Goal: Task Accomplishment & Management: Manage account settings

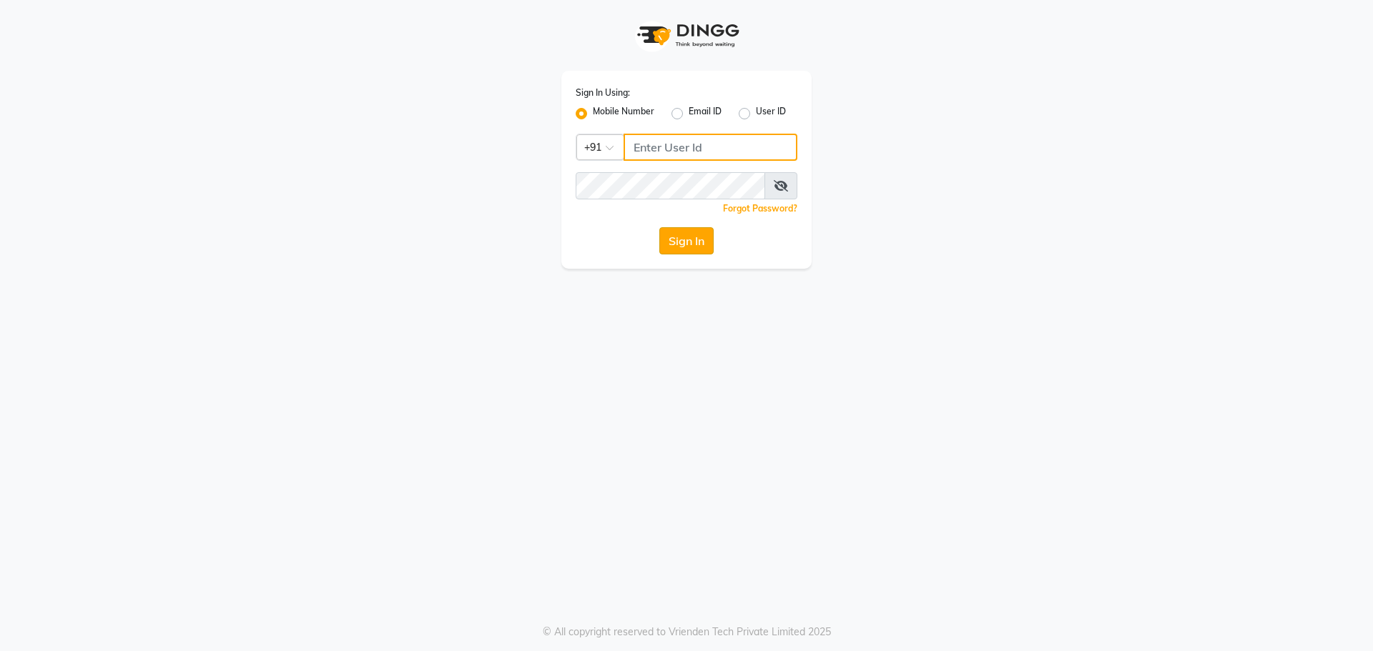
type input "6363161131"
click at [677, 245] on button "Sign In" at bounding box center [686, 240] width 54 height 27
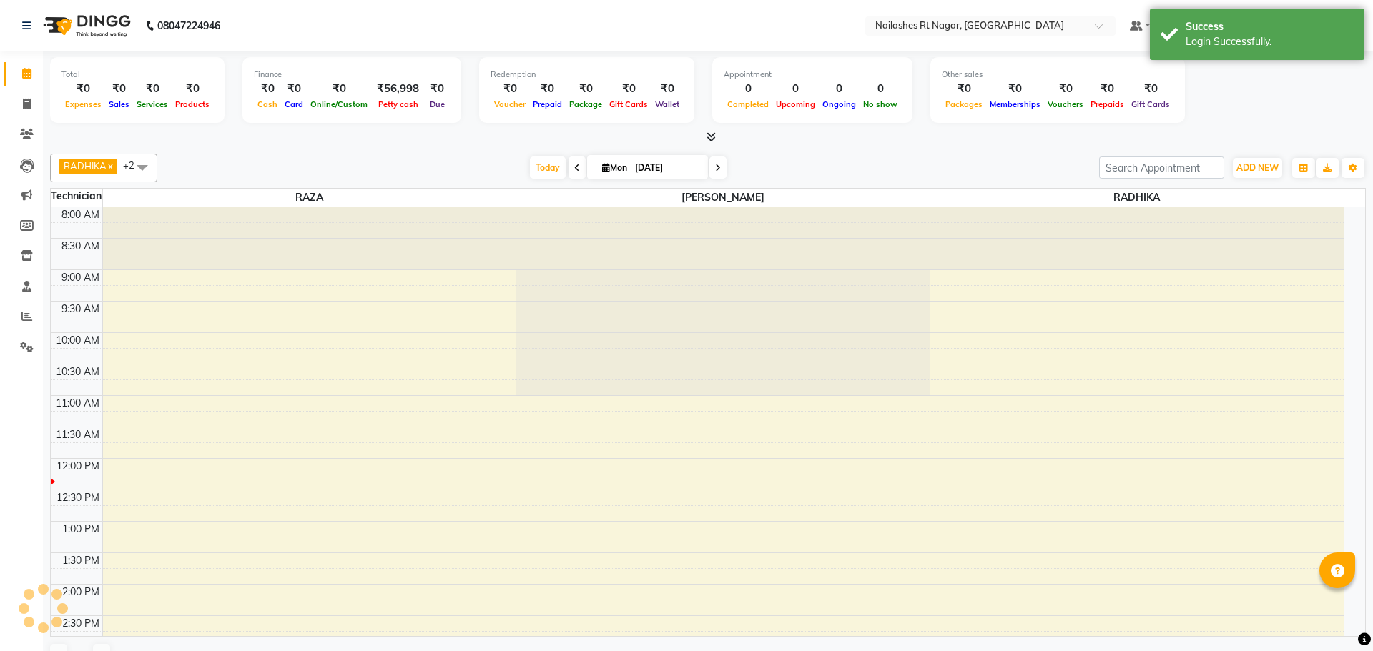
select select "en"
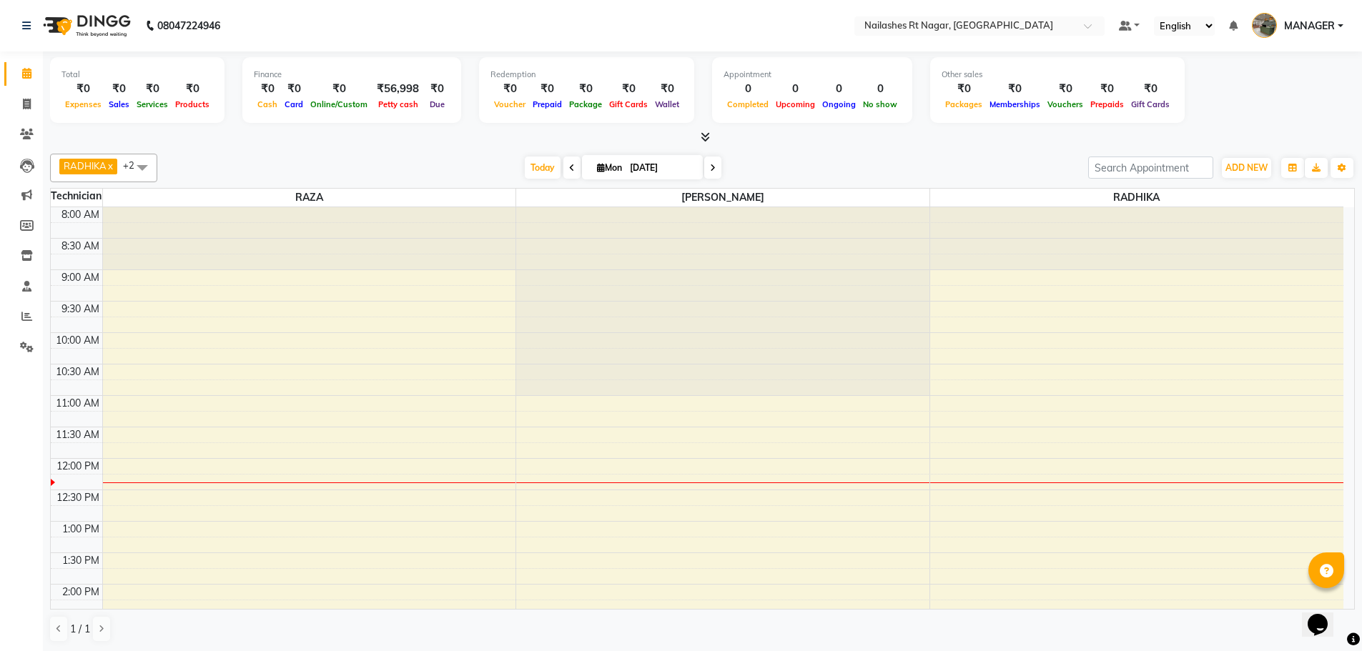
click at [812, 158] on div "Today Mon 01-09-2025" at bounding box center [622, 167] width 917 height 21
click at [26, 220] on icon at bounding box center [27, 225] width 14 height 11
select select
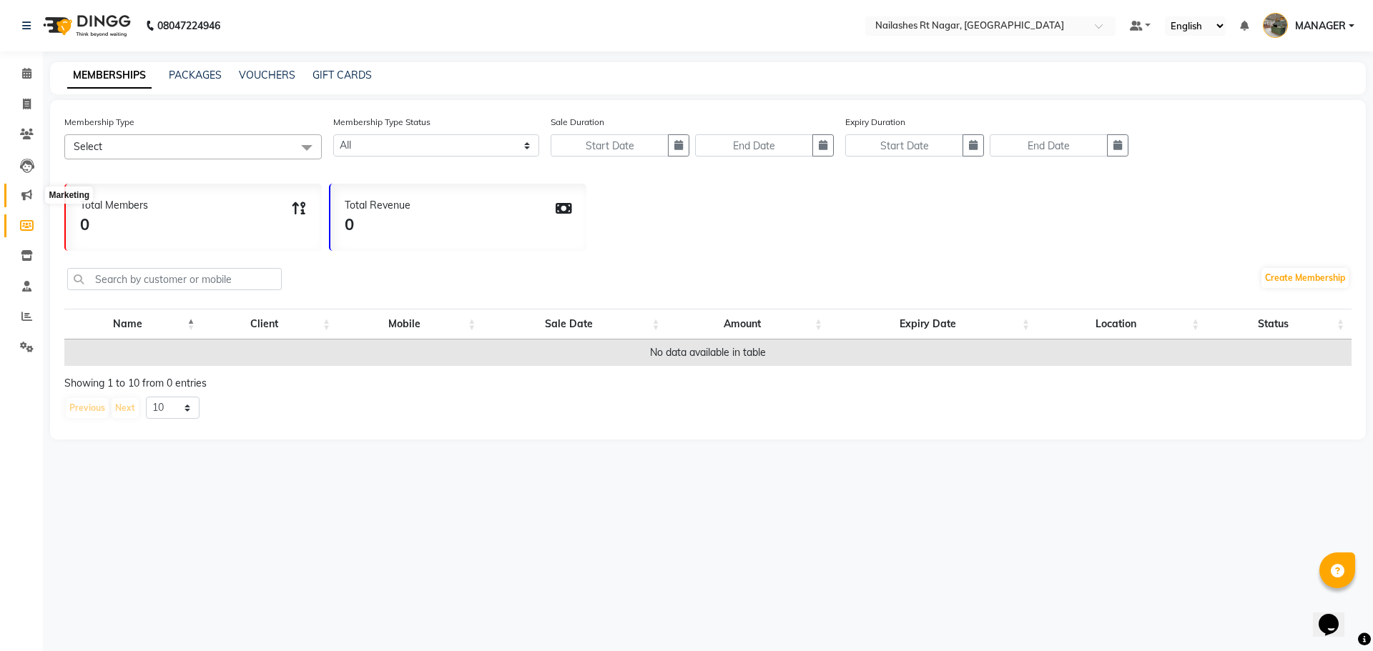
click at [20, 201] on span at bounding box center [26, 195] width 25 height 16
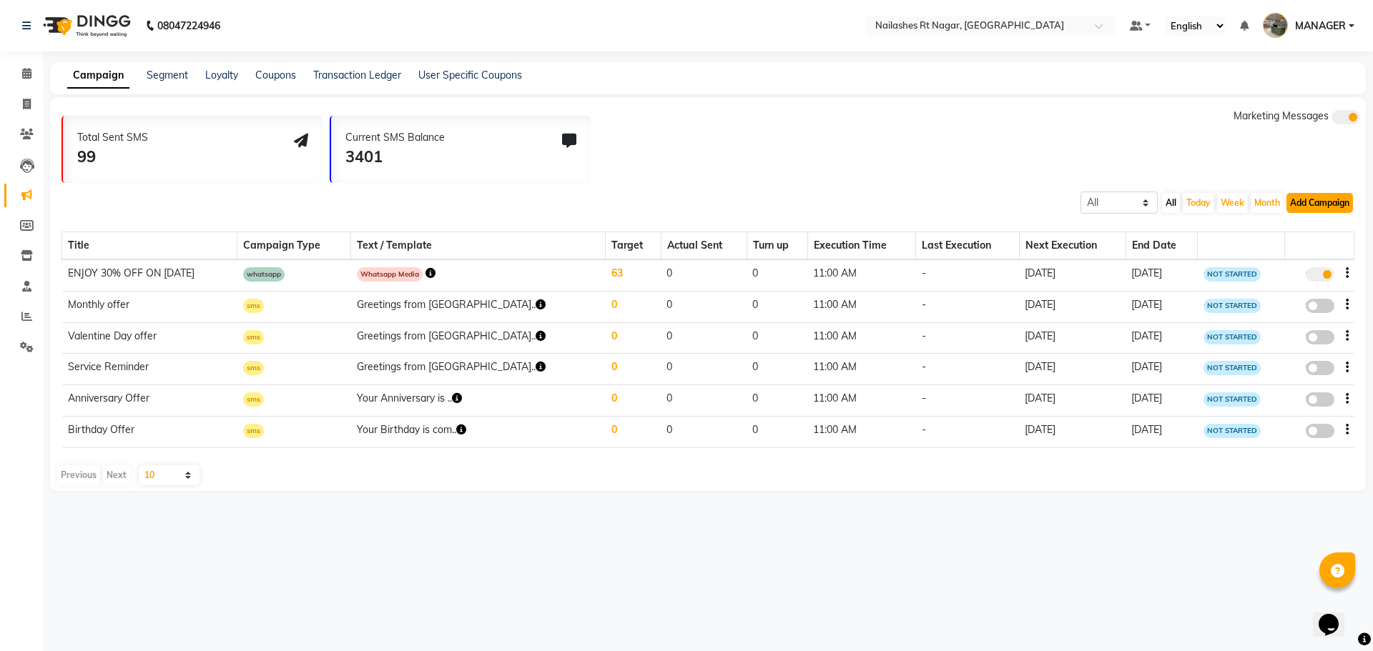
click at [1327, 200] on button "Add Campaign" at bounding box center [1320, 203] width 67 height 20
click at [1294, 205] on button "Add Campaign" at bounding box center [1320, 203] width 67 height 20
click at [1302, 205] on button "Add Campaign" at bounding box center [1320, 203] width 67 height 20
click at [1299, 222] on div "SMS Campaign" at bounding box center [1307, 225] width 121 height 21
select select "2"
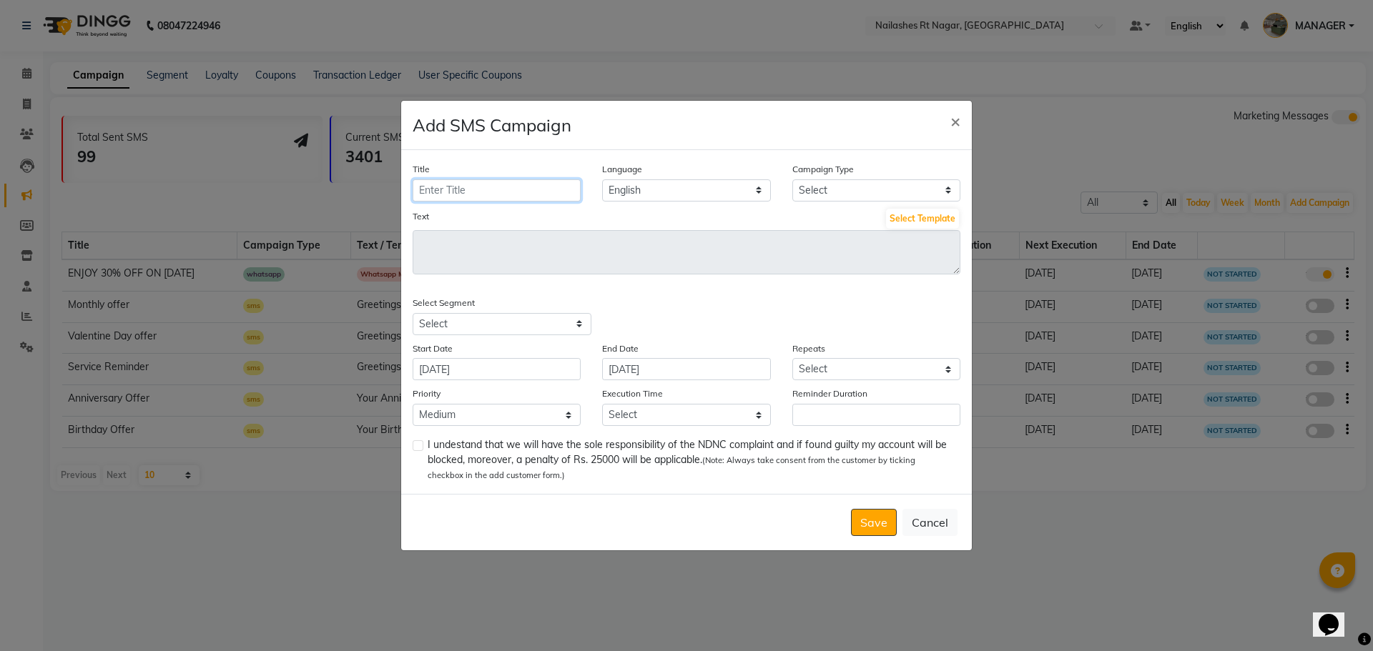
click at [504, 185] on input "Title" at bounding box center [497, 191] width 168 height 22
click at [708, 216] on div "Text Select Template" at bounding box center [687, 218] width 548 height 23
click at [940, 217] on button "Select Template" at bounding box center [922, 219] width 73 height 20
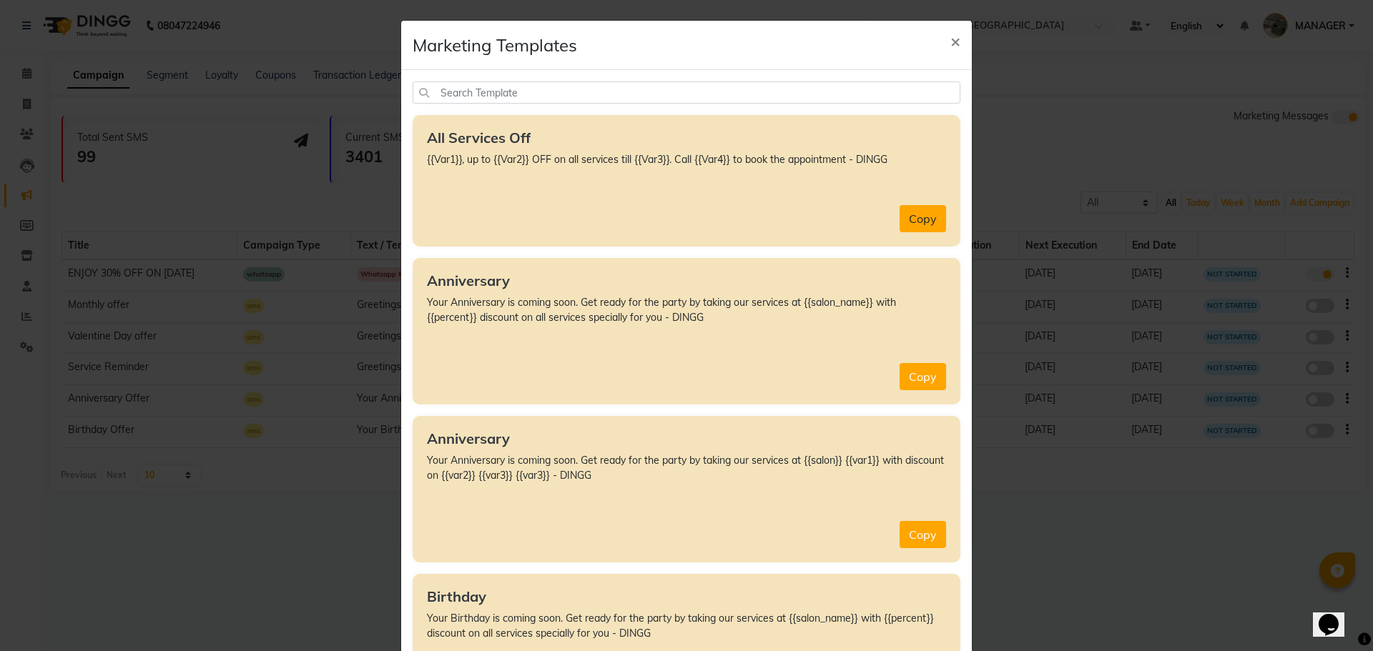
click at [933, 214] on button "Copy" at bounding box center [923, 218] width 46 height 27
type textarea "{{Var1}}, up to {{Var2}} OFF on all services till {{Var3}}. Call {{Var4}} to bo…"
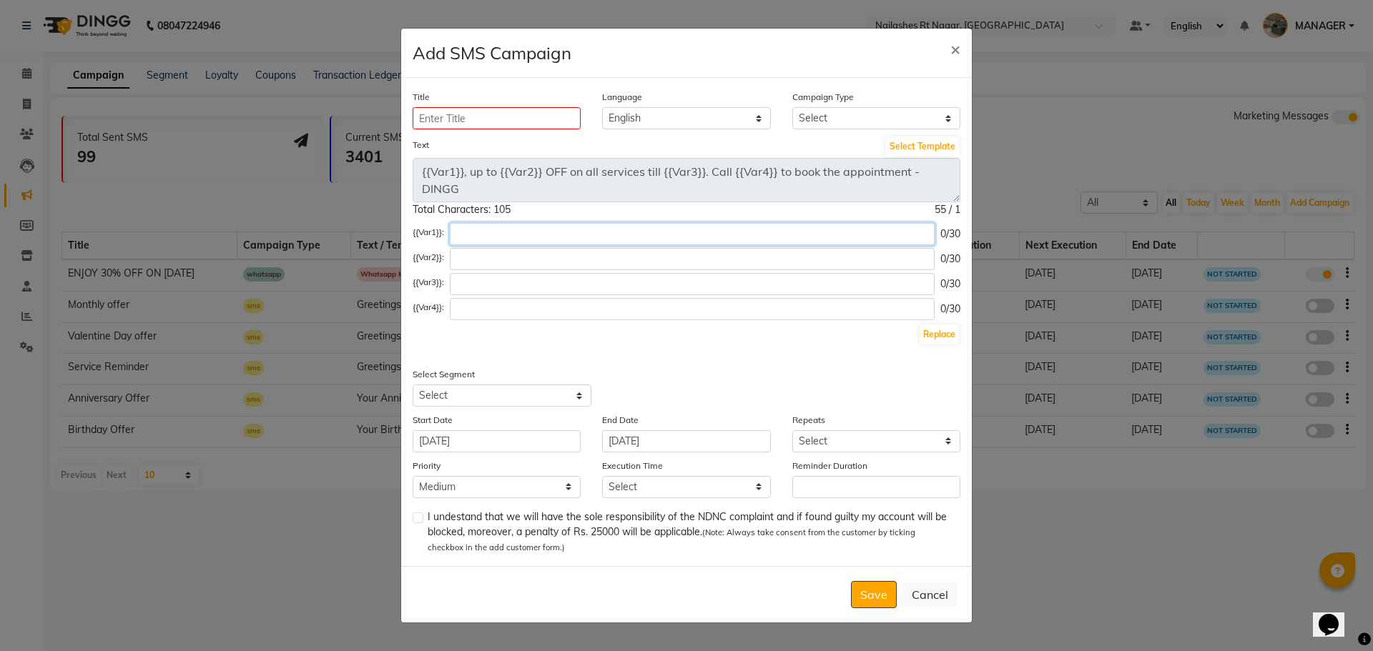
click at [554, 236] on input "text" at bounding box center [692, 234] width 485 height 22
click at [569, 232] on input "nailashes rt nagar" at bounding box center [689, 234] width 479 height 22
type input "nailashes rt nagar"
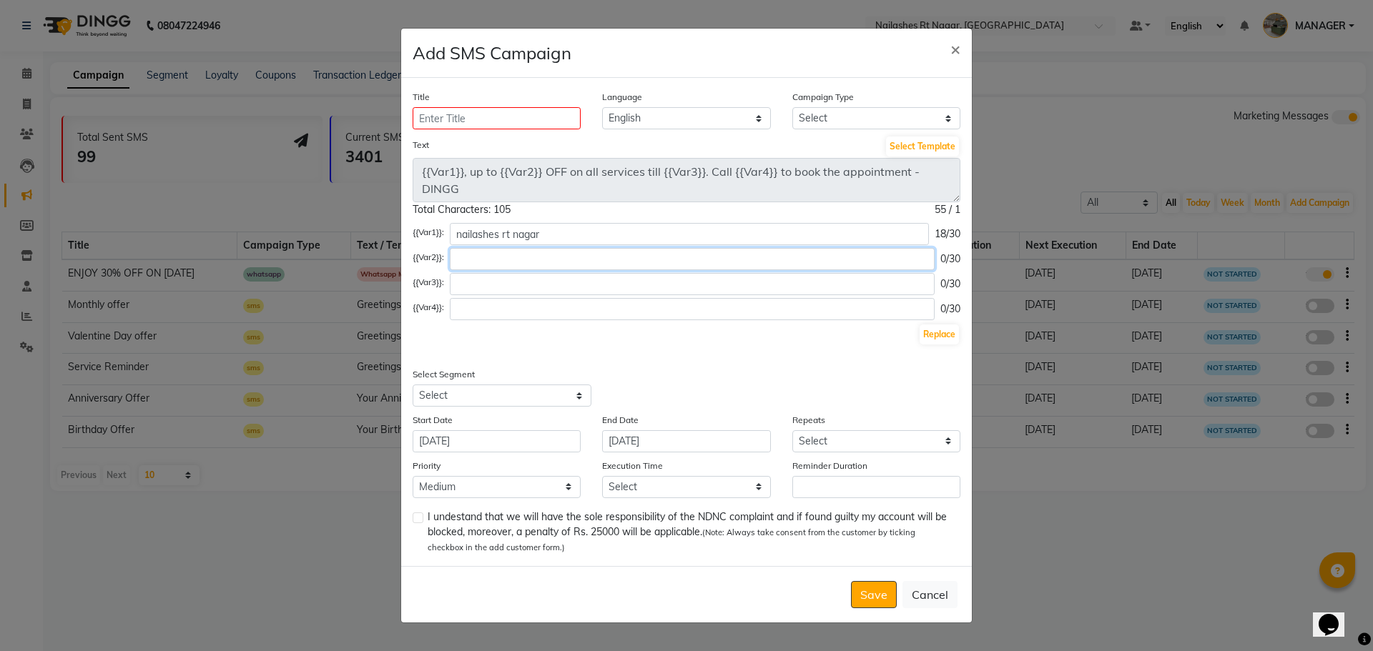
click at [522, 262] on input "text" at bounding box center [692, 259] width 485 height 22
click at [473, 280] on input "text" at bounding box center [692, 284] width 485 height 22
click at [506, 257] on input "1%" at bounding box center [692, 259] width 485 height 22
type input "1"
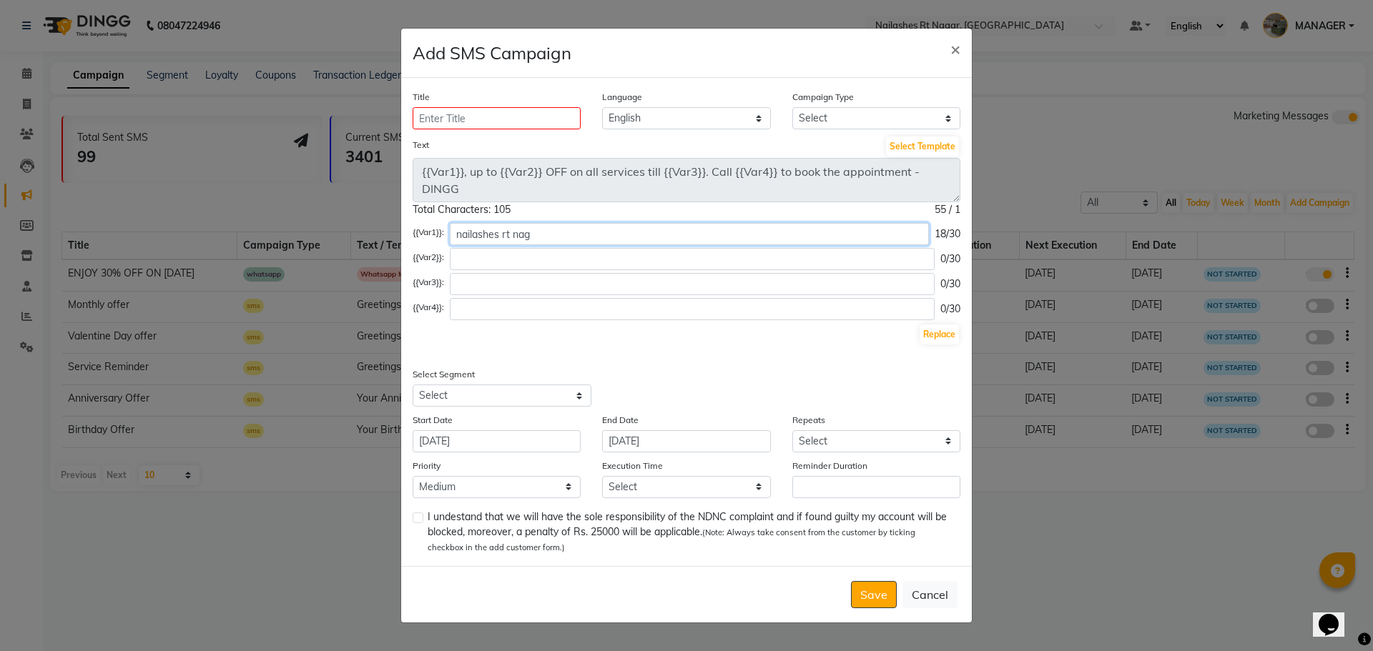
click at [569, 230] on input "nailashes rt nag" at bounding box center [689, 234] width 479 height 22
type input "n"
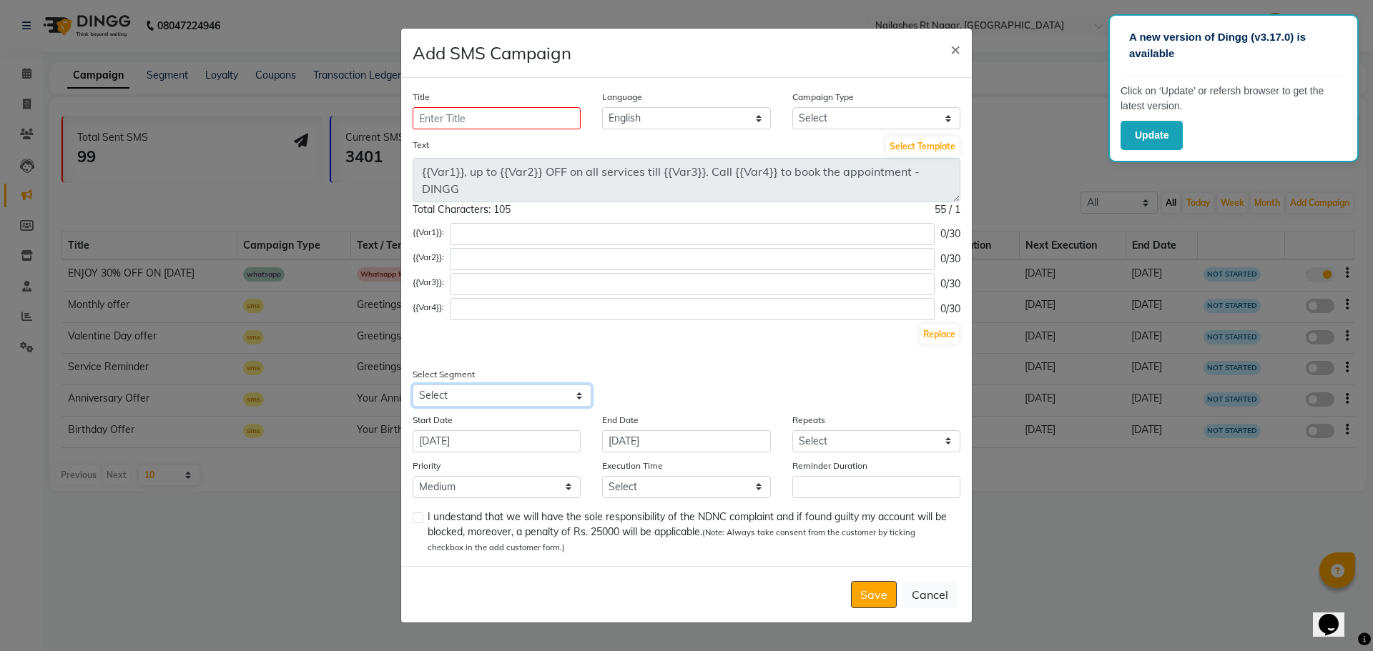
drag, startPoint x: 504, startPoint y: 387, endPoint x: 506, endPoint y: 400, distance: 13.7
click at [504, 387] on select "Select All Customers All Male Customer All Female Customer All Customers Visite…" at bounding box center [502, 396] width 179 height 22
click at [767, 372] on div "Select Segment Select All Customers All Male Customer All Female Customer All C…" at bounding box center [686, 387] width 569 height 40
click at [497, 446] on input "[DATE]" at bounding box center [497, 442] width 168 height 22
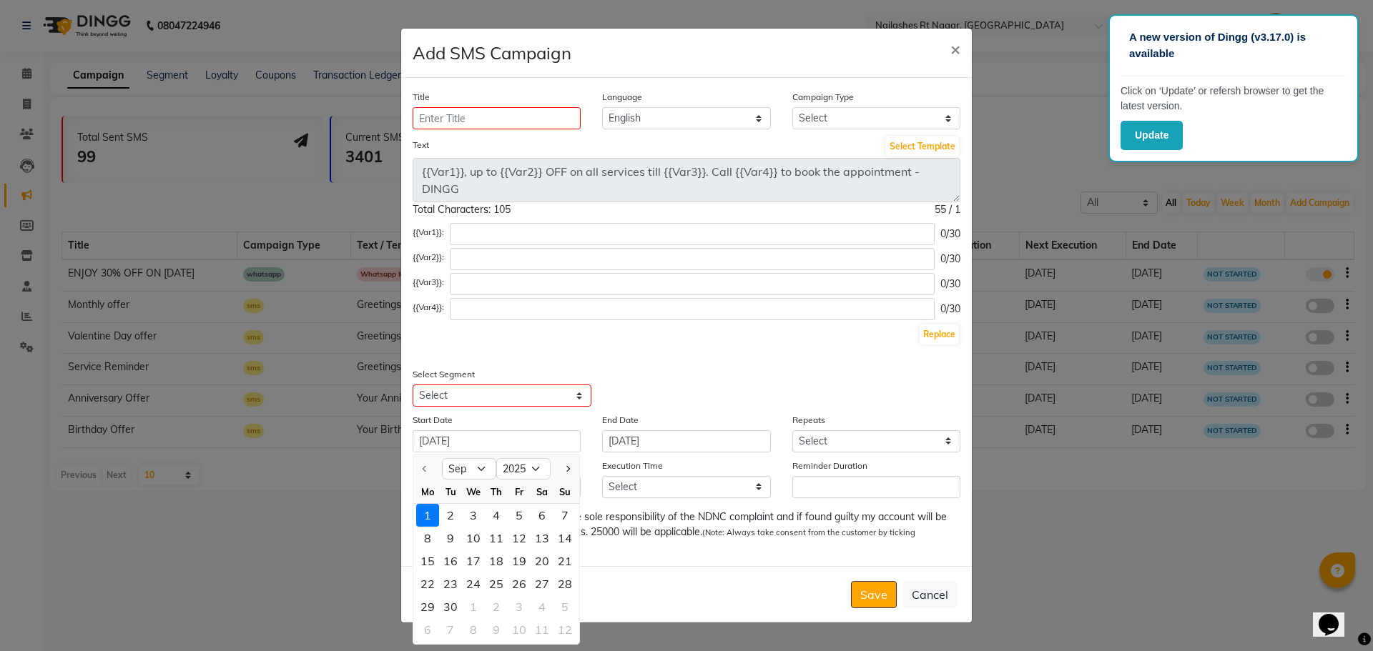
click at [435, 521] on div "1" at bounding box center [427, 515] width 23 height 23
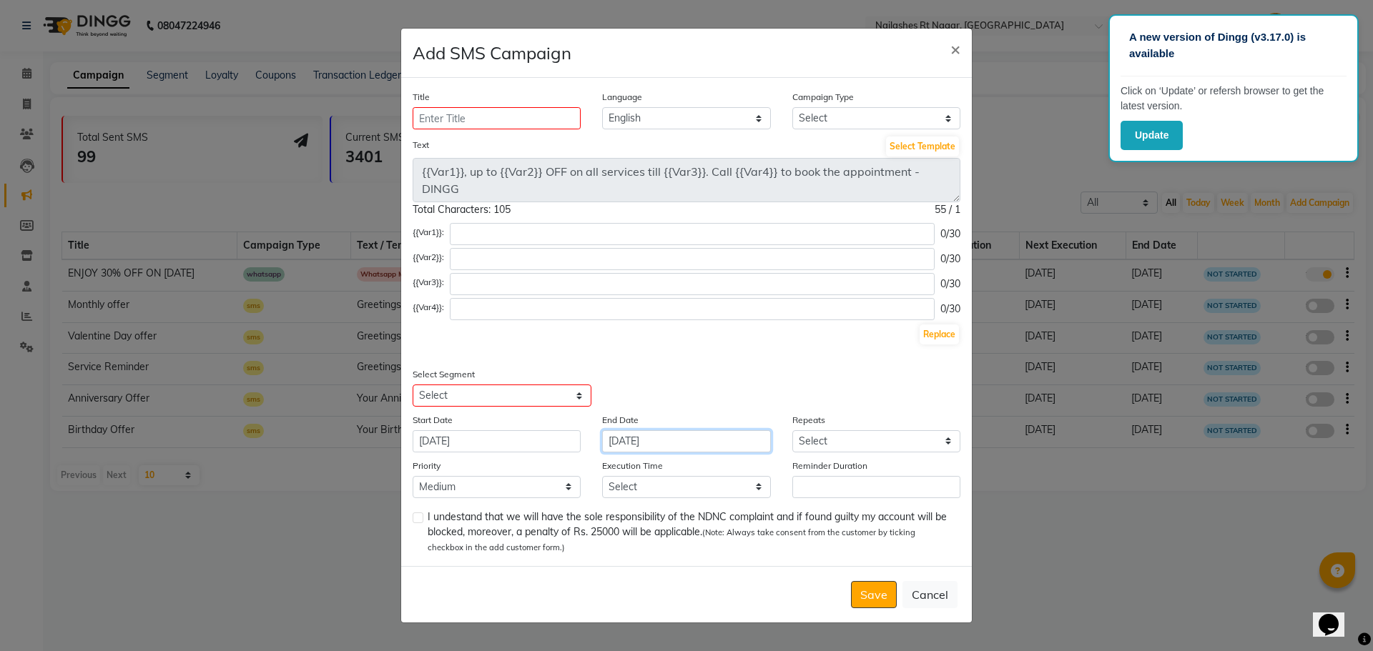
click at [684, 445] on input "[DATE]" at bounding box center [686, 442] width 168 height 22
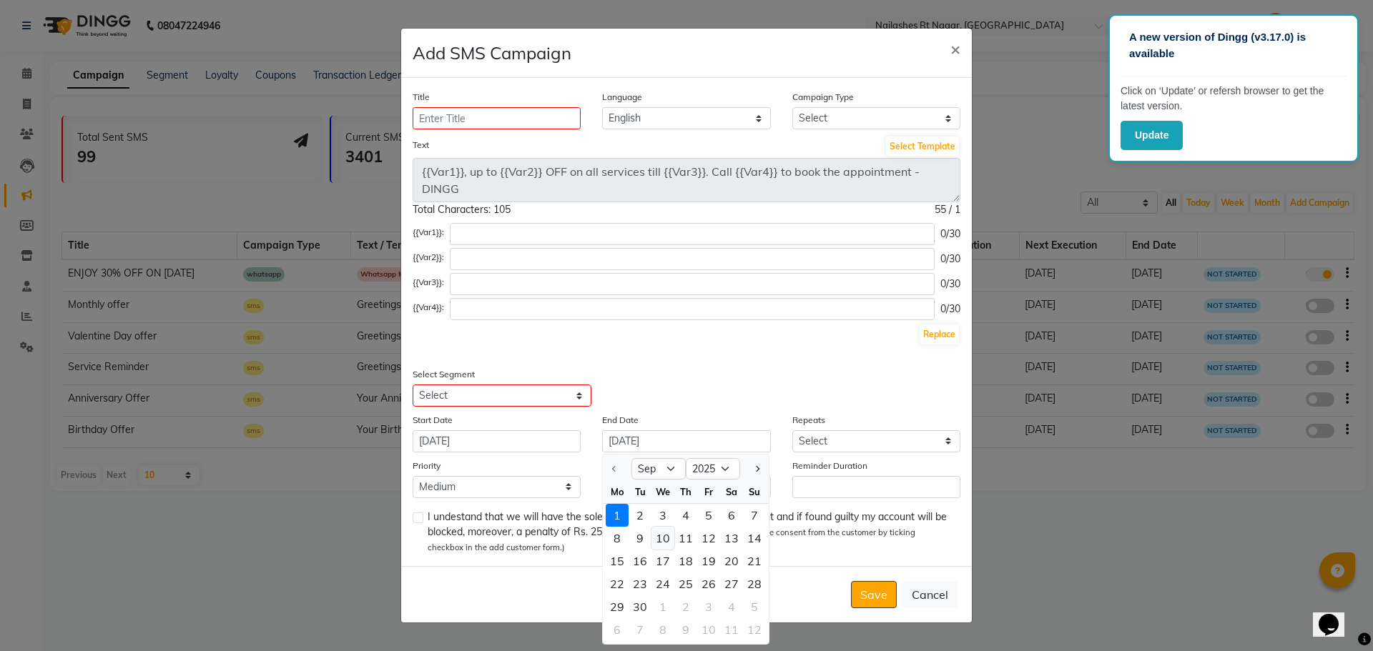
click at [659, 544] on div "10" at bounding box center [662, 538] width 23 height 23
type input "10-09-2025"
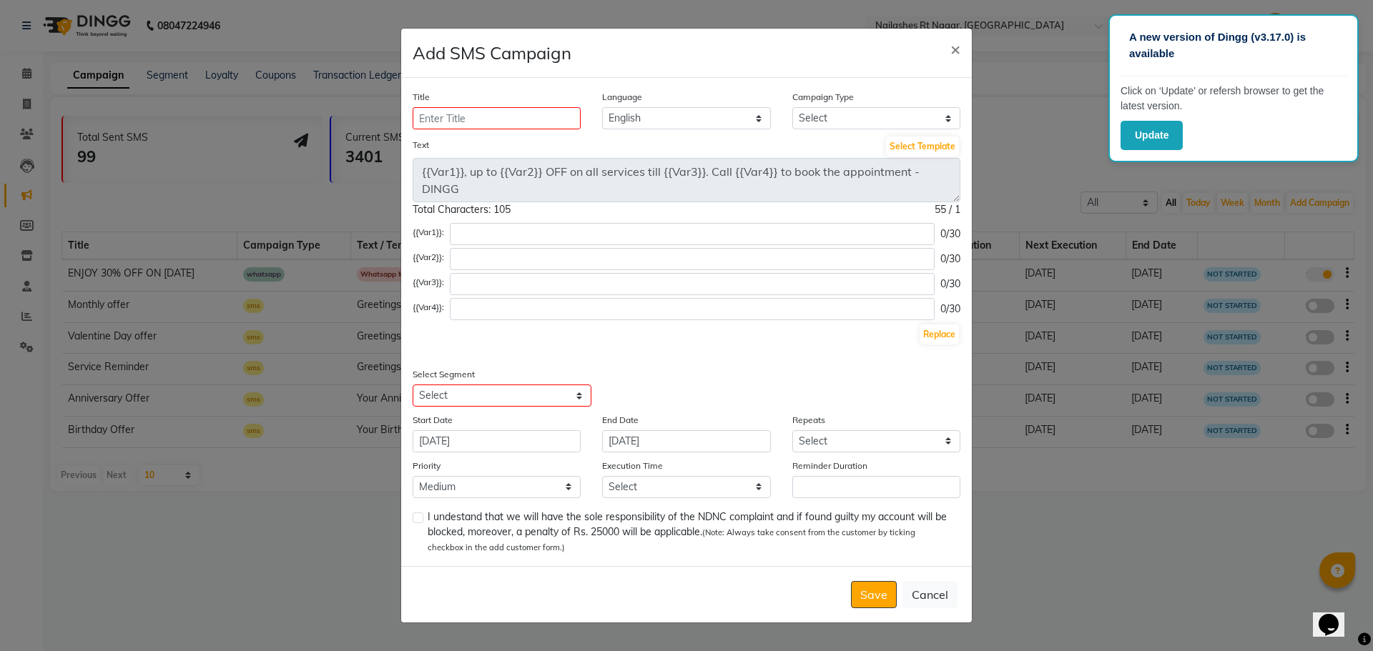
click at [727, 400] on div "Select Segment Select All Customers All Male Customer All Female Customer All C…" at bounding box center [686, 387] width 569 height 40
click at [827, 436] on select "Select Once Daily Alternate Day Weekly Monthly Yearly" at bounding box center [876, 442] width 168 height 22
click at [792, 366] on div "Title Language English Campaign Type Select Birthday Anniversary Promotional Se…" at bounding box center [686, 322] width 571 height 488
click at [32, 133] on ngb-modal-window "Add SMS Campaign × Title Language English Campaign Type Select Birthday Anniver…" at bounding box center [686, 325] width 1373 height 651
click at [958, 41] on span "×" at bounding box center [955, 48] width 10 height 21
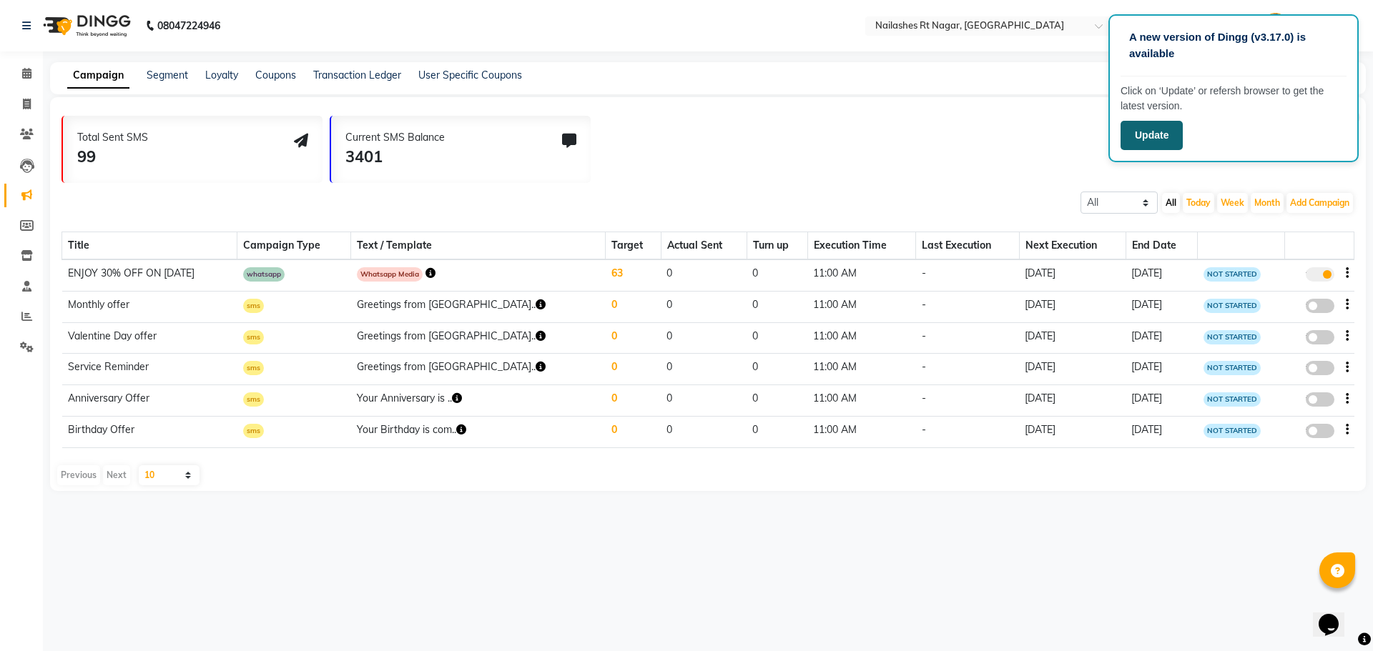
click at [1160, 134] on button "Update" at bounding box center [1152, 135] width 62 height 29
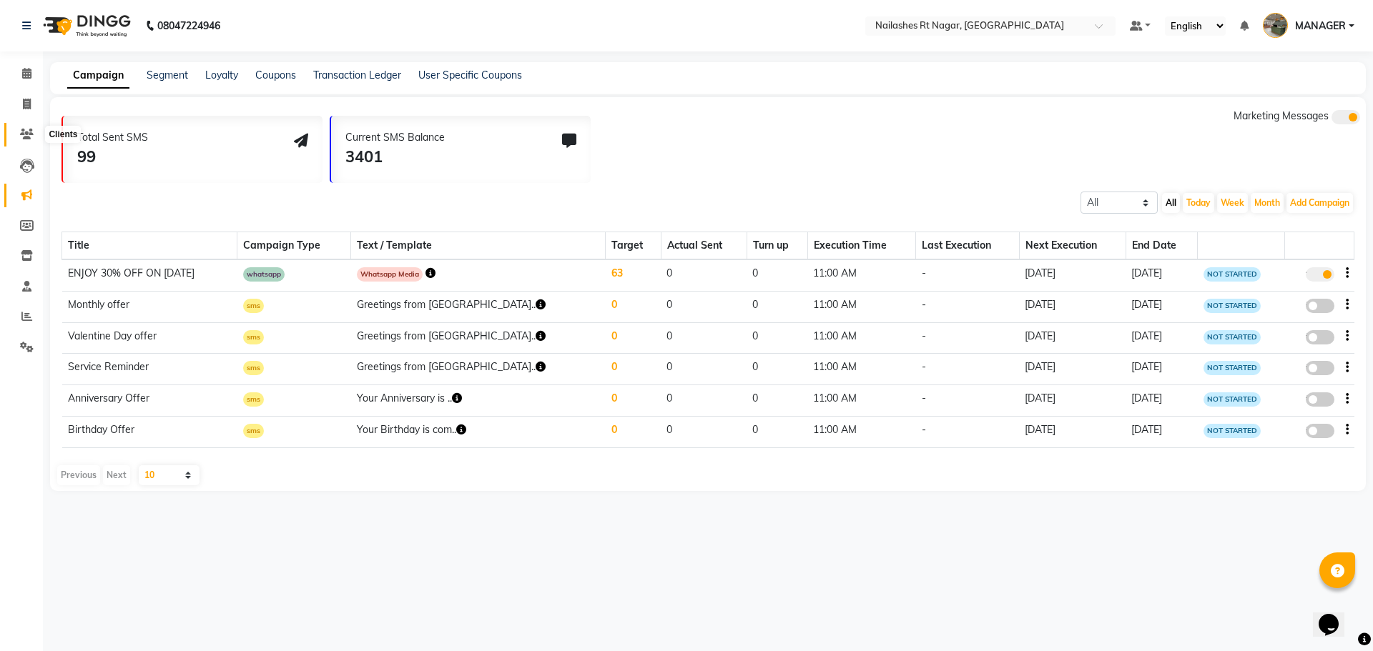
click at [33, 127] on span at bounding box center [26, 135] width 25 height 16
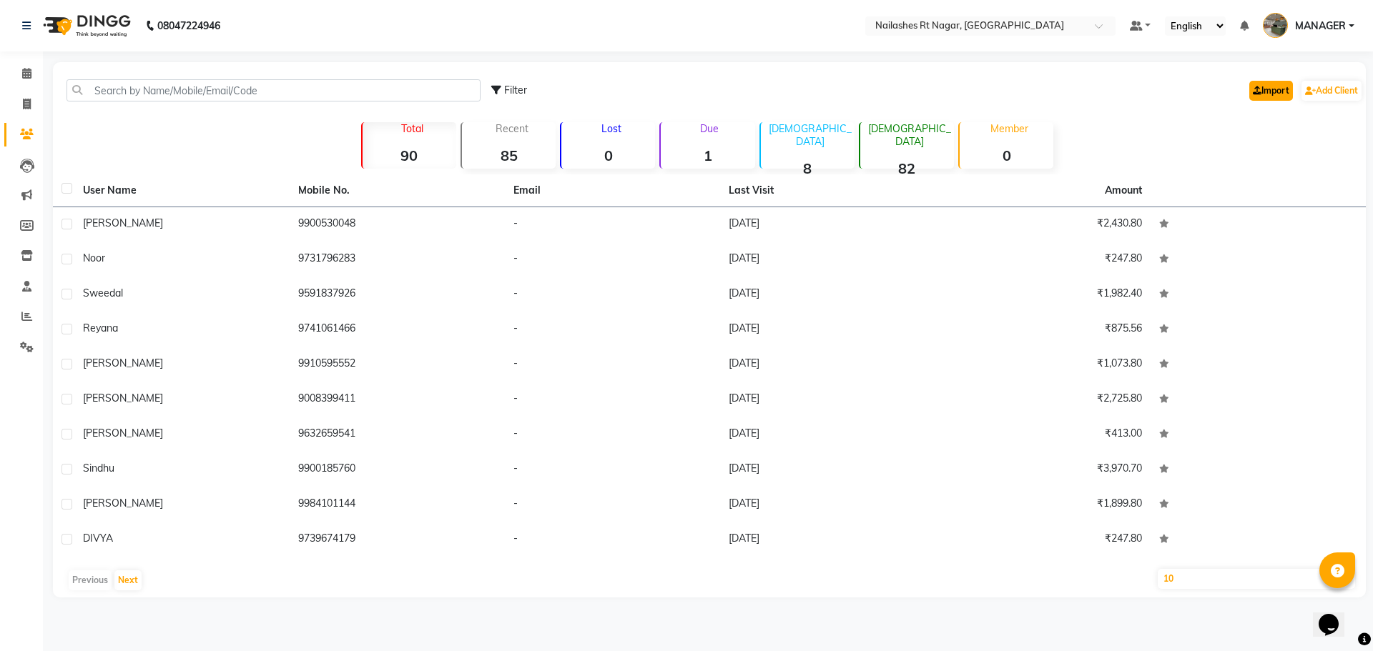
click at [1263, 92] on link "Import" at bounding box center [1271, 91] width 44 height 20
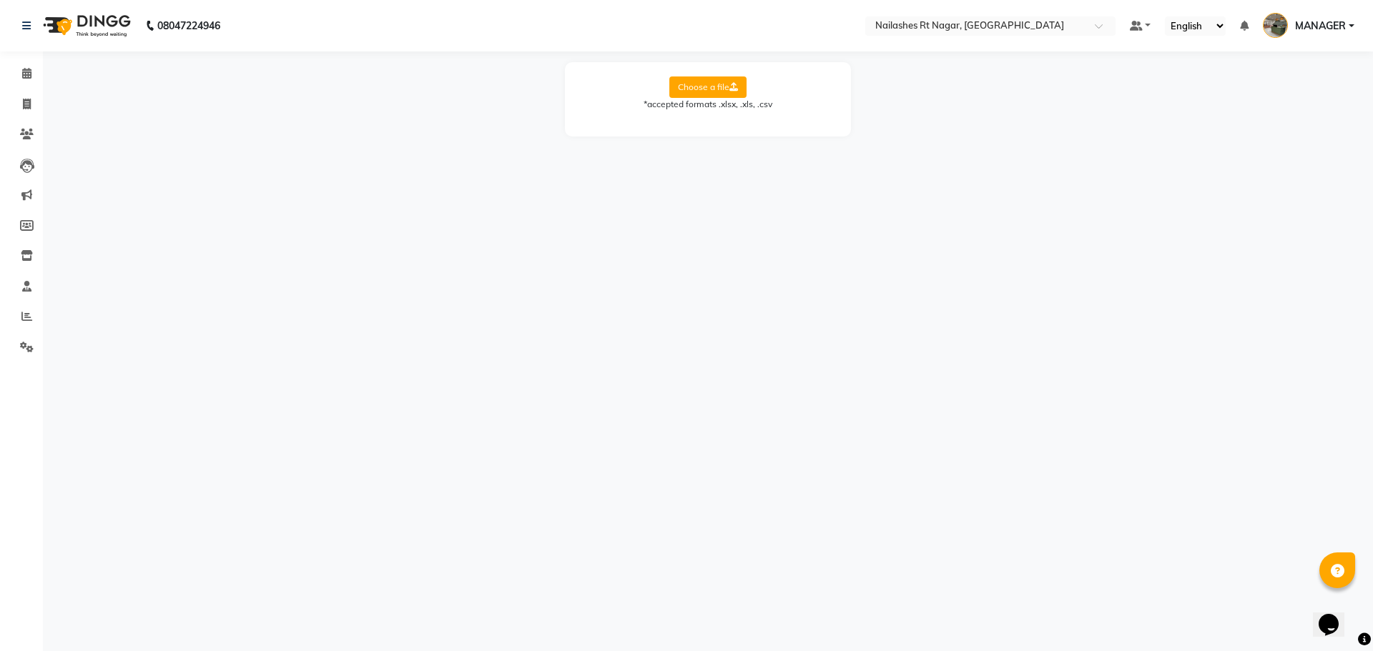
click at [704, 89] on label "Choose a file" at bounding box center [707, 87] width 77 height 21
click at [0, 0] on input "Choose a file" at bounding box center [0, 0] width 0 height 0
click at [738, 85] on icon at bounding box center [733, 87] width 9 height 9
click at [0, 0] on input "Choose a file" at bounding box center [0, 0] width 0 height 0
click at [841, 428] on div "08047224946 Select Location × [GEOGRAPHIC_DATA], Rt Nagar Default Panel My Pane…" at bounding box center [686, 325] width 1373 height 651
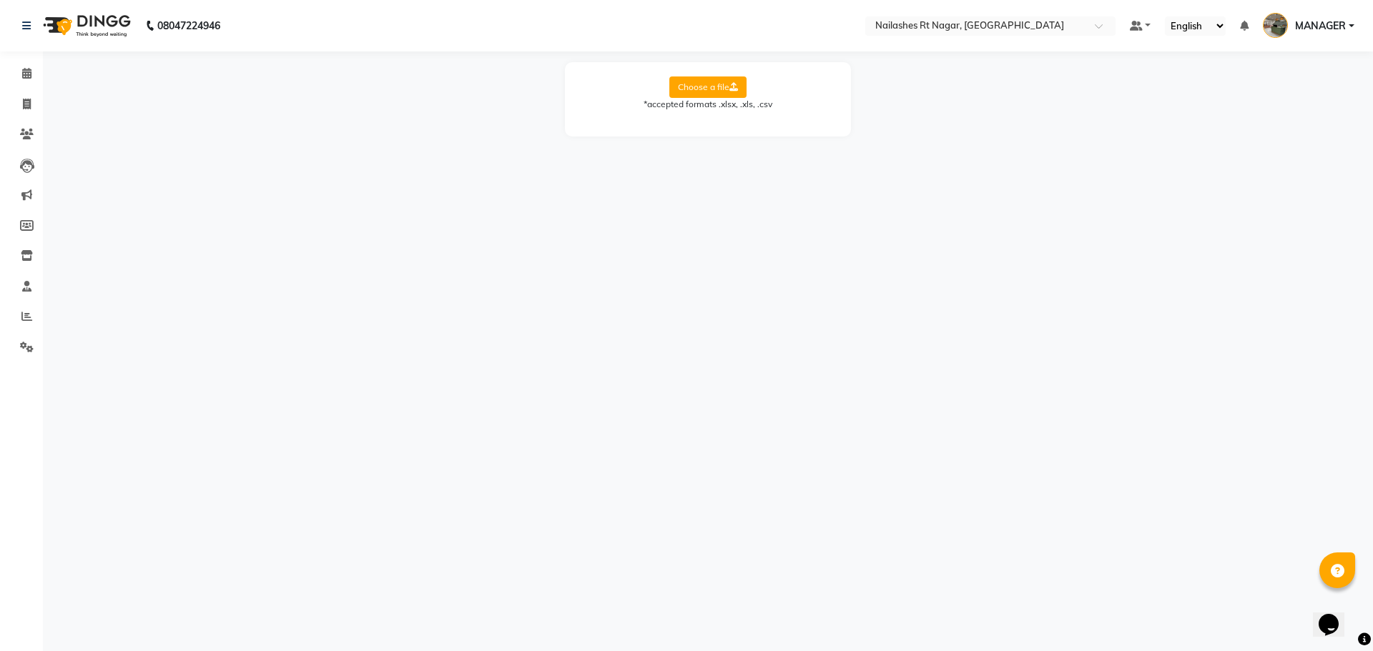
click at [739, 72] on div "Choose a file *accepted formats .xlsx, .xls, .csv" at bounding box center [708, 99] width 286 height 74
click at [739, 95] on label "Choose a file" at bounding box center [707, 87] width 77 height 21
click at [0, 0] on input "Choose a file" at bounding box center [0, 0] width 0 height 0
click at [784, 134] on select "Select Sheet Sheet1 Sheet2 Sheet3" at bounding box center [772, 133] width 107 height 22
select select "Sheet1"
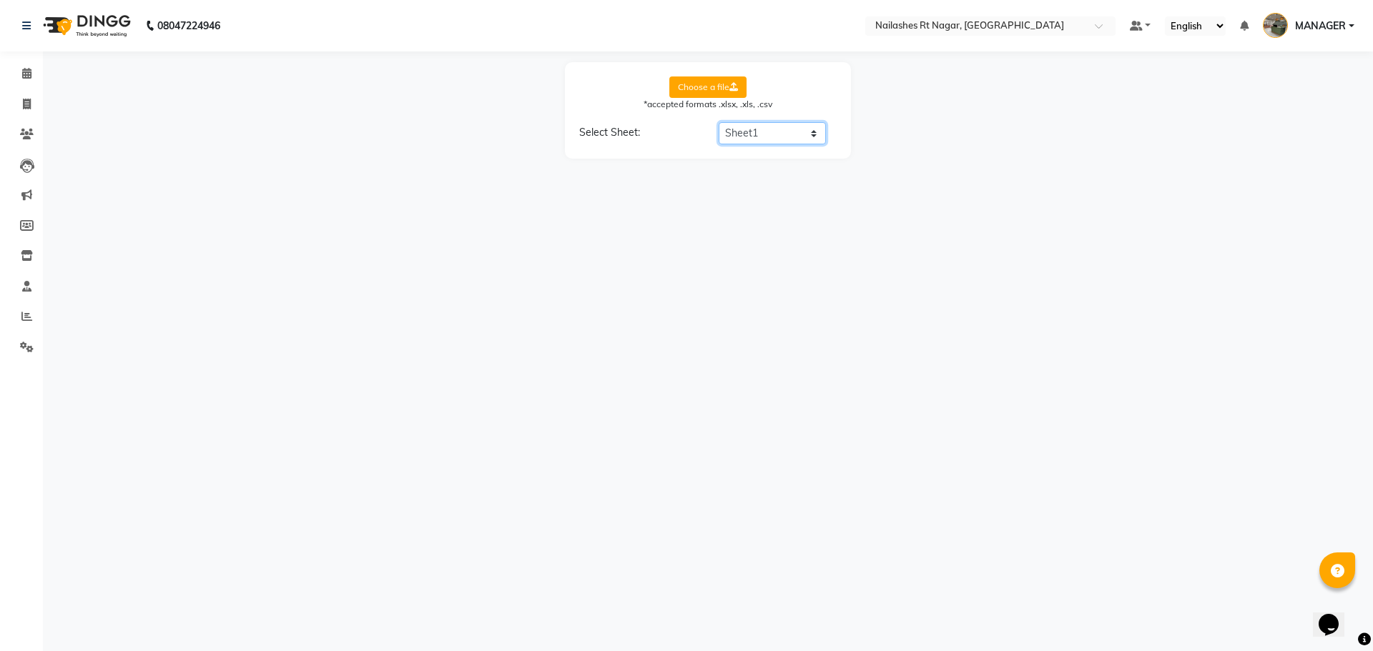
click at [719, 122] on select "Select Sheet Sheet1 Sheet2 Sheet3" at bounding box center [772, 133] width 107 height 22
select select "Name"
select select "Gender"
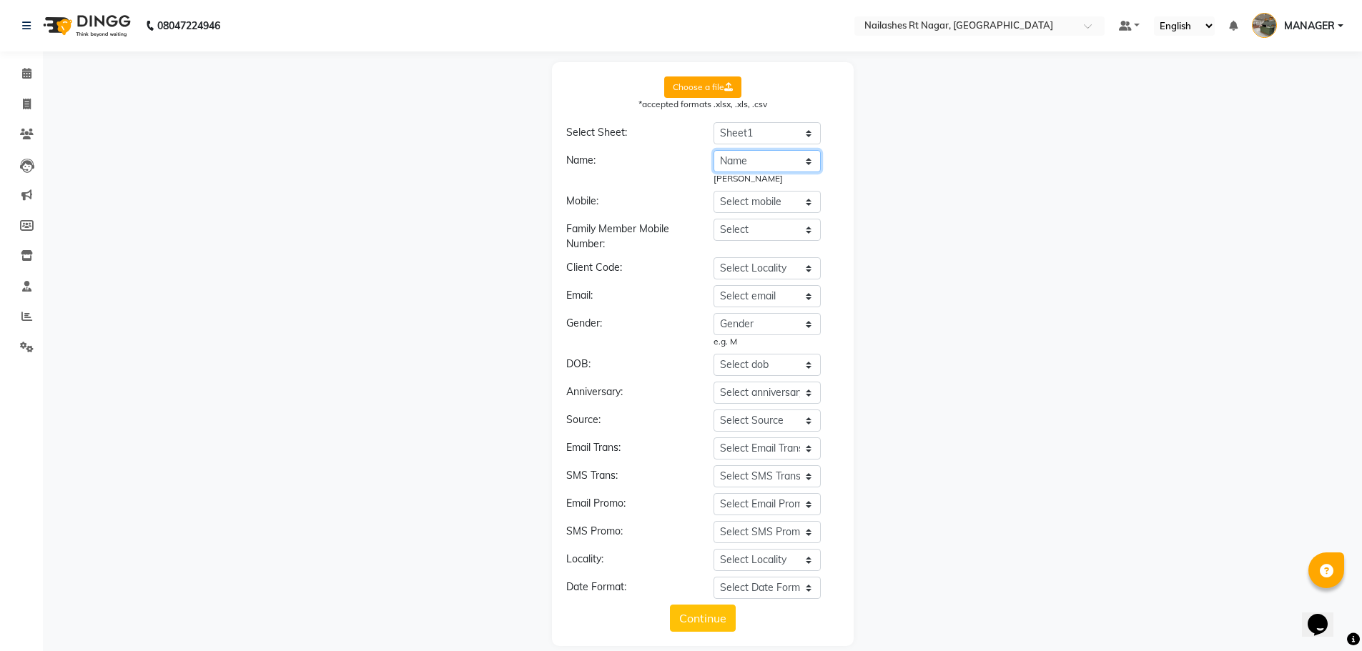
click at [752, 162] on select "Select name Telephone_Number Name Date_of_Birth address Gender" at bounding box center [767, 161] width 107 height 22
click at [951, 280] on div "Choose a file *accepted formats .xlsx, .xls, .csv Select Sheet: Select Sheet Sh…" at bounding box center [702, 354] width 1305 height 584
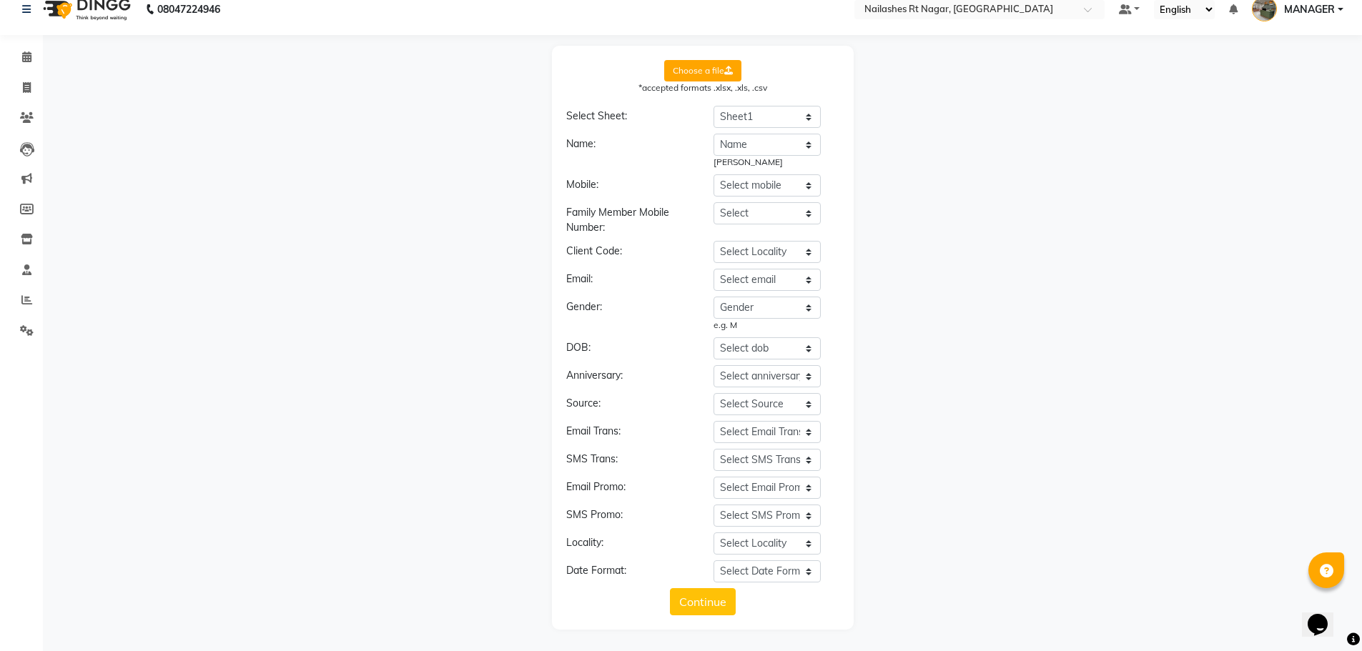
click at [962, 399] on div "Choose a file *accepted formats .xlsx, .xls, .csv Select Sheet: Select Sheet Sh…" at bounding box center [702, 338] width 1305 height 584
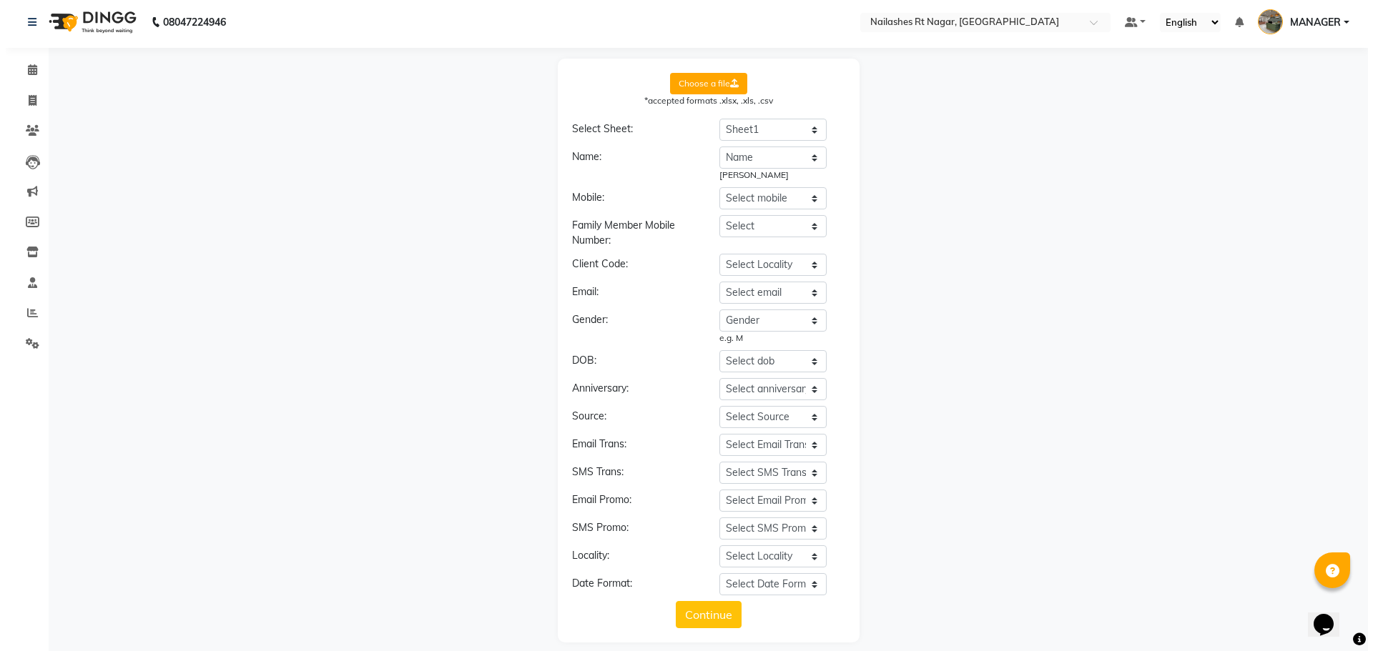
scroll to position [0, 0]
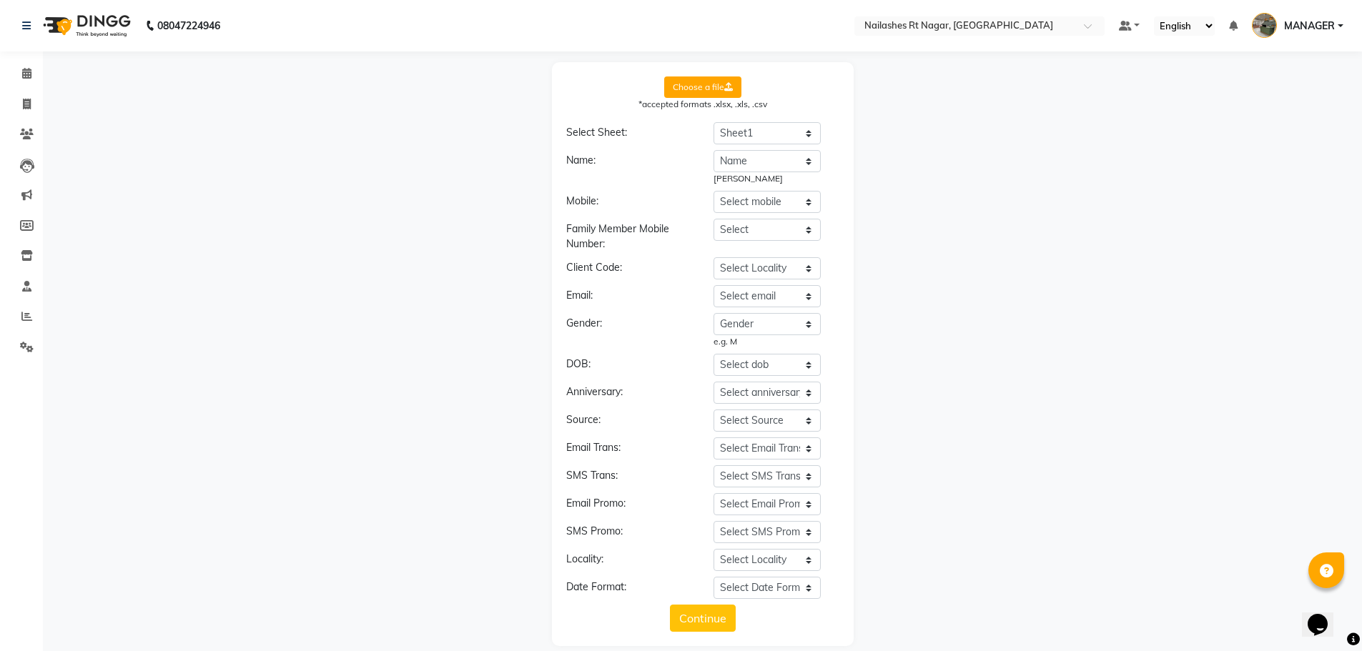
click at [1021, 387] on div "Choose a file *accepted formats .xlsx, .xls, .csv Select Sheet: Select Sheet Sh…" at bounding box center [702, 354] width 1305 height 584
click at [265, 331] on div "Choose a file *accepted formats .xlsx, .xls, .csv Select Sheet: Select Sheet Sh…" at bounding box center [702, 354] width 1305 height 584
click at [31, 221] on icon at bounding box center [27, 225] width 14 height 11
select select
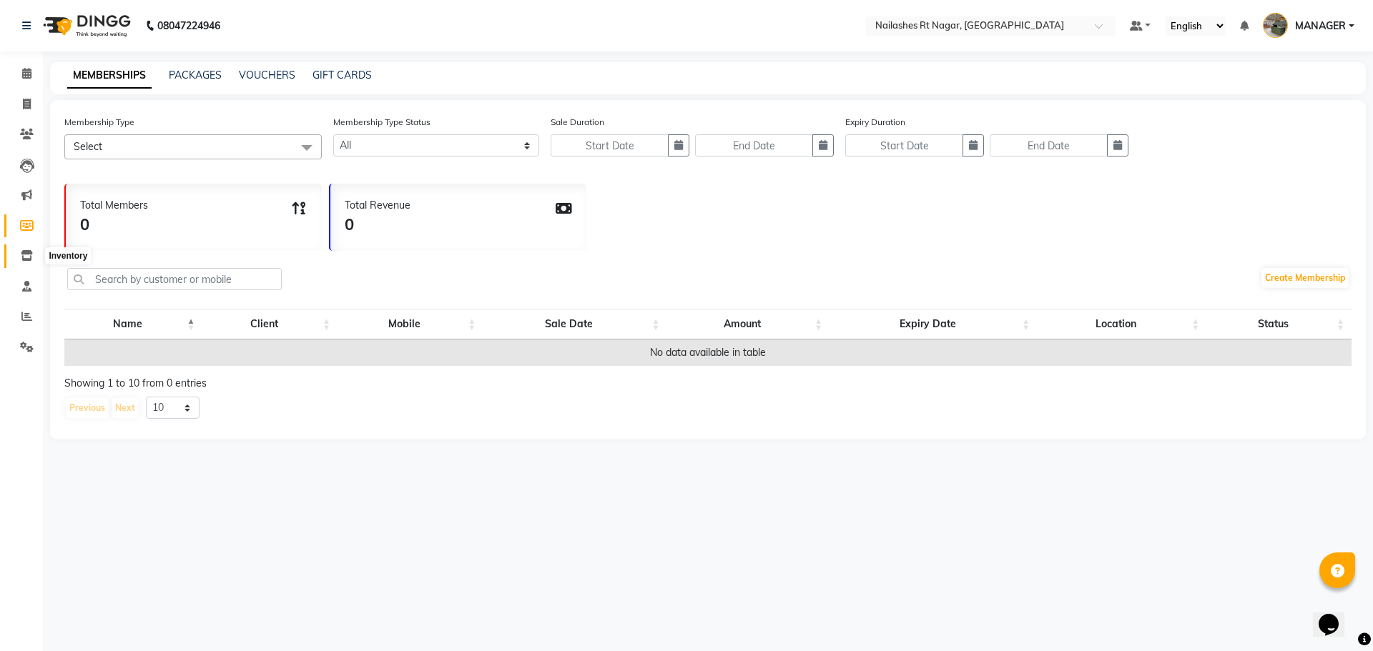
click at [27, 252] on icon at bounding box center [27, 255] width 12 height 11
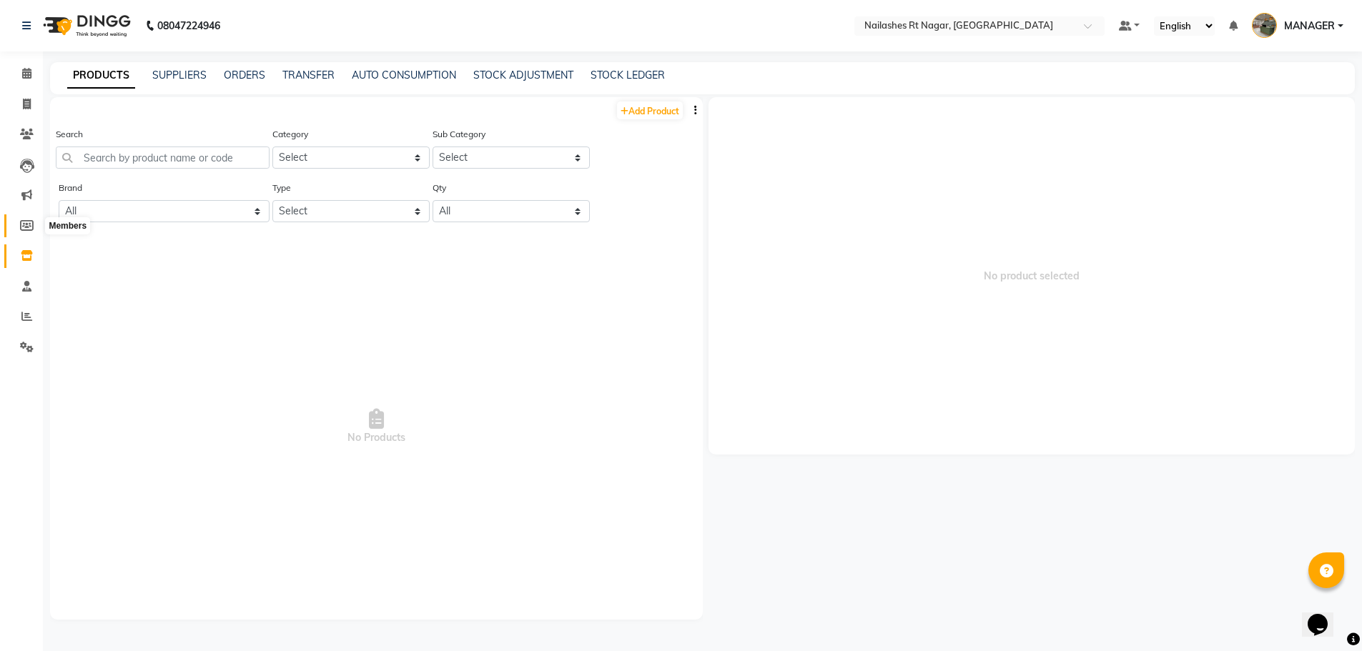
click at [21, 228] on icon at bounding box center [27, 225] width 14 height 11
select select
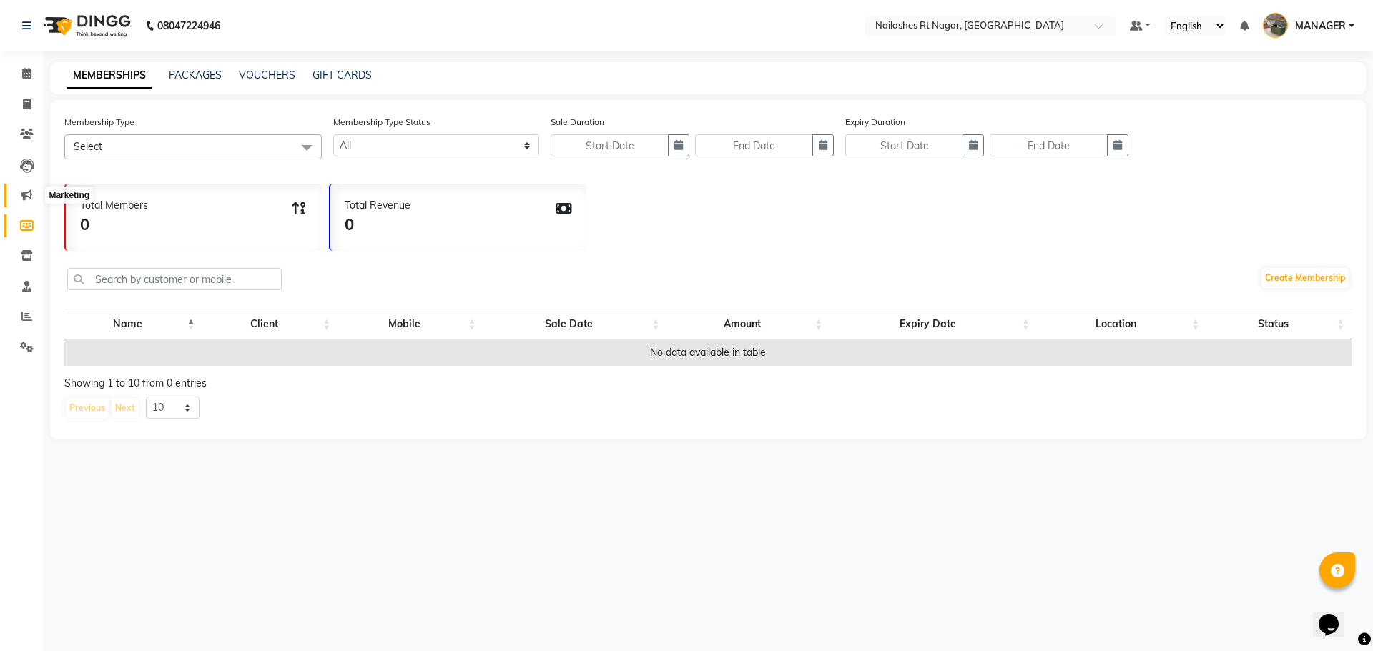
click at [26, 197] on icon at bounding box center [26, 195] width 11 height 11
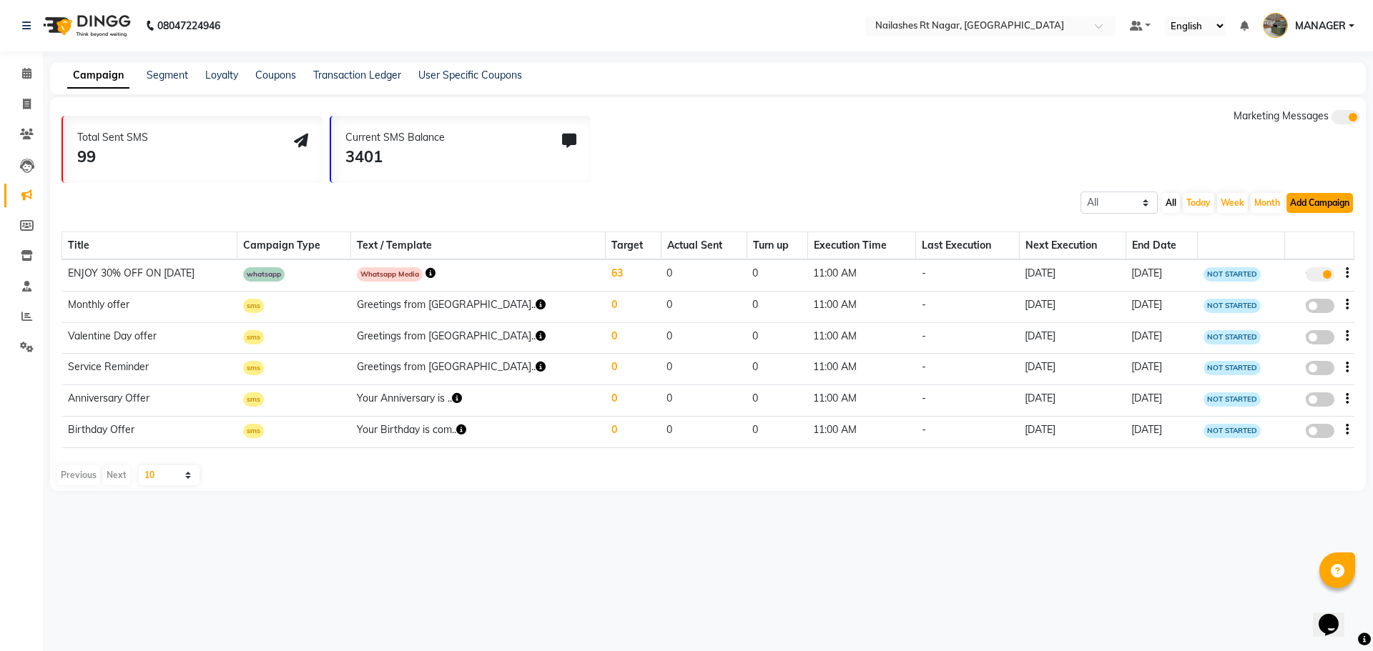
click at [1311, 202] on button "Add Campaign" at bounding box center [1320, 203] width 67 height 20
click at [1315, 265] on div "WhatsApp (Direct)" at bounding box center [1307, 268] width 121 height 21
select select "2"
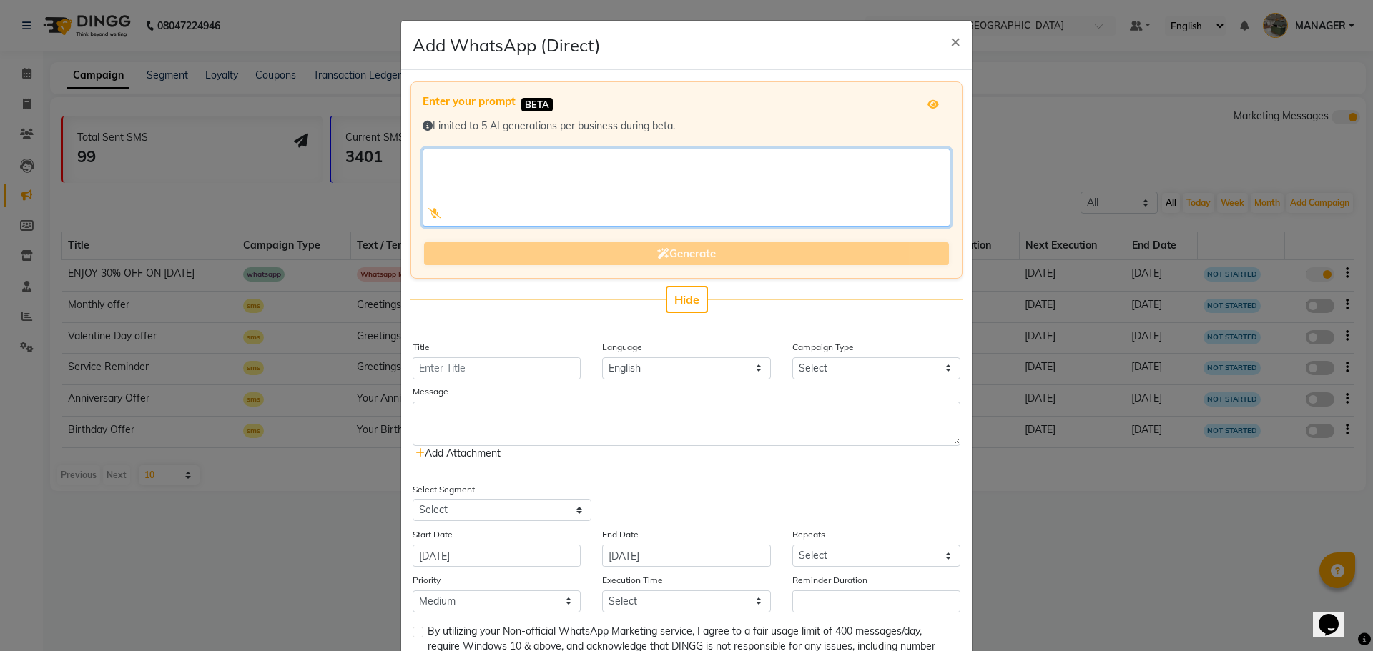
click at [541, 207] on textarea at bounding box center [687, 188] width 528 height 78
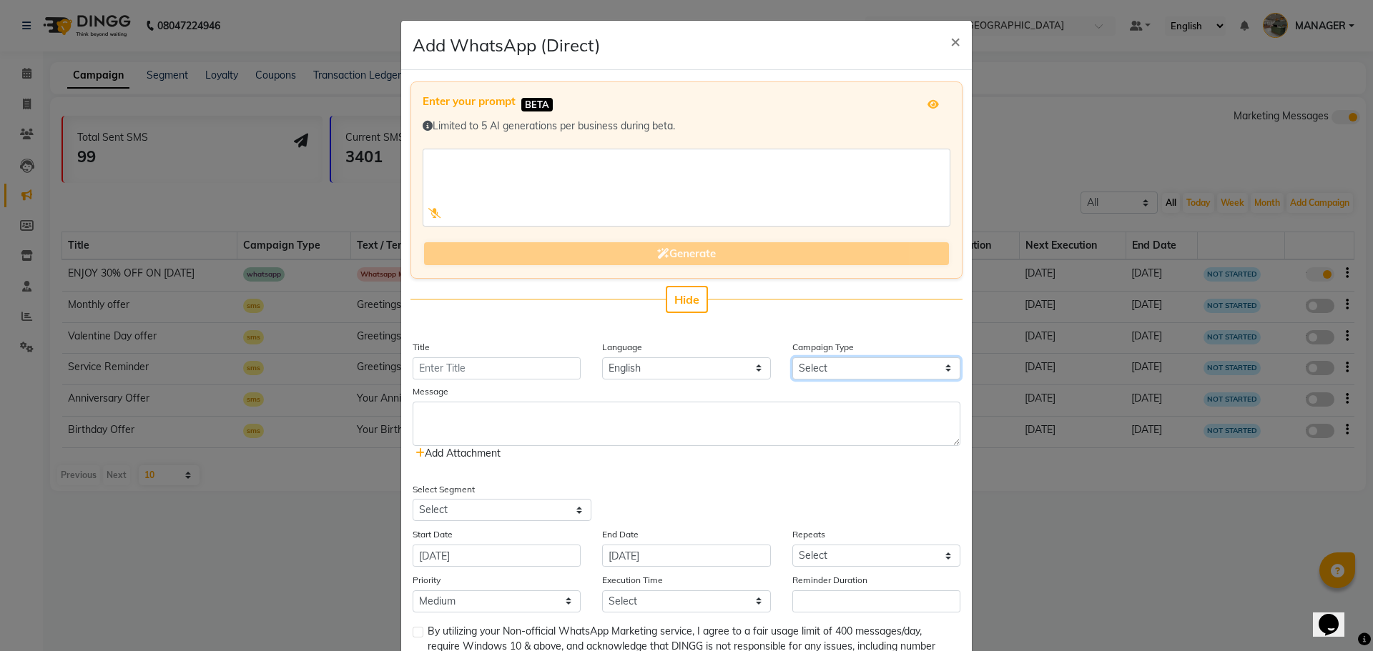
click at [836, 366] on select "Select Birthday Anniversary Promotional Service reminder" at bounding box center [876, 369] width 168 height 22
click at [662, 448] on div "Add Attachment" at bounding box center [687, 431] width 548 height 59
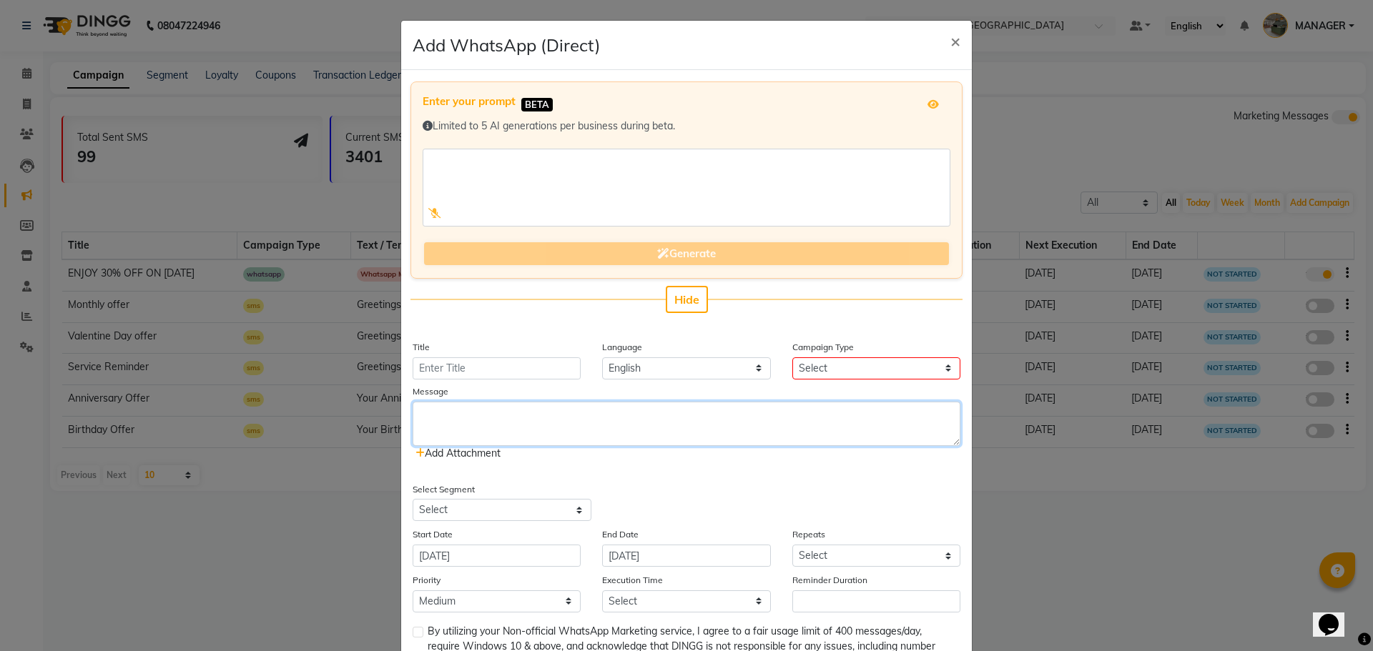
drag, startPoint x: 431, startPoint y: 420, endPoint x: 726, endPoint y: 456, distance: 296.8
click at [726, 456] on div "Add Attachment" at bounding box center [687, 431] width 548 height 59
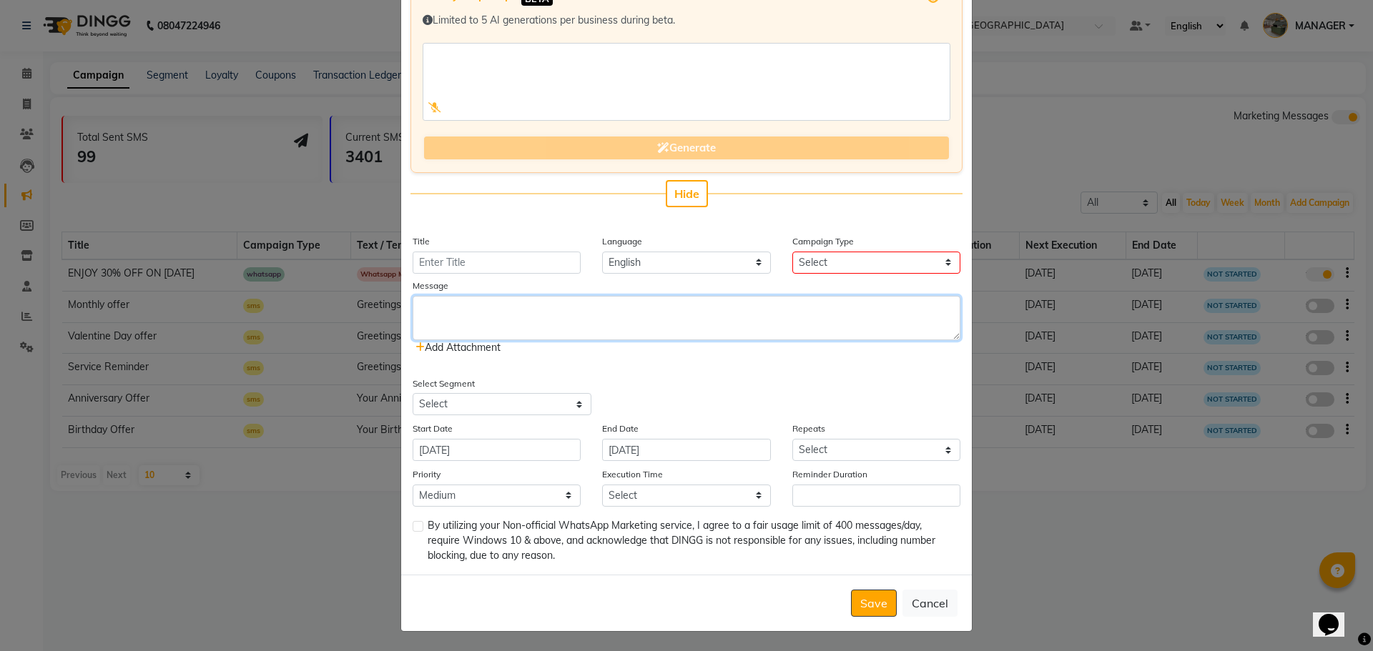
scroll to position [107, 0]
click at [594, 369] on div "Enter your prompt BETA Limited to 5 AI generations per business during beta. Ge…" at bounding box center [686, 269] width 571 height 611
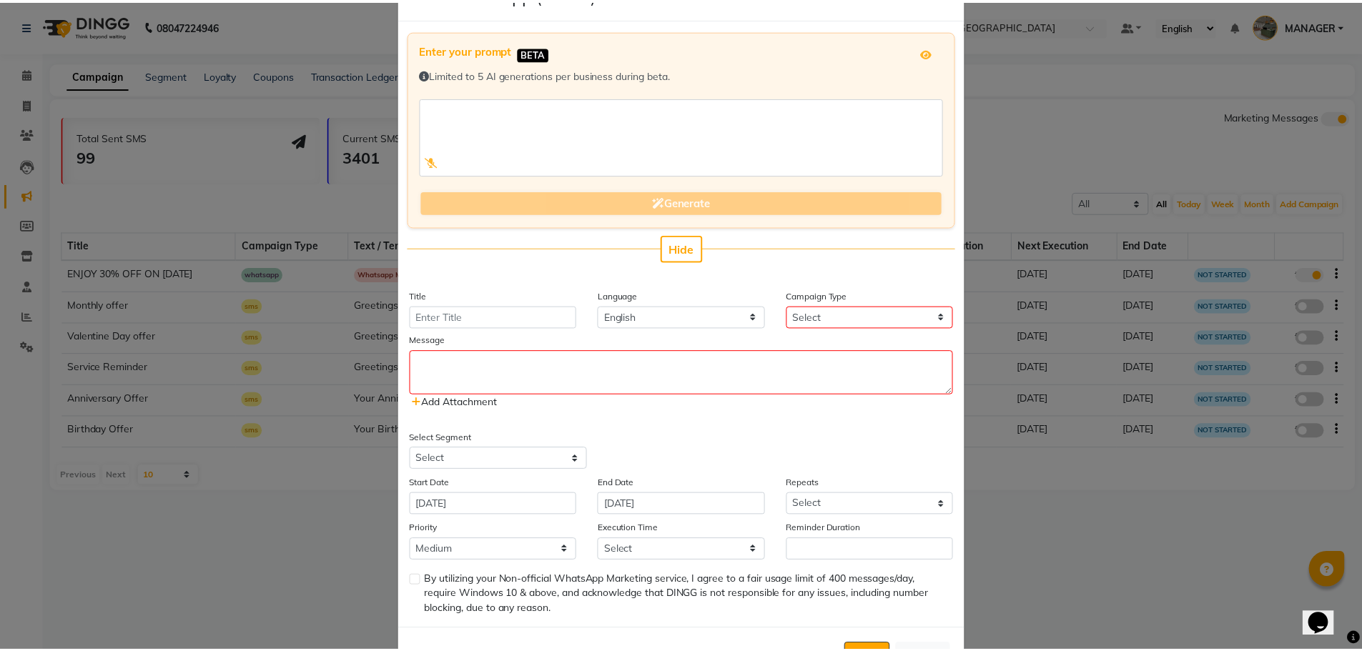
scroll to position [0, 0]
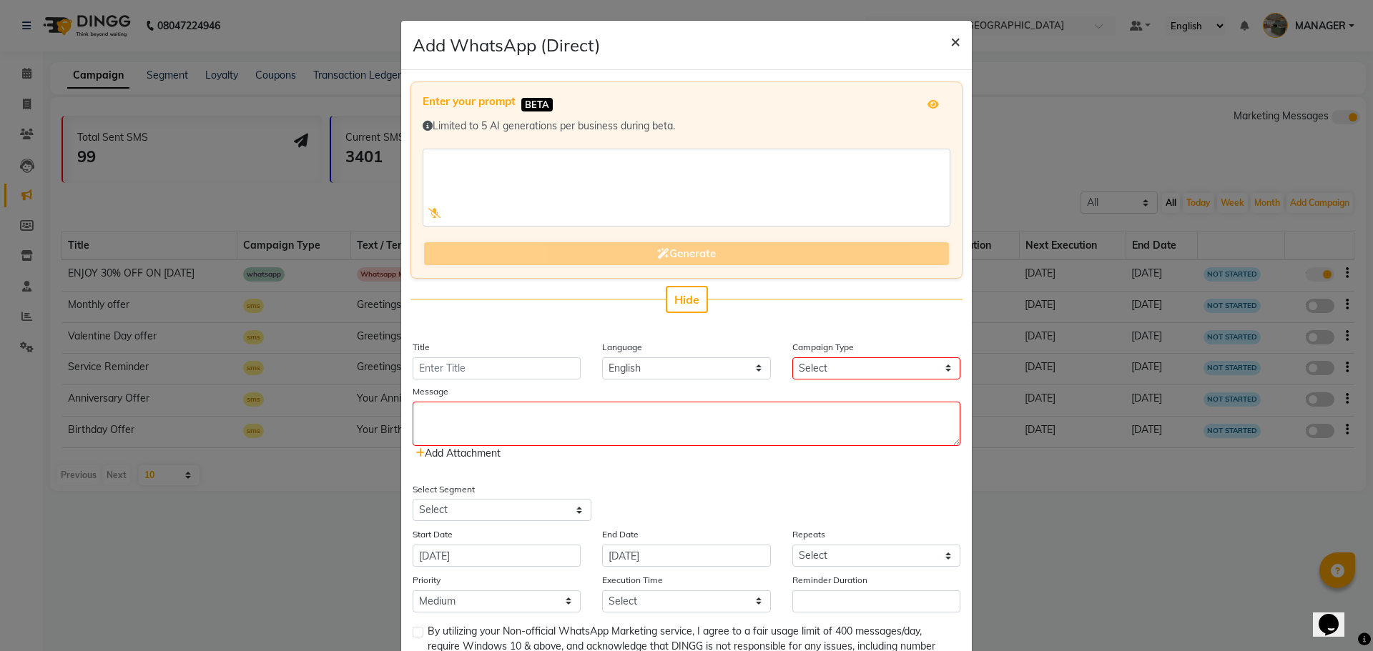
click at [950, 39] on span "×" at bounding box center [955, 40] width 10 height 21
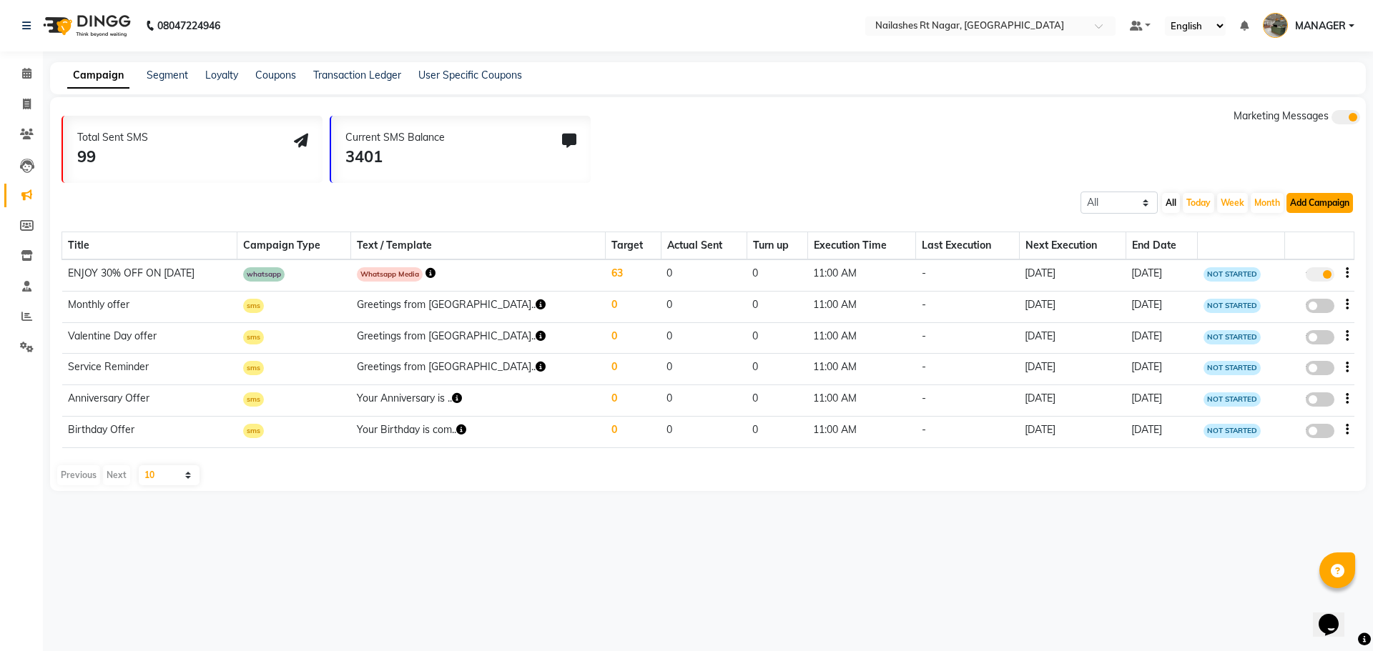
click at [1311, 207] on button "Add Campaign" at bounding box center [1320, 203] width 67 height 20
click at [1285, 268] on div "WhatsApp (Direct)" at bounding box center [1307, 268] width 121 height 21
select select "2"
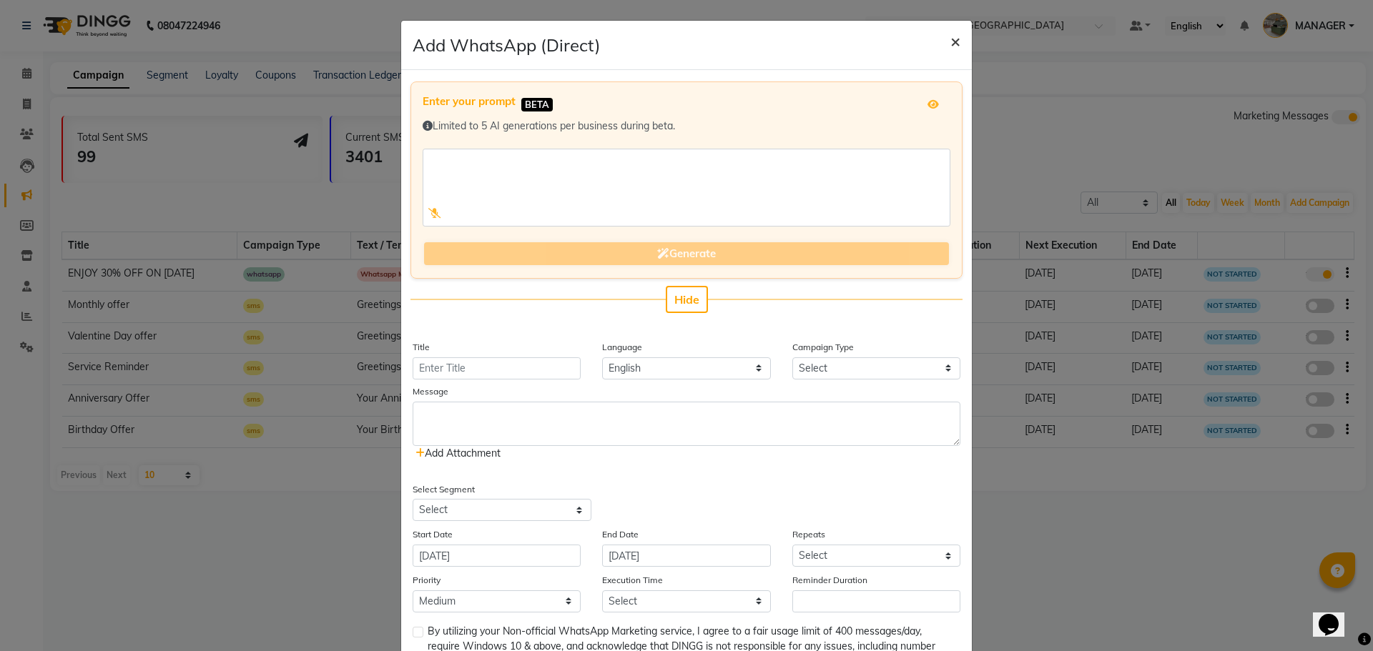
click at [955, 41] on button "×" at bounding box center [955, 41] width 33 height 40
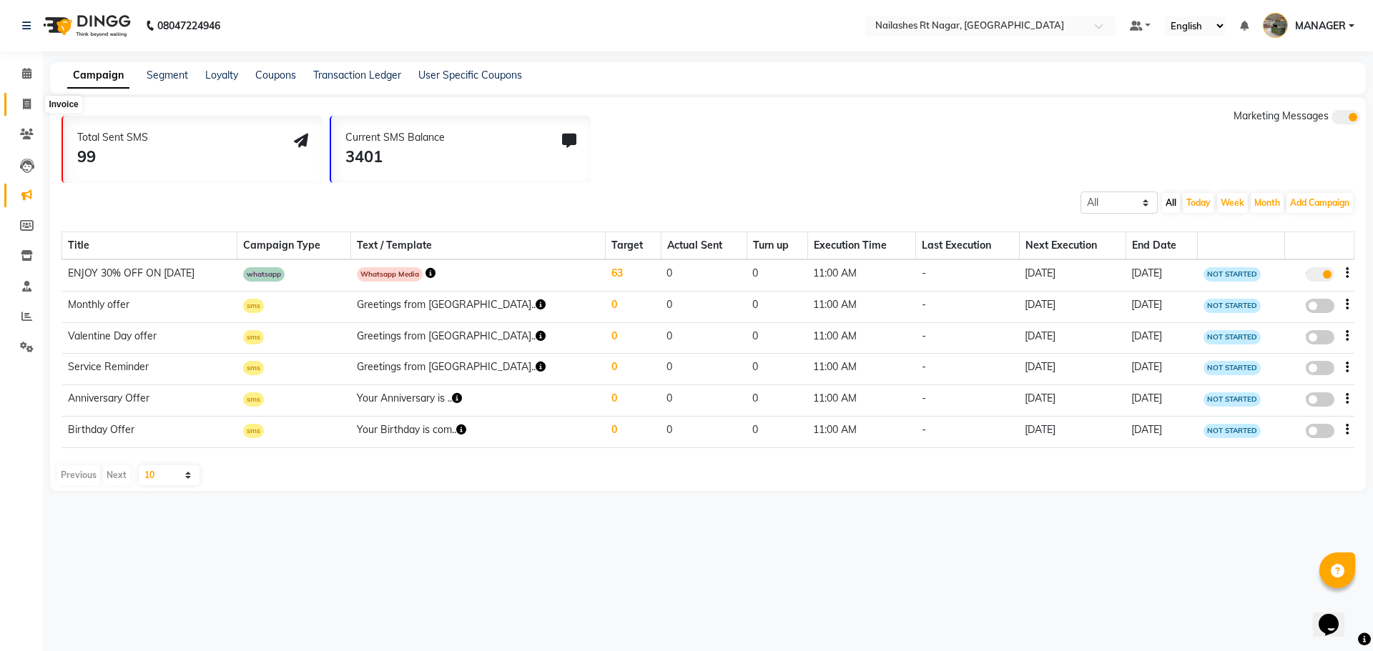
click at [30, 103] on icon at bounding box center [27, 104] width 8 height 11
select select "8624"
select select "service"
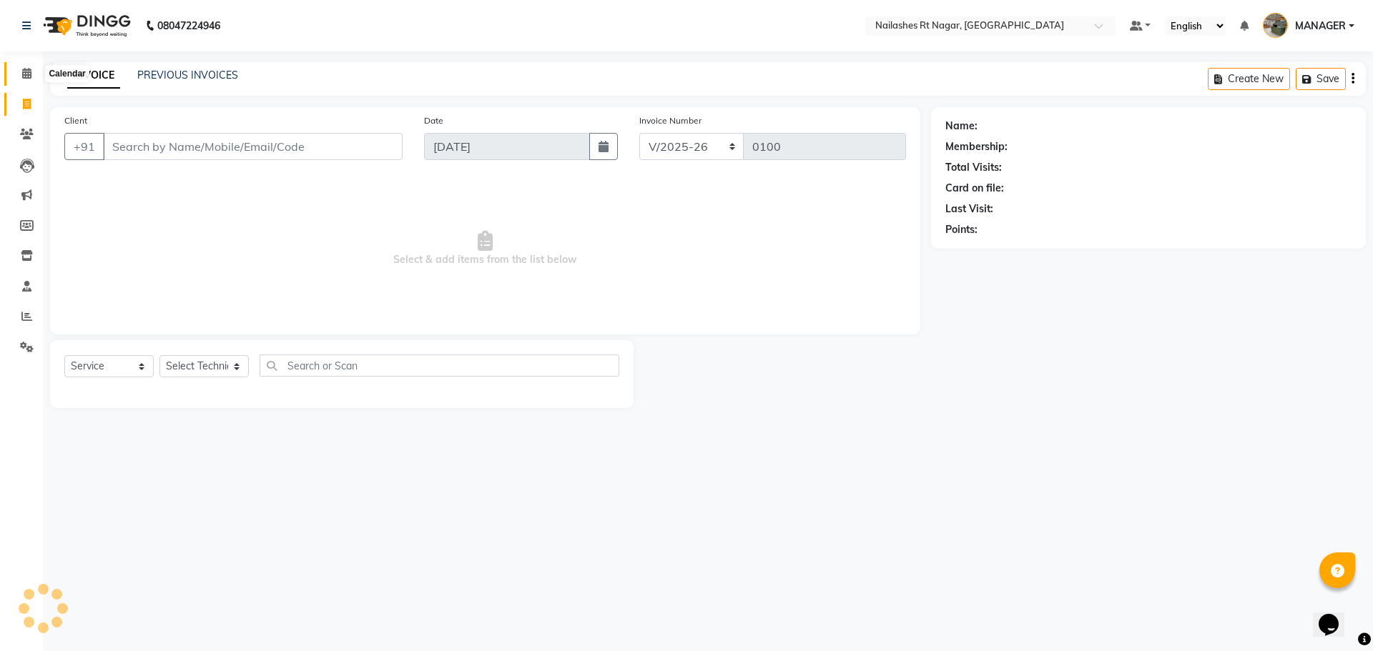
click at [25, 67] on span at bounding box center [26, 74] width 25 height 16
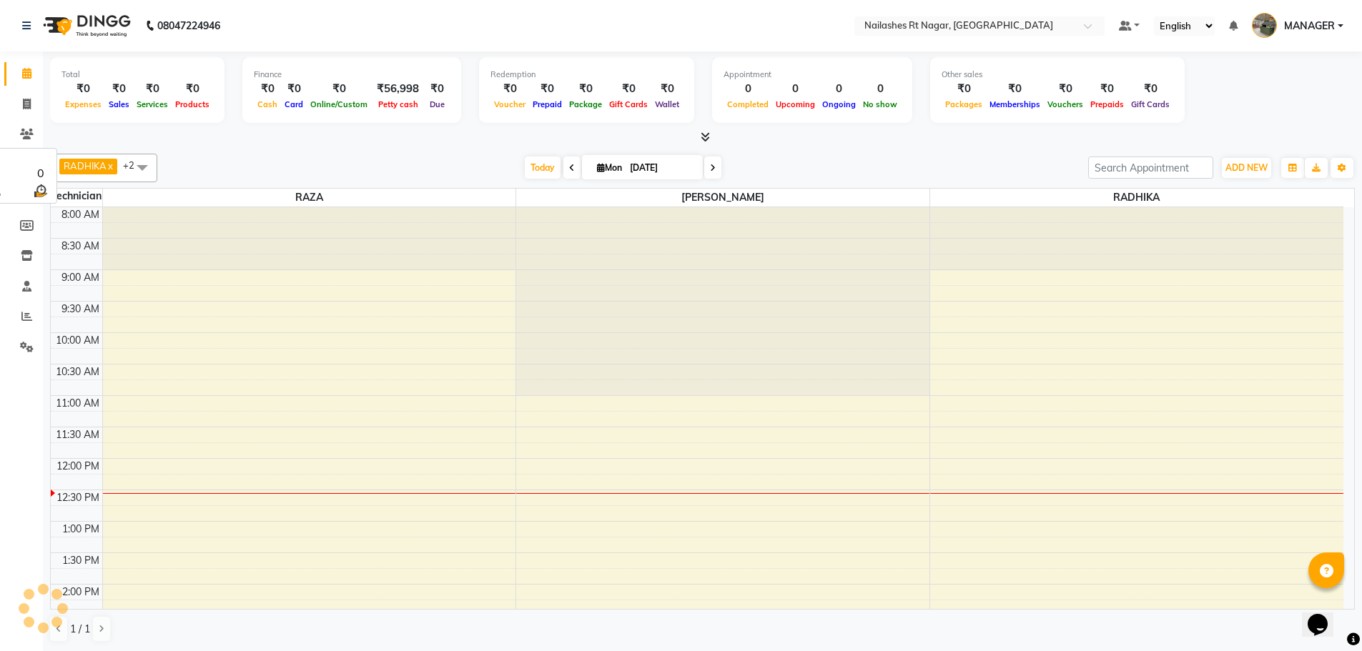
scroll to position [252, 0]
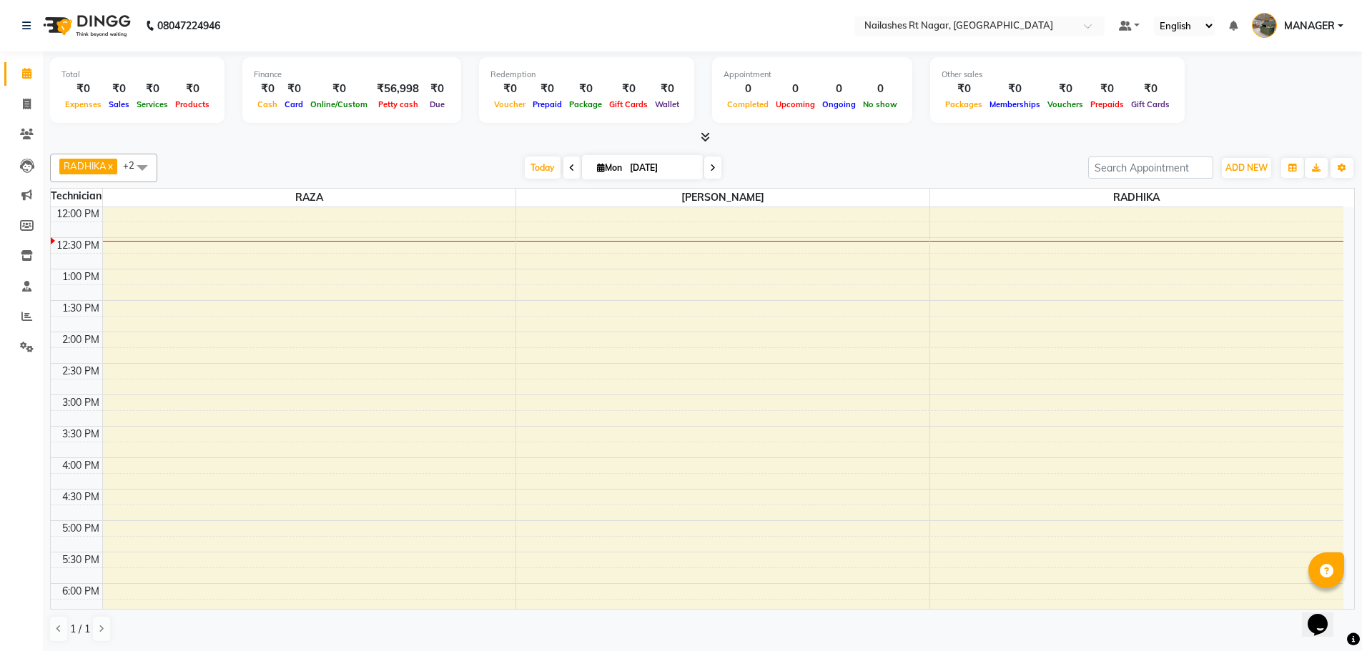
click at [370, 144] on div at bounding box center [702, 137] width 1305 height 15
click at [24, 289] on icon at bounding box center [26, 286] width 9 height 11
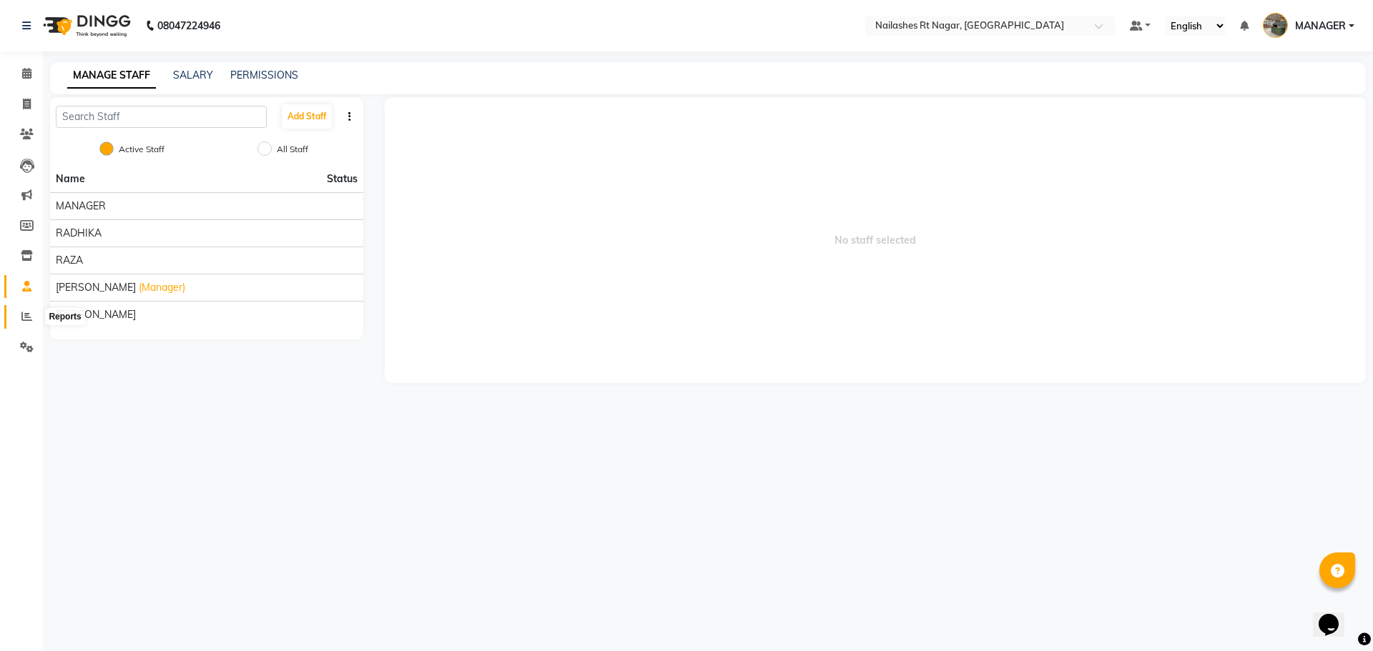
click at [24, 320] on icon at bounding box center [26, 316] width 11 height 11
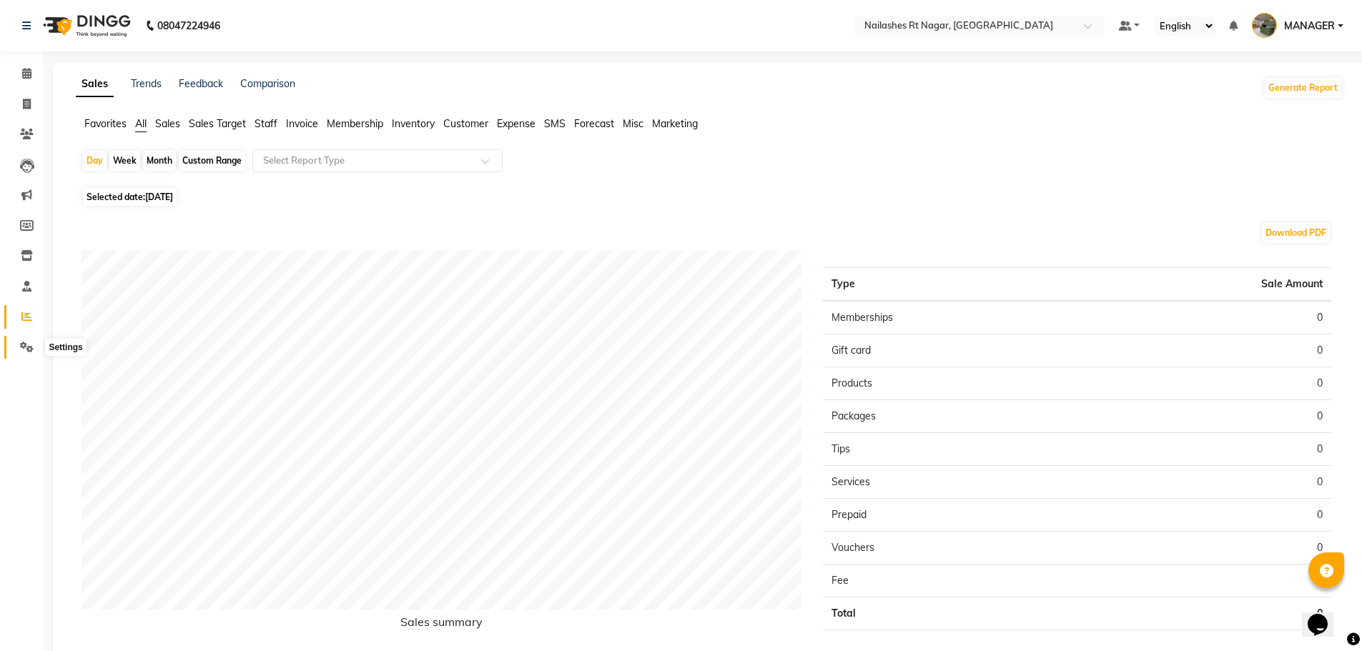
click at [23, 349] on icon at bounding box center [27, 347] width 14 height 11
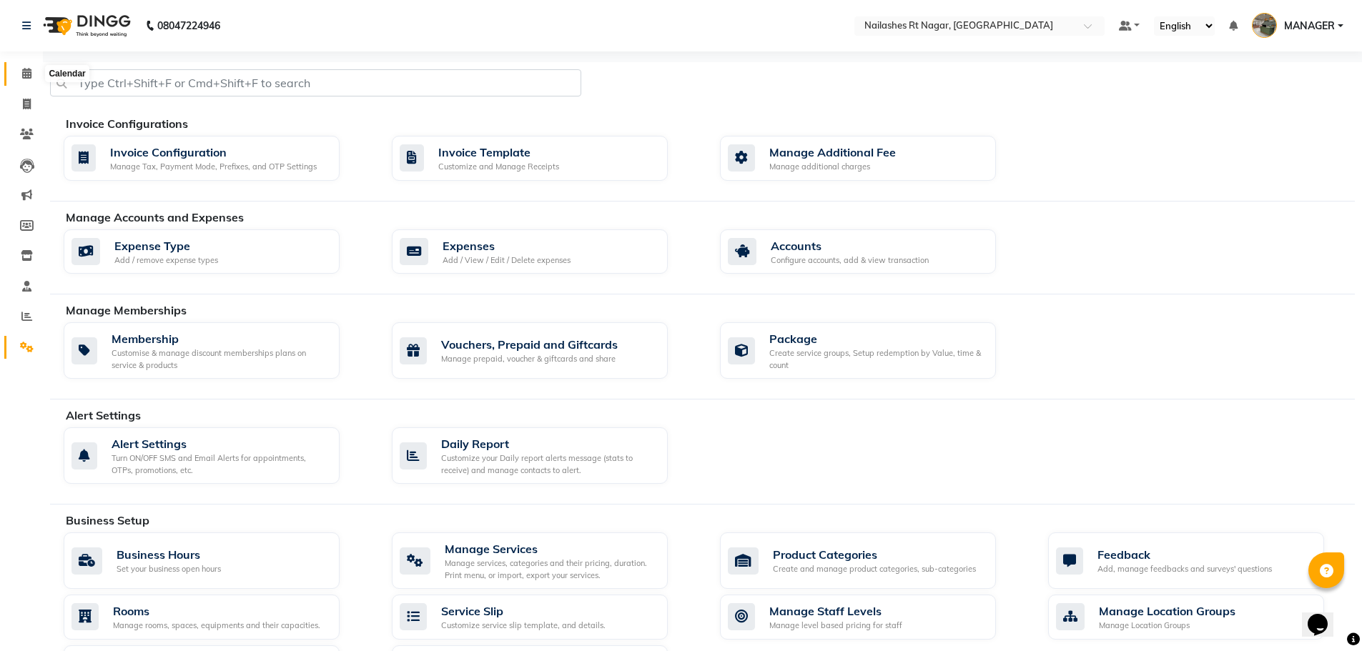
click at [26, 73] on icon at bounding box center [26, 73] width 9 height 11
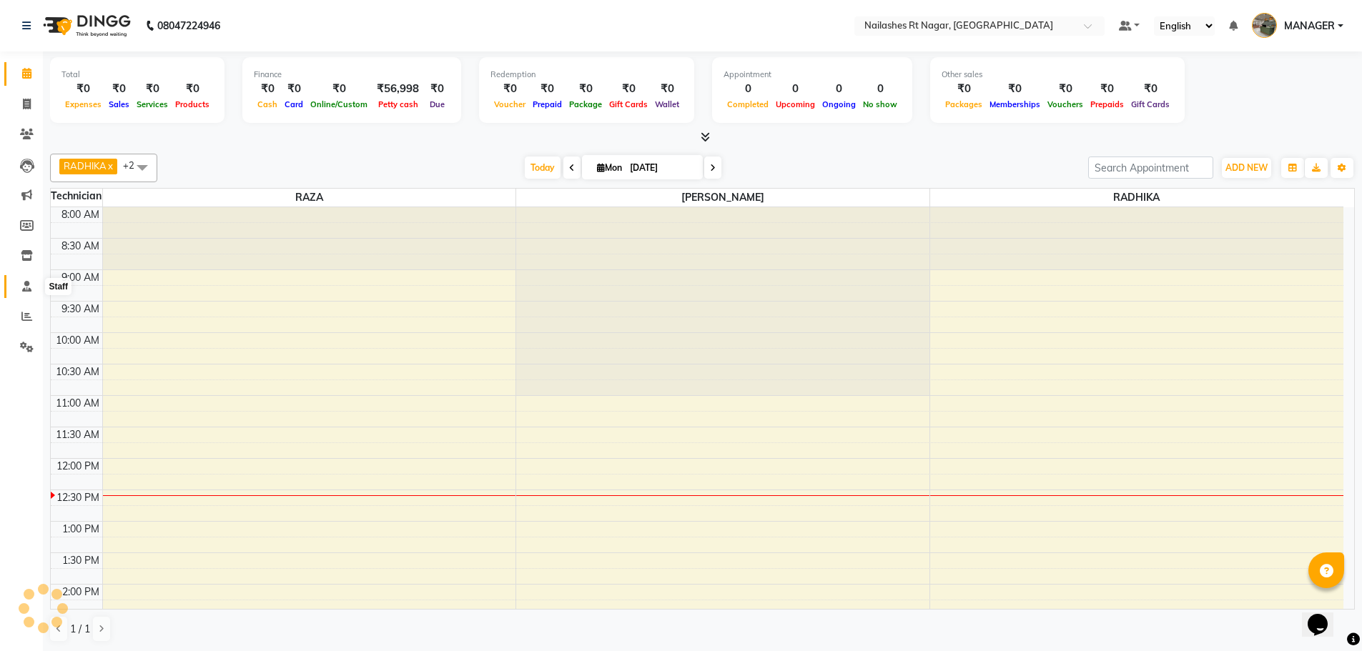
click at [26, 291] on icon at bounding box center [26, 286] width 9 height 11
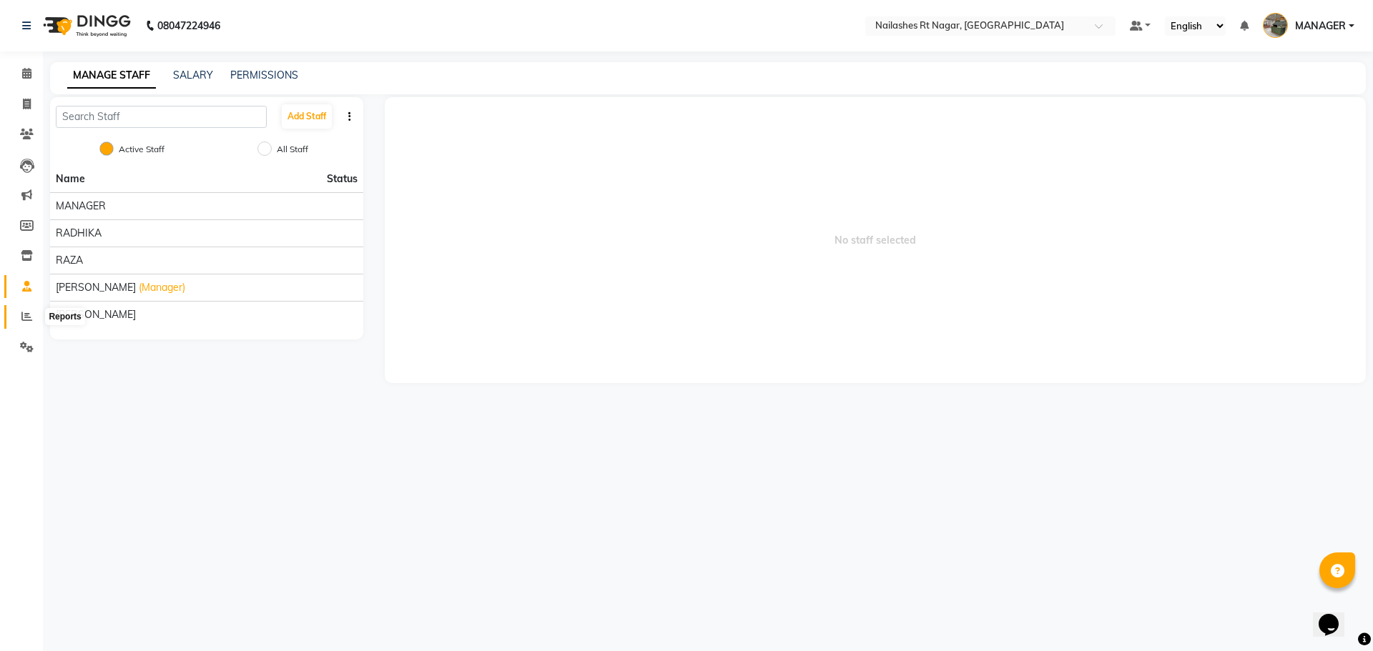
click at [25, 322] on span at bounding box center [26, 317] width 25 height 16
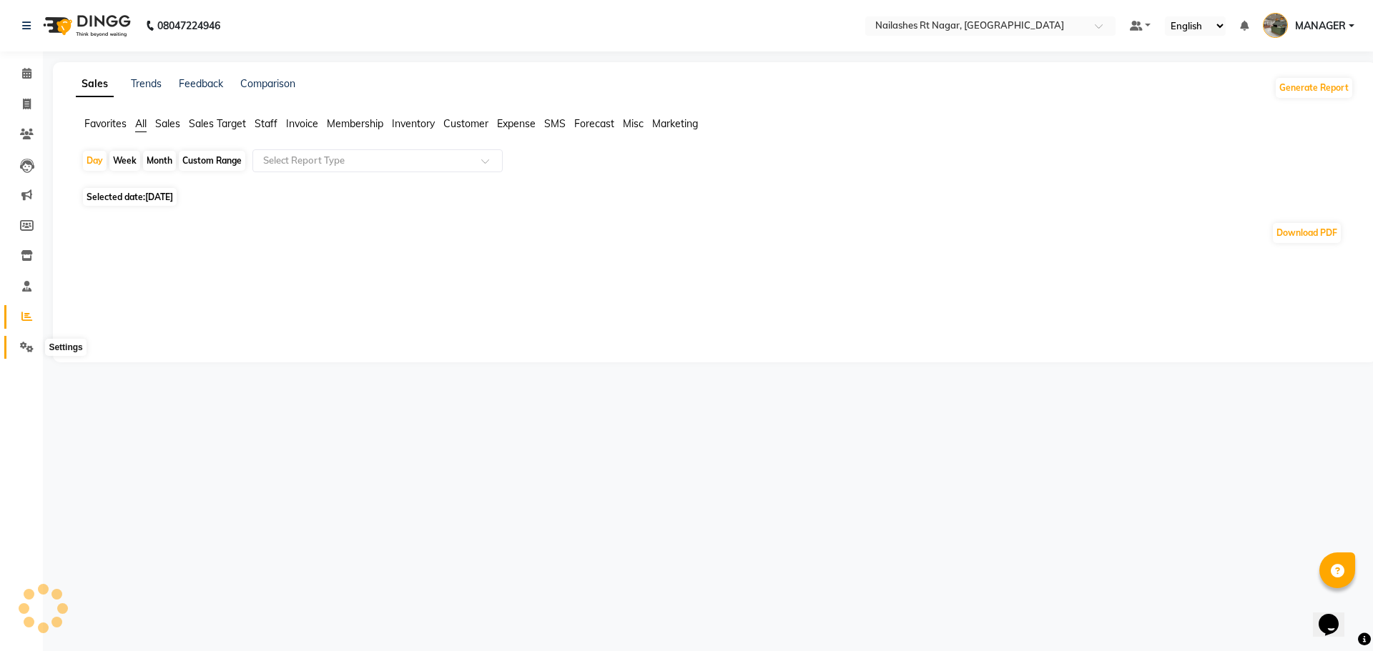
click at [26, 353] on span at bounding box center [26, 348] width 25 height 16
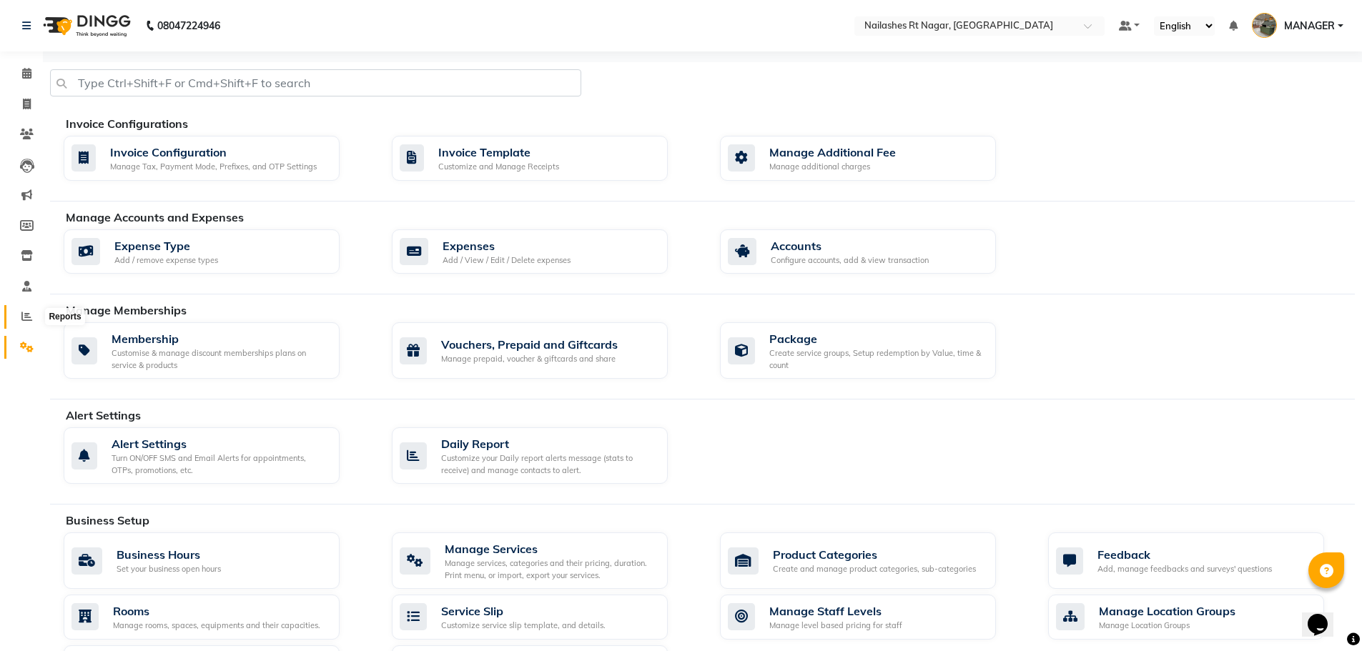
click at [16, 313] on span at bounding box center [26, 317] width 25 height 16
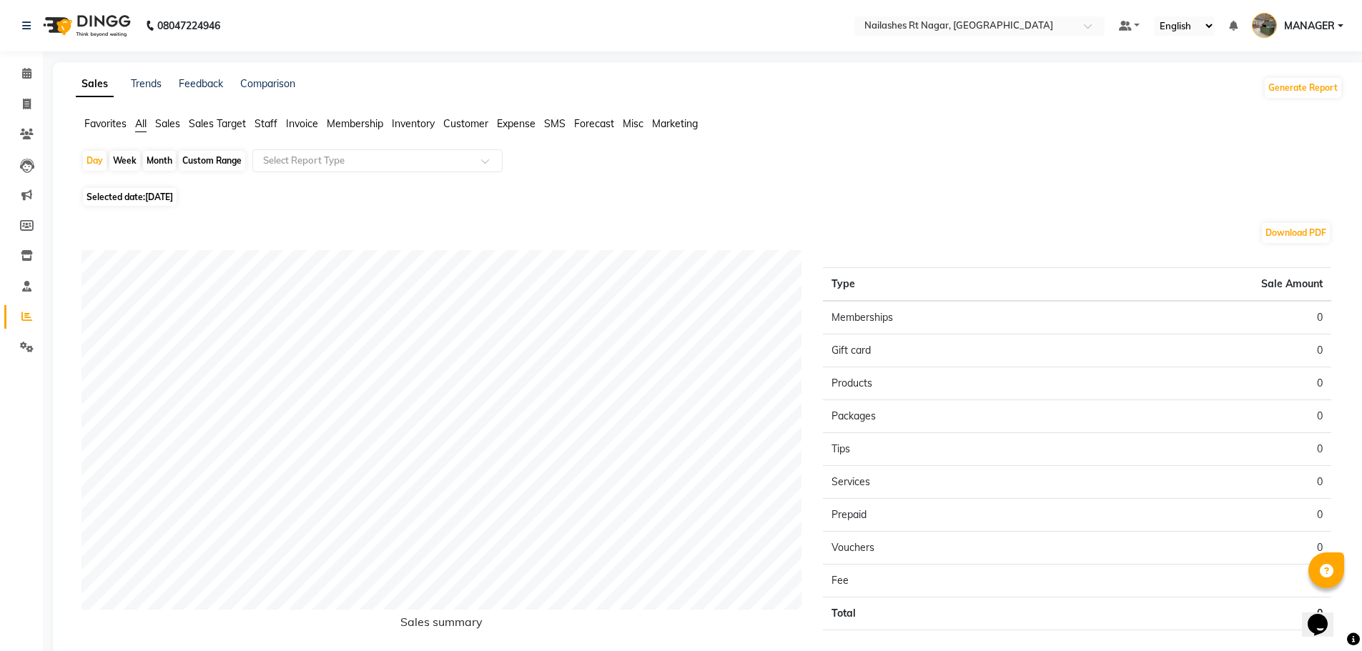
click at [163, 163] on div "Month" at bounding box center [159, 161] width 33 height 20
select select "9"
select select "2025"
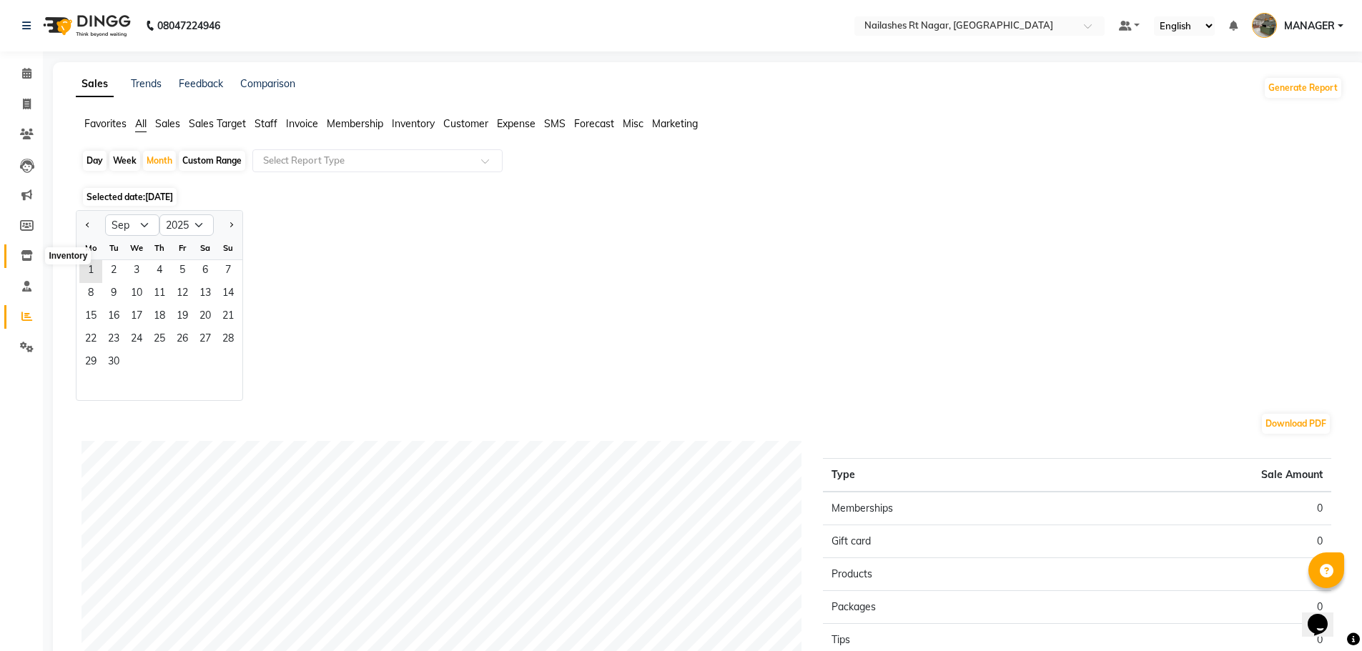
click at [20, 251] on span at bounding box center [26, 256] width 25 height 16
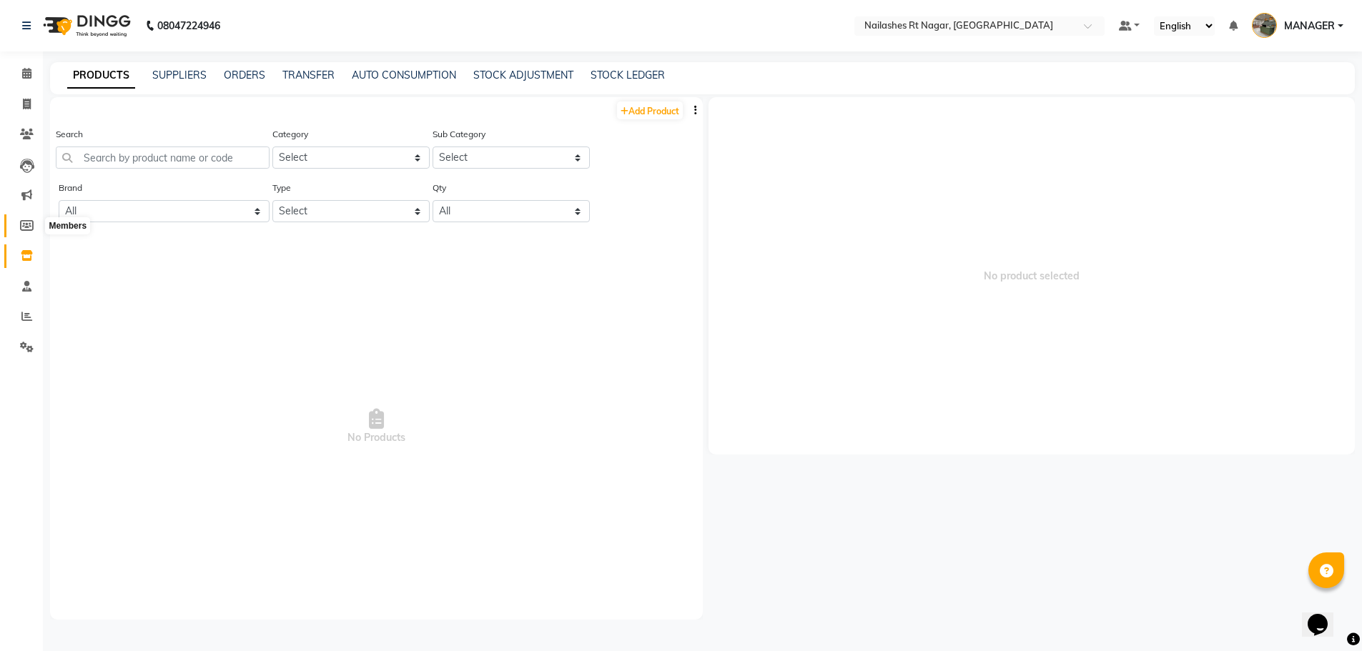
click at [27, 227] on icon at bounding box center [27, 225] width 14 height 11
select select
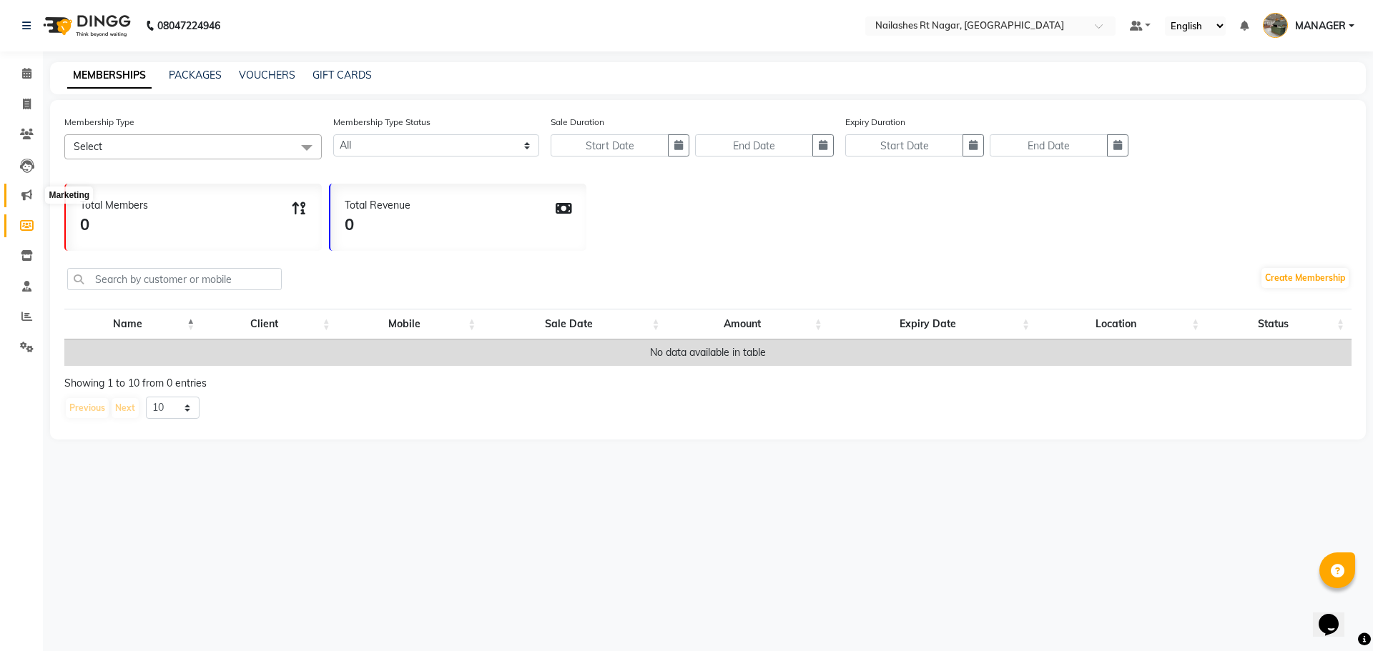
click at [21, 188] on span at bounding box center [26, 195] width 25 height 16
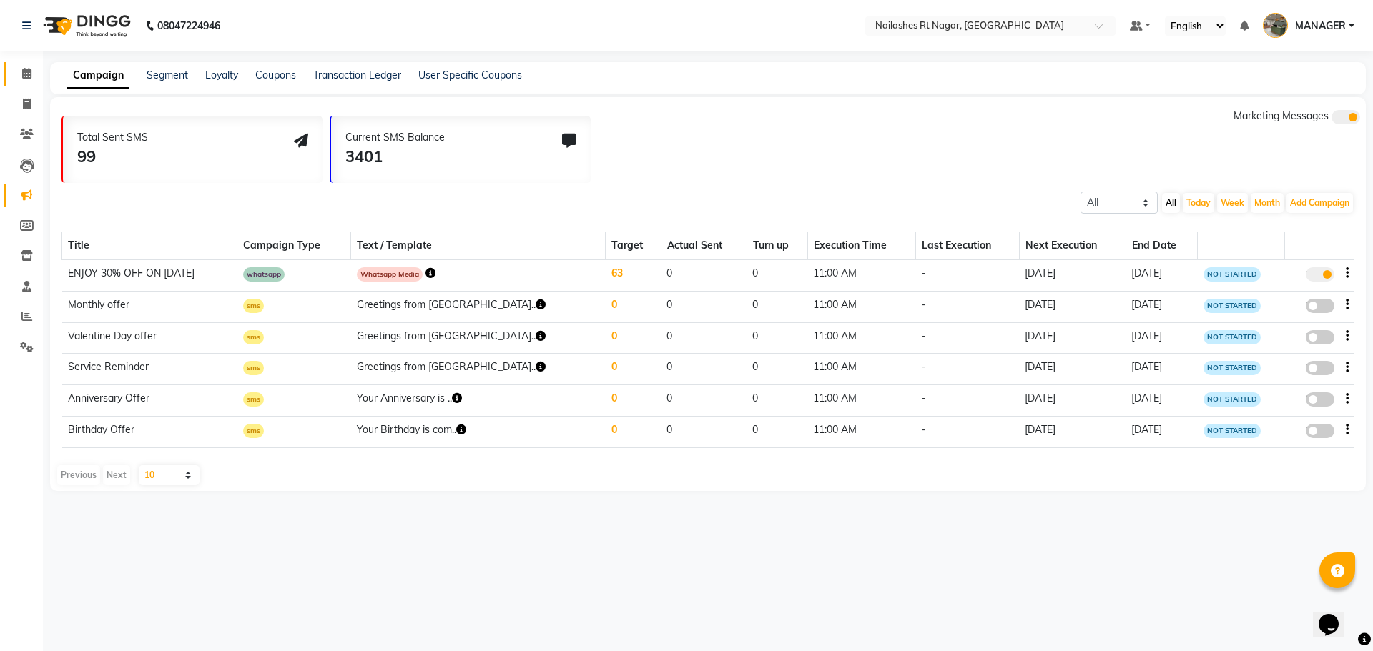
click at [22, 64] on link "Calendar" at bounding box center [21, 74] width 34 height 24
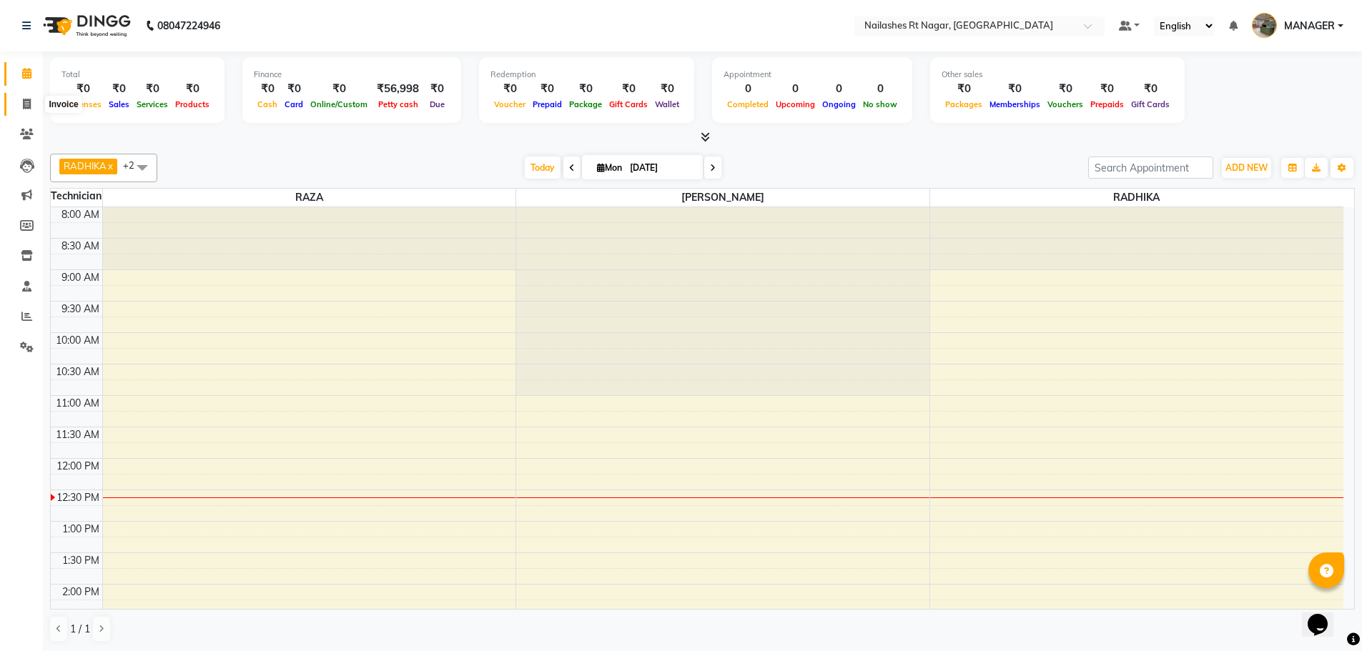
click at [25, 107] on icon at bounding box center [27, 104] width 8 height 11
select select "service"
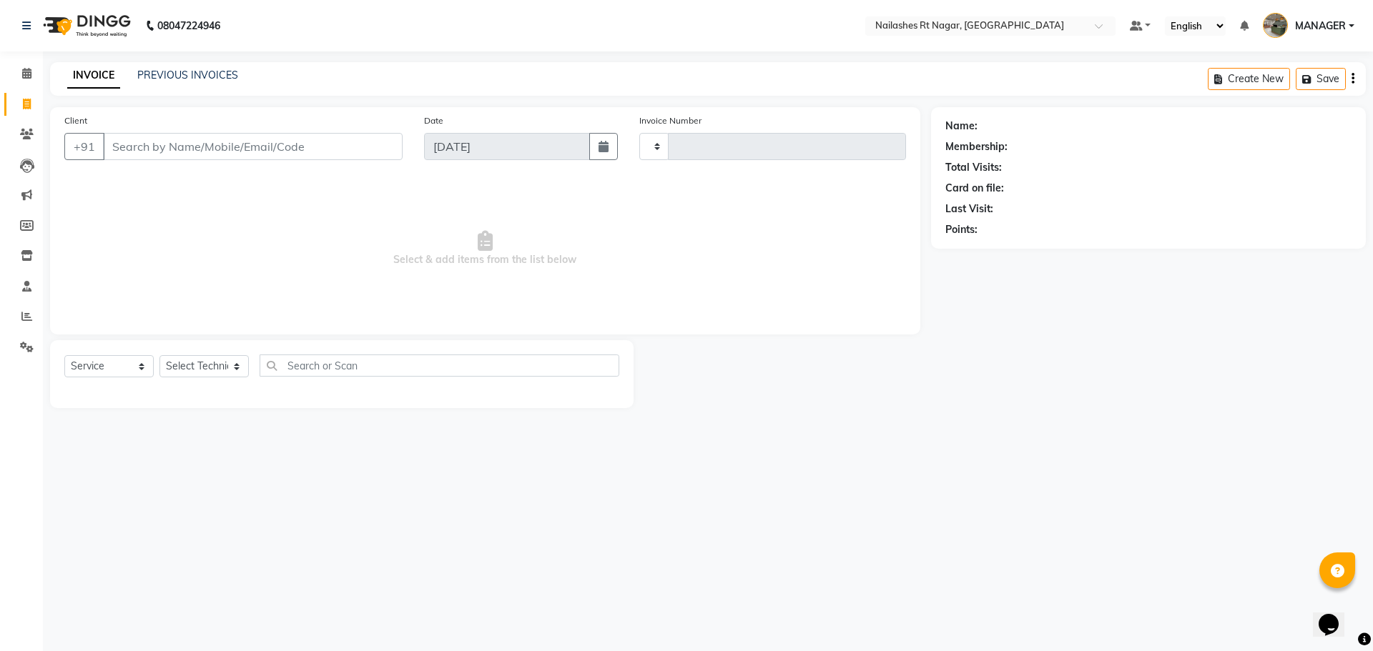
type input "0100"
select select "8624"
click at [194, 77] on link "PREVIOUS INVOICES" at bounding box center [187, 75] width 101 height 13
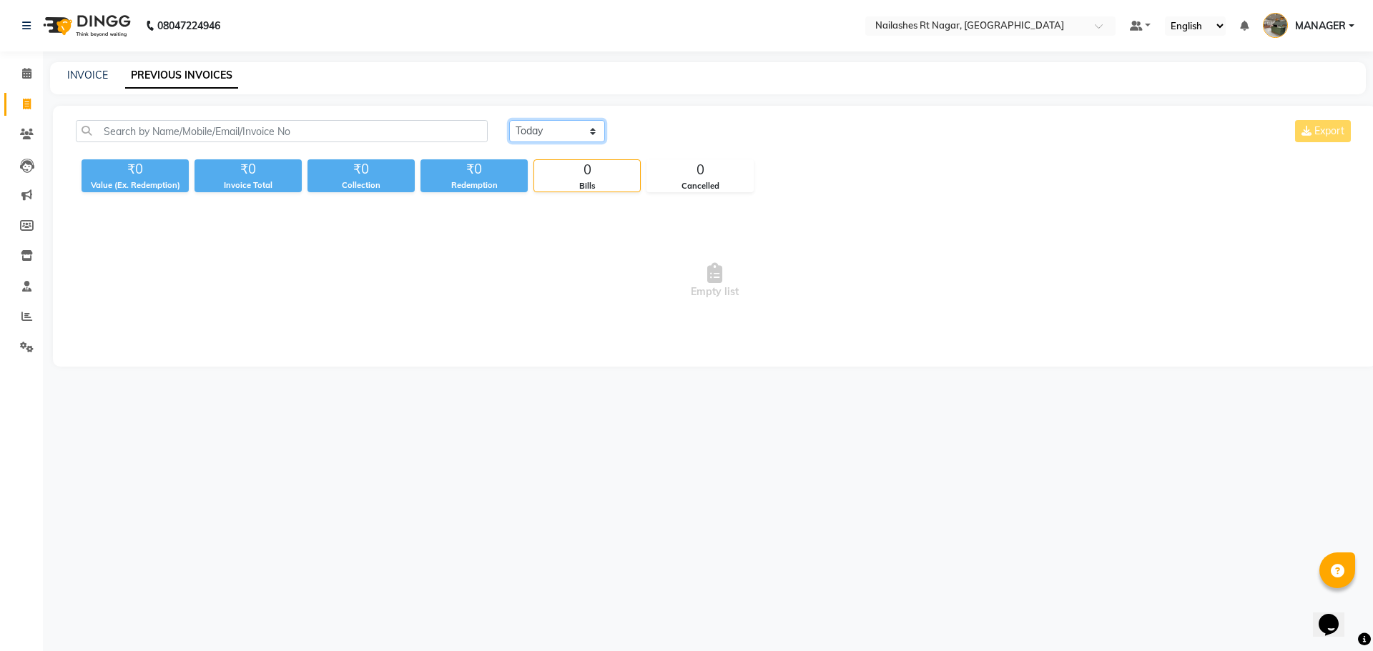
click at [555, 130] on select "Today Yesterday Custom Range" at bounding box center [557, 131] width 96 height 22
click at [509, 120] on select "Today Yesterday Custom Range" at bounding box center [557, 131] width 96 height 22
click at [550, 132] on select "Today Yesterday Custom Range" at bounding box center [557, 131] width 96 height 22
select select "yesterday"
click at [509, 120] on select "Today Yesterday Custom Range" at bounding box center [557, 131] width 96 height 22
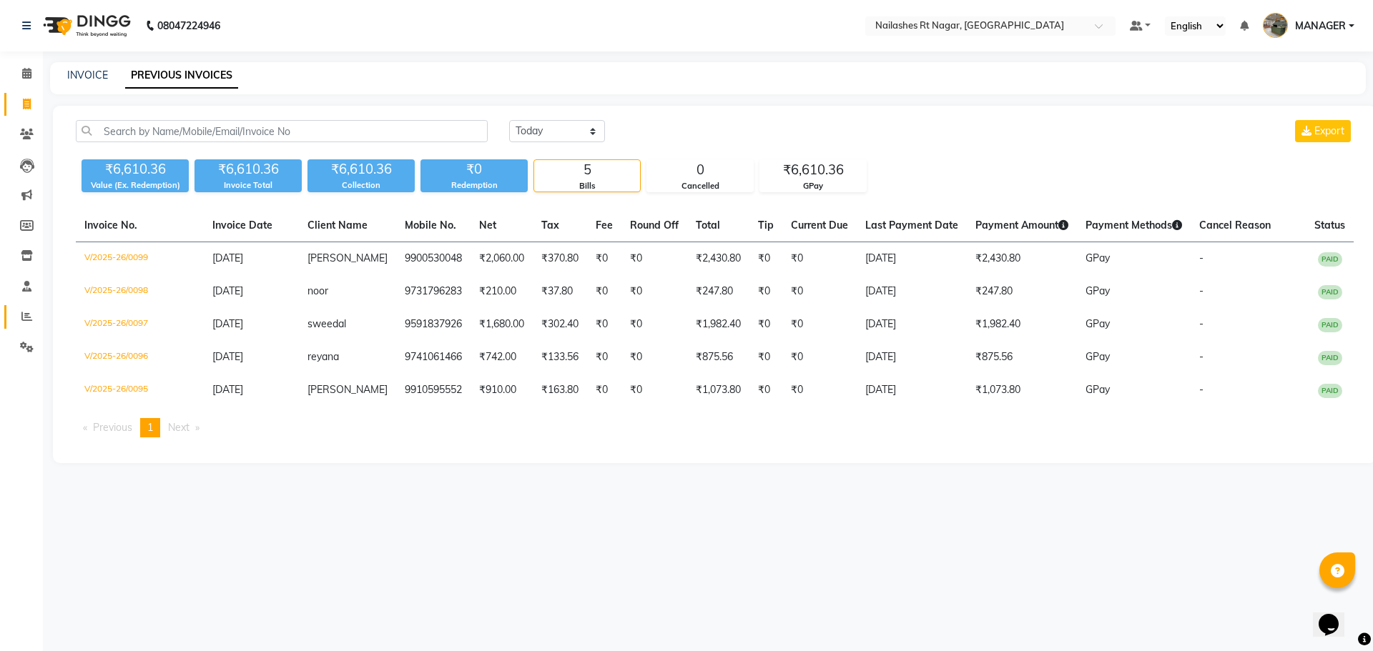
click at [14, 313] on span at bounding box center [26, 317] width 25 height 16
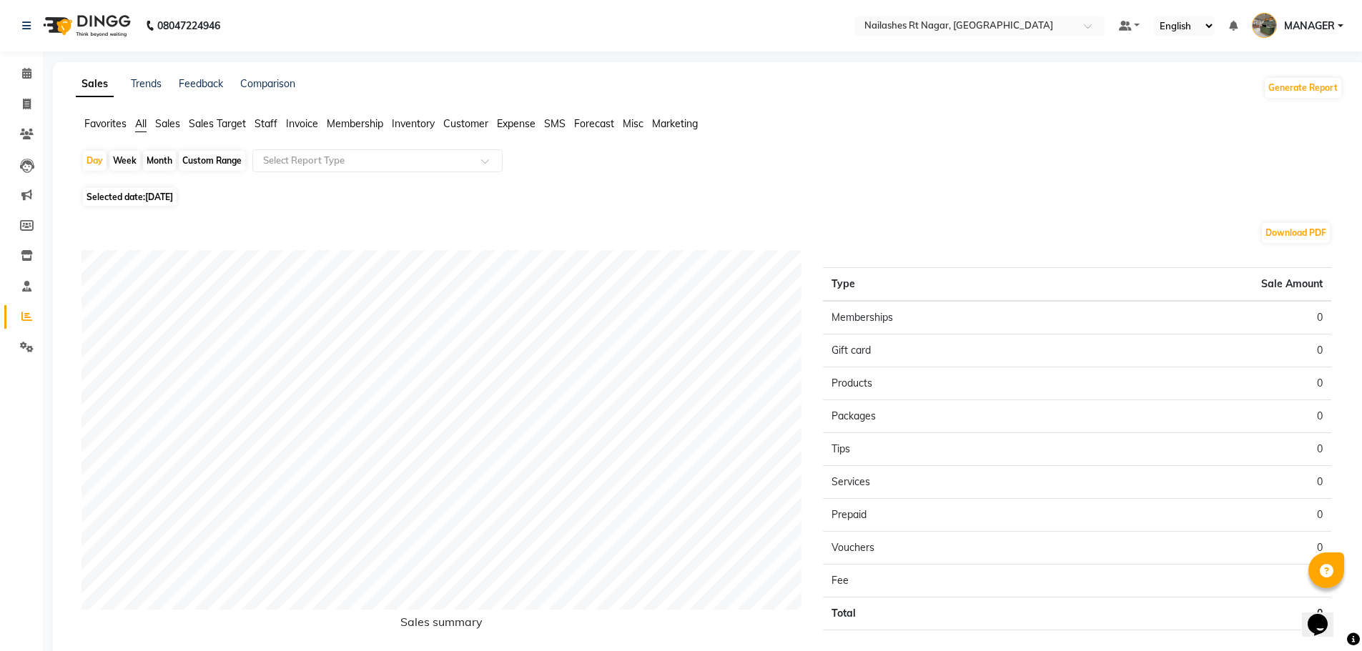
click at [551, 128] on span "SMS" at bounding box center [554, 123] width 21 height 13
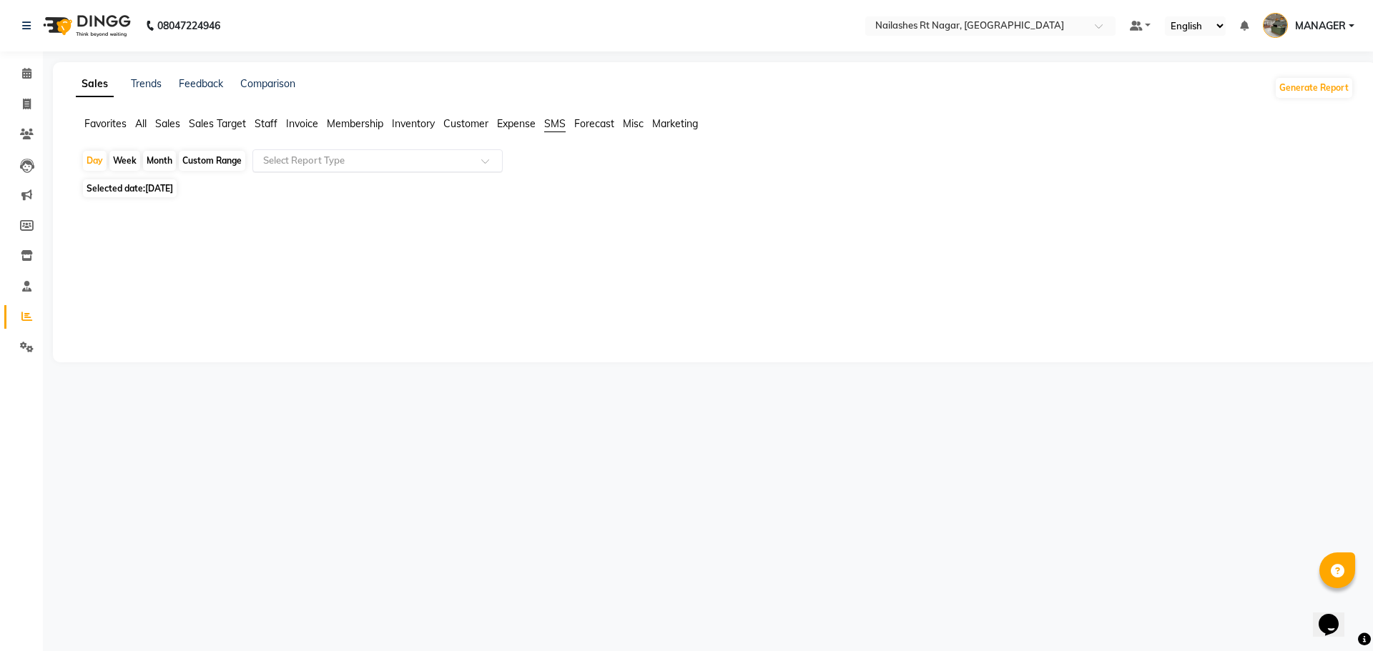
click at [317, 160] on input "text" at bounding box center [363, 161] width 206 height 14
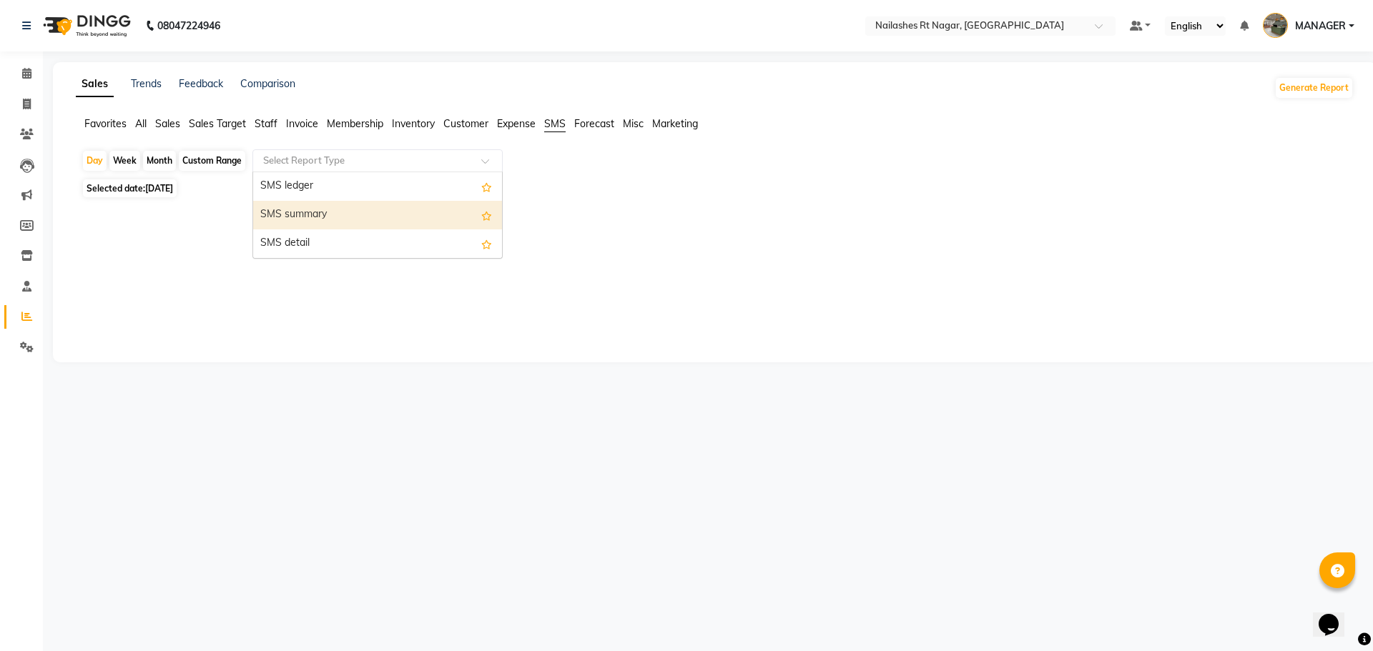
click at [324, 212] on div "SMS summary" at bounding box center [377, 215] width 249 height 29
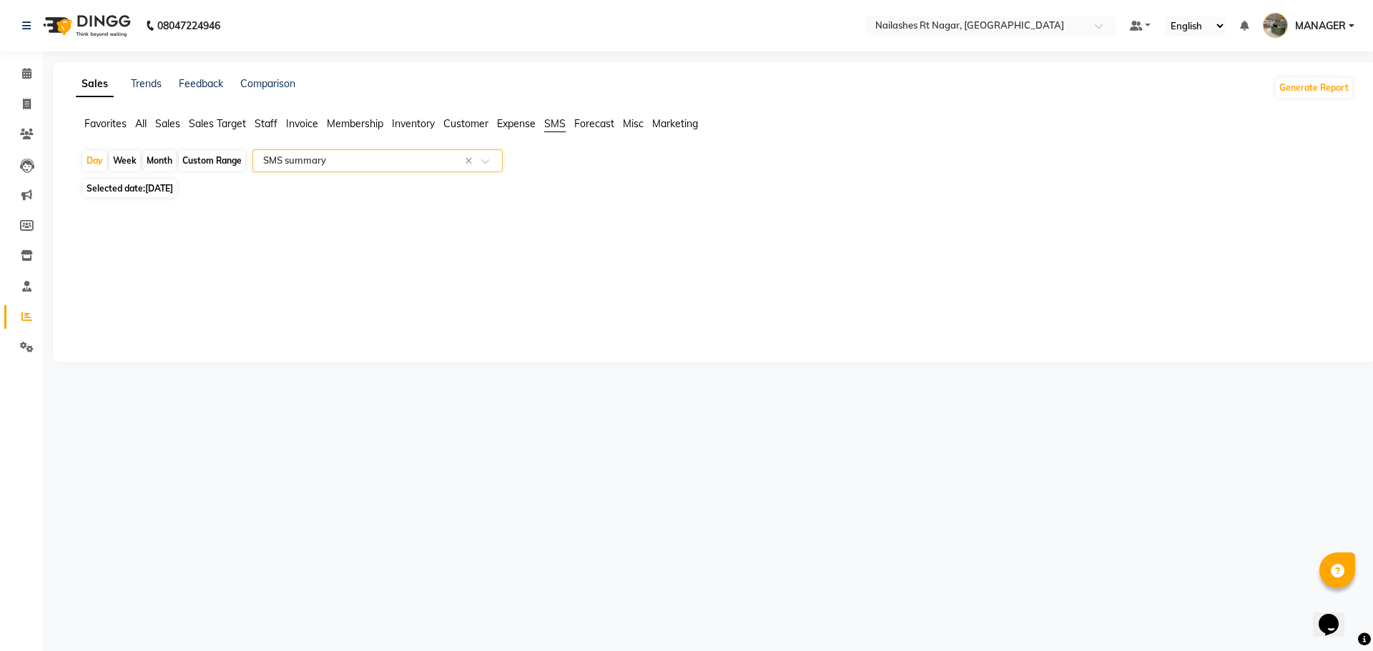
click at [365, 163] on input "text" at bounding box center [363, 161] width 206 height 14
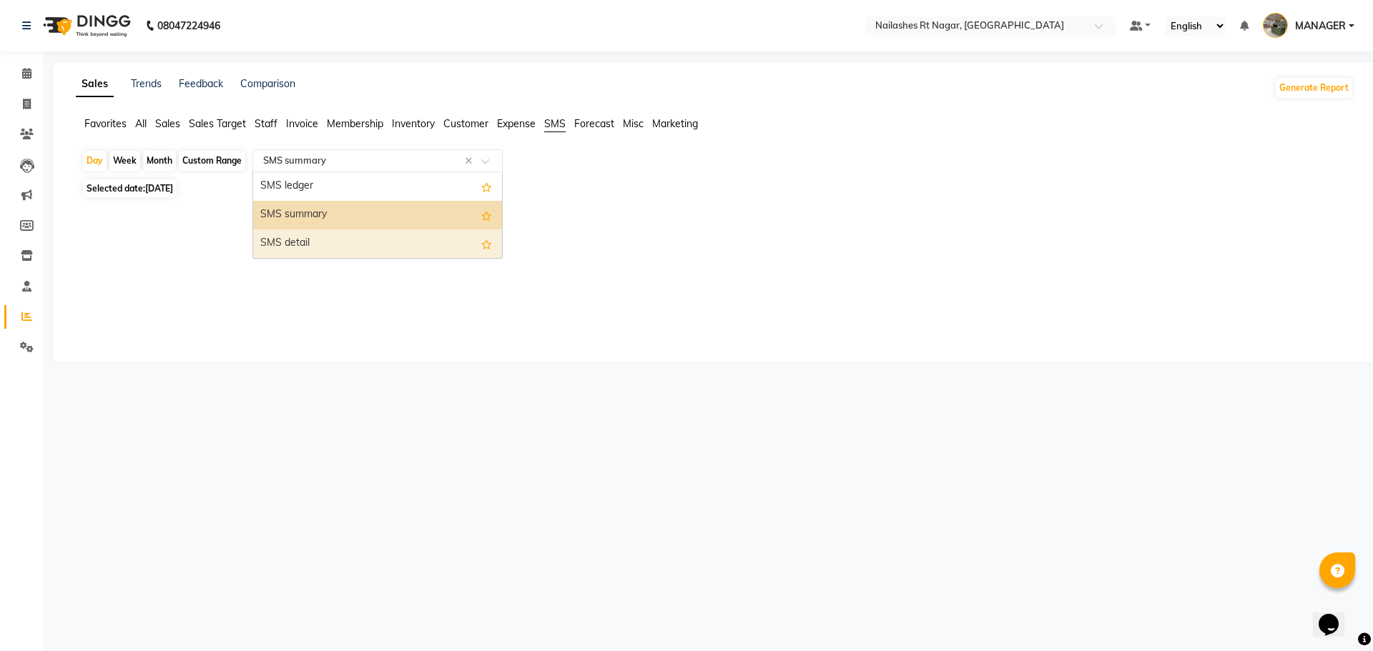
click at [346, 237] on div "SMS detail" at bounding box center [377, 244] width 249 height 29
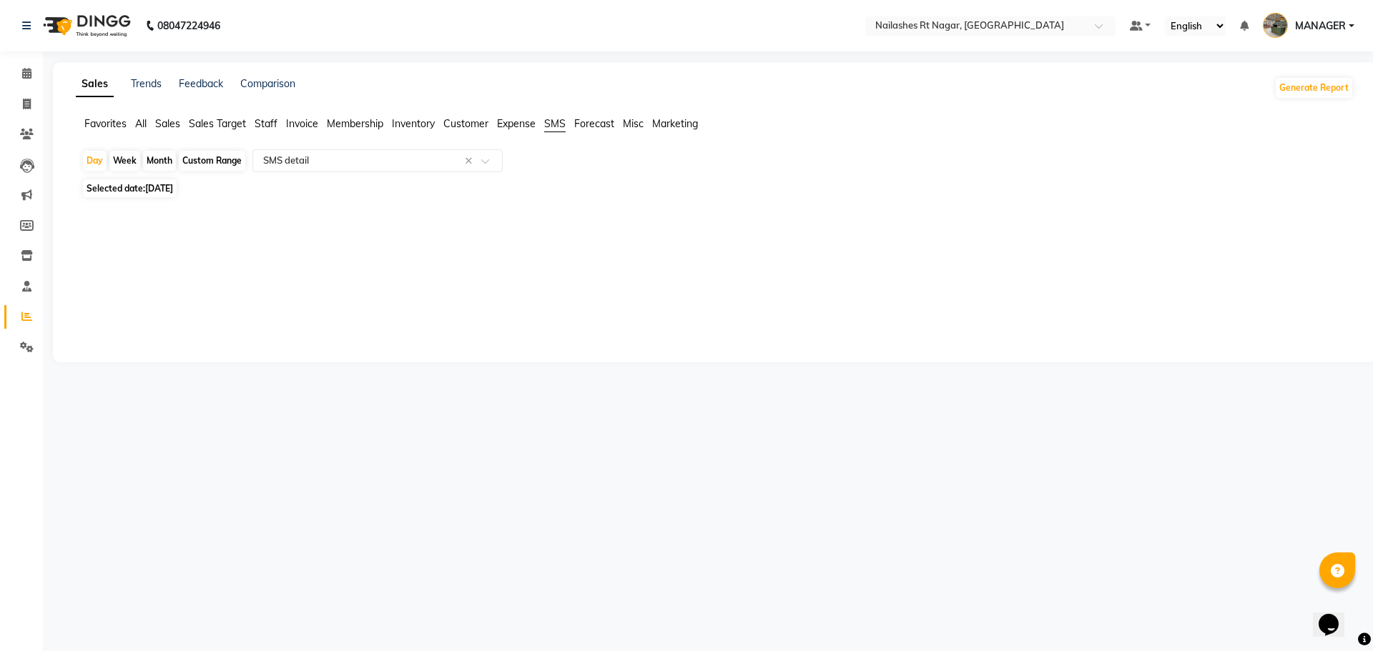
click at [164, 185] on span "[DATE]" at bounding box center [159, 188] width 28 height 11
select select "9"
select select "2025"
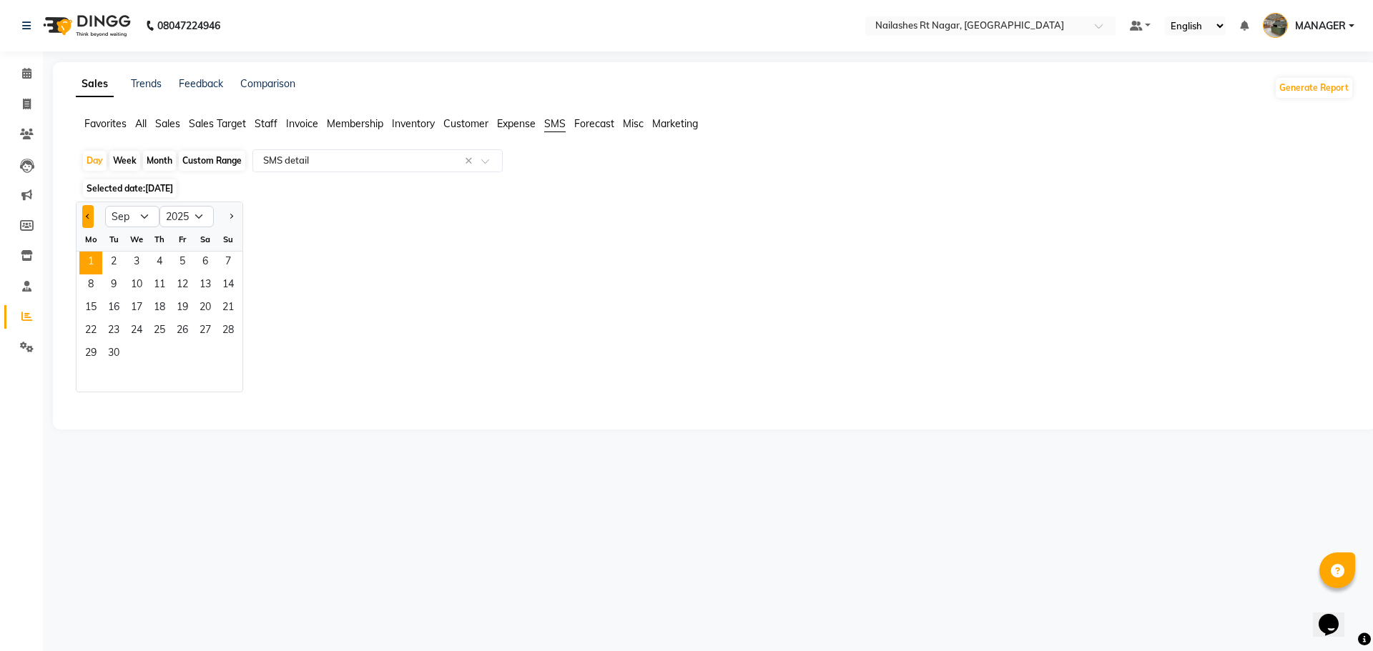
click at [84, 213] on button "Previous month" at bounding box center [87, 216] width 11 height 23
select select "8"
click at [184, 250] on div "Fr" at bounding box center [182, 239] width 23 height 23
click at [182, 256] on span "1" at bounding box center [182, 263] width 23 height 23
select select "full_report"
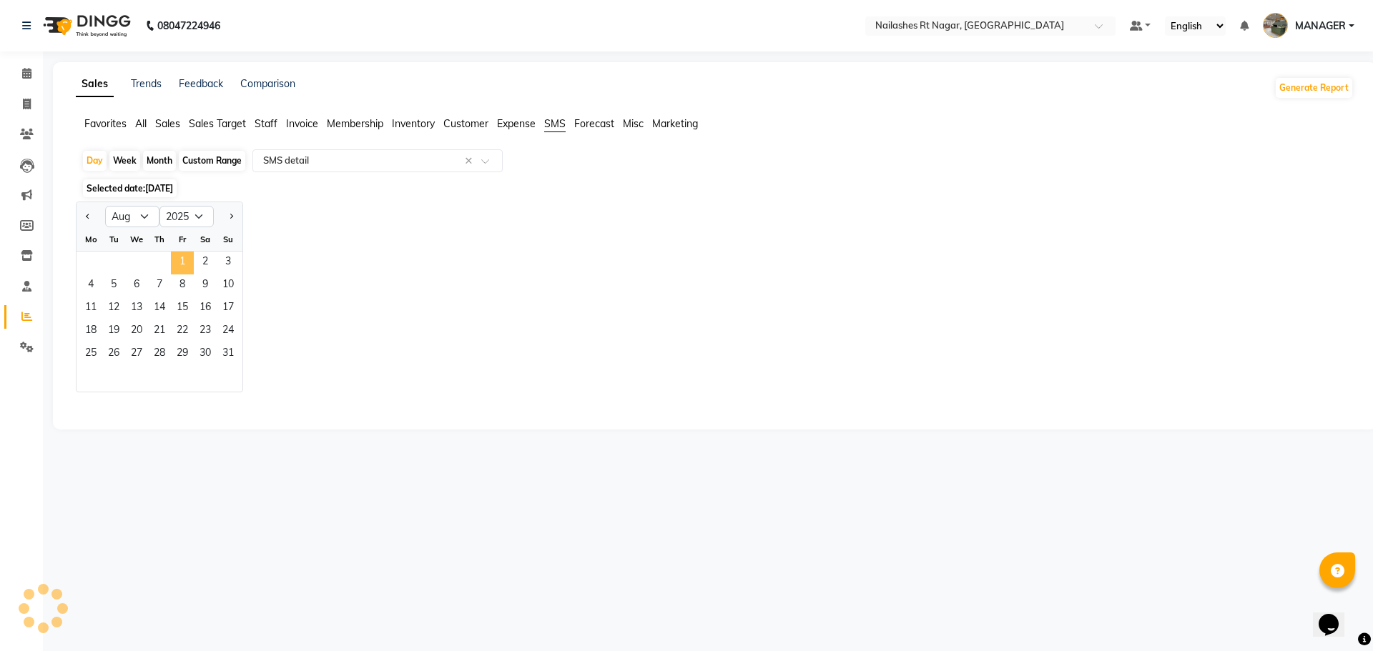
select select "csv"
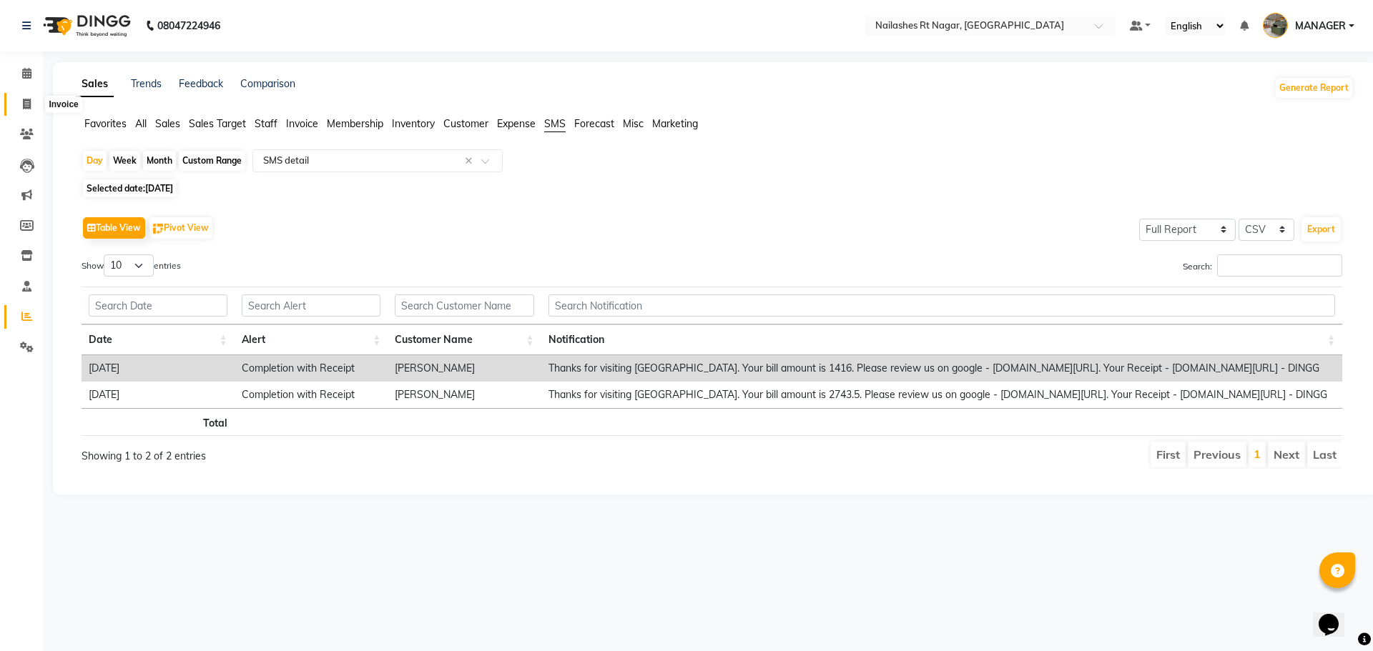
click at [34, 105] on span at bounding box center [26, 105] width 25 height 16
select select "service"
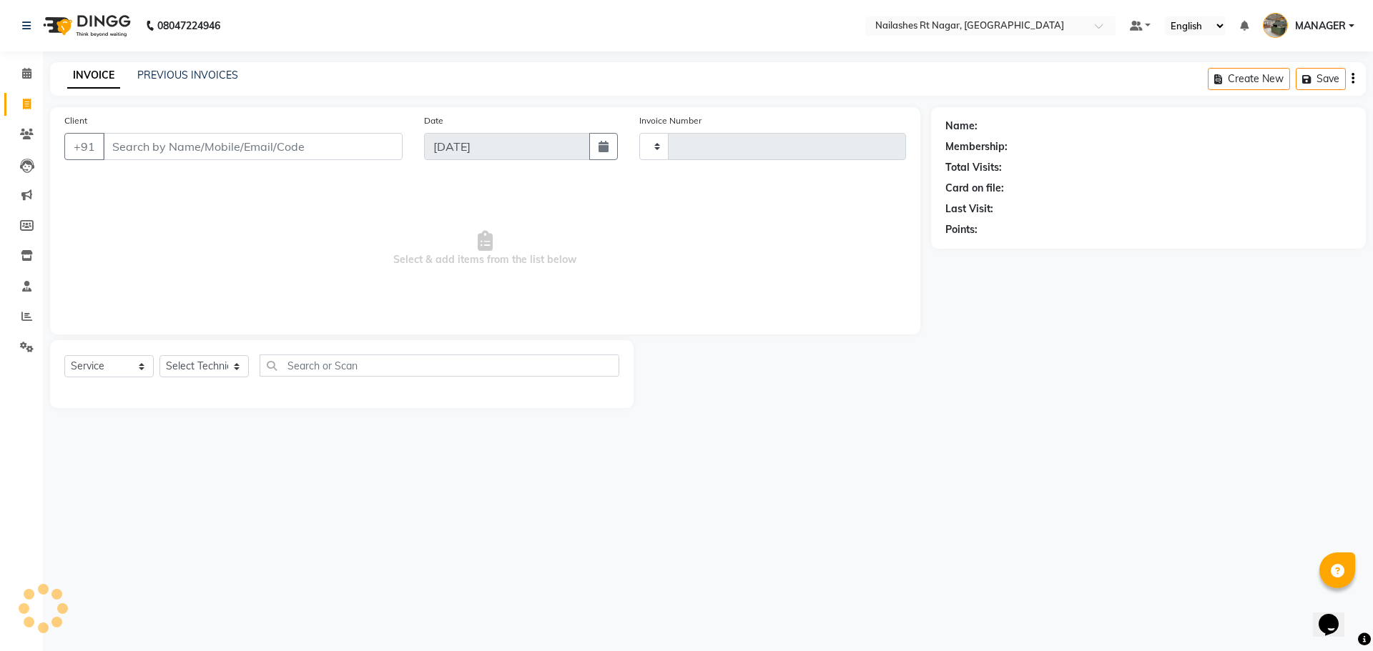
type input "0100"
select select "8624"
click at [198, 76] on link "PREVIOUS INVOICES" at bounding box center [187, 75] width 101 height 13
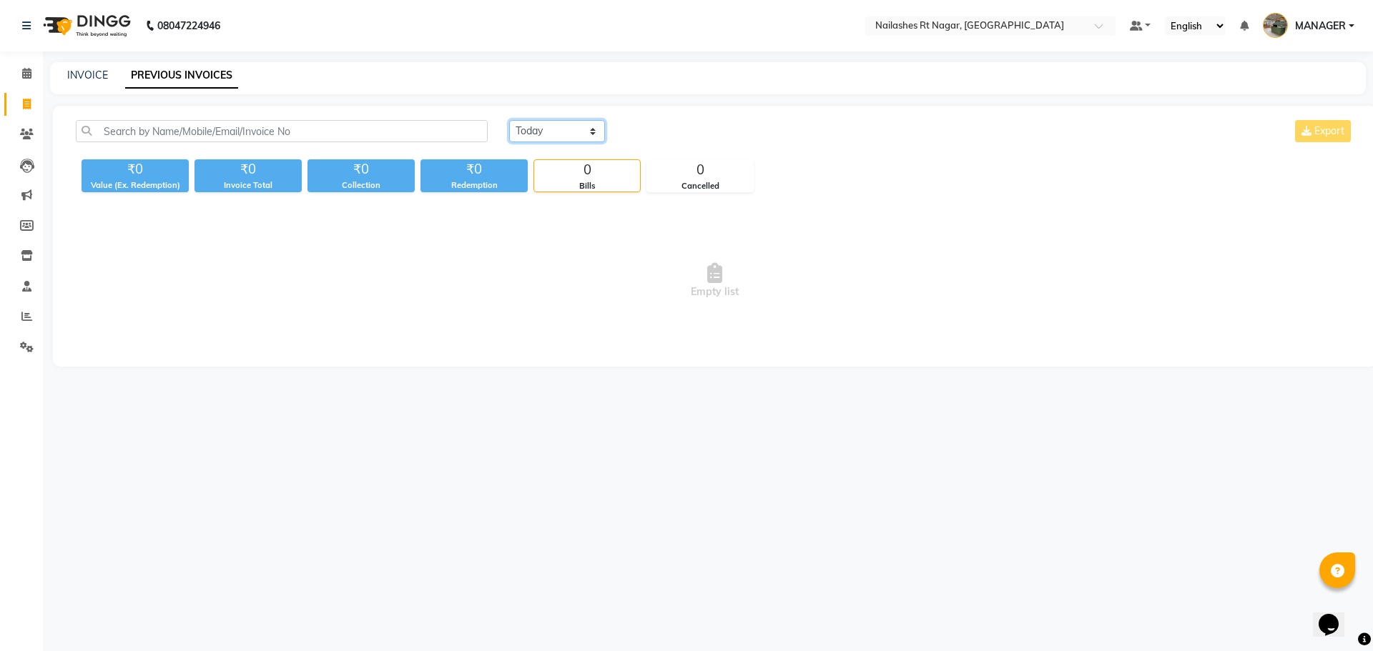
click at [567, 138] on select "Today Yesterday Custom Range" at bounding box center [557, 131] width 96 height 22
select select "yesterday"
click at [509, 120] on select "Today Yesterday Custom Range" at bounding box center [557, 131] width 96 height 22
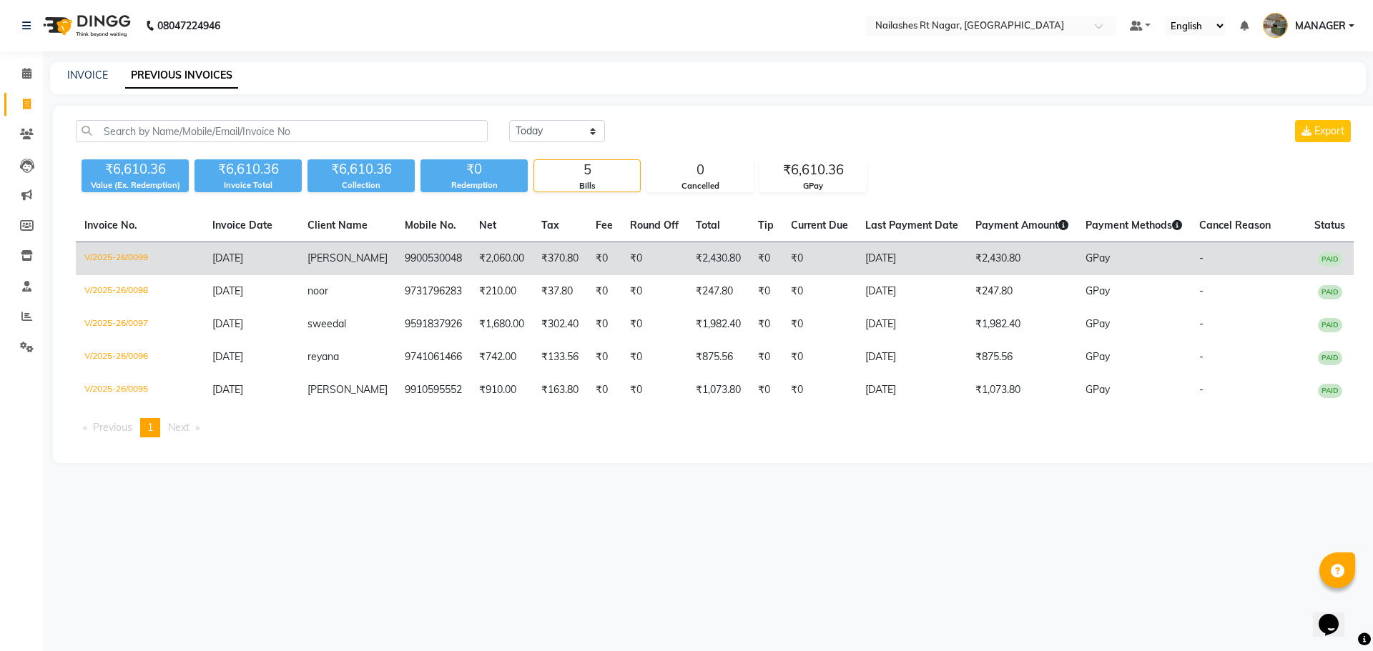
click at [830, 258] on td "₹0" at bounding box center [819, 259] width 74 height 34
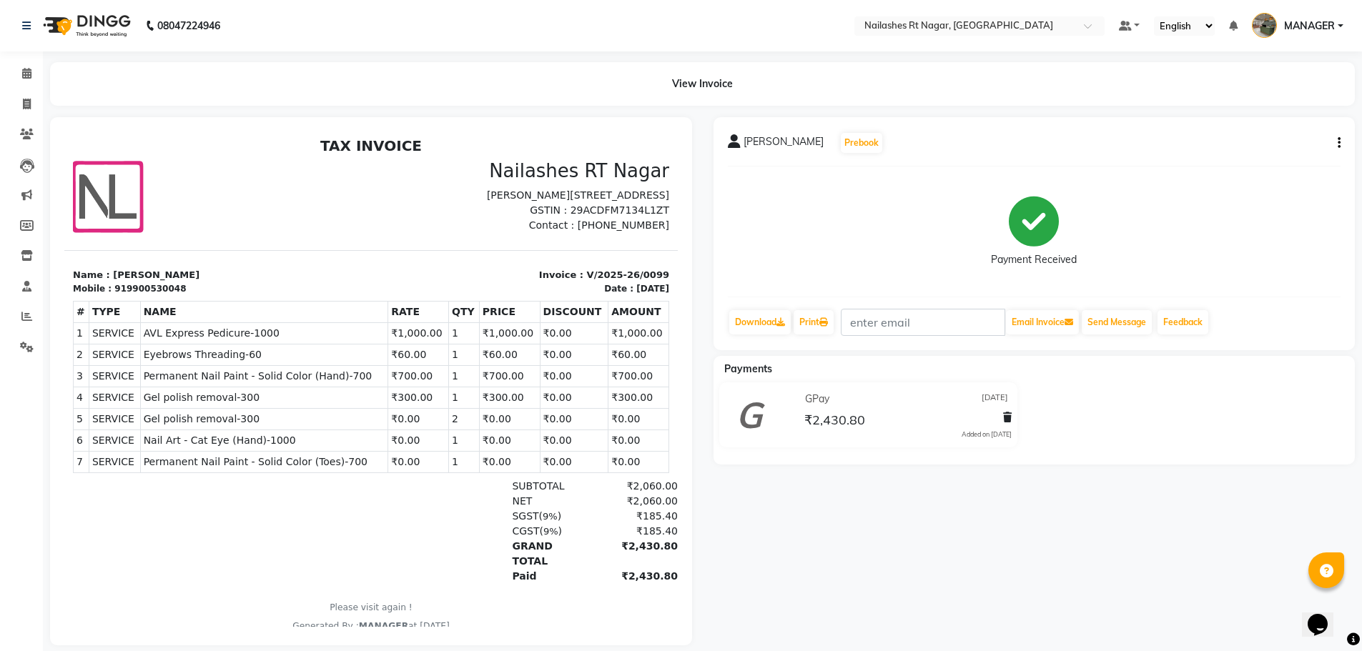
click at [1339, 144] on icon "button" at bounding box center [1339, 143] width 3 height 1
click at [22, 292] on span at bounding box center [26, 287] width 25 height 16
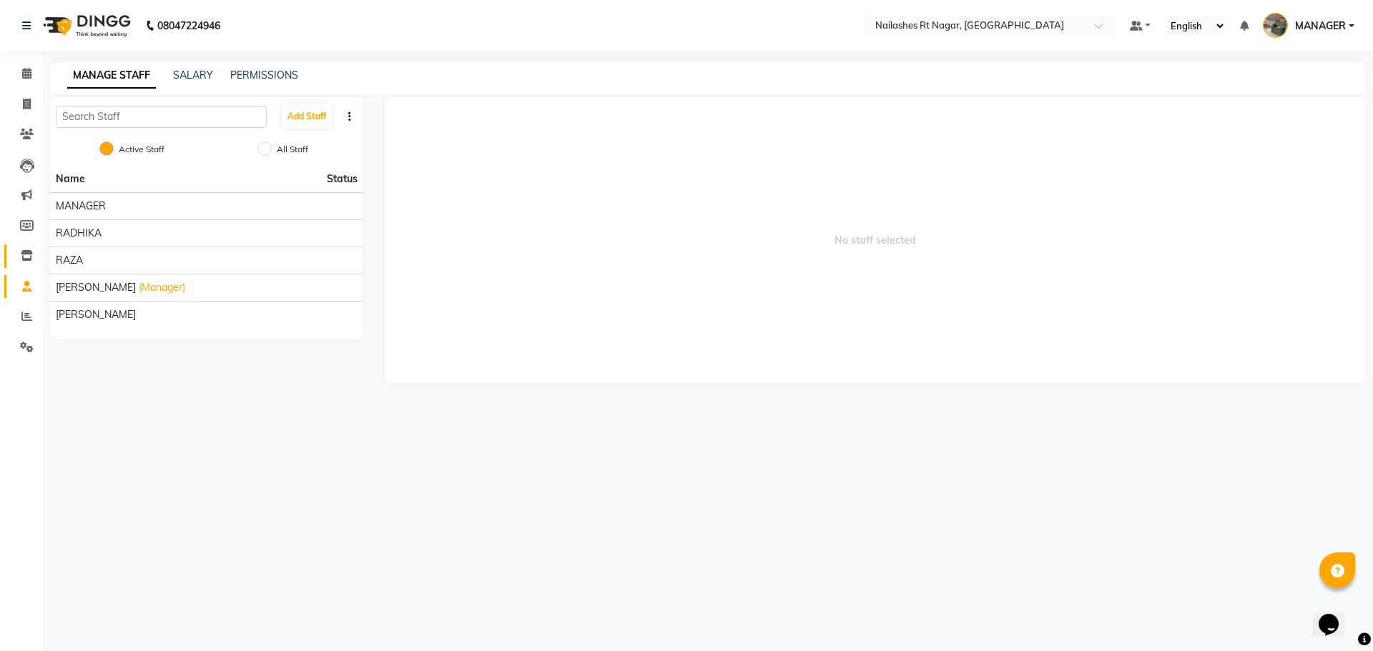
click at [21, 245] on link "Inventory" at bounding box center [21, 257] width 34 height 24
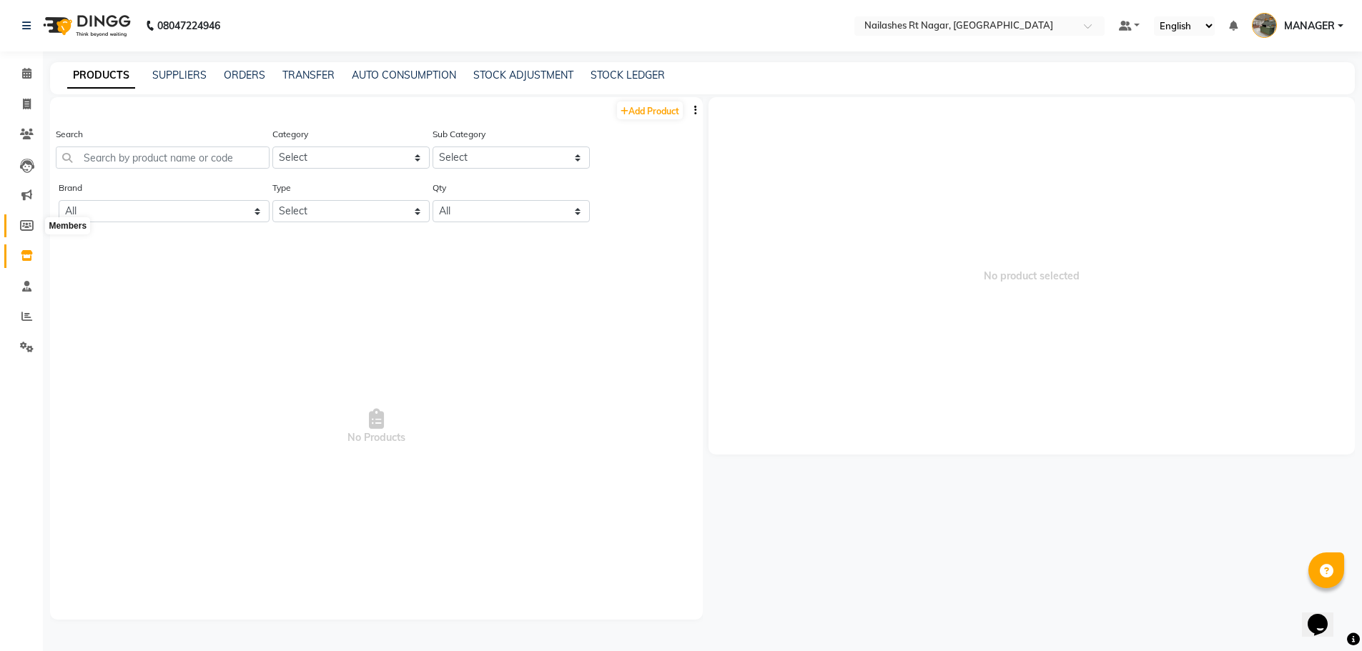
click at [22, 230] on icon at bounding box center [27, 225] width 14 height 11
select select
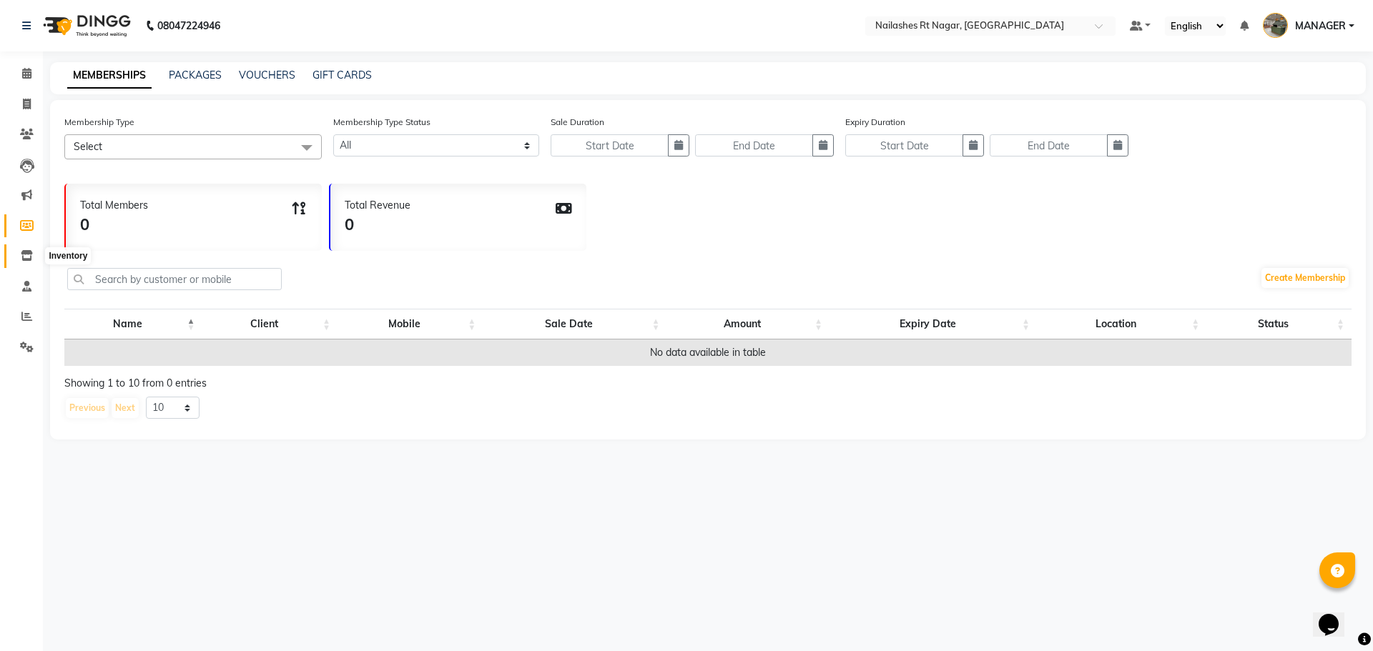
click at [28, 263] on span at bounding box center [26, 256] width 25 height 16
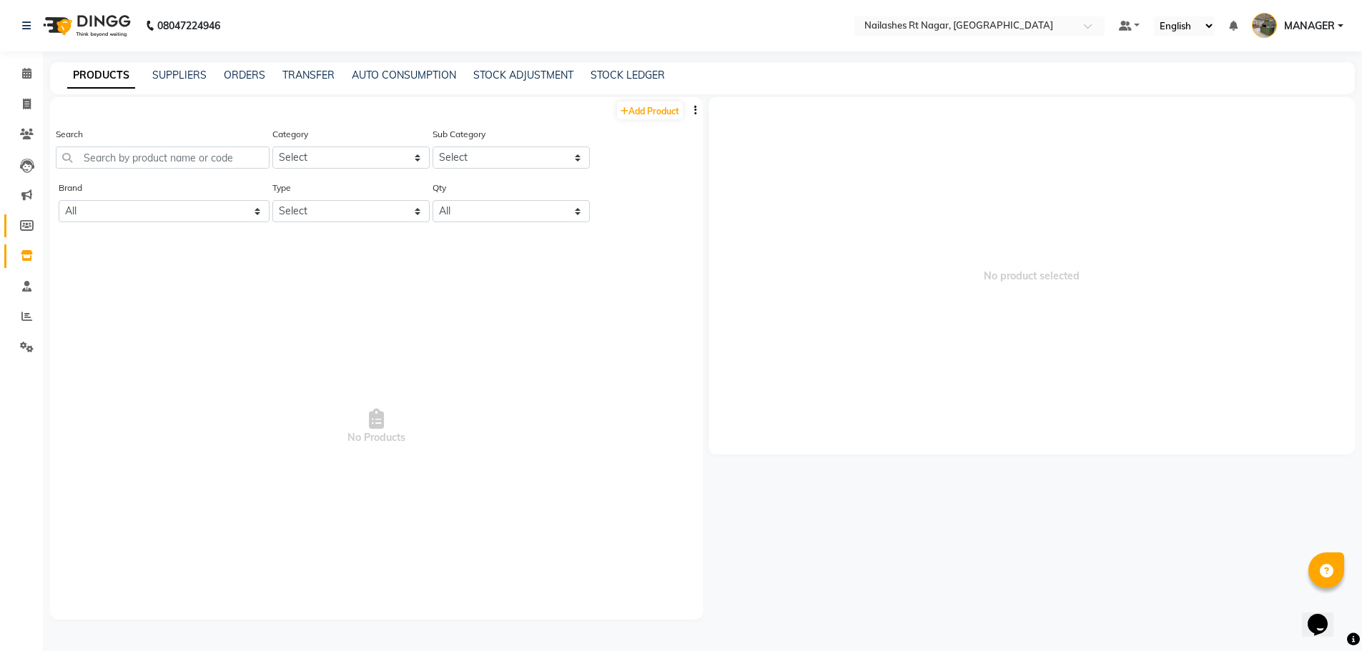
click at [23, 234] on link "Members" at bounding box center [21, 227] width 34 height 24
select select
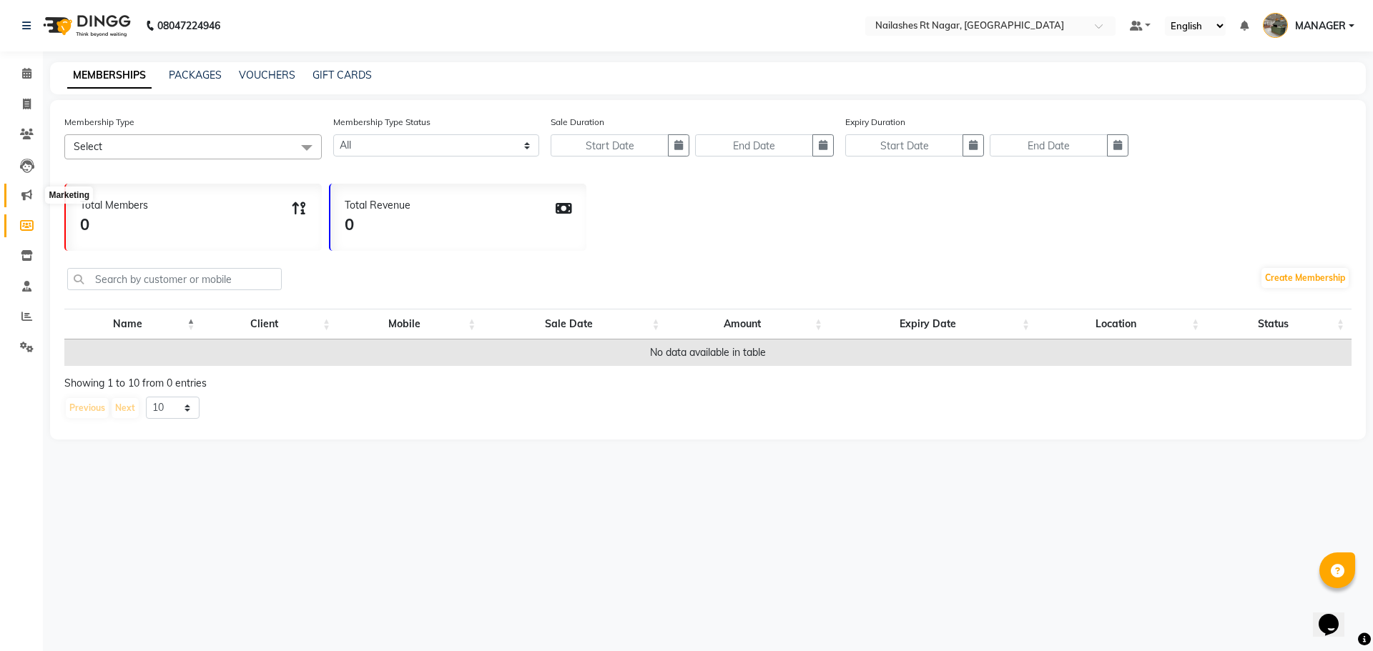
click at [26, 200] on icon at bounding box center [26, 195] width 11 height 11
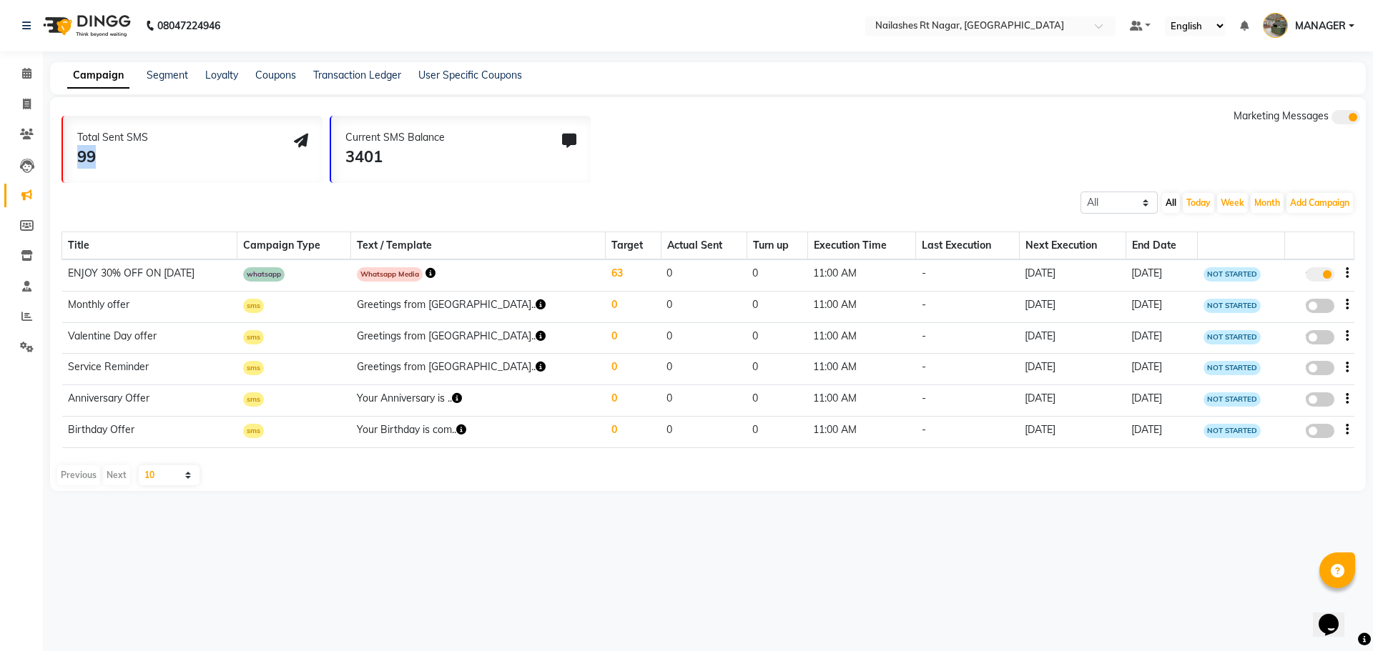
drag, startPoint x: 72, startPoint y: 149, endPoint x: 168, endPoint y: 174, distance: 99.2
click at [168, 174] on div "Total Sent SMS 99" at bounding box center [193, 149] width 260 height 67
click at [29, 349] on icon at bounding box center [27, 347] width 14 height 11
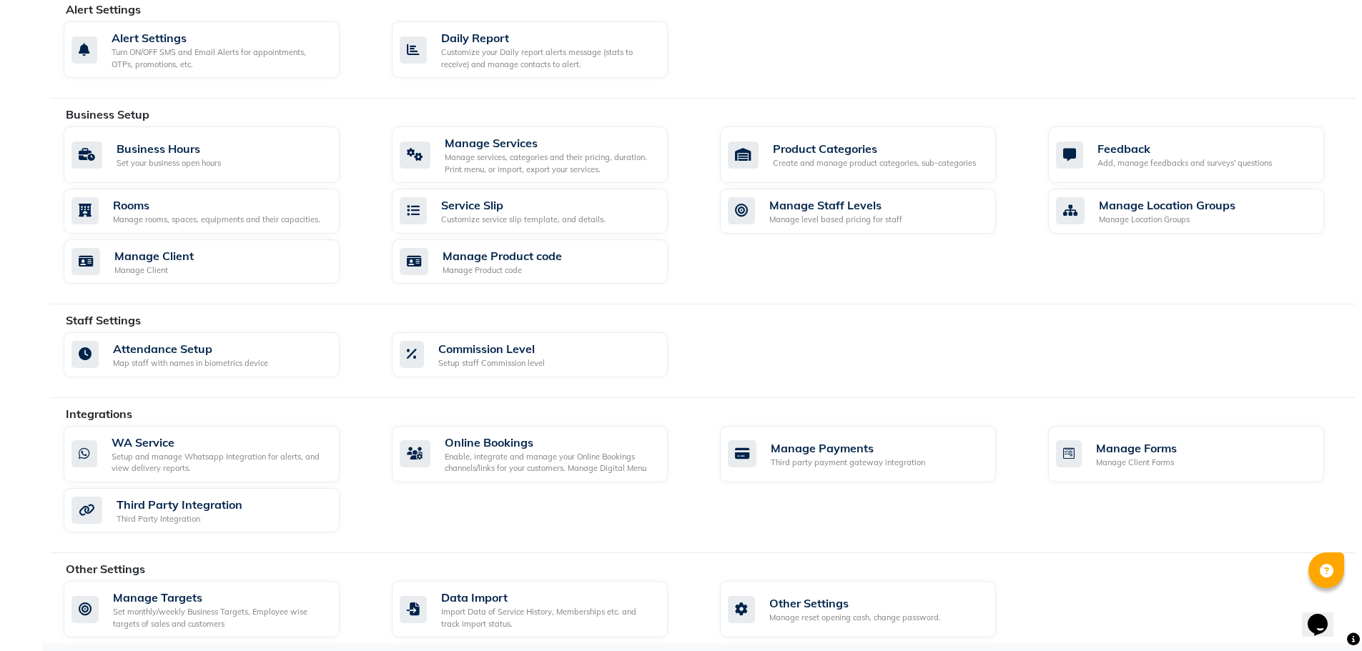
scroll to position [413, 0]
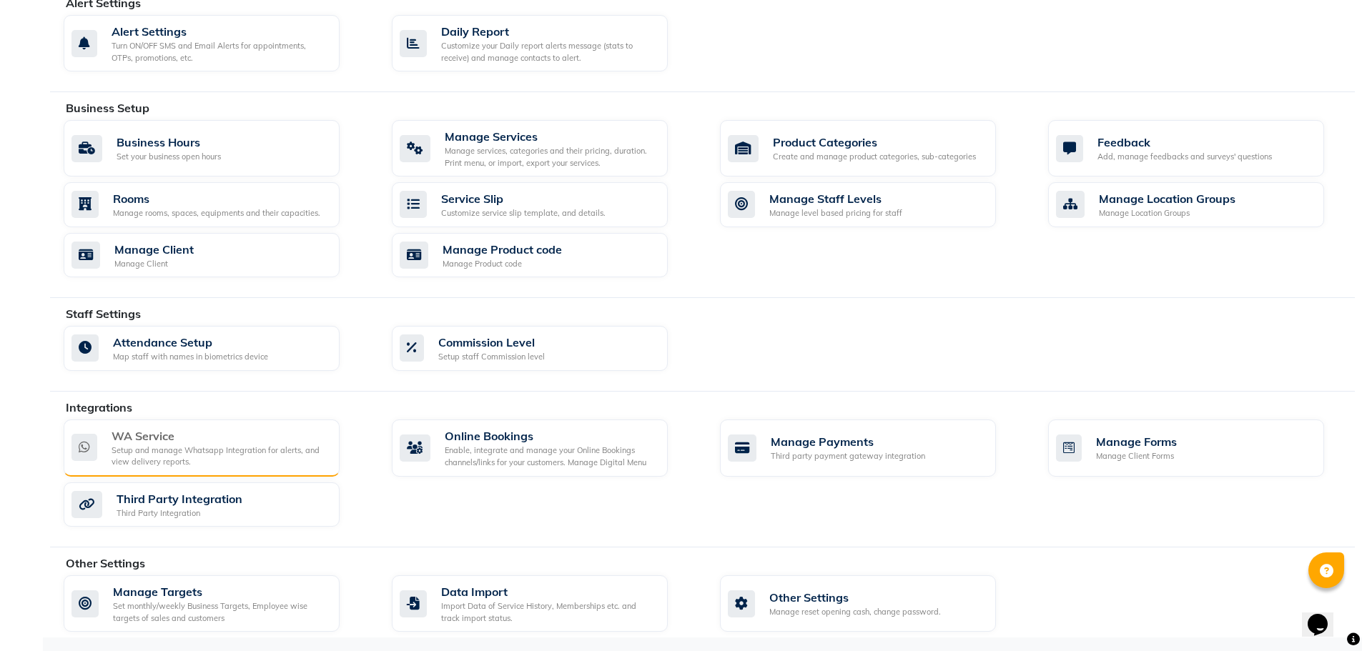
click at [182, 451] on div "Setup and manage Whatsapp Integration for alerts, and view delivery reports." at bounding box center [220, 457] width 217 height 24
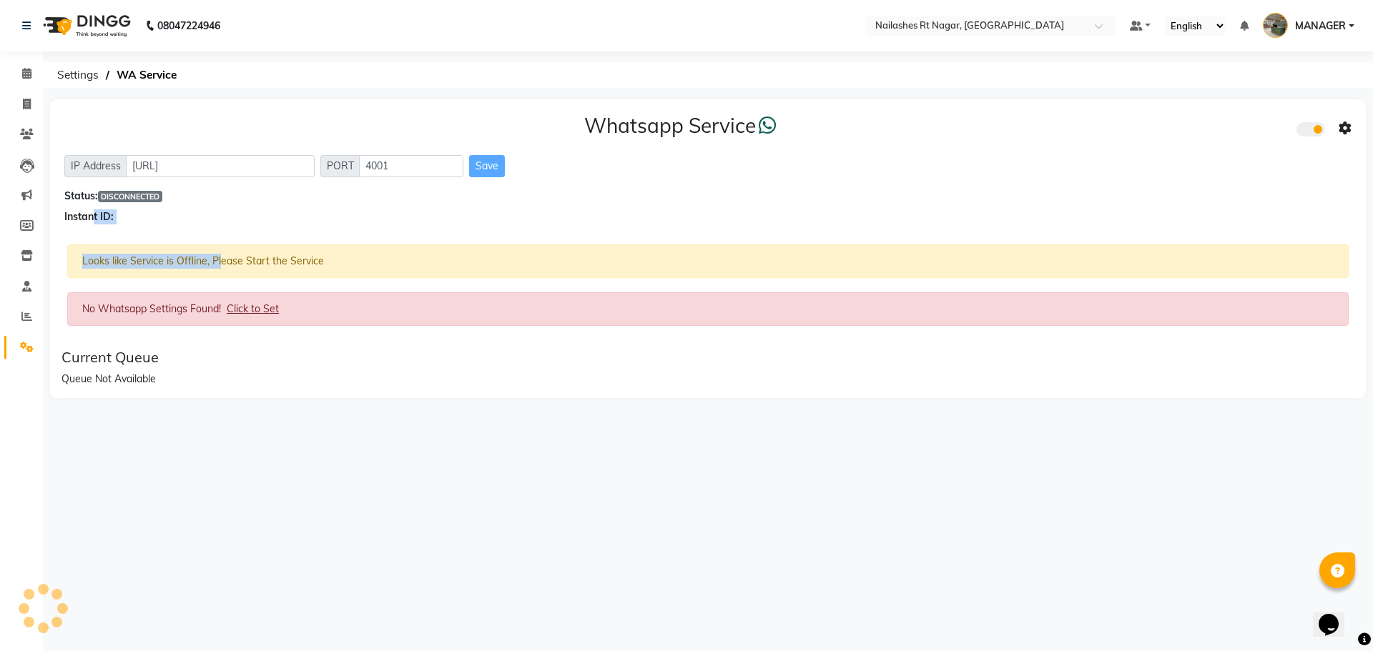
drag, startPoint x: 92, startPoint y: 235, endPoint x: 221, endPoint y: 252, distance: 130.7
click at [221, 252] on div "Whatsapp Service IP Address http://localhost PORT 4001 Save Status: DISCONNECTE…" at bounding box center [708, 248] width 1316 height 299
click at [244, 373] on div "Queue Not Available" at bounding box center [708, 379] width 1293 height 15
click at [130, 264] on div "Looks like Service is Offline, Please Start the Service" at bounding box center [708, 262] width 1282 height 34
click at [240, 303] on span "Click to Set" at bounding box center [253, 309] width 52 height 13
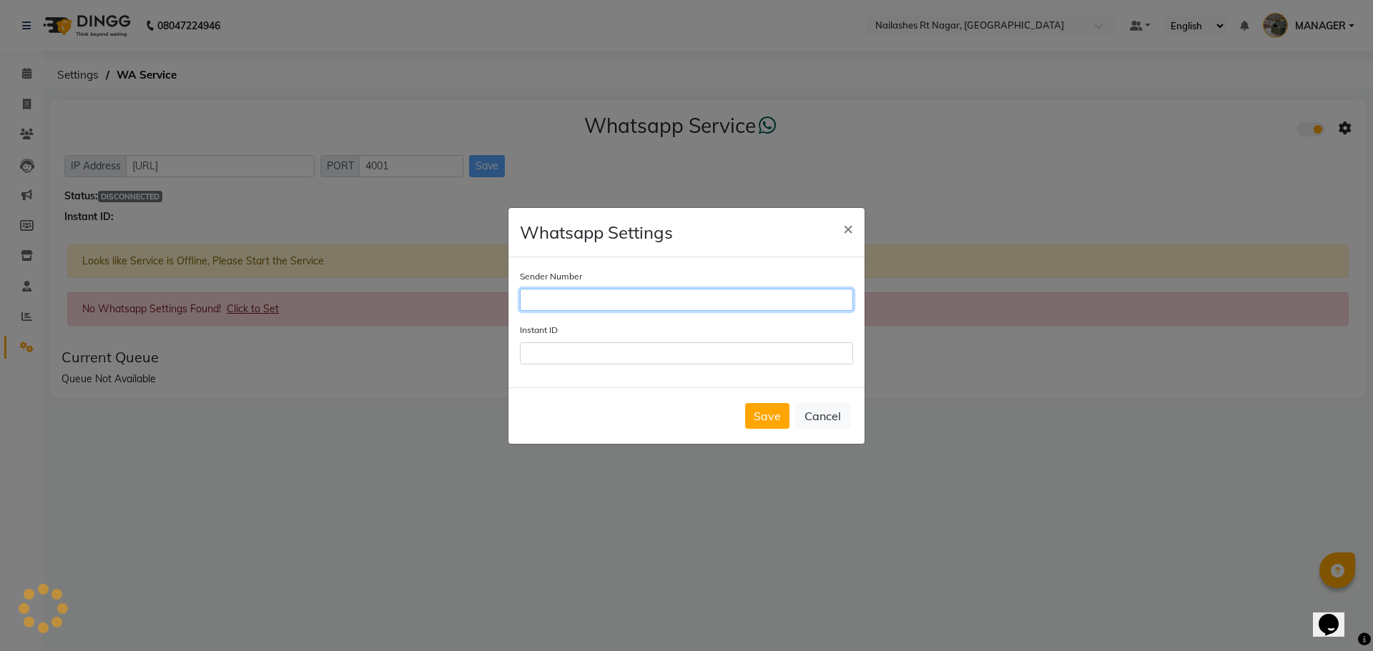
click at [589, 302] on input "Sender Number" at bounding box center [686, 300] width 333 height 22
type input "6363161131"
click at [763, 416] on button "Save" at bounding box center [767, 416] width 44 height 26
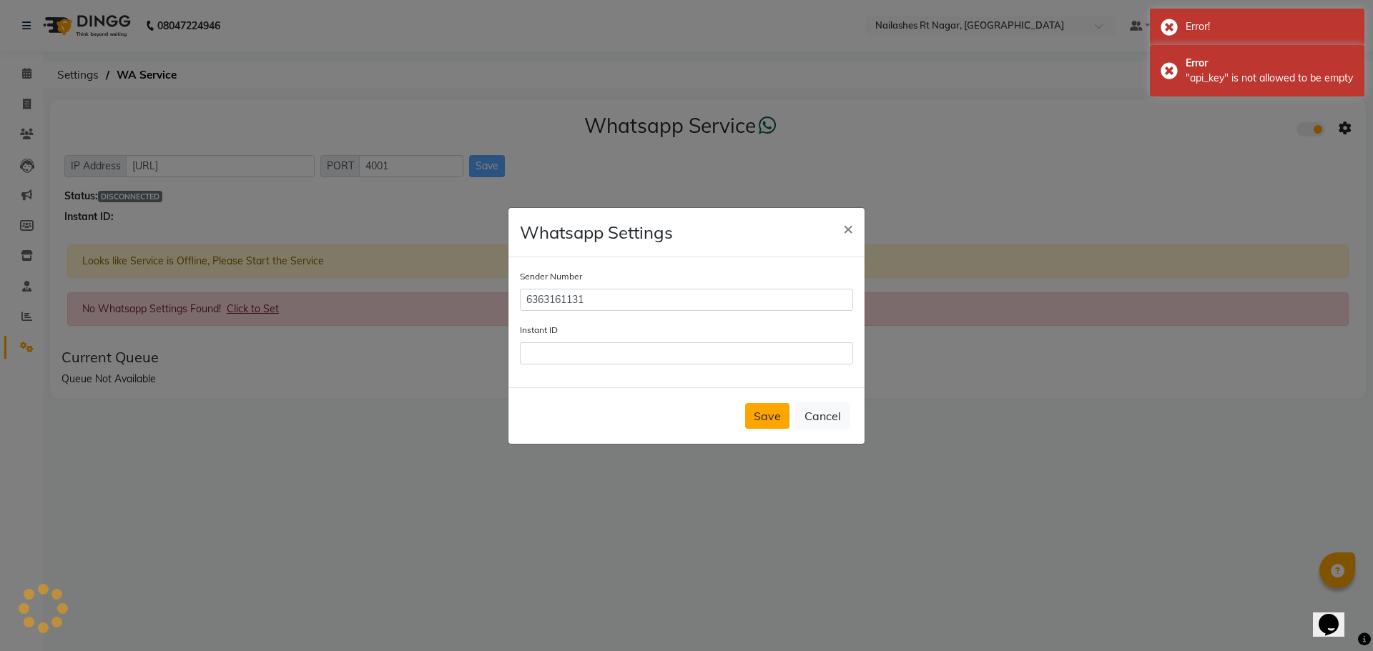
click at [775, 410] on button "Save" at bounding box center [767, 416] width 44 height 26
click at [641, 352] on input "Instant ID" at bounding box center [686, 354] width 333 height 22
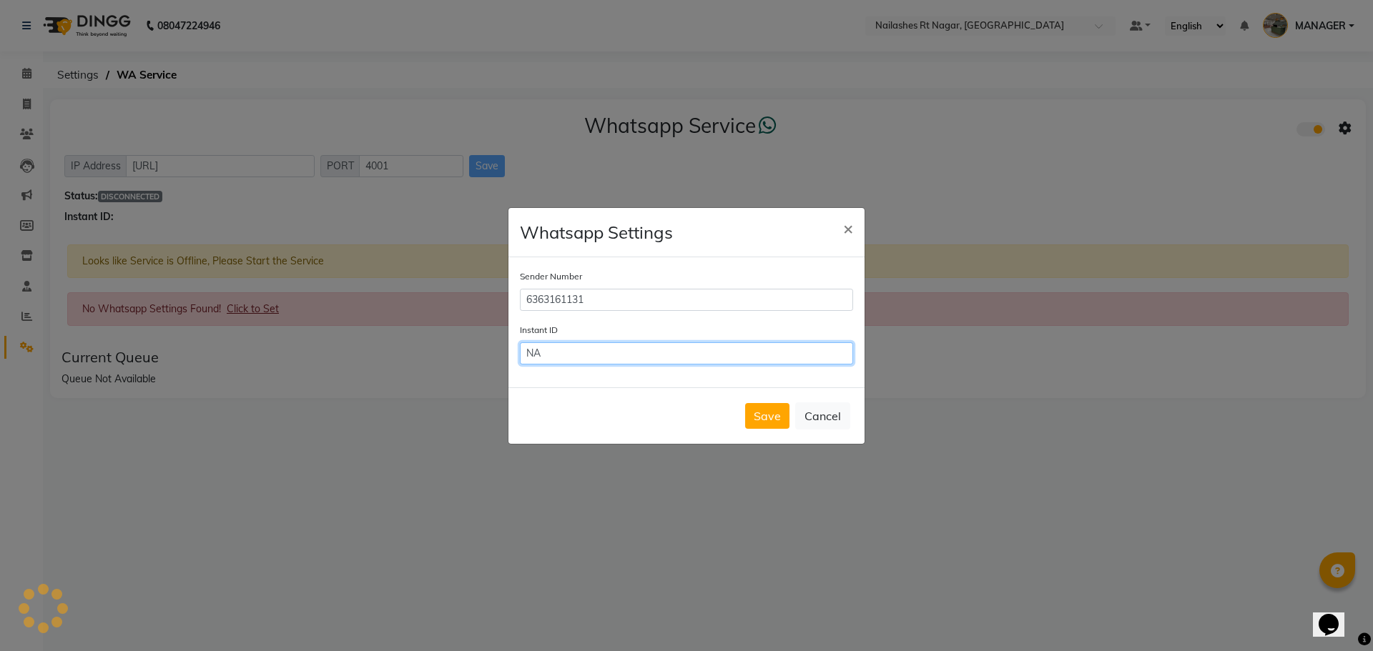
type input "N"
type input "Nailashes Rtn"
click at [772, 416] on button "Save" at bounding box center [767, 416] width 44 height 26
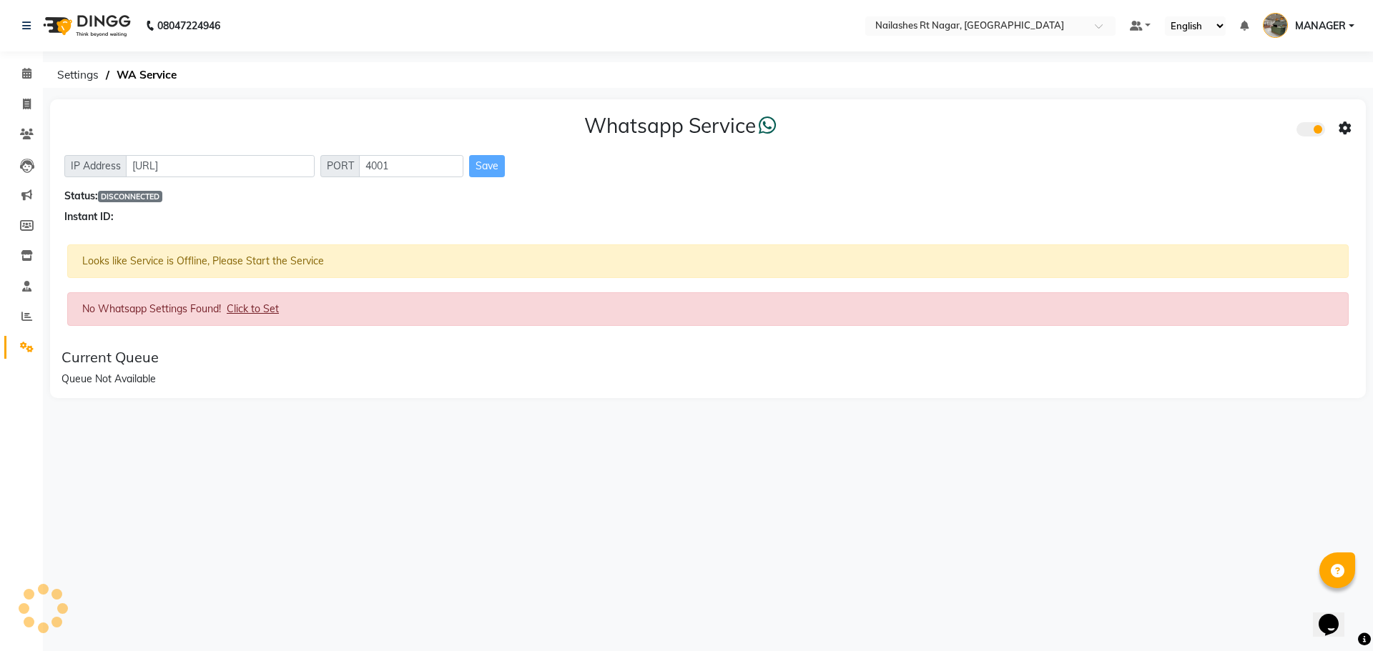
click at [295, 252] on div "Looks like Service is Offline, Please Start the Service" at bounding box center [708, 262] width 1282 height 34
click at [295, 260] on div "Looks like Service is Offline, Please Start the Service" at bounding box center [708, 262] width 1282 height 34
click at [267, 310] on span "Click to Set" at bounding box center [253, 309] width 52 height 13
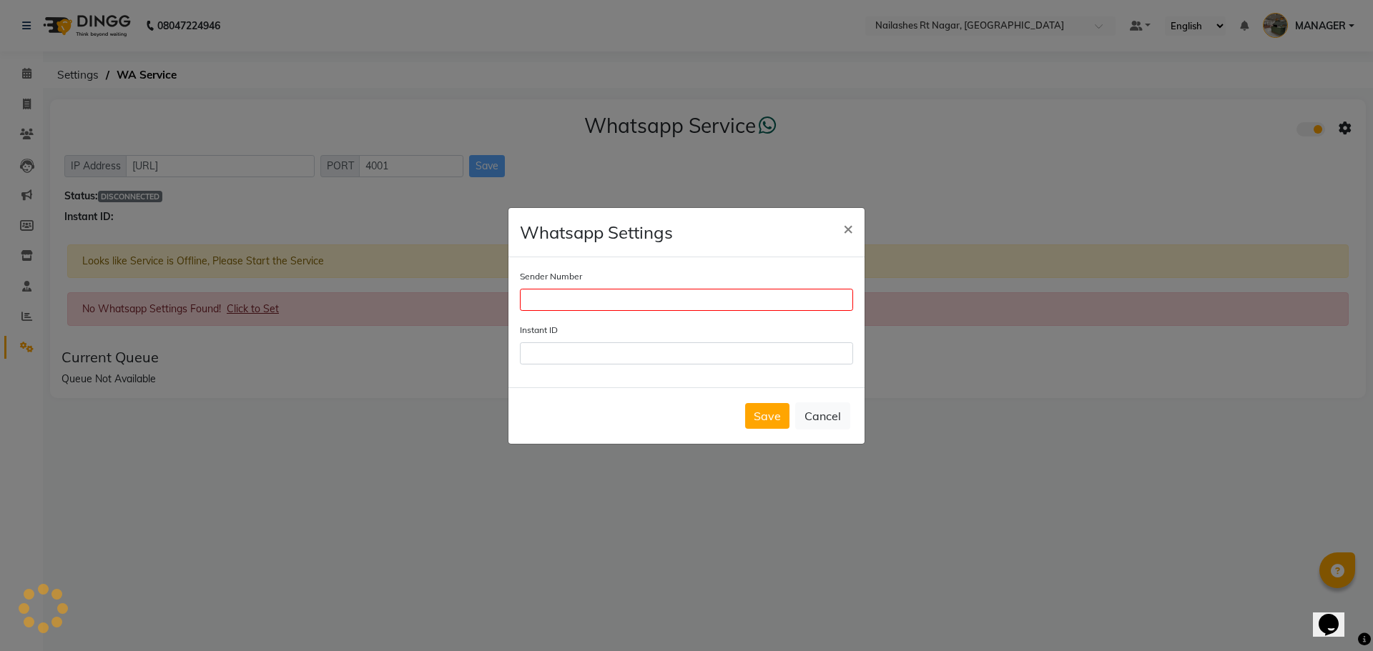
click at [554, 287] on div "Sender Number" at bounding box center [686, 290] width 333 height 42
click at [569, 309] on input "Sender Number" at bounding box center [686, 300] width 333 height 22
type input "6363161131"
click at [591, 359] on input "Instant ID" at bounding box center [686, 354] width 333 height 22
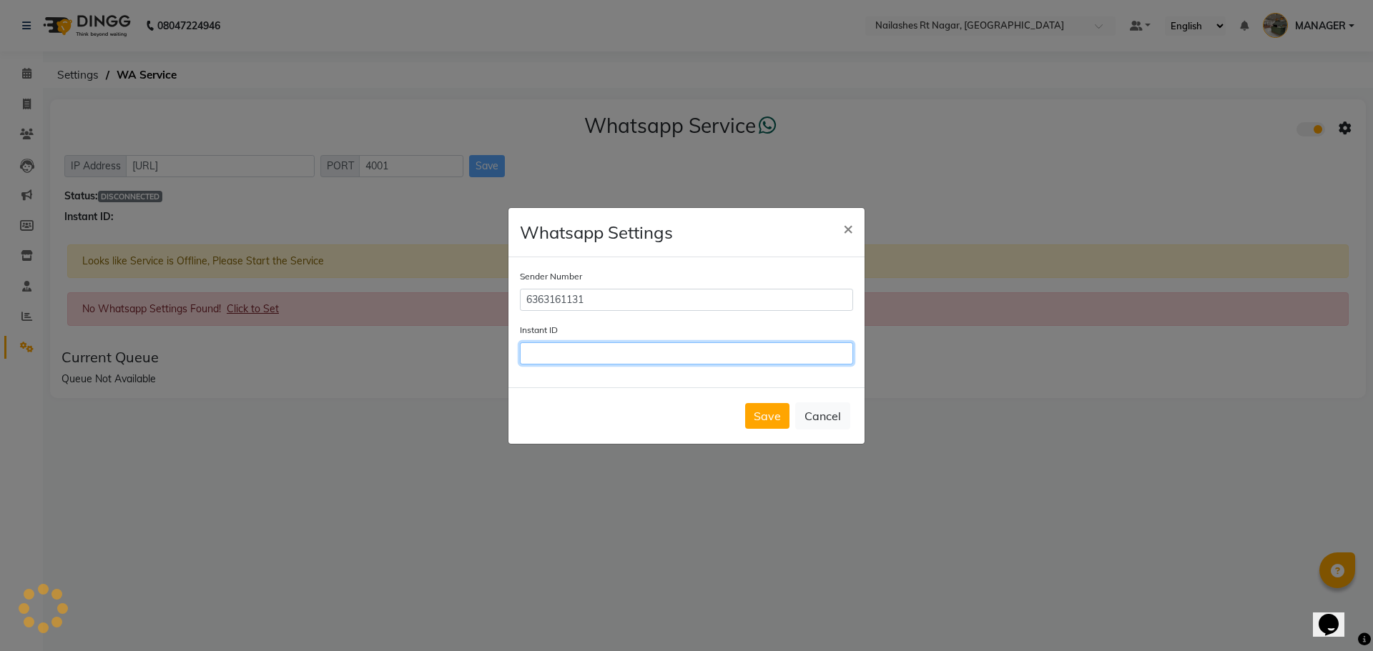
type input "Nailashes Rtn"
click at [781, 420] on button "Save" at bounding box center [767, 416] width 44 height 26
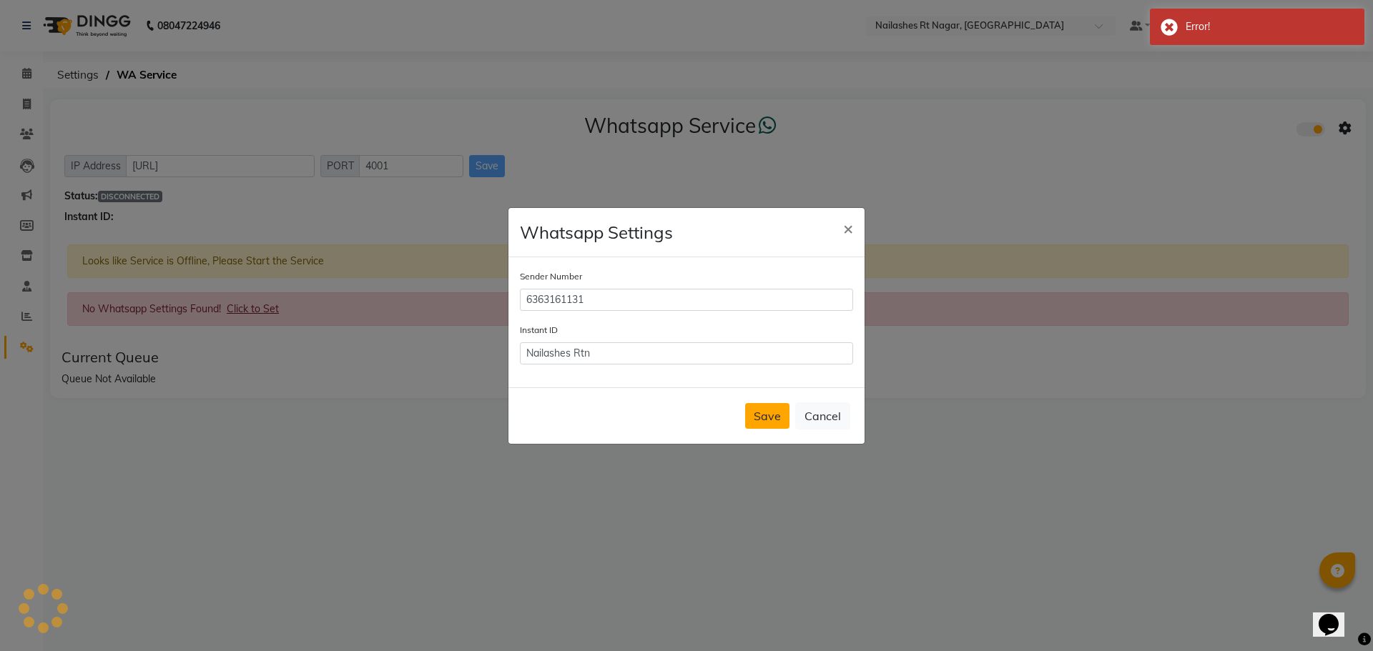
click at [778, 414] on button "Save" at bounding box center [767, 416] width 44 height 26
click at [684, 355] on input "Nailashes Rtn" at bounding box center [686, 354] width 333 height 22
click at [762, 415] on button "Save" at bounding box center [767, 416] width 44 height 26
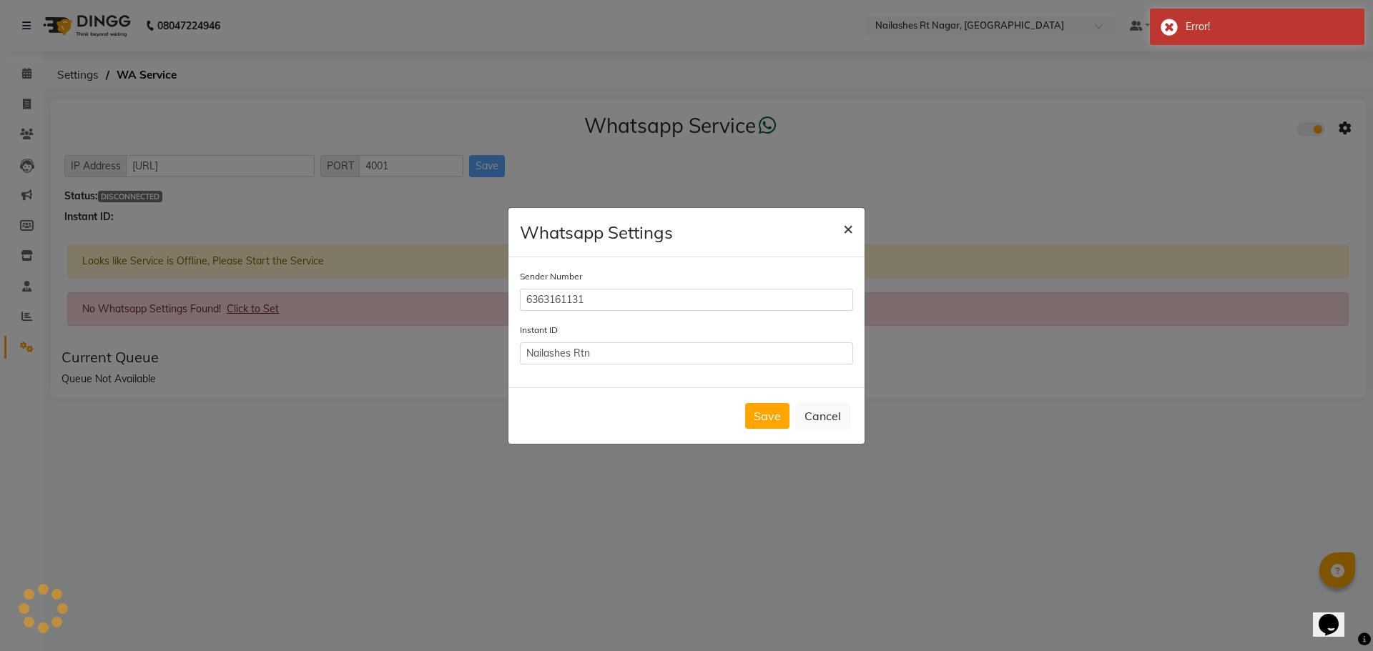
click at [845, 230] on span "×" at bounding box center [848, 227] width 10 height 21
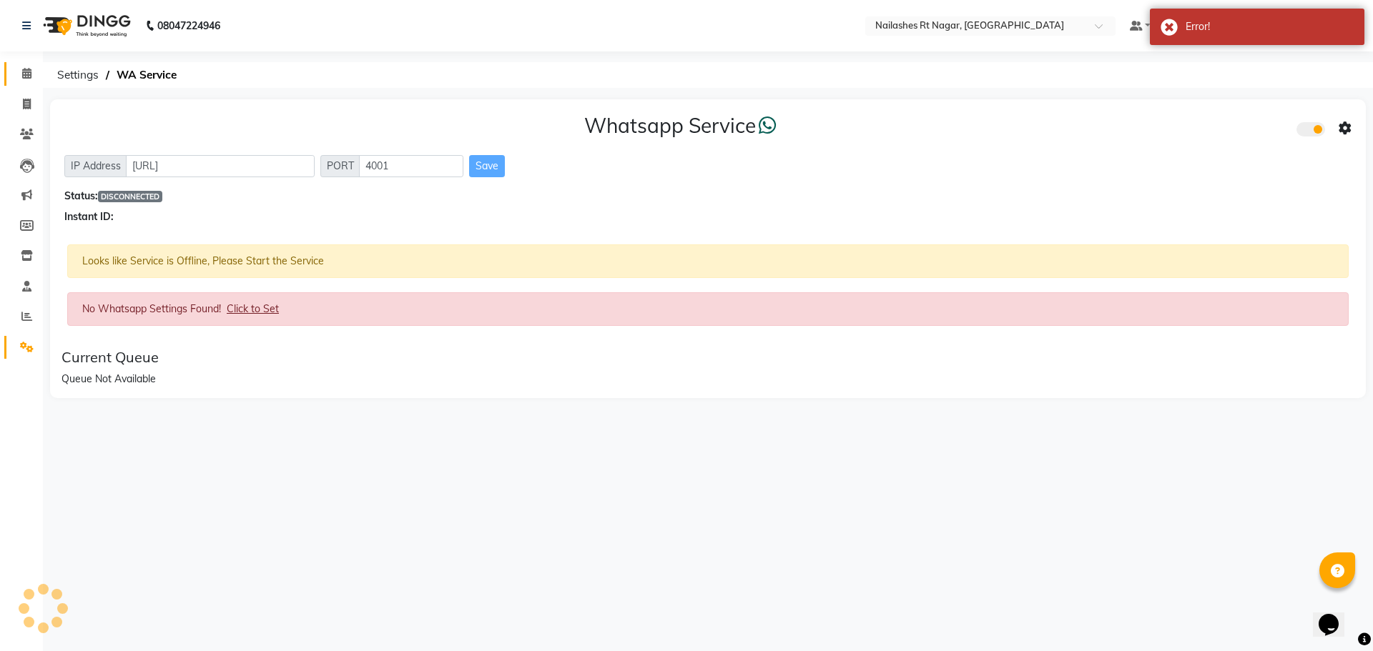
click at [22, 71] on icon at bounding box center [26, 73] width 9 height 11
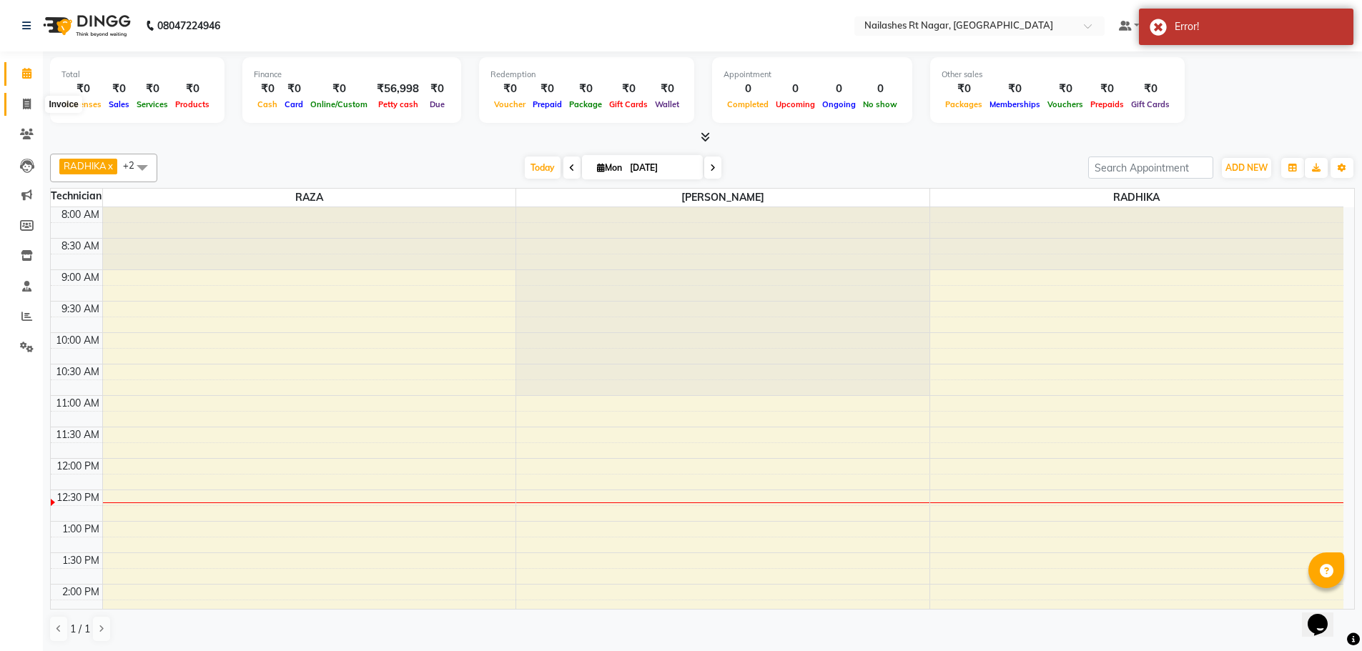
click at [26, 99] on icon at bounding box center [27, 104] width 8 height 11
select select "service"
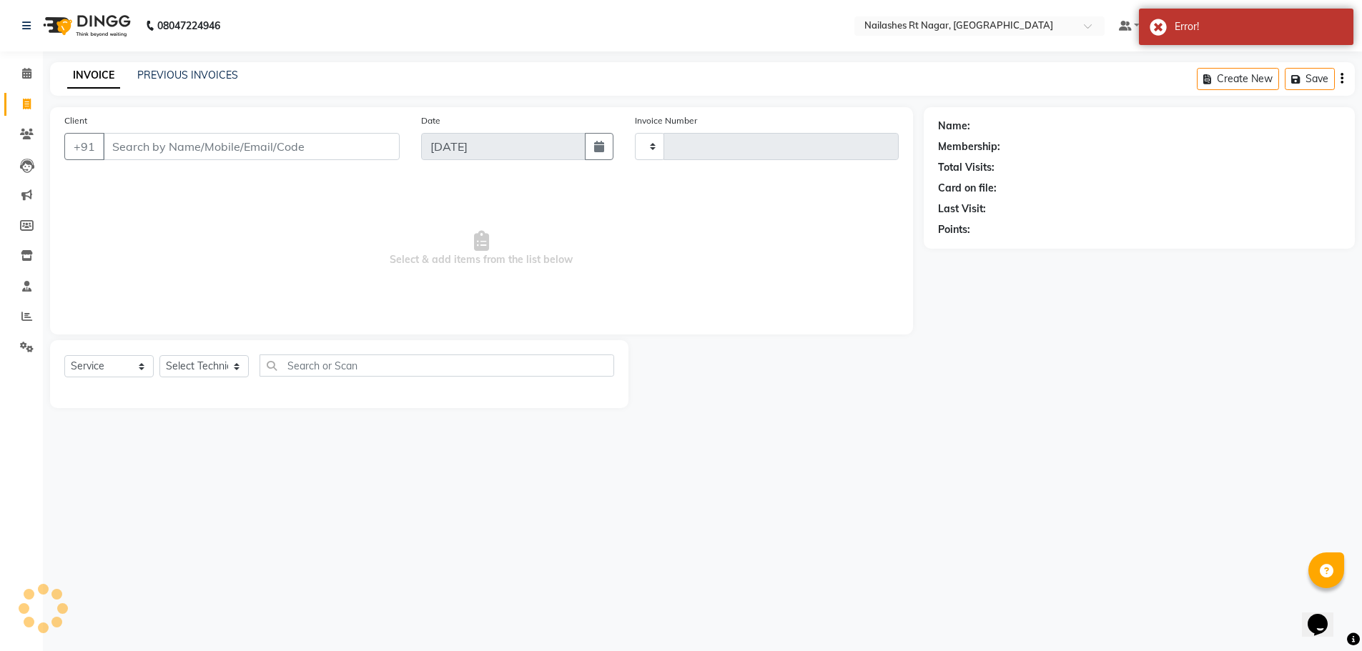
type input "0100"
select select "8624"
click at [25, 130] on icon at bounding box center [27, 134] width 14 height 11
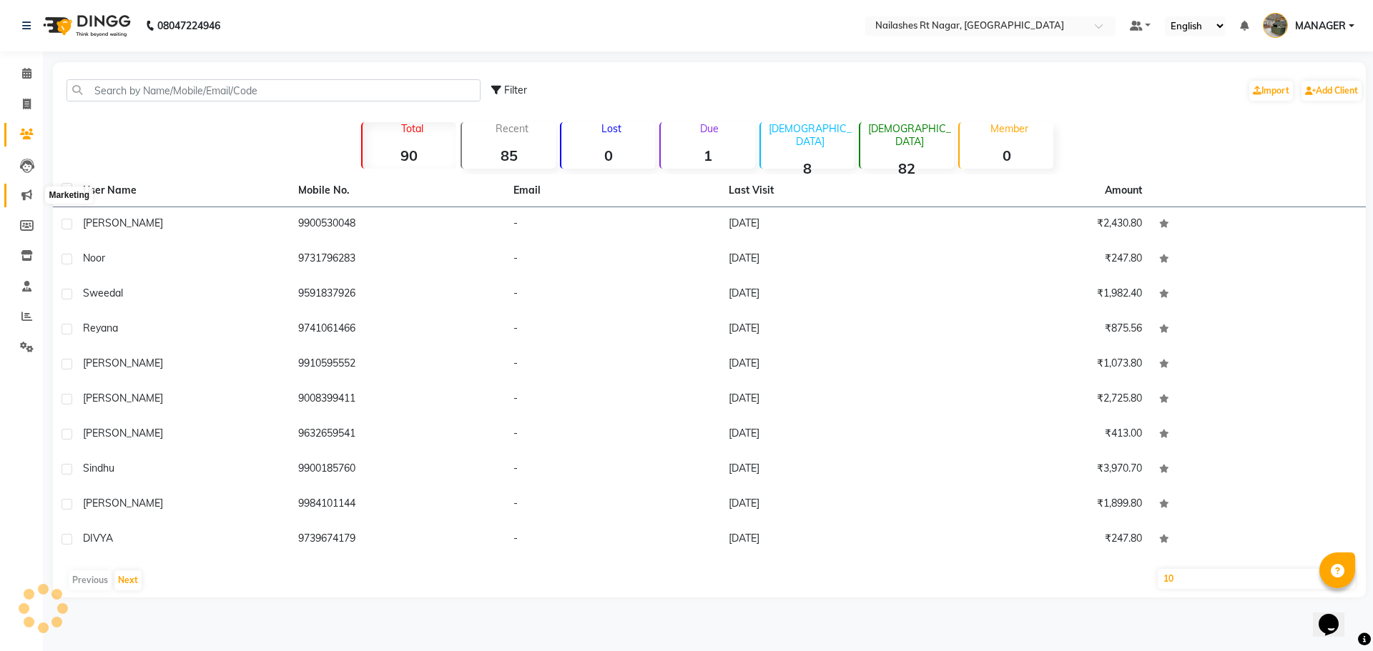
click at [28, 187] on span at bounding box center [26, 195] width 25 height 16
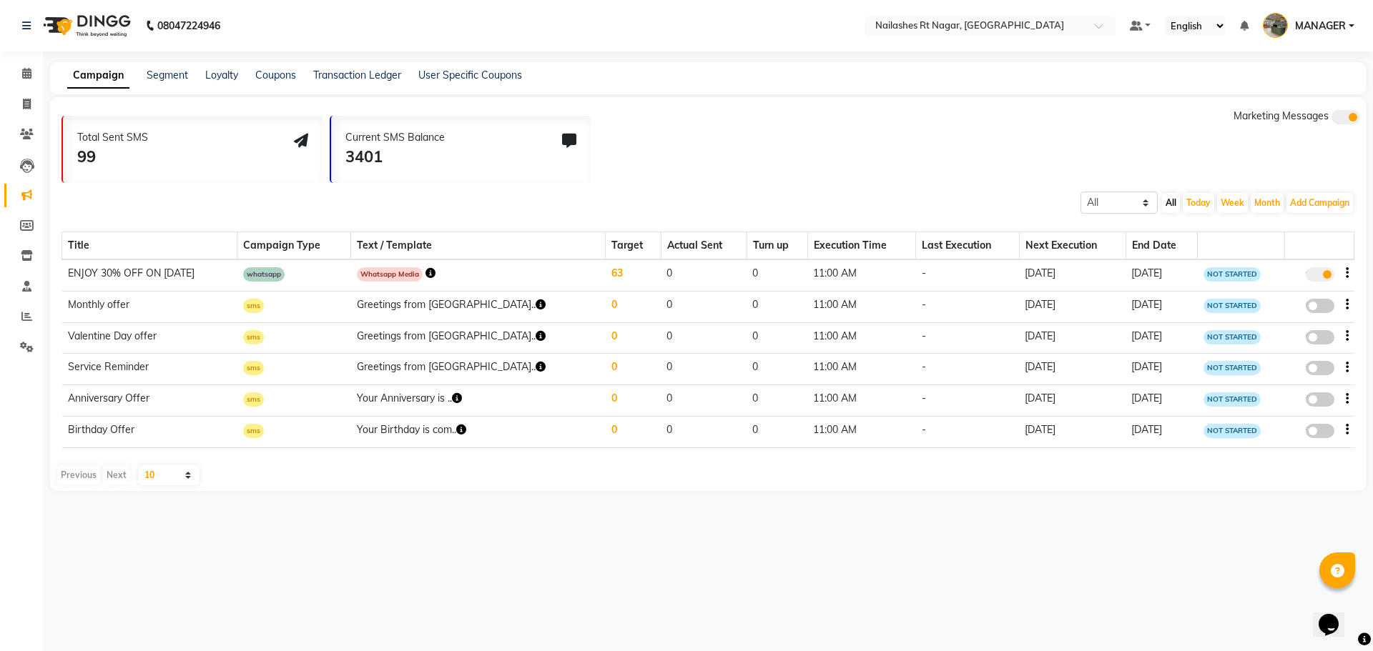
click at [301, 145] on icon at bounding box center [301, 141] width 14 height 14
click at [438, 82] on div "User Specific Coupons" at bounding box center [470, 75] width 104 height 15
click at [27, 222] on icon at bounding box center [27, 225] width 14 height 11
select select
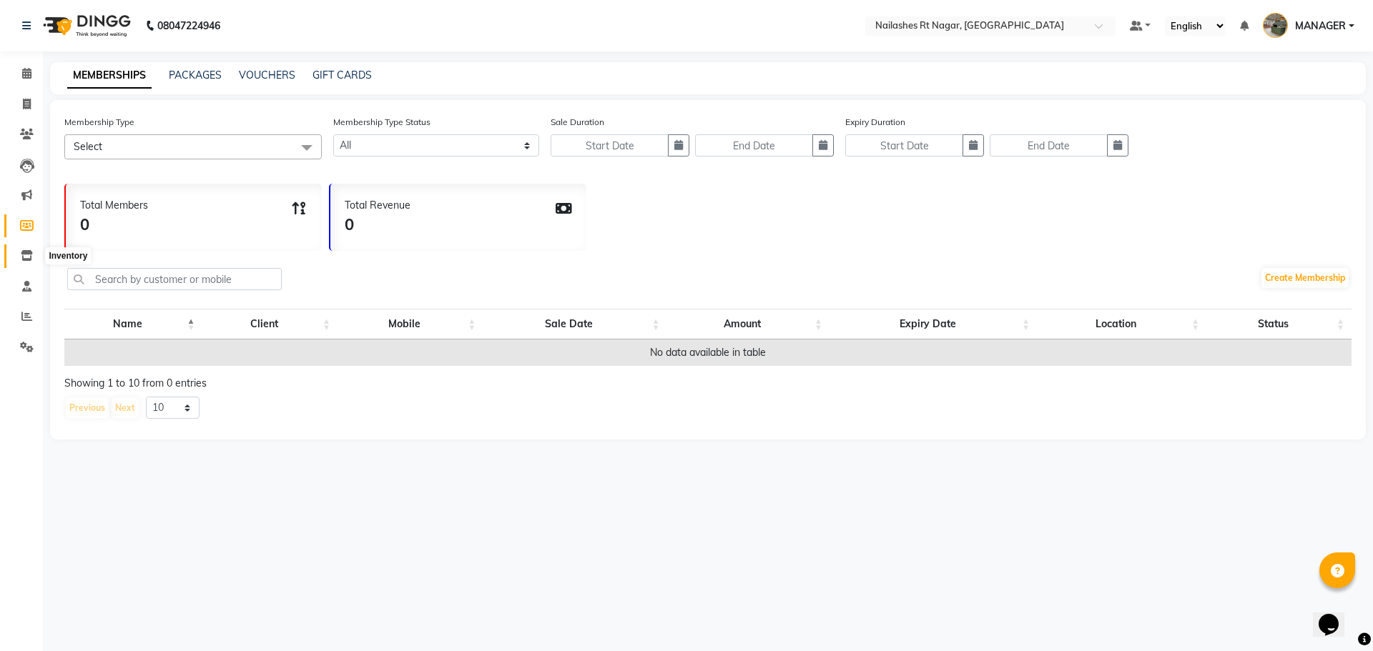
click at [26, 264] on span at bounding box center [26, 256] width 25 height 16
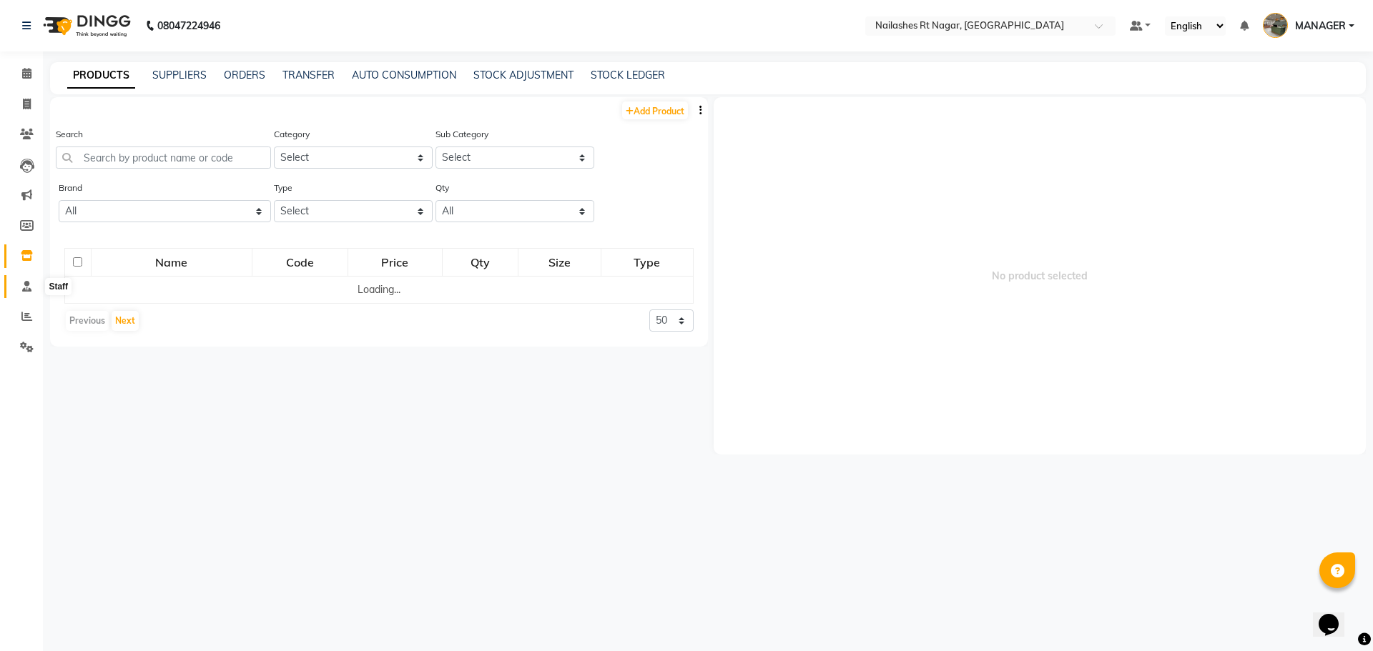
click at [28, 287] on icon at bounding box center [26, 286] width 9 height 11
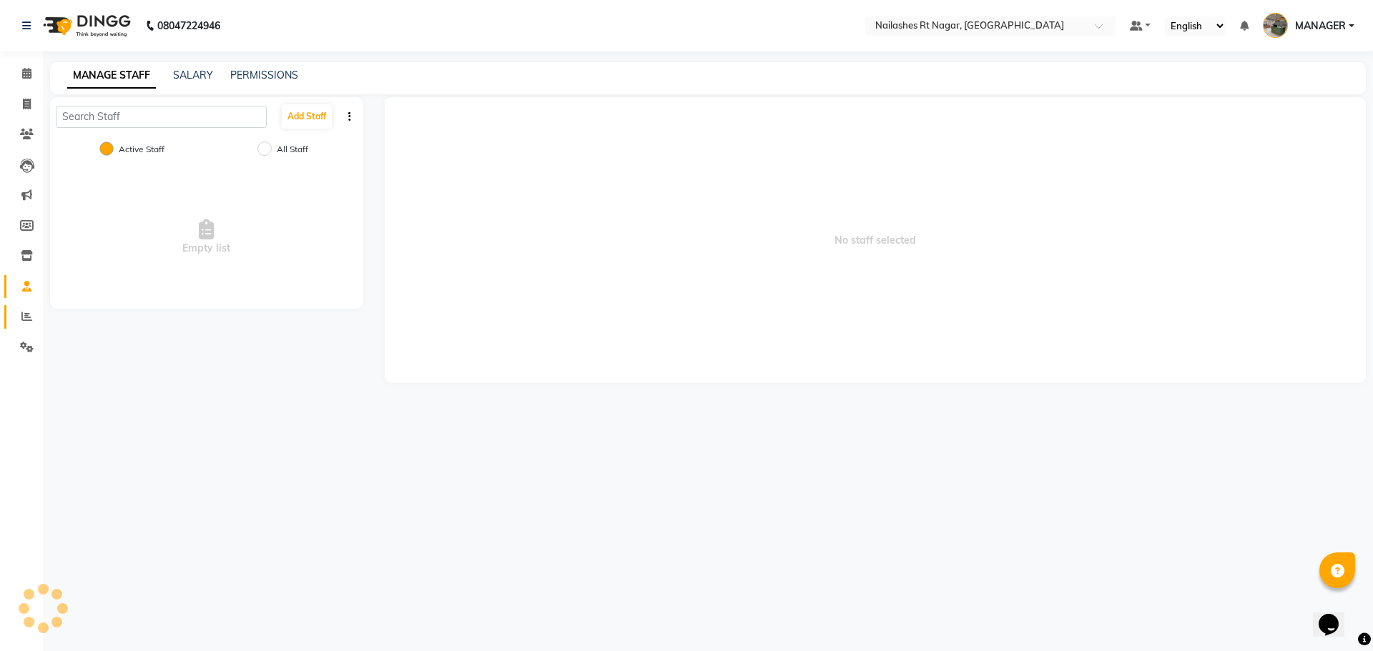
click at [34, 311] on span at bounding box center [26, 317] width 25 height 16
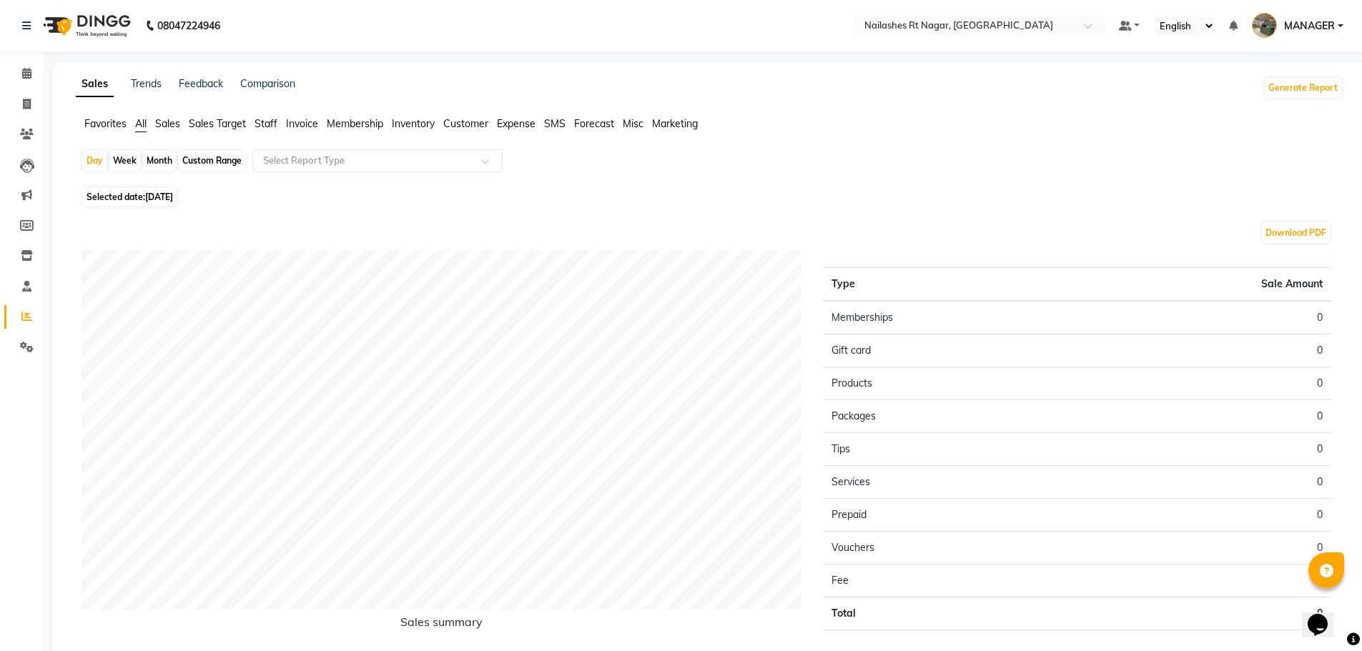
click at [598, 122] on span "Forecast" at bounding box center [594, 123] width 40 height 13
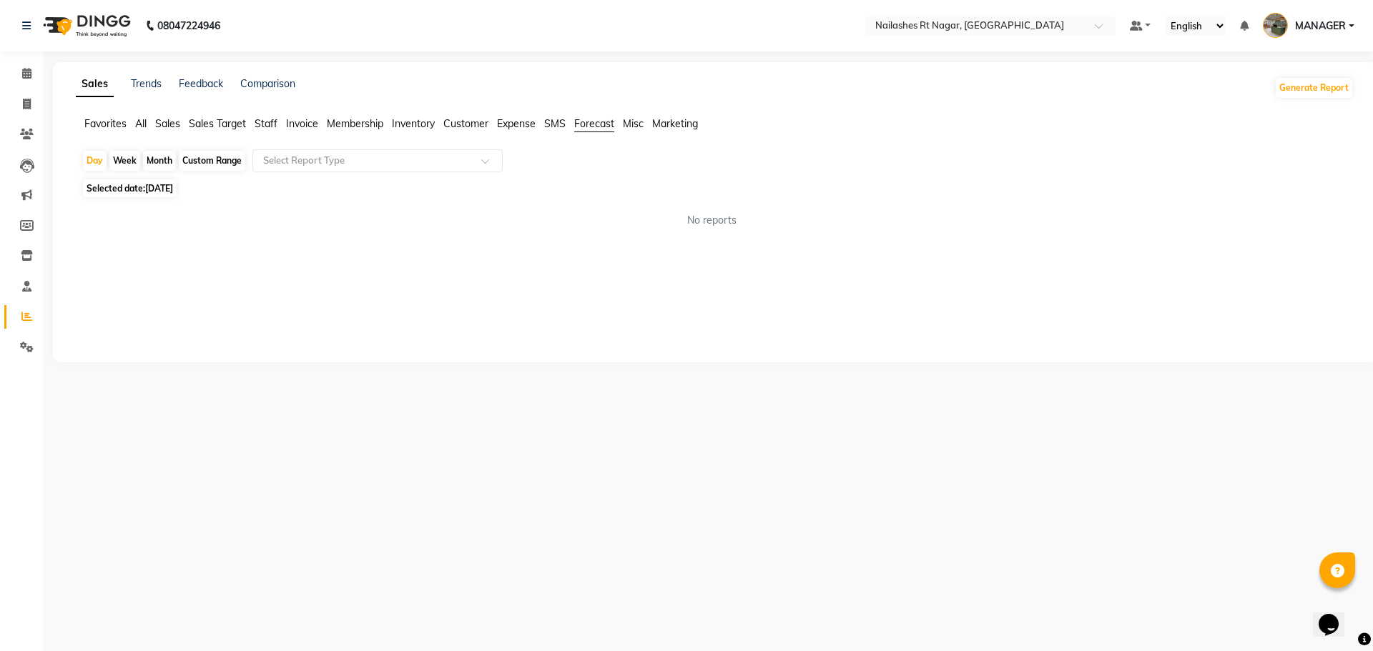
click at [626, 124] on span "Misc" at bounding box center [633, 123] width 21 height 13
click at [677, 121] on span "Marketing" at bounding box center [675, 123] width 46 height 13
click at [560, 124] on span "SMS" at bounding box center [554, 123] width 21 height 13
click at [404, 154] on input "text" at bounding box center [363, 161] width 206 height 14
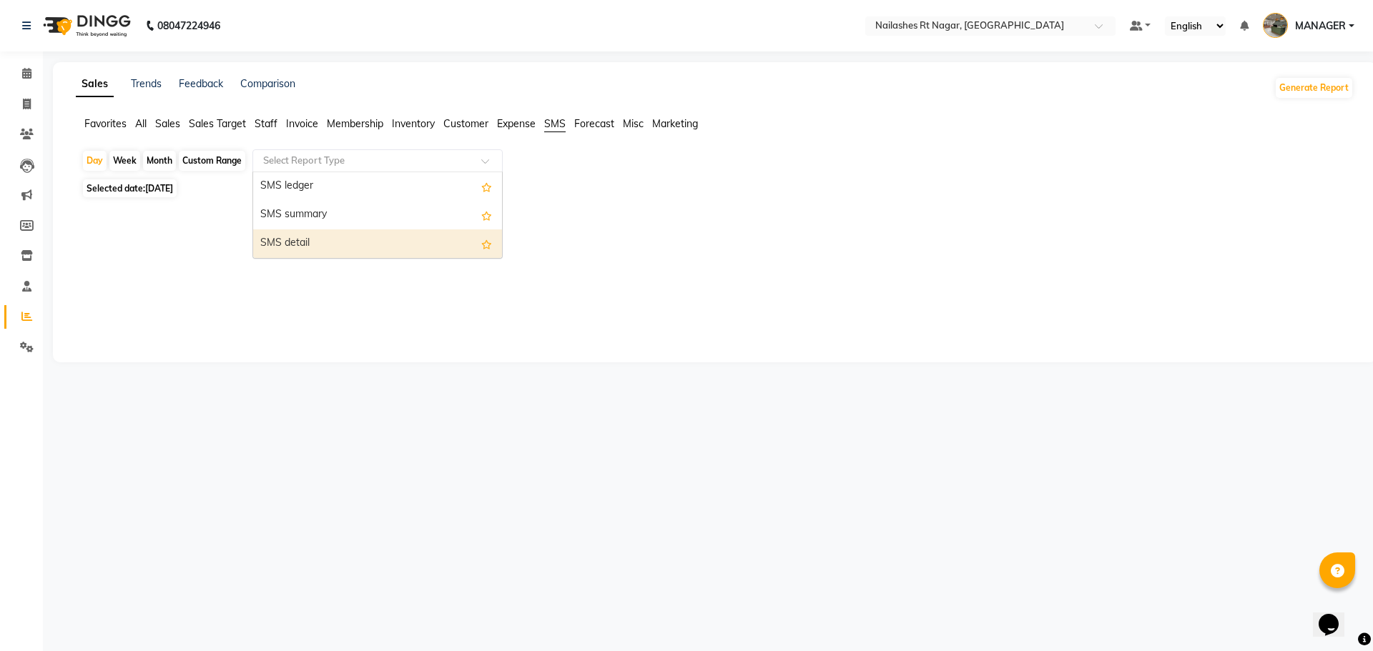
click at [393, 235] on div "SMS detail" at bounding box center [377, 244] width 249 height 29
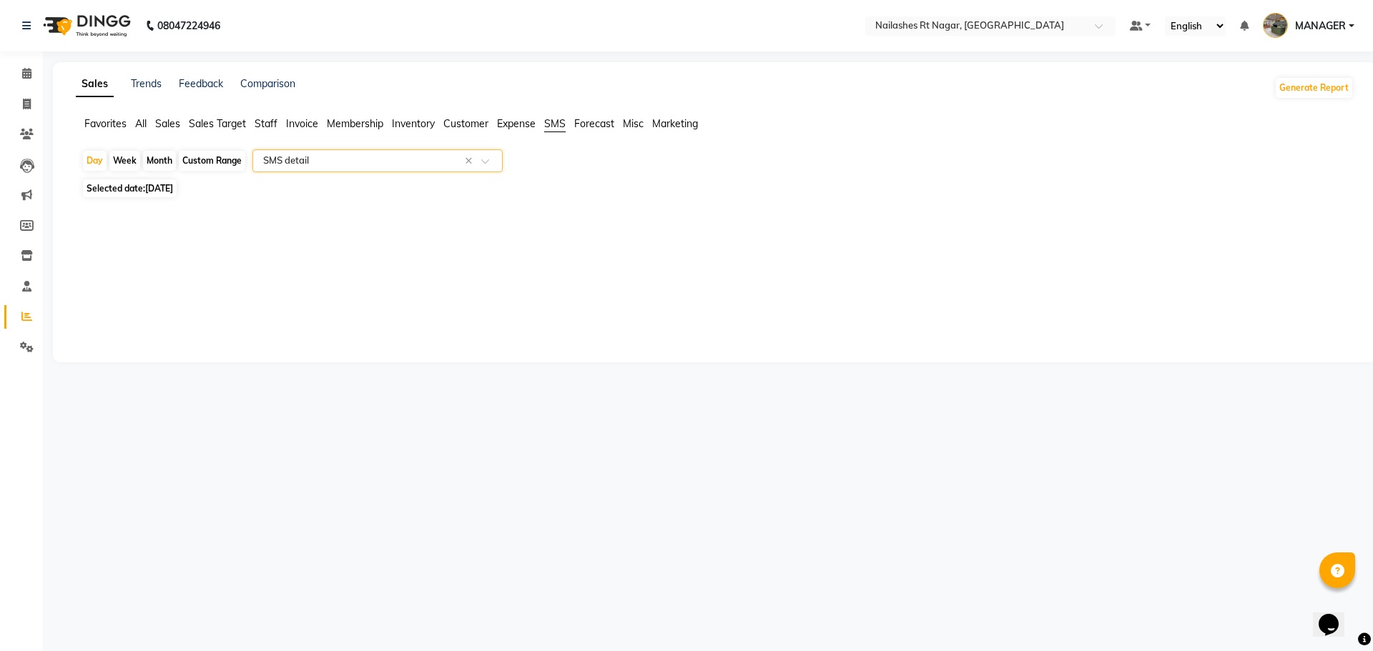
click at [172, 186] on span "[DATE]" at bounding box center [159, 188] width 28 height 11
select select "9"
select select "2025"
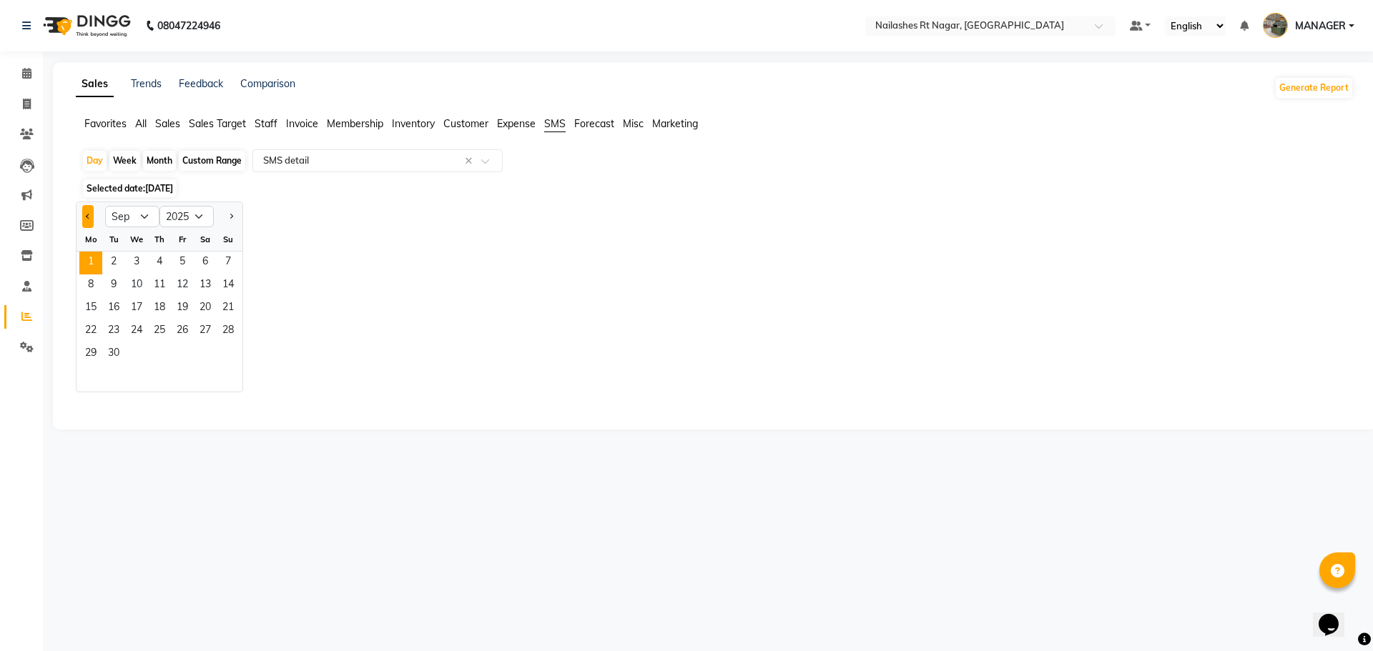
click at [89, 220] on button "Previous month" at bounding box center [87, 216] width 11 height 23
select select "8"
click at [173, 259] on span "1" at bounding box center [182, 263] width 23 height 23
select select "full_report"
select select "csv"
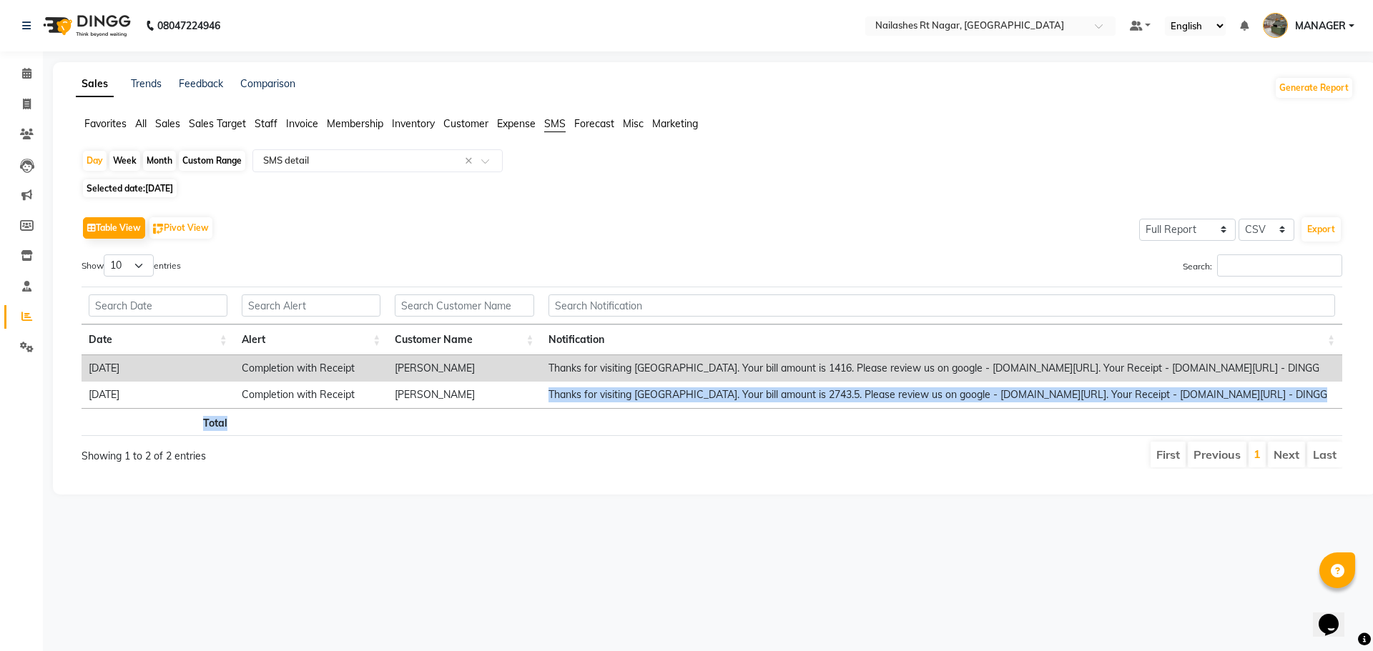
drag, startPoint x: 543, startPoint y: 395, endPoint x: 816, endPoint y: 424, distance: 274.8
click at [815, 425] on div "Date Alert Customer Name Notification Date Alert Customer Name Notification Tot…" at bounding box center [712, 361] width 1261 height 158
click at [498, 422] on th at bounding box center [464, 422] width 153 height 28
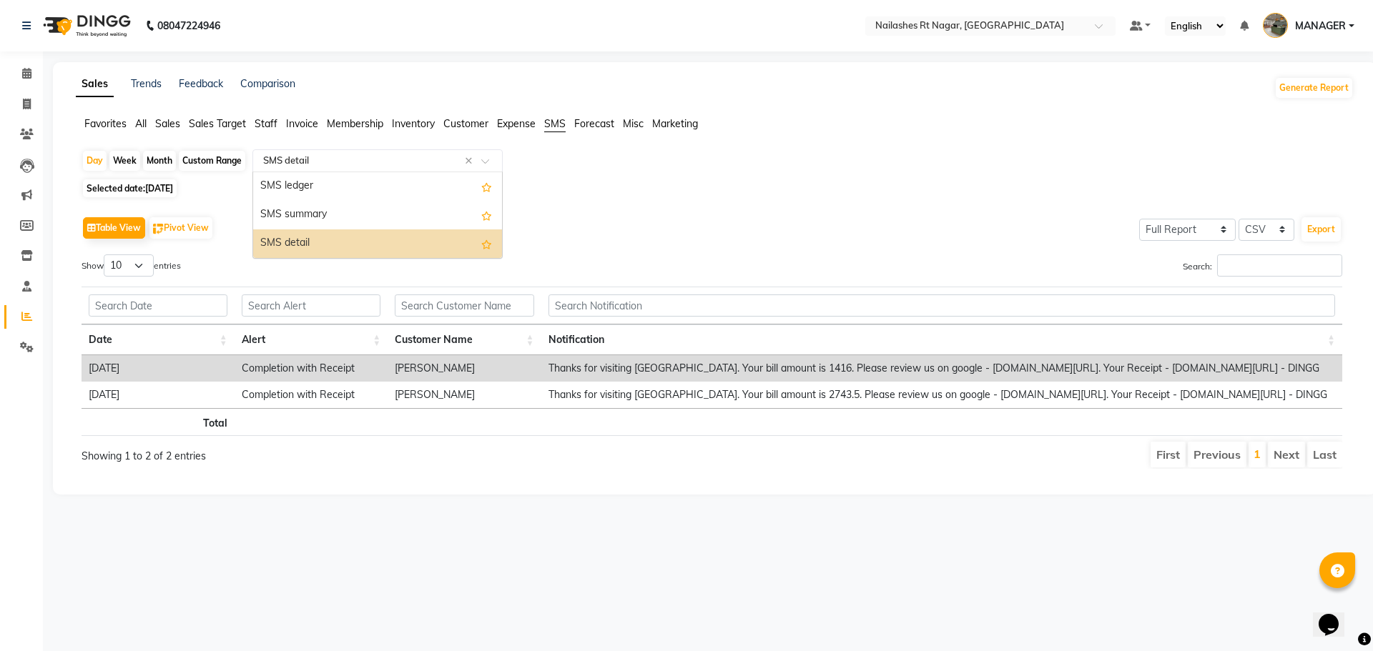
click at [353, 160] on input "text" at bounding box center [363, 161] width 206 height 14
click at [344, 210] on div "SMS summary" at bounding box center [377, 215] width 249 height 29
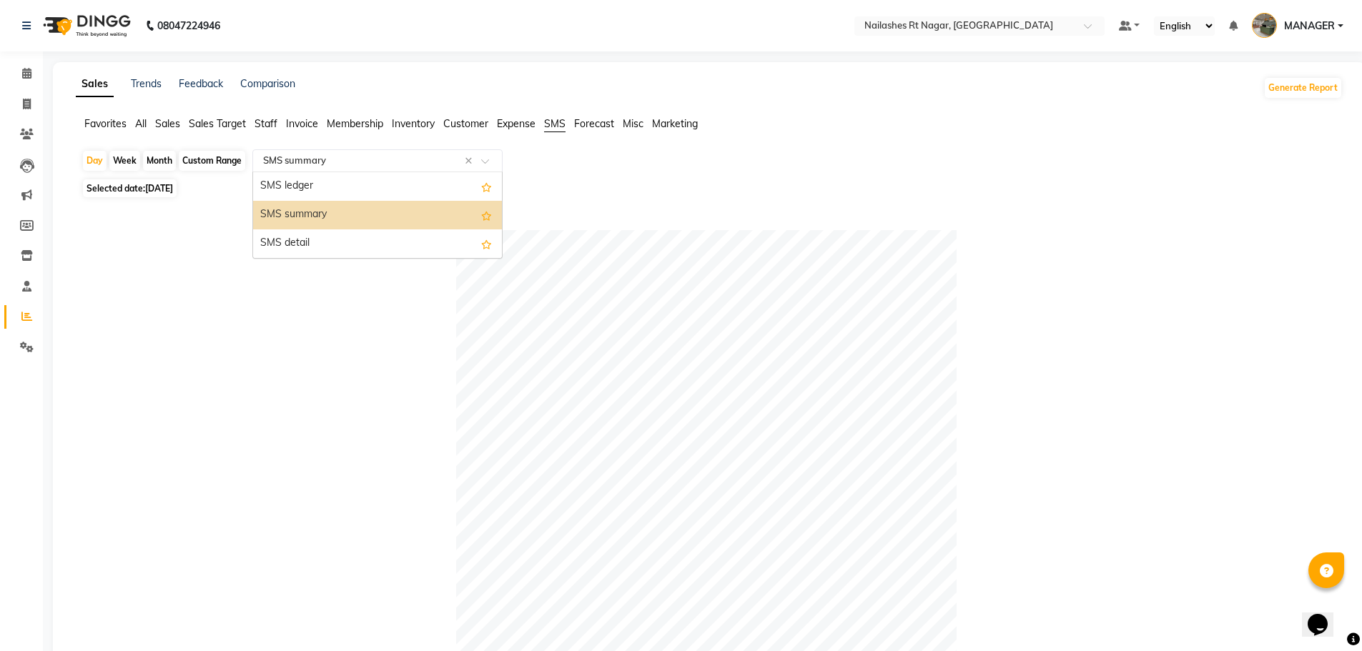
click at [447, 164] on input "text" at bounding box center [363, 161] width 206 height 14
click at [431, 179] on div "SMS ledger" at bounding box center [377, 186] width 249 height 29
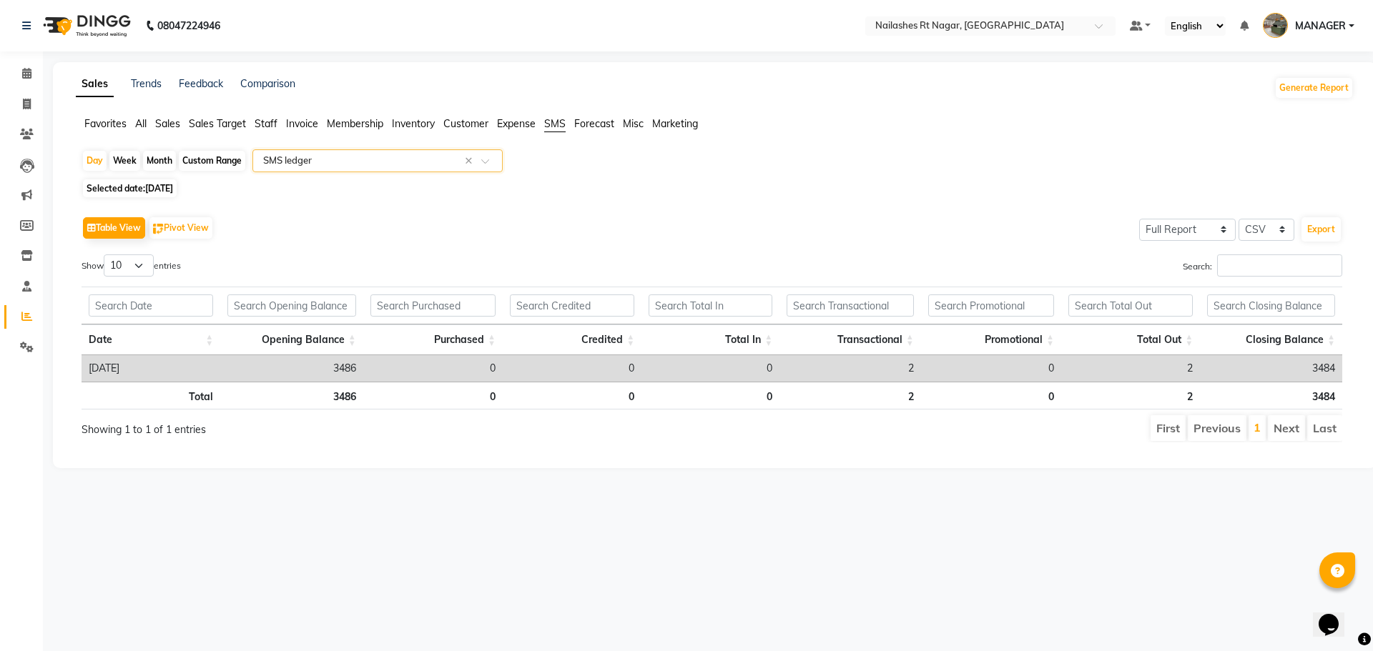
drag, startPoint x: 451, startPoint y: 265, endPoint x: 229, endPoint y: 252, distance: 222.8
click at [450, 265] on div "Show 10 25 50 100 entries" at bounding box center [392, 269] width 620 height 28
click at [193, 227] on button "Pivot View" at bounding box center [180, 227] width 63 height 21
select select "full_report"
select select "csv"
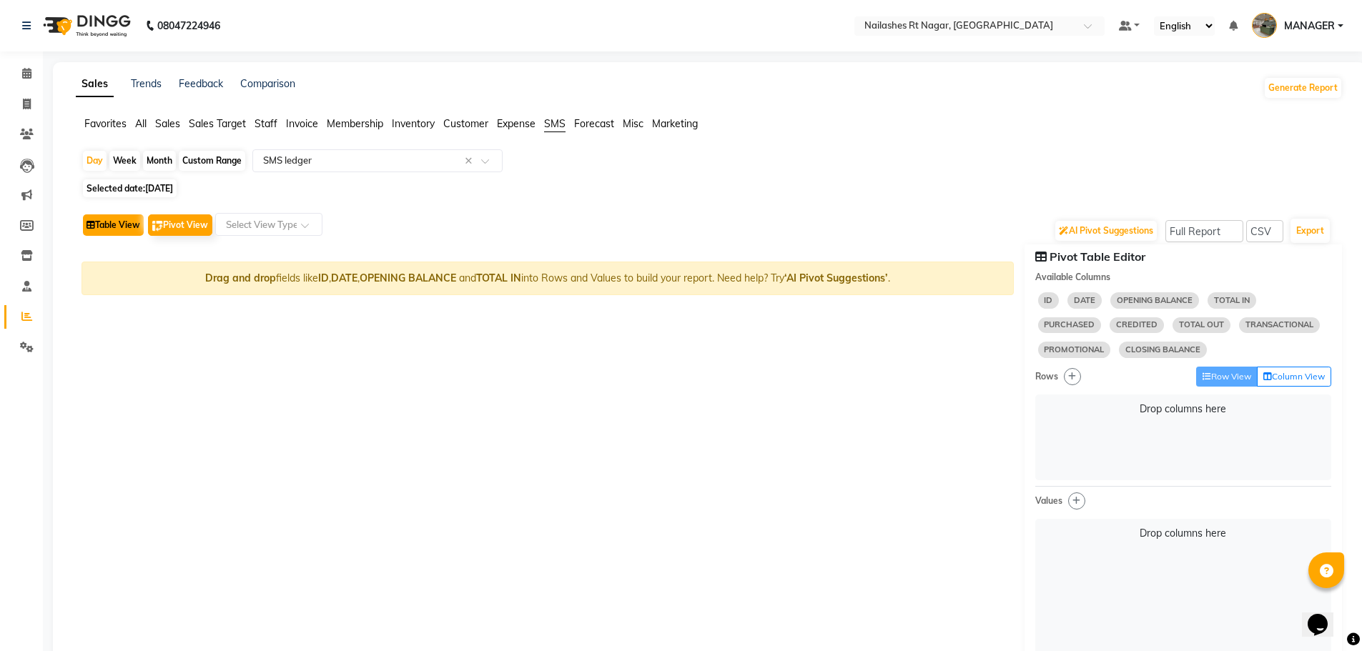
click at [114, 227] on button "Table View" at bounding box center [113, 225] width 61 height 21
select select "full_report"
select select "csv"
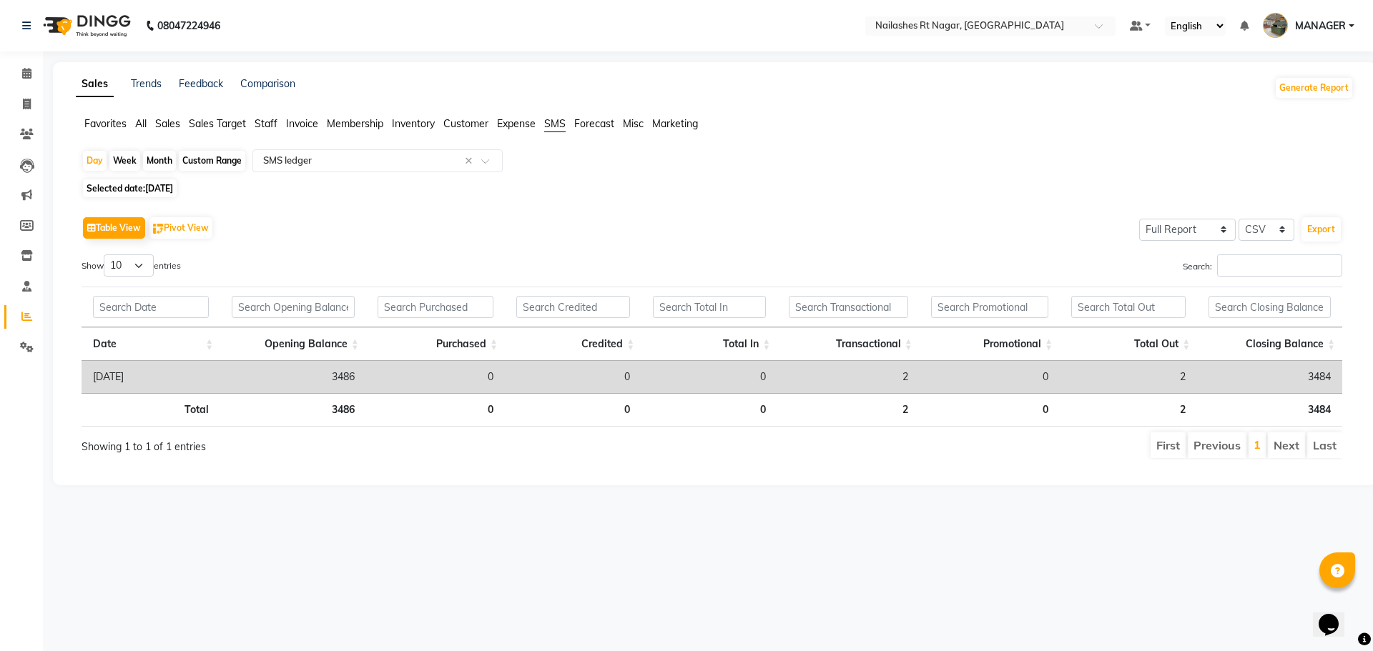
click at [388, 243] on div "Table View Pivot View Select Full Report Filtered Report Select CSV PDF Export" at bounding box center [712, 228] width 1261 height 30
click at [173, 192] on span "01-08-2025" at bounding box center [159, 188] width 28 height 11
select select "8"
select select "2025"
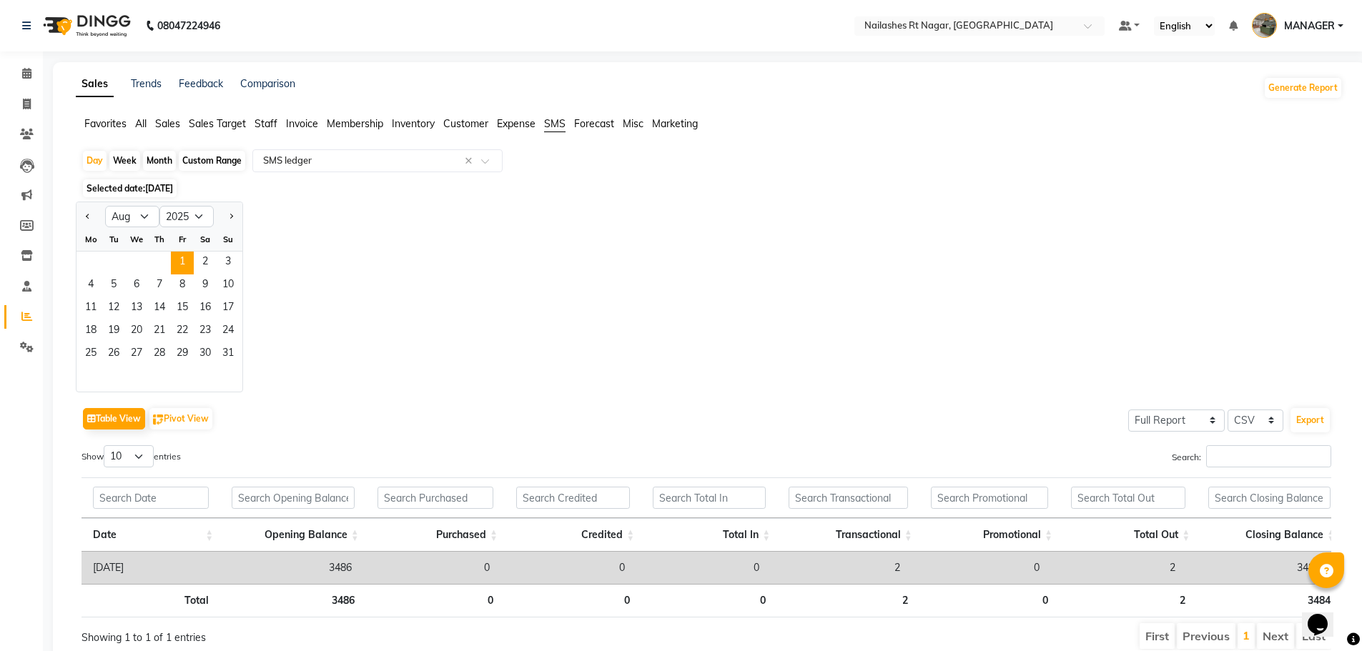
click at [369, 283] on div "Jan Feb Mar Apr May Jun Jul Aug Sep Oct Nov Dec 2015 2016 2017 2018 2019 2020 2…" at bounding box center [709, 297] width 1267 height 191
click at [380, 294] on div "Jan Feb Mar Apr May Jun Jul Aug Sep Oct Nov Dec 2015 2016 2017 2018 2019 2020 2…" at bounding box center [709, 297] width 1267 height 191
click at [679, 122] on span "Marketing" at bounding box center [675, 123] width 46 height 13
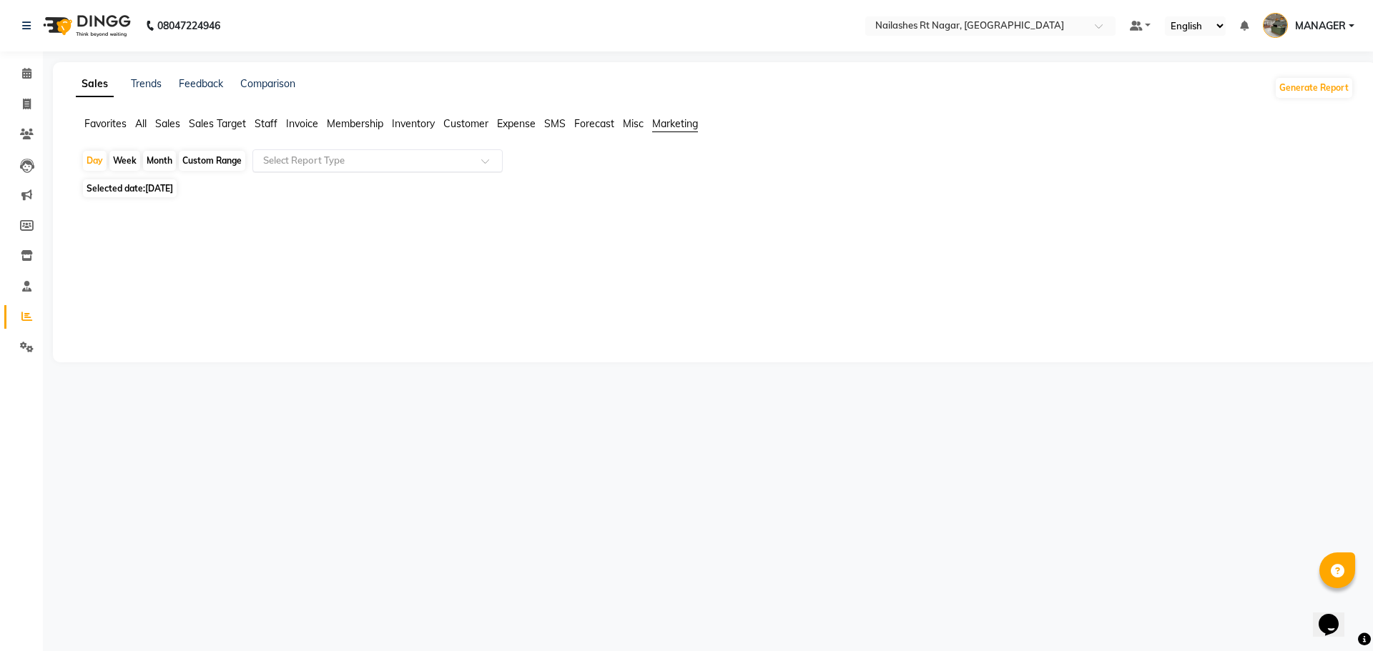
click at [332, 156] on input "text" at bounding box center [363, 161] width 206 height 14
click at [341, 184] on div "Campaign Execution Summary" at bounding box center [377, 186] width 249 height 29
select select "full_report"
select select "csv"
click at [171, 187] on span "01-08-2025" at bounding box center [159, 188] width 28 height 11
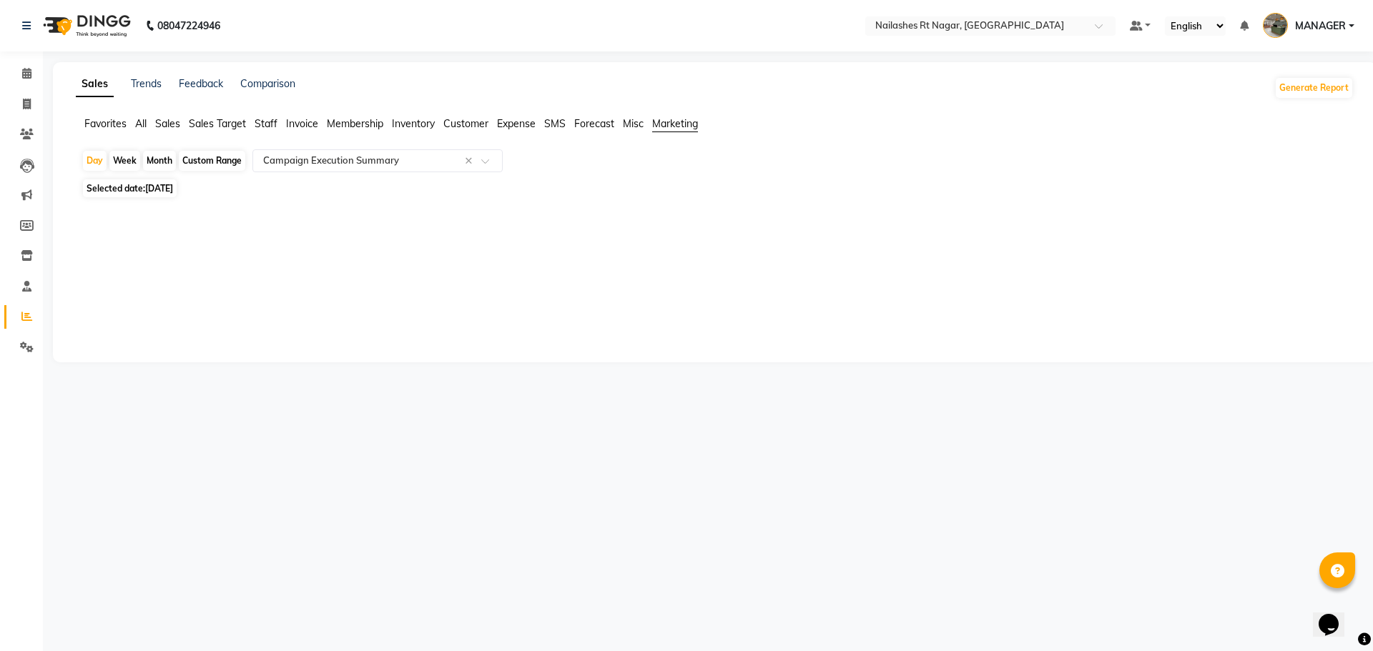
select select "8"
select select "2025"
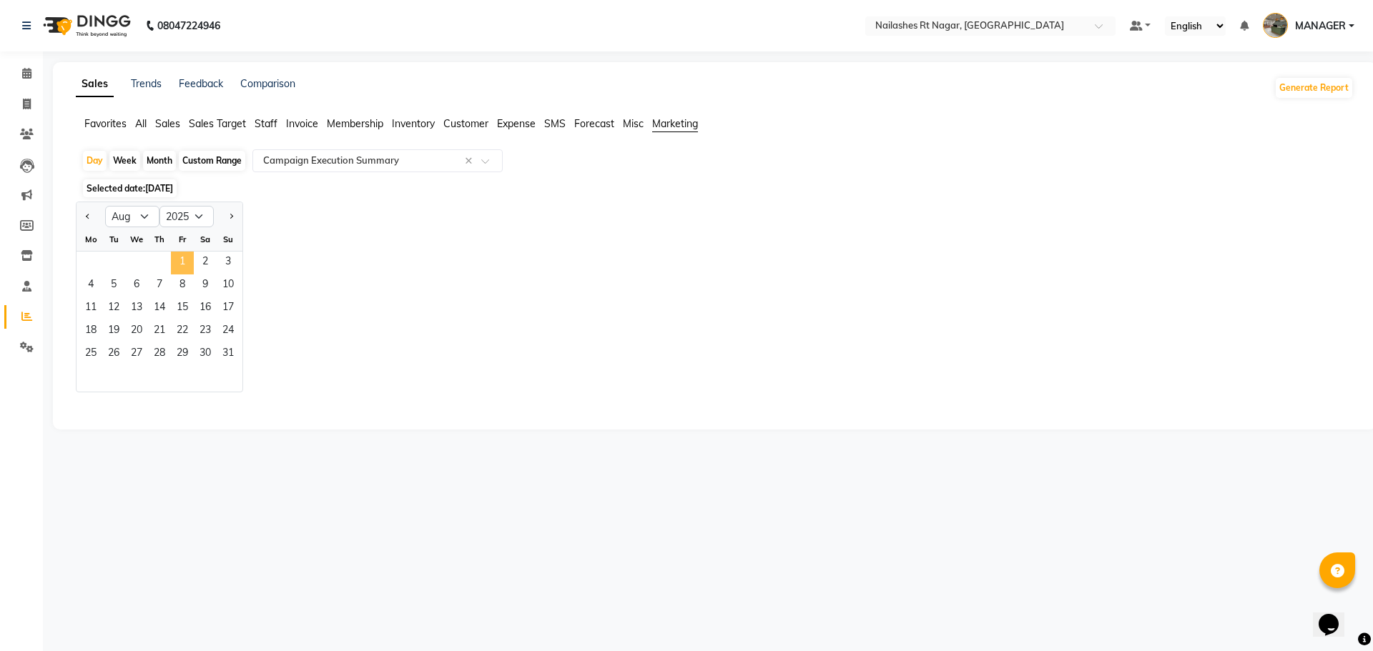
click at [187, 272] on span "1" at bounding box center [182, 263] width 23 height 23
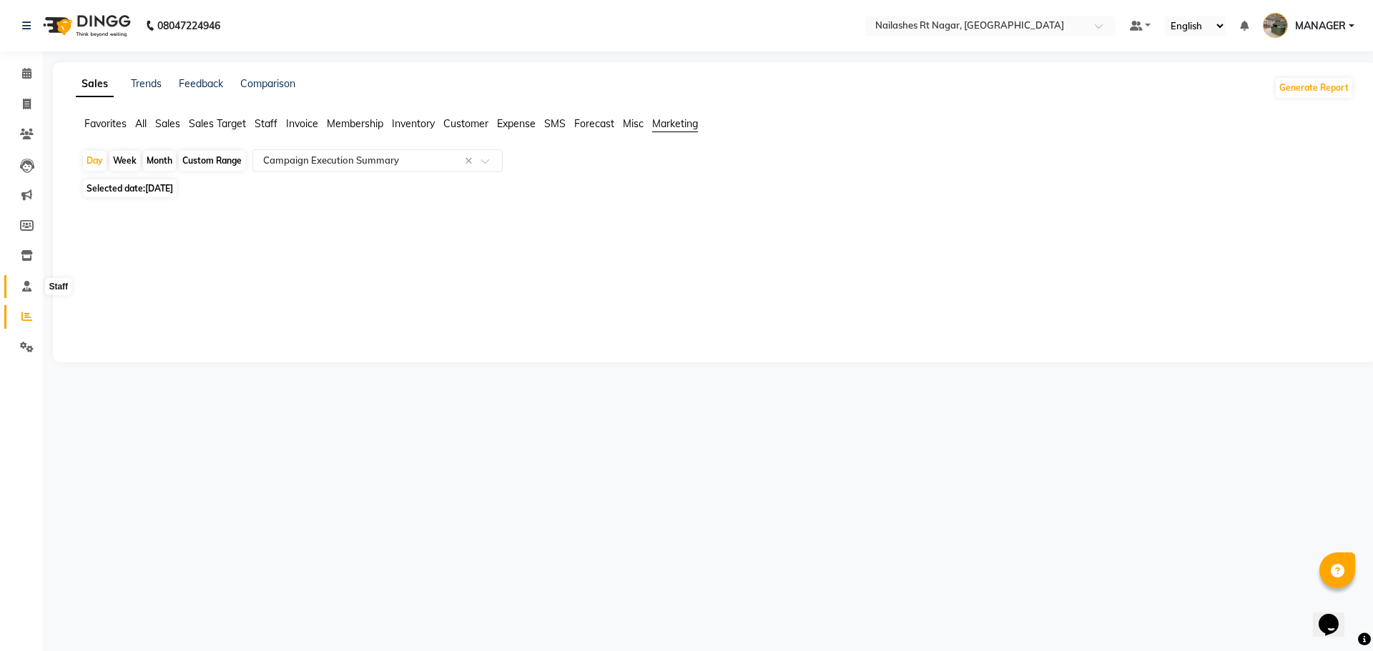
click at [32, 289] on span at bounding box center [26, 287] width 25 height 16
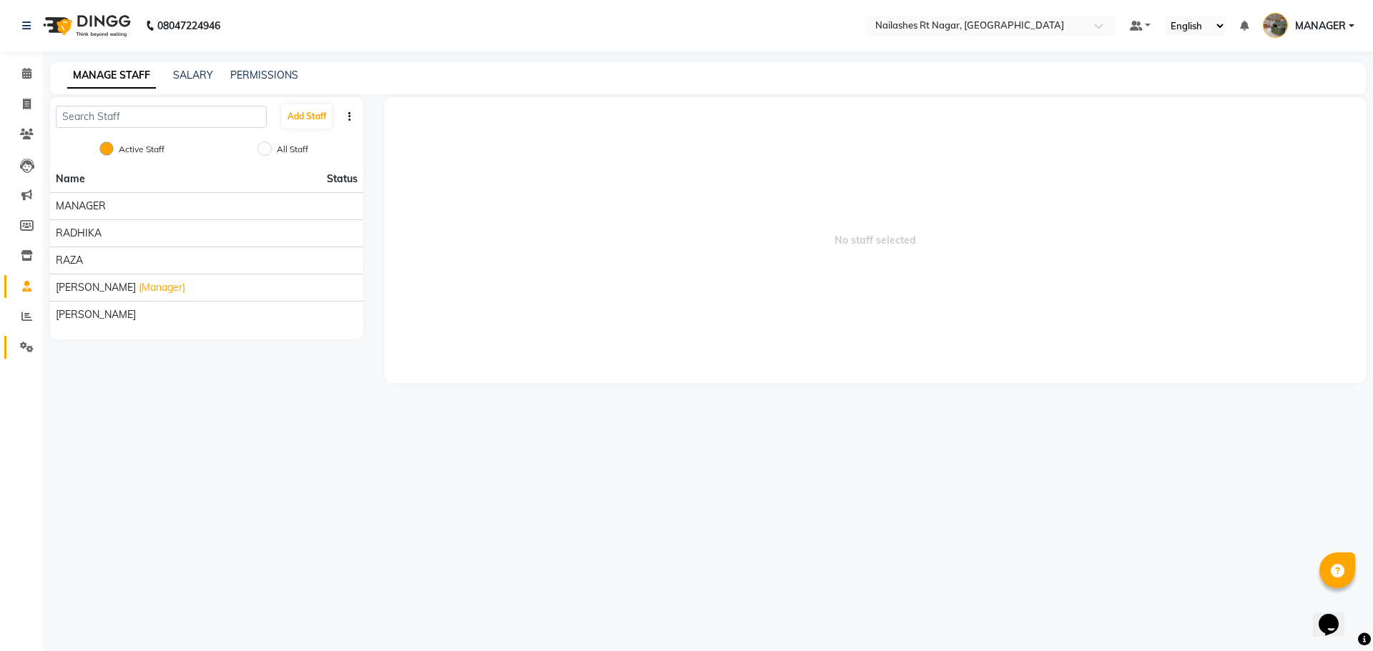
click at [29, 336] on link "Settings" at bounding box center [21, 348] width 34 height 24
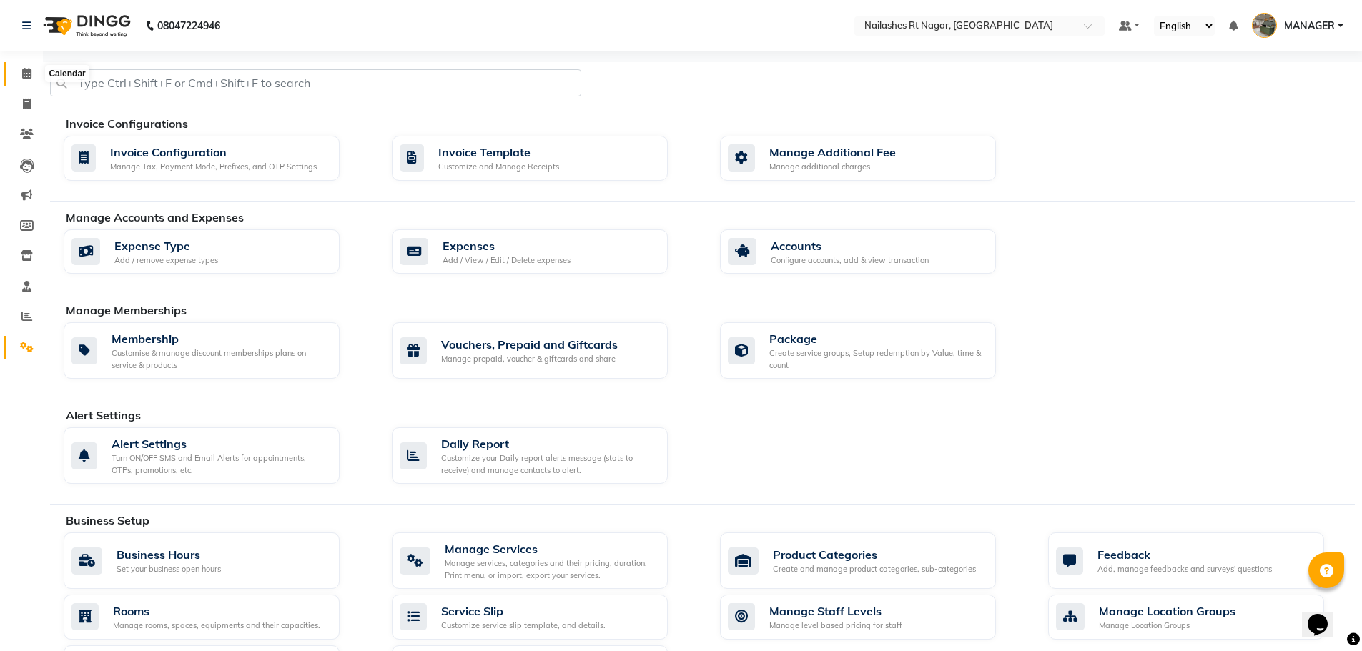
click at [19, 69] on span at bounding box center [26, 74] width 25 height 16
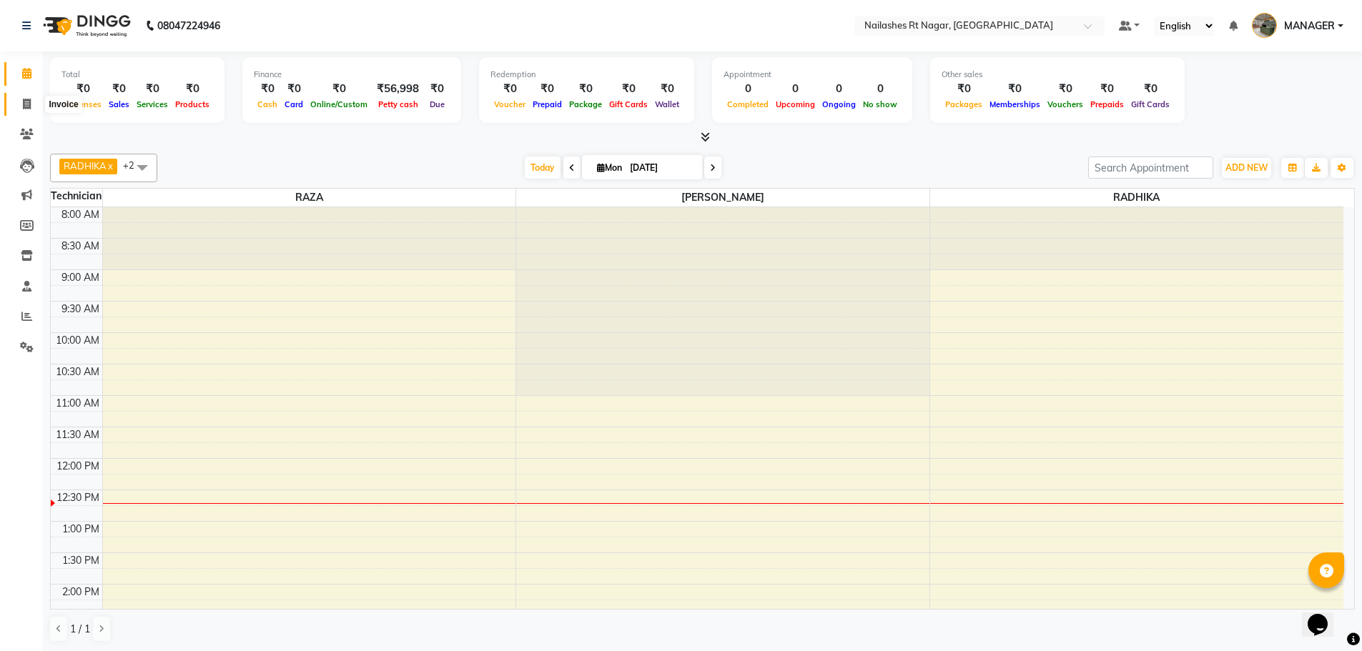
click at [32, 97] on span at bounding box center [26, 105] width 25 height 16
select select "service"
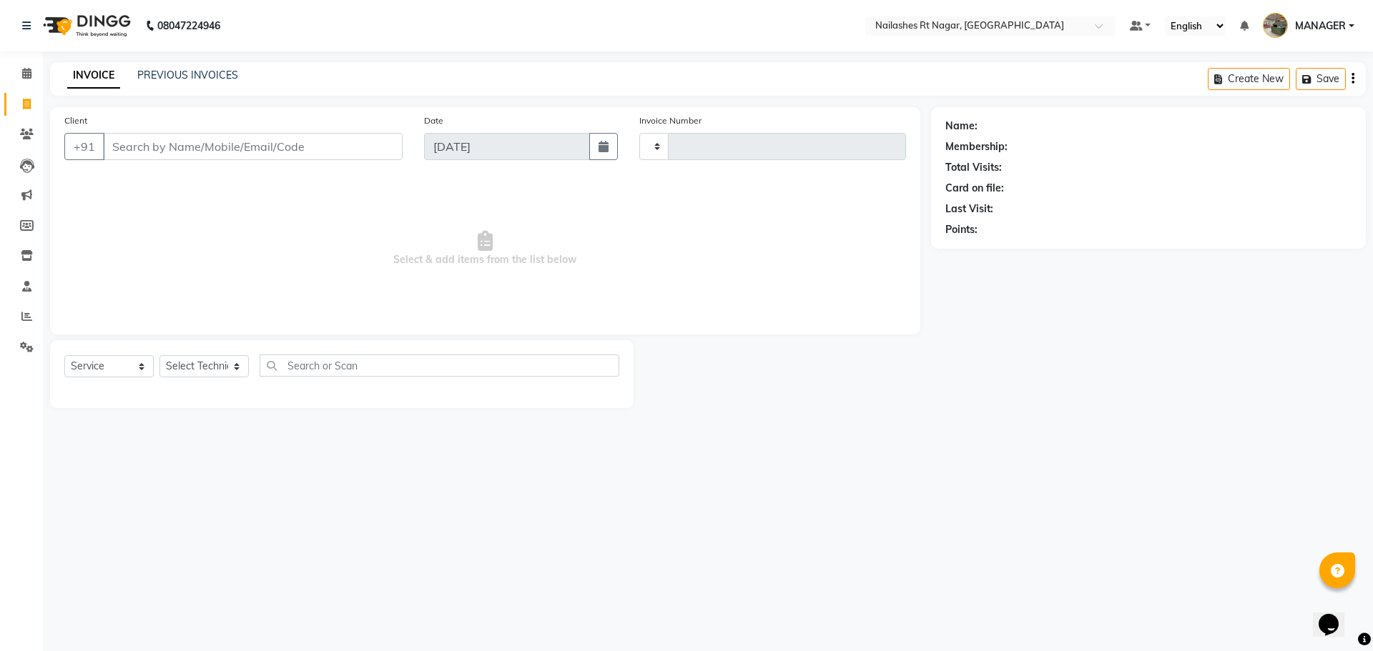
type input "0100"
select select "8624"
click at [213, 141] on input "Client" at bounding box center [253, 146] width 300 height 27
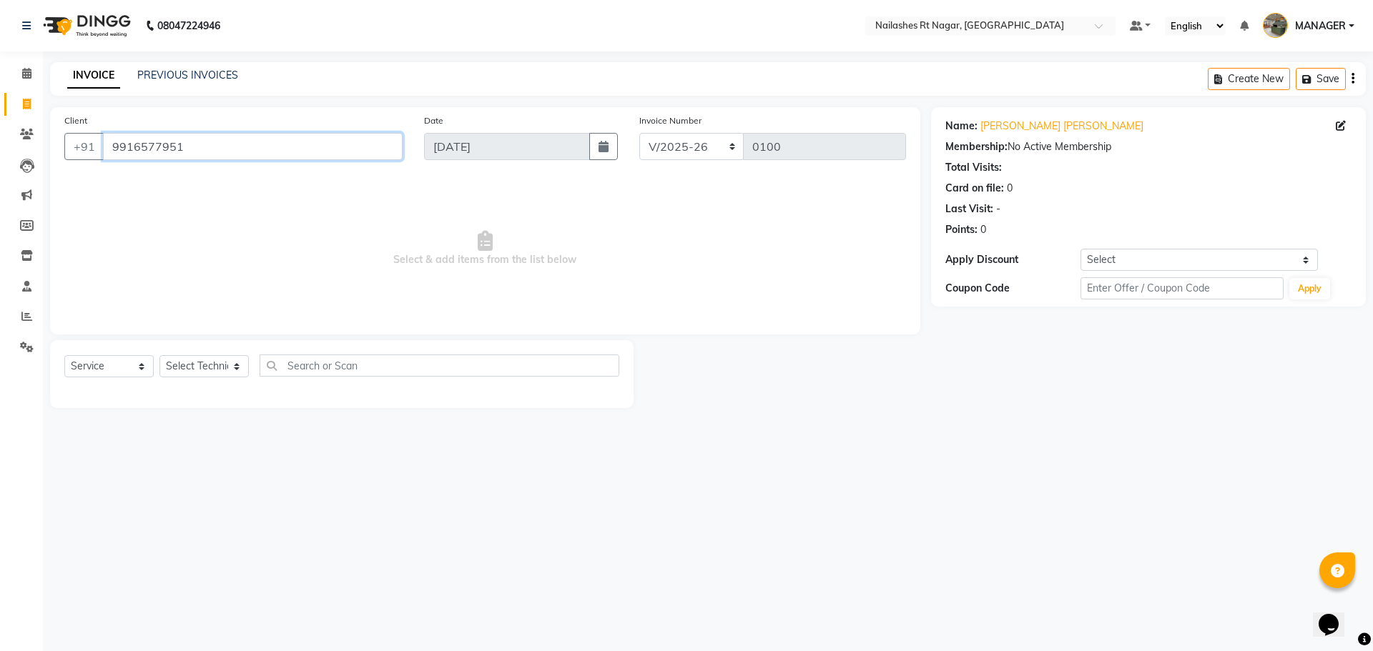
click at [295, 159] on input "9916577951" at bounding box center [253, 146] width 300 height 27
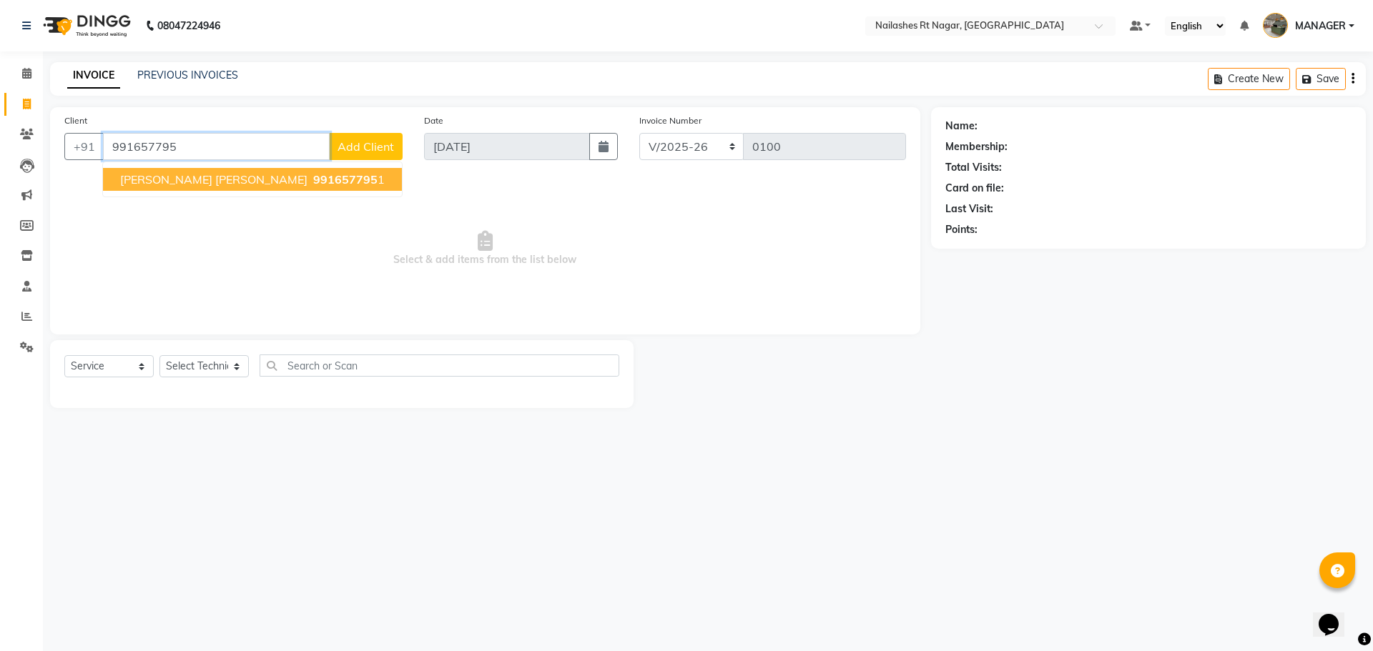
click at [313, 172] on span "991657795" at bounding box center [345, 179] width 64 height 14
type input "9916577951"
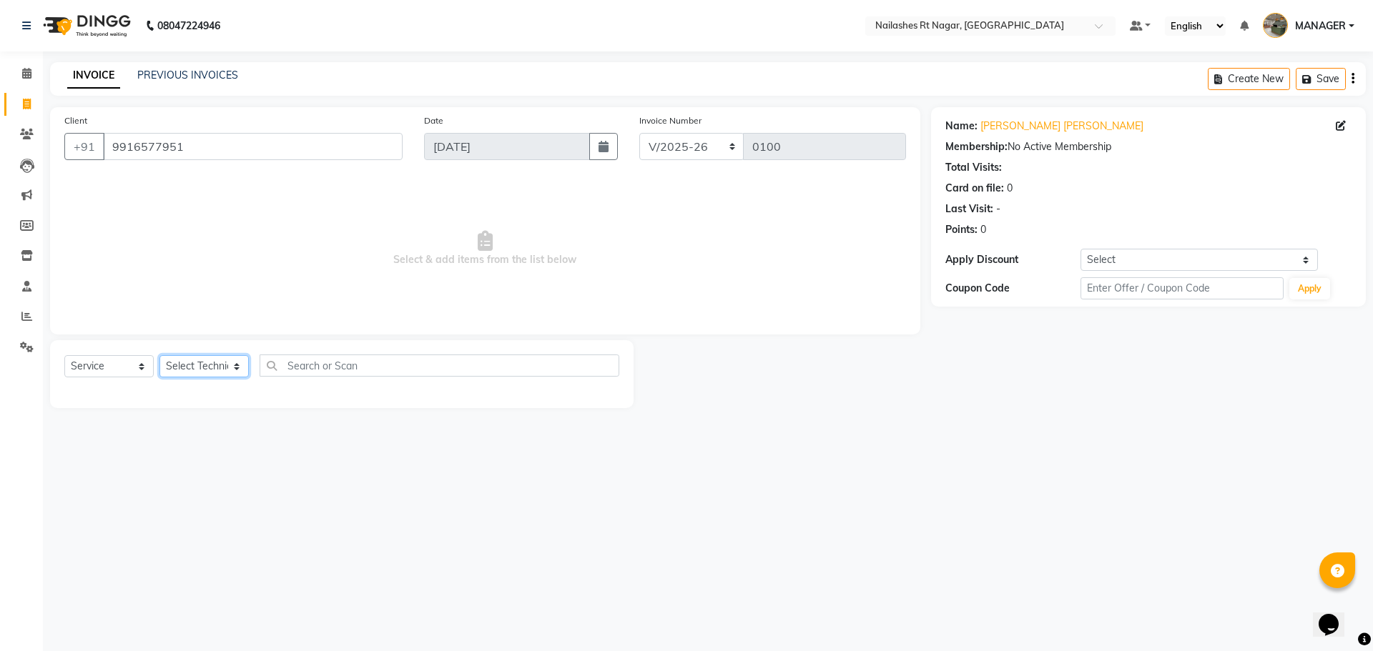
click at [205, 368] on select "Select Technician MANAGER RADHIKA RAZA SANJU SAPNA KUMARI" at bounding box center [203, 366] width 89 height 22
select select "86381"
click at [159, 355] on select "Select Technician MANAGER RADHIKA RAZA SANJU SAPNA KUMARI" at bounding box center [203, 366] width 89 height 22
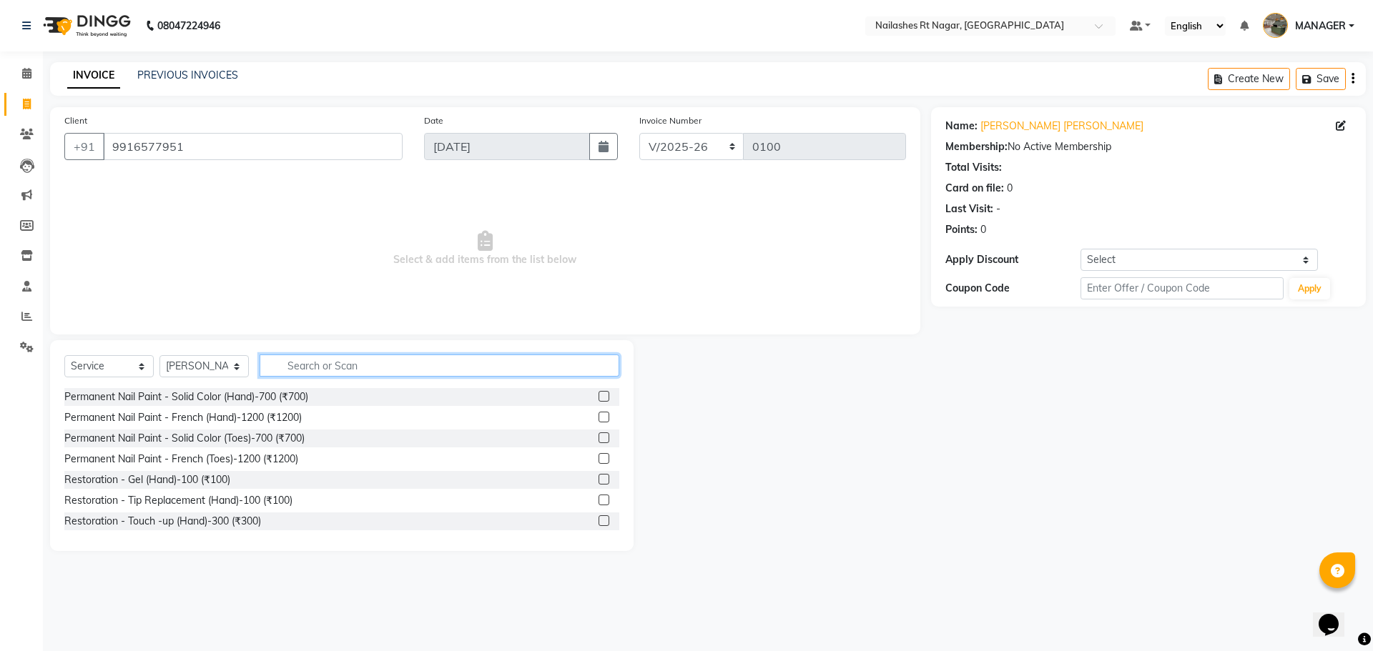
click at [303, 362] on input "text" at bounding box center [440, 366] width 360 height 22
type input "m"
click at [122, 373] on select "Select Service Product Membership Package Voucher Prepaid Gift Card" at bounding box center [108, 366] width 89 height 22
click at [64, 355] on select "Select Service Product Membership Package Voucher Prepaid Gift Card" at bounding box center [108, 366] width 89 height 22
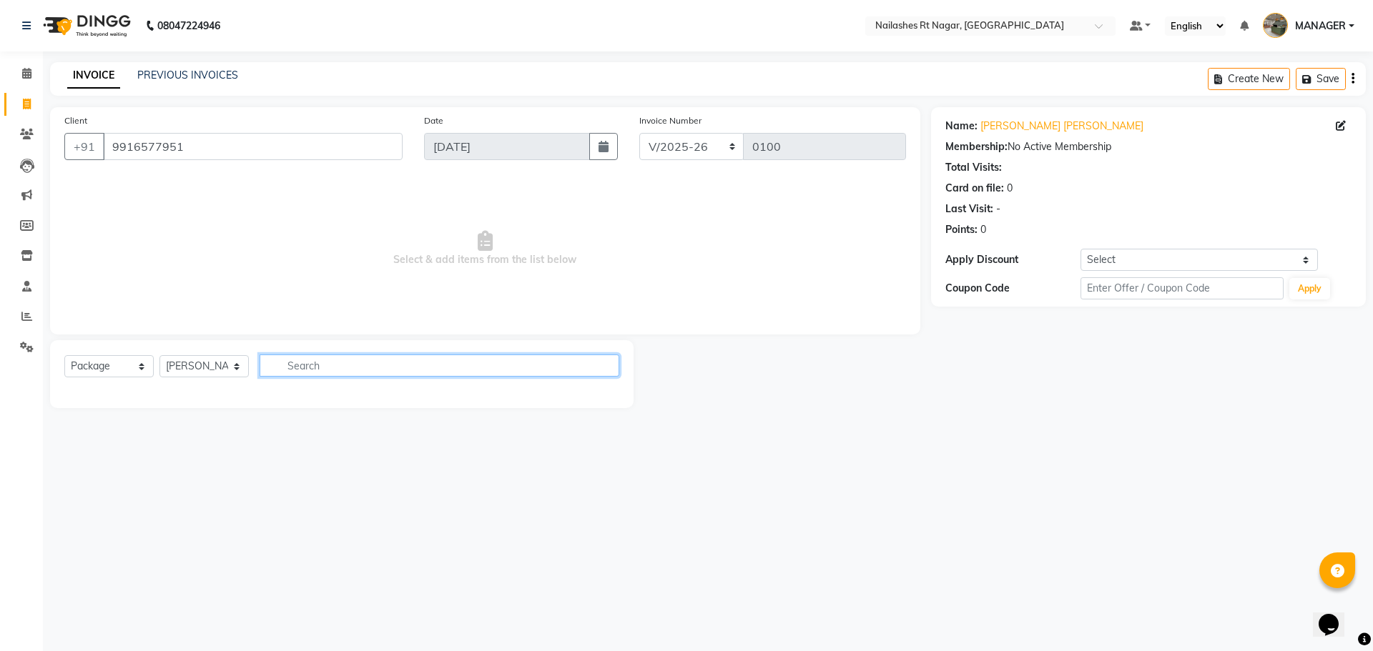
click at [343, 366] on input "text" at bounding box center [440, 366] width 360 height 22
click at [99, 358] on select "Select Service Product Membership Package Voucher Prepaid Gift Card" at bounding box center [108, 366] width 89 height 22
click at [64, 355] on select "Select Service Product Membership Package Voucher Prepaid Gift Card" at bounding box center [108, 366] width 89 height 22
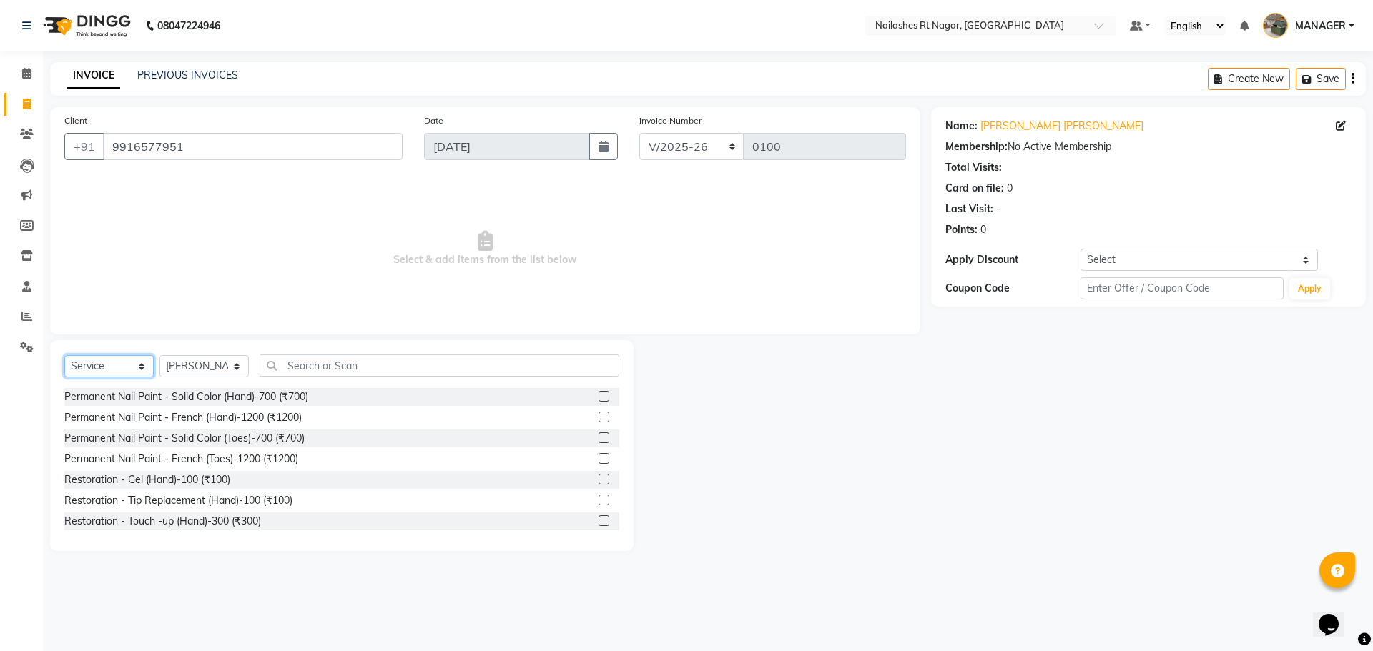
click at [107, 373] on select "Select Service Product Membership Package Voucher Prepaid Gift Card" at bounding box center [108, 366] width 89 height 22
select select "membership"
click at [64, 355] on select "Select Service Product Membership Package Voucher Prepaid Gift Card" at bounding box center [108, 366] width 89 height 22
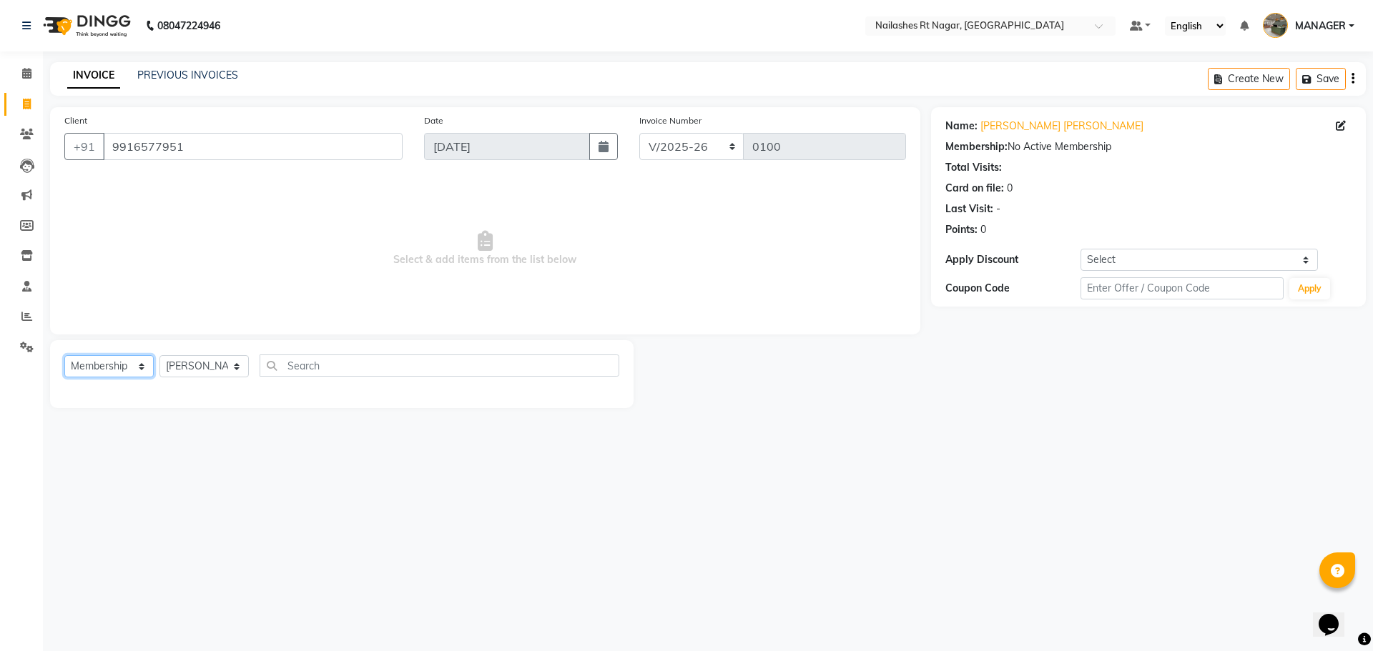
click at [122, 365] on select "Select Service Product Membership Package Voucher Prepaid Gift Card" at bounding box center [108, 366] width 89 height 22
click at [64, 355] on select "Select Service Product Membership Package Voucher Prepaid Gift Card" at bounding box center [108, 366] width 89 height 22
click at [328, 356] on input "text" at bounding box center [440, 366] width 360 height 22
click at [1123, 292] on input "text" at bounding box center [1182, 288] width 203 height 22
click at [1150, 253] on select "Select Coupon → Acrylic Extentions+gel Polish 1499 Coupon → 50% Cash Back Offer" at bounding box center [1199, 260] width 237 height 22
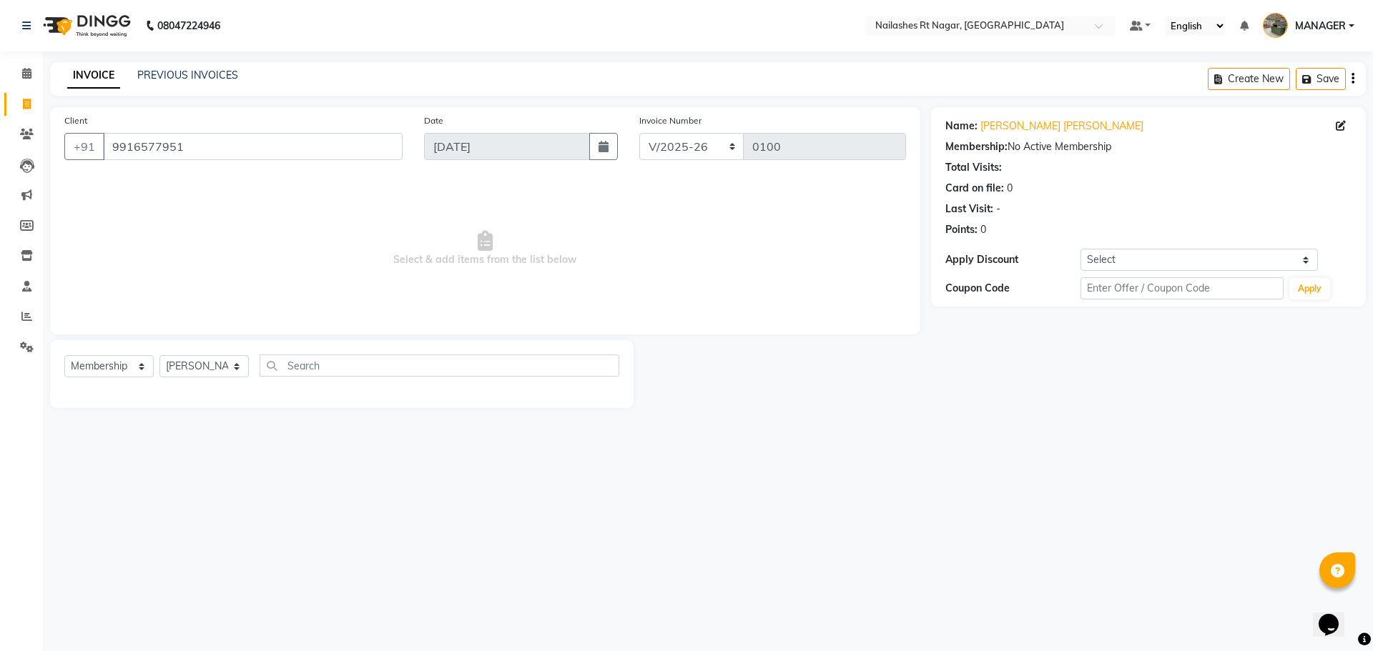
click at [1155, 350] on div "Name: Sanju Bob Membership: No Active Membership Total Visits: Card on file: 0 …" at bounding box center [1154, 257] width 446 height 301
click at [1183, 295] on input "text" at bounding box center [1182, 288] width 203 height 22
click at [1132, 384] on div "Name: Sanju Bob Membership: No Active Membership Total Visits: Card on file: 0 …" at bounding box center [1154, 257] width 446 height 301
click at [1336, 124] on icon at bounding box center [1341, 126] width 10 height 10
select select "21"
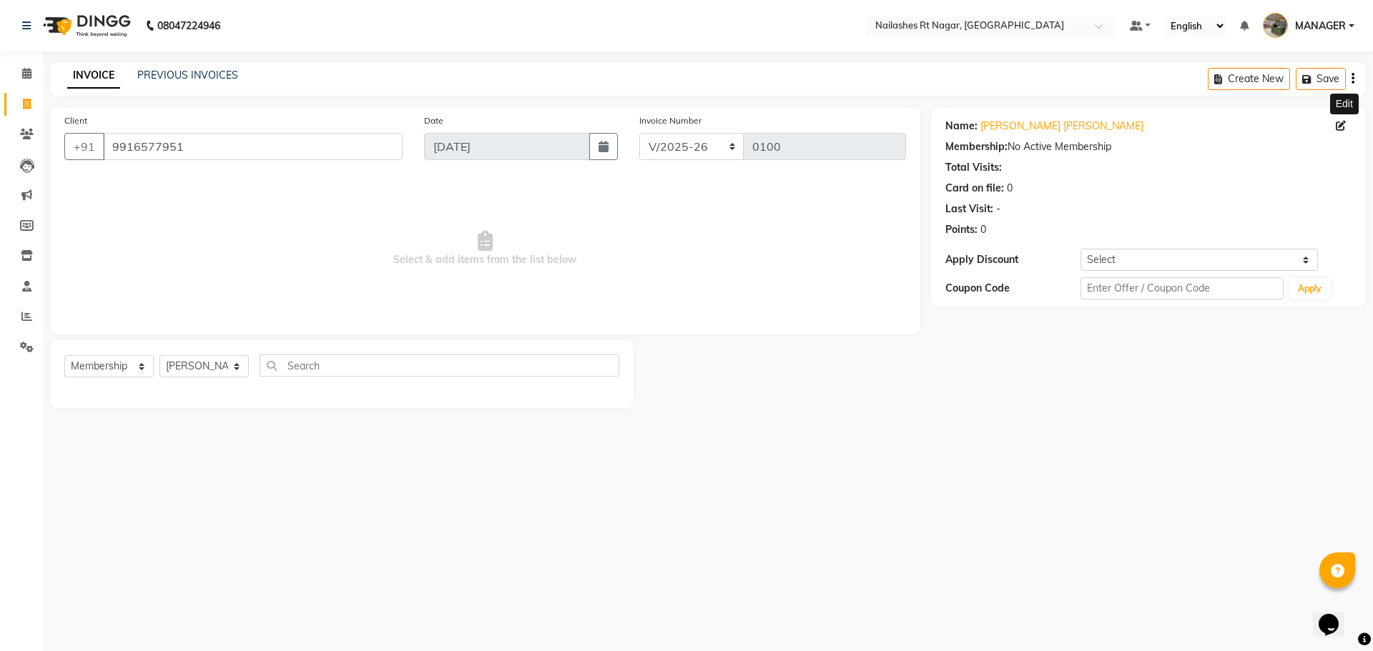
select select "male"
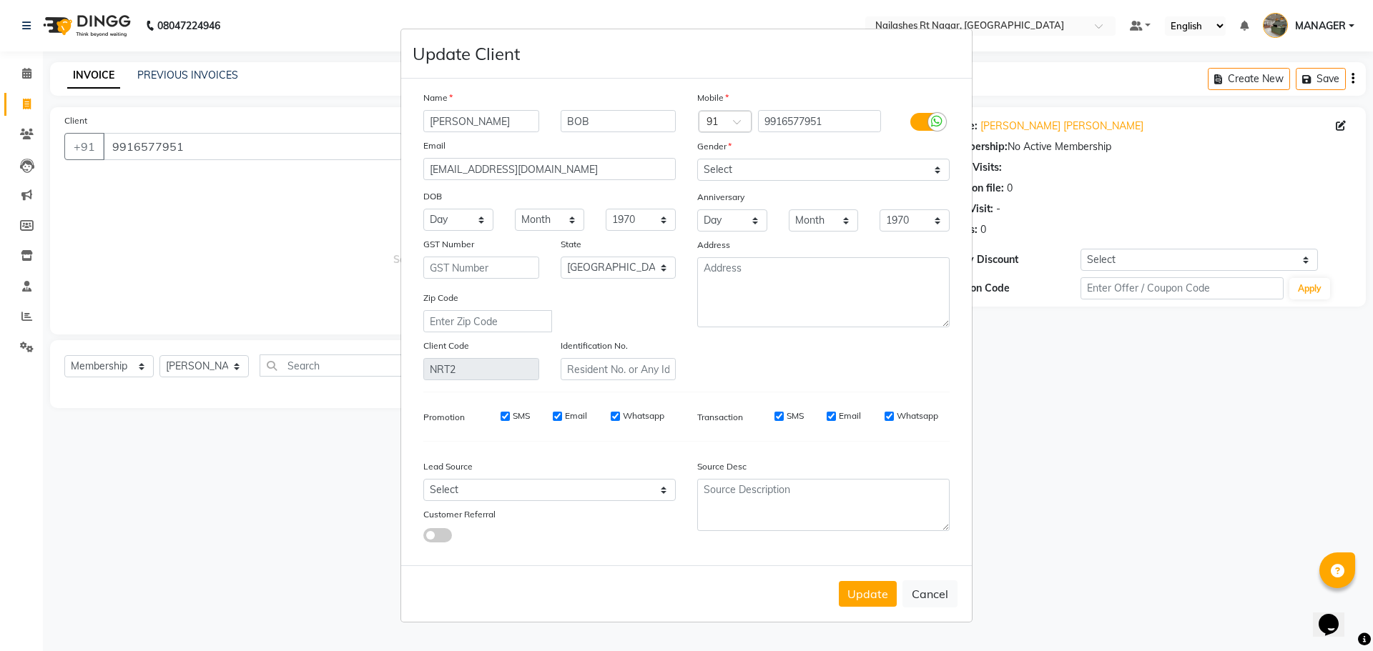
click at [1134, 444] on ngb-modal-window "Update Client Name sanju BOB Email sanjuukumarrr@gmail.com DOB Day 01 02 03 04 …" at bounding box center [686, 325] width 1373 height 651
click at [882, 591] on button "Update" at bounding box center [868, 594] width 58 height 26
select select
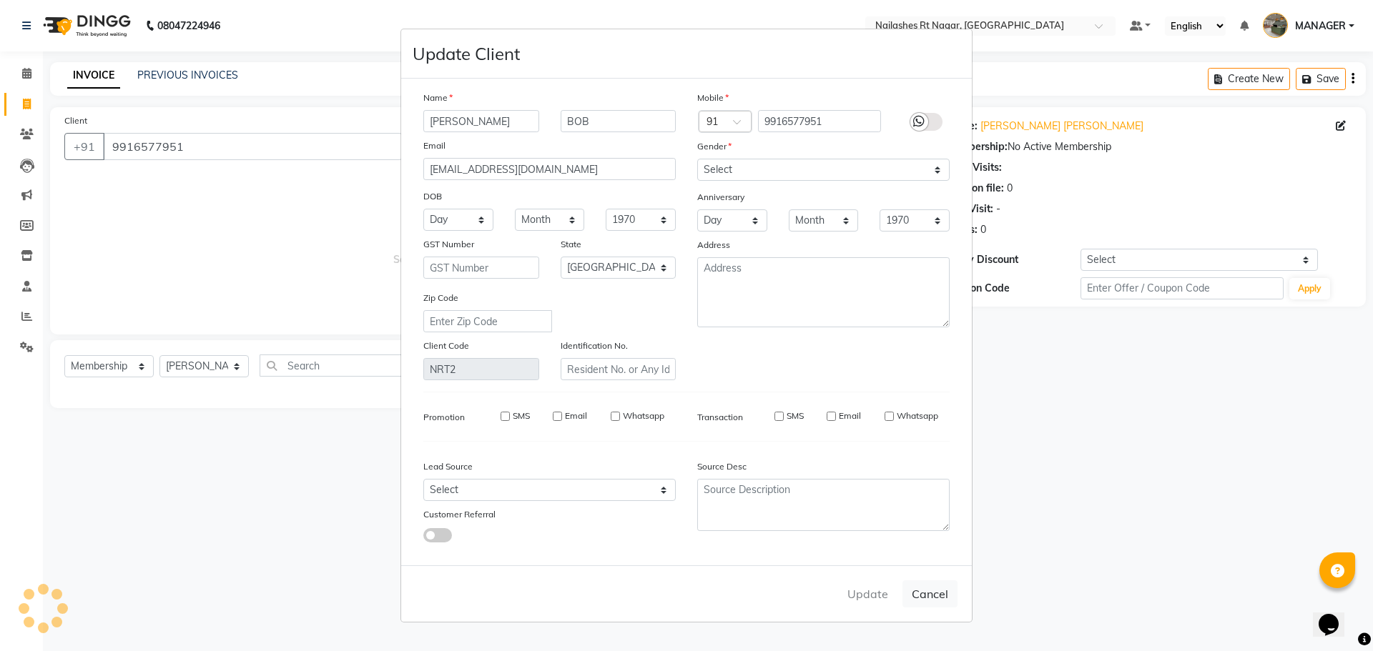
select select "null"
select select
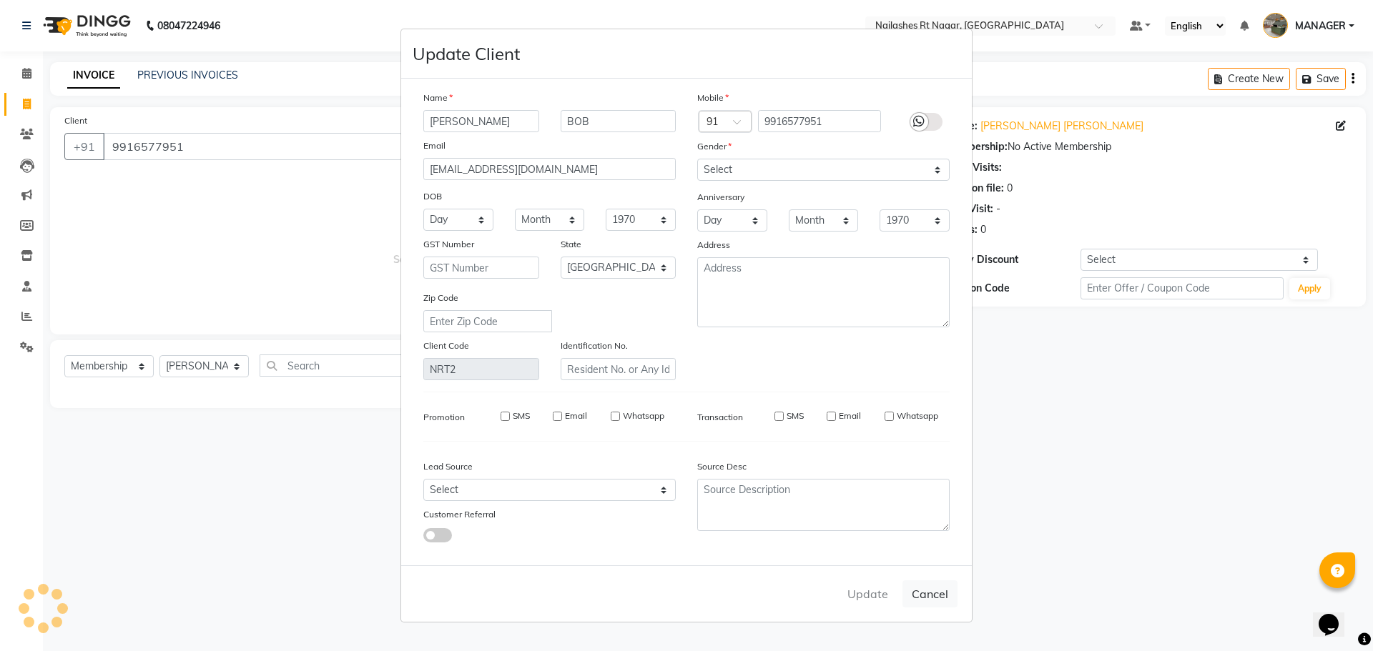
checkbox input "false"
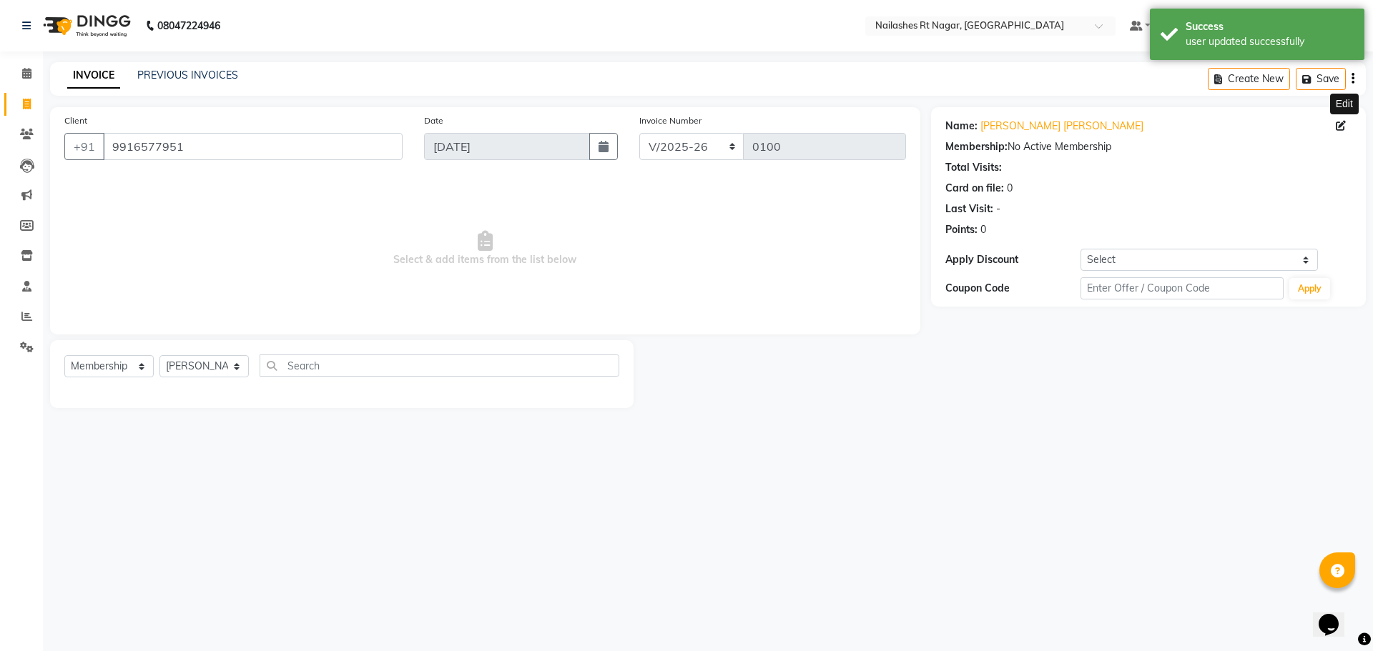
click at [1016, 144] on div "Membership: No Active Membership" at bounding box center [1148, 146] width 406 height 15
click at [1074, 186] on div "Card on file: 0" at bounding box center [1148, 188] width 406 height 15
drag, startPoint x: 966, startPoint y: 141, endPoint x: 1075, endPoint y: 154, distance: 109.5
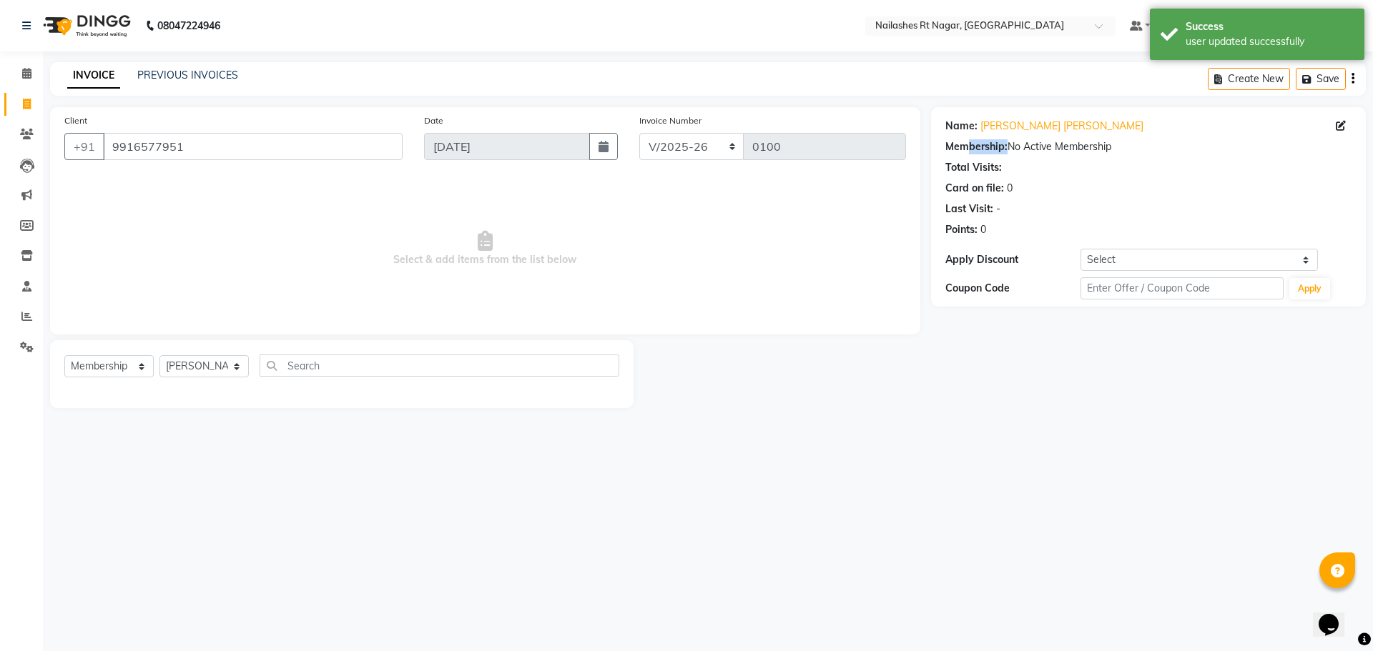
click at [1074, 154] on div "Membership: No Active Membership" at bounding box center [1148, 146] width 406 height 15
drag, startPoint x: 1104, startPoint y: 142, endPoint x: 1048, endPoint y: 142, distance: 56.5
click at [1049, 144] on div "Membership: No Active Membership" at bounding box center [1148, 146] width 406 height 15
click at [1352, 77] on button "button" at bounding box center [1353, 79] width 3 height 34
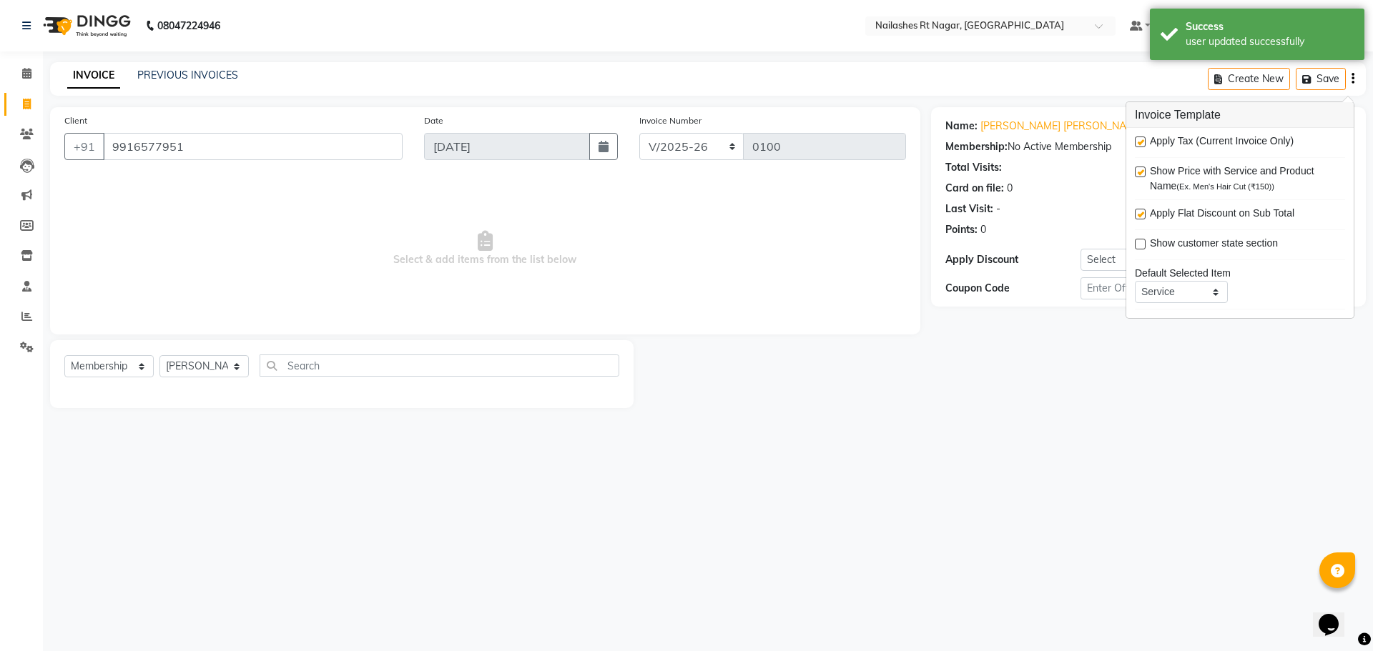
click at [1158, 378] on div "Name: Sanju Bob Membership: No Active Membership Total Visits: Card on file: 0 …" at bounding box center [1154, 257] width 446 height 301
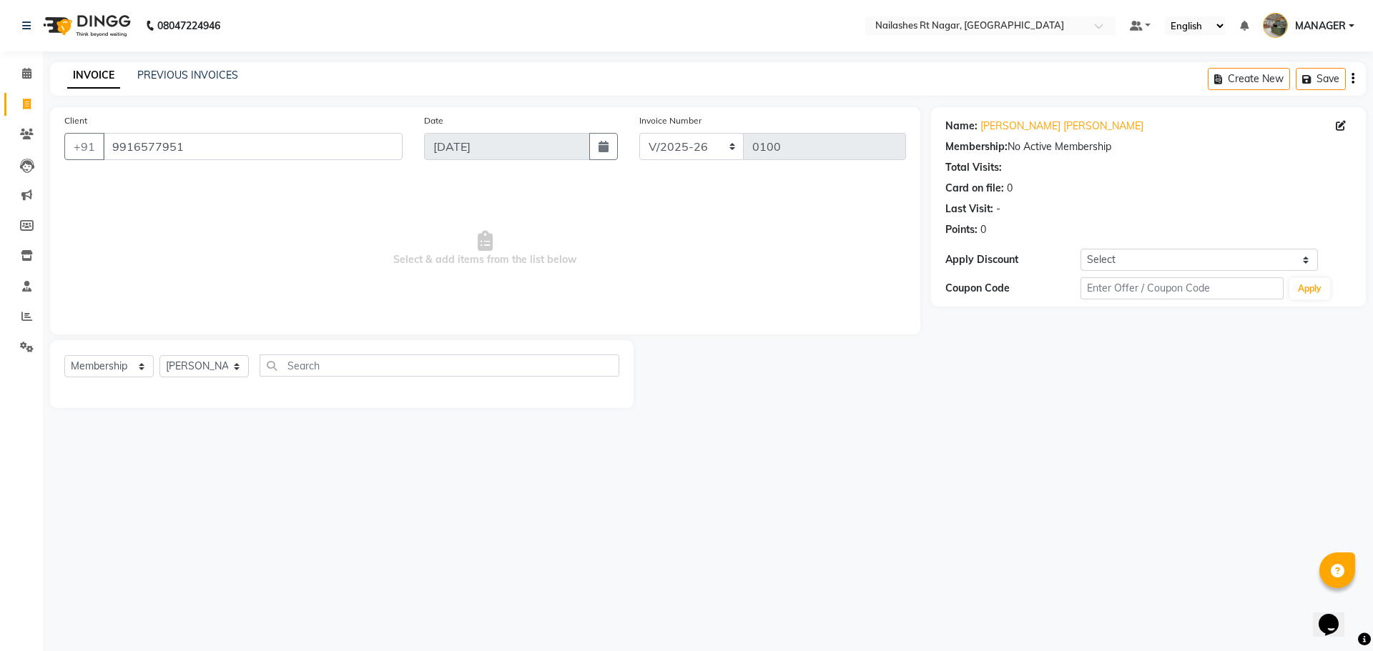
click at [1354, 79] on icon "button" at bounding box center [1353, 79] width 3 height 1
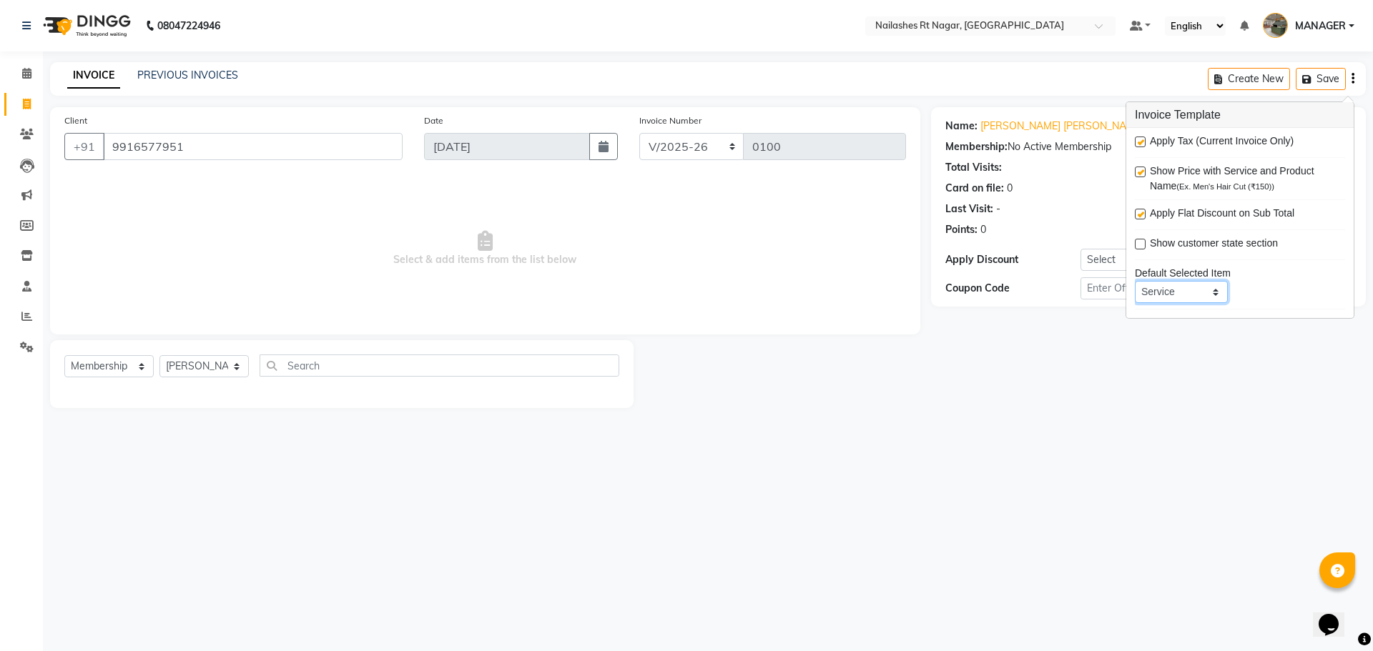
click at [1165, 289] on select "Service Product Membership Package Voucher Prepaid Gift Card" at bounding box center [1181, 292] width 93 height 22
select select "membership"
click at [1135, 281] on select "Service Product Membership Package Voucher Prepaid Gift Card" at bounding box center [1181, 292] width 93 height 22
click at [1194, 295] on select "Service Product Membership Package Voucher Prepaid Gift Card" at bounding box center [1181, 292] width 93 height 22
click at [1135, 281] on select "Service Product Membership Package Voucher Prepaid Gift Card" at bounding box center [1181, 292] width 93 height 22
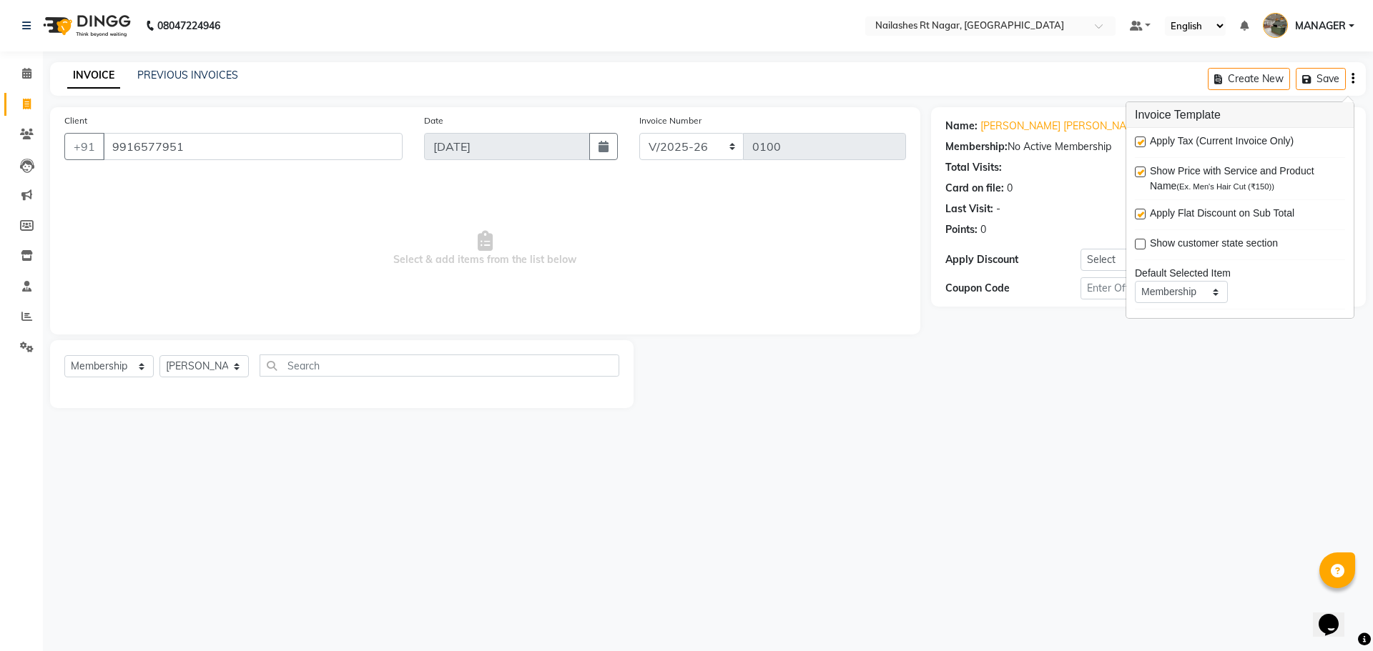
click at [1357, 366] on div "Name: Sanju Bob Membership: No Active Membership Total Visits: Card on file: 0 …" at bounding box center [1154, 257] width 446 height 301
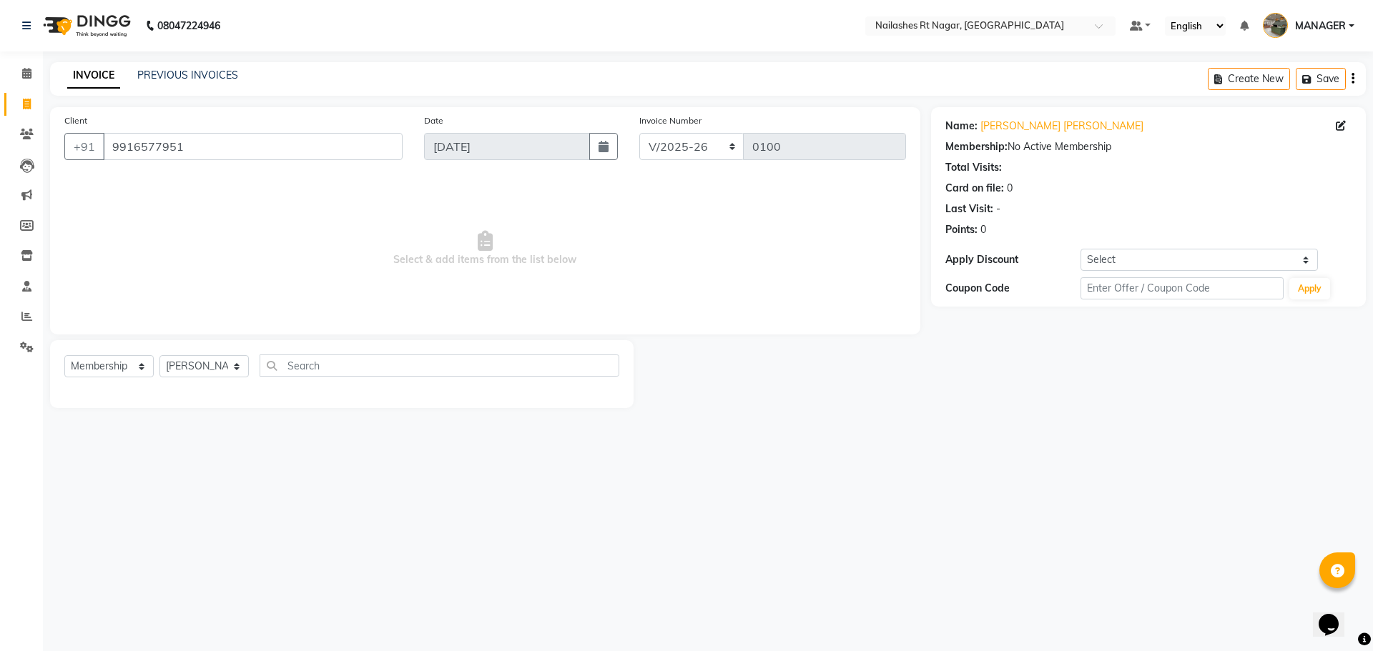
click at [1242, 177] on div "Name: Sanju Bob Membership: No Active Membership Total Visits: Card on file: 0 …" at bounding box center [1148, 175] width 406 height 124
click at [1097, 152] on div "Membership: No Active Membership" at bounding box center [1148, 146] width 406 height 15
click at [330, 362] on input "text" at bounding box center [440, 366] width 360 height 22
click at [109, 361] on select "Select Service Product Membership Package Voucher Prepaid Gift Card" at bounding box center [108, 366] width 89 height 22
click at [350, 468] on div "08047224946 Select Location × Nailashes Rt Nagar, Rt Nagar Default Panel My Pan…" at bounding box center [686, 325] width 1373 height 651
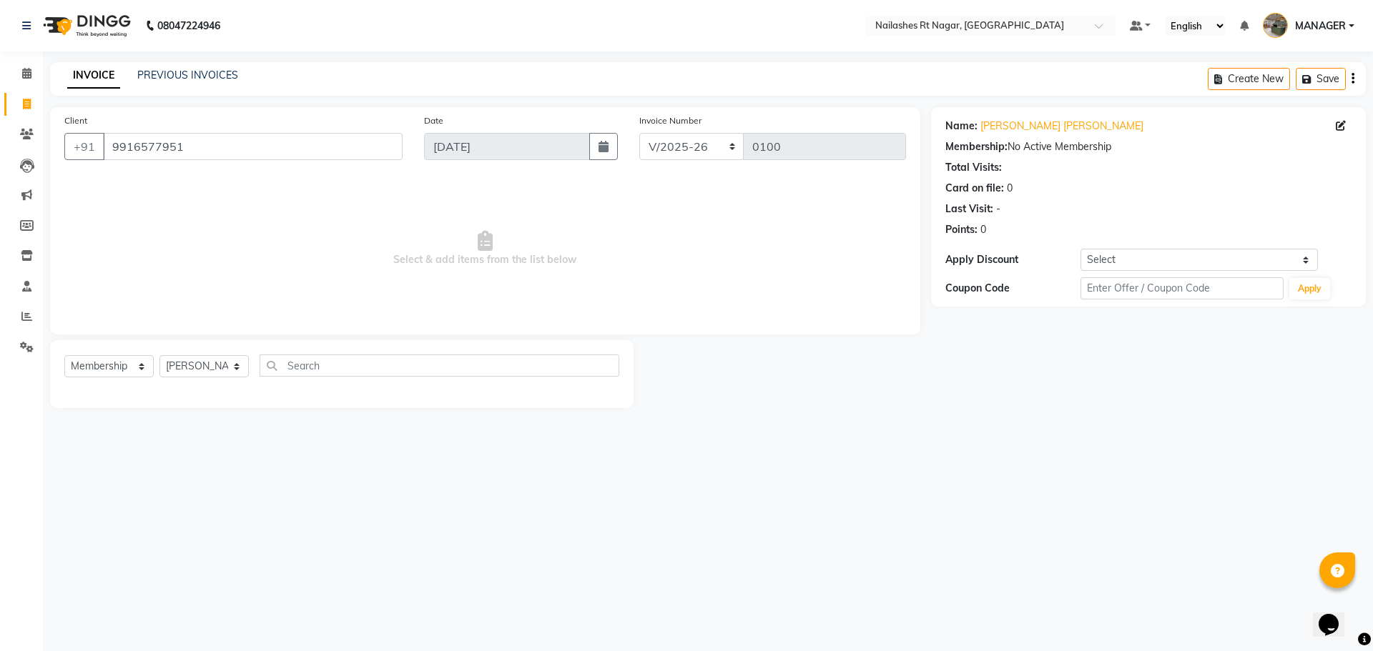
drag, startPoint x: 1090, startPoint y: 313, endPoint x: 1134, endPoint y: 290, distance: 49.3
drag, startPoint x: 1134, startPoint y: 290, endPoint x: 1292, endPoint y: 112, distance: 239.1
click at [1285, 125] on main "INVOICE PREVIOUS INVOICES Create New Save Client +91 9916577951 Date 01-09-2025…" at bounding box center [708, 246] width 1330 height 368
drag, startPoint x: 1298, startPoint y: 99, endPoint x: 1316, endPoint y: 59, distance: 43.2
click at [1311, 74] on main "INVOICE PREVIOUS INVOICES Create New Save Client +91 9916577951 Date 01-09-2025…" at bounding box center [708, 246] width 1330 height 368
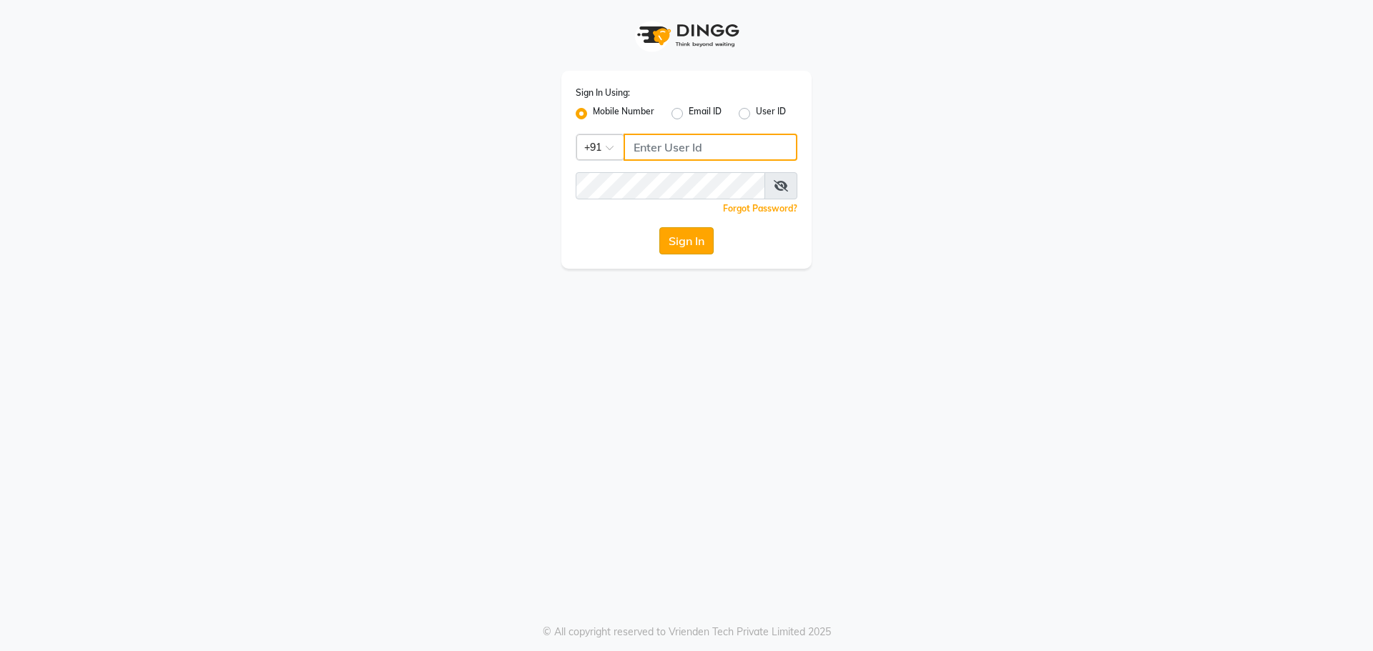
type input "6363161131"
click at [695, 246] on button "Sign In" at bounding box center [686, 240] width 54 height 27
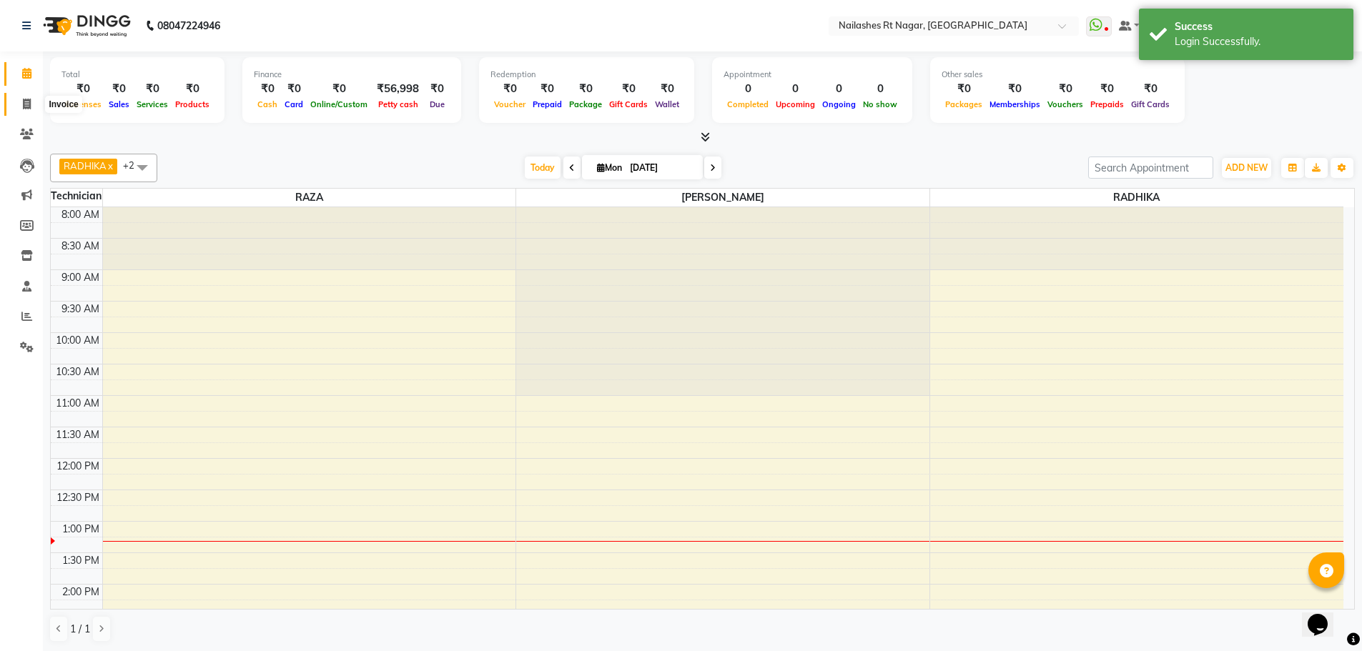
click at [37, 107] on span at bounding box center [26, 105] width 25 height 16
select select "service"
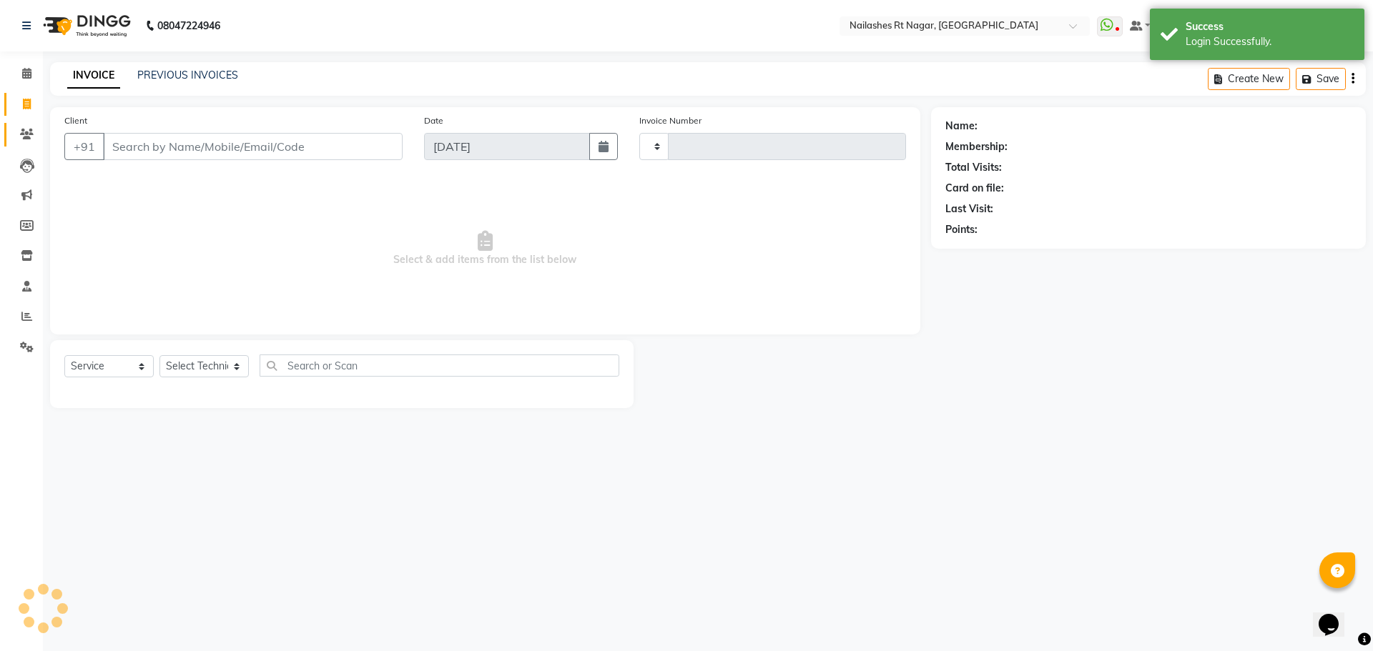
type input "0100"
select select "8624"
click at [31, 134] on icon at bounding box center [27, 134] width 14 height 11
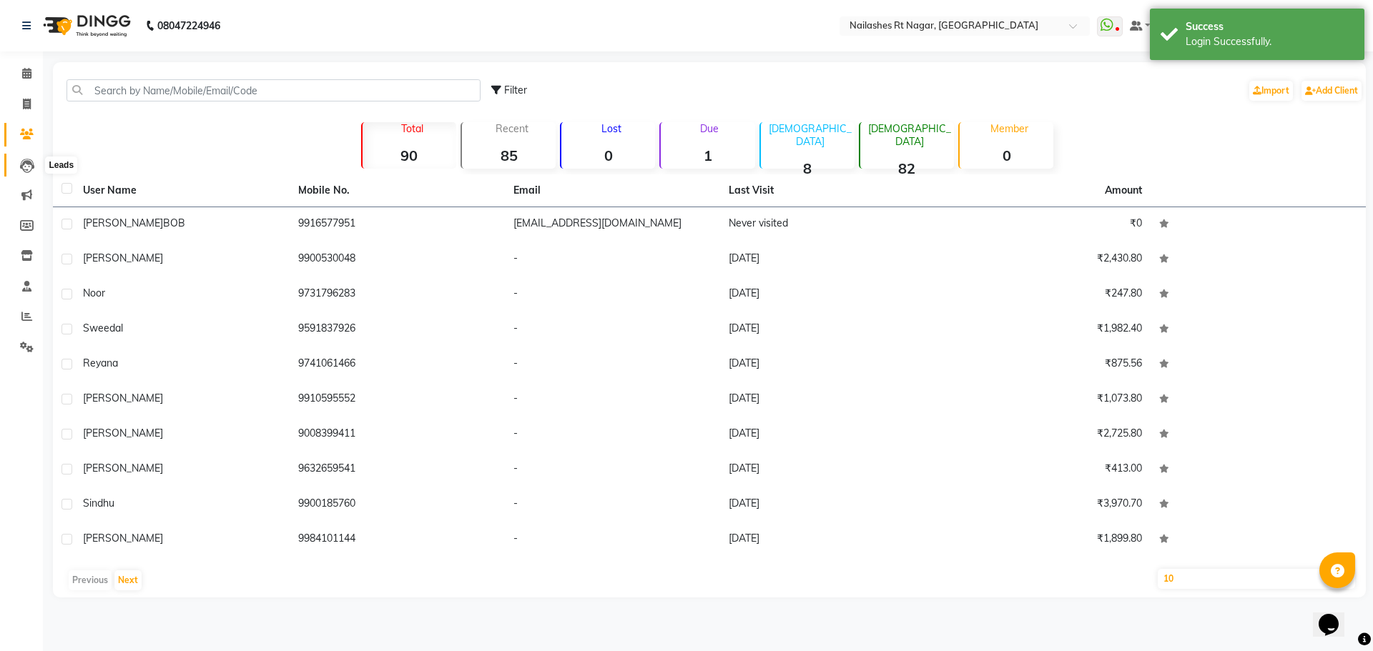
click at [22, 169] on icon at bounding box center [27, 166] width 14 height 14
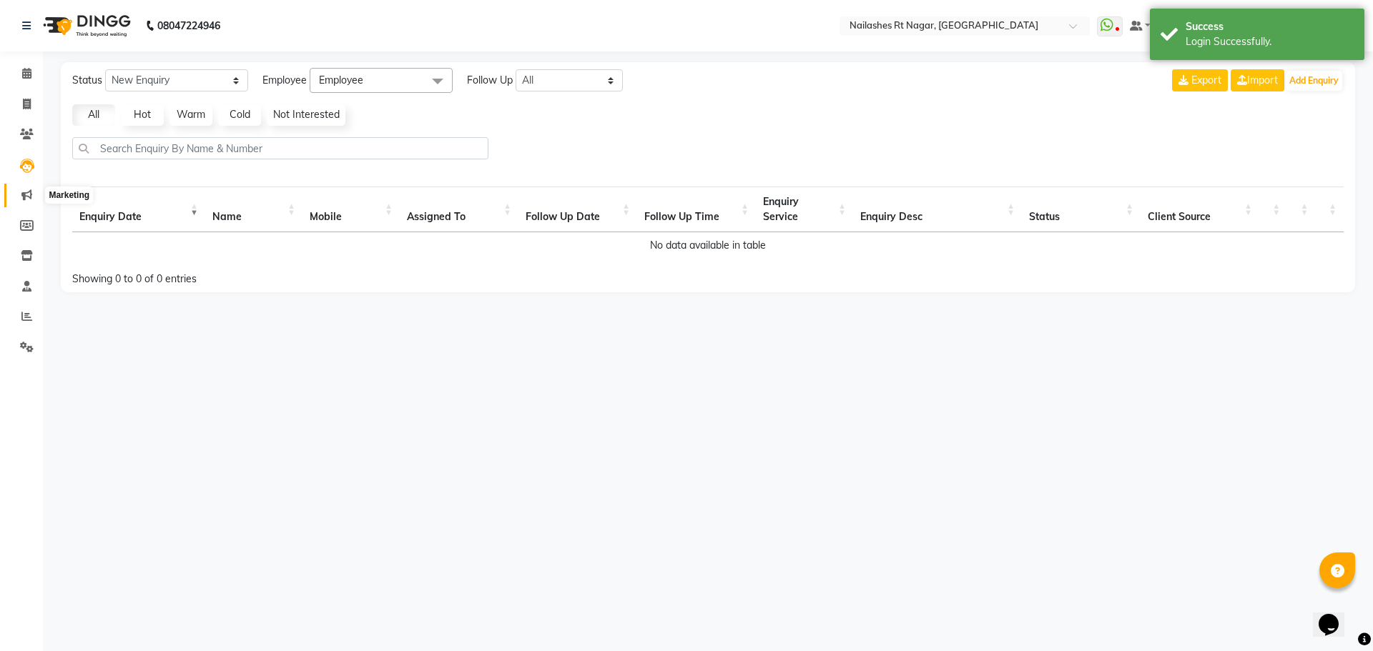
click at [24, 197] on icon at bounding box center [26, 195] width 11 height 11
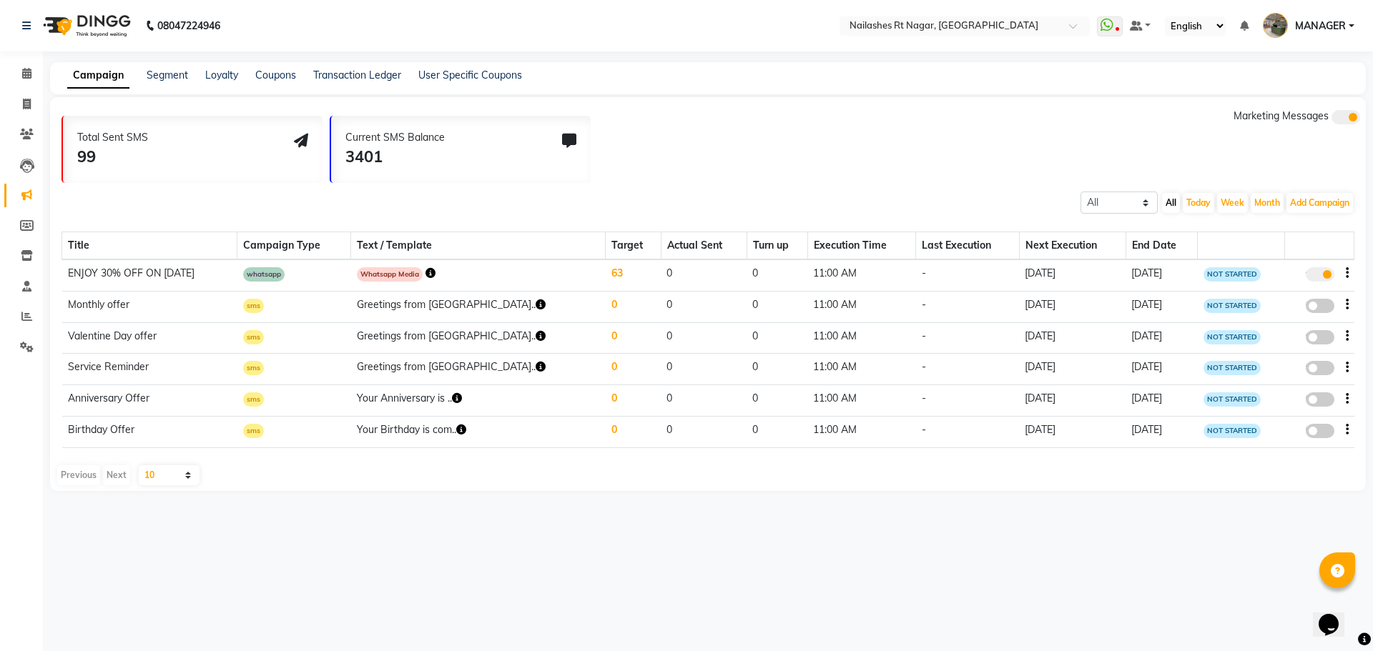
click at [26, 117] on li "Invoice" at bounding box center [21, 104] width 43 height 31
click at [31, 107] on span at bounding box center [26, 105] width 25 height 16
select select "service"
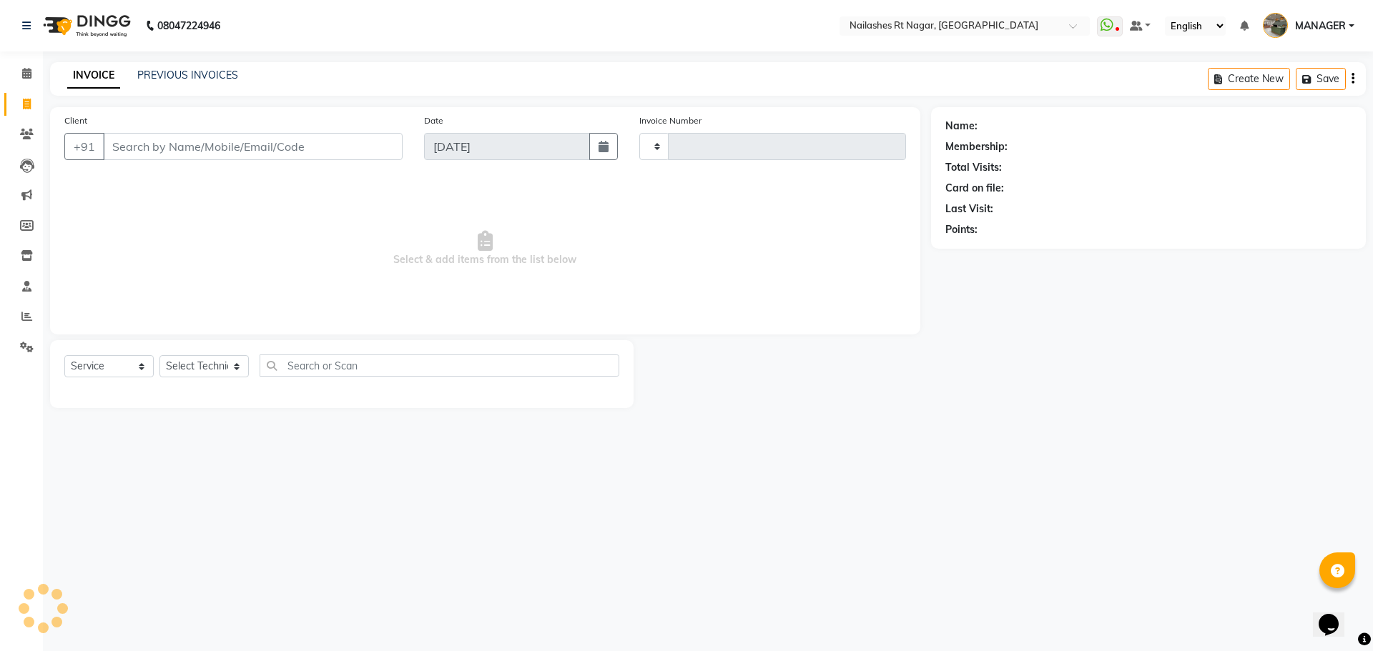
type input "0100"
select select "membership"
select select "8624"
click at [23, 132] on icon at bounding box center [27, 134] width 14 height 11
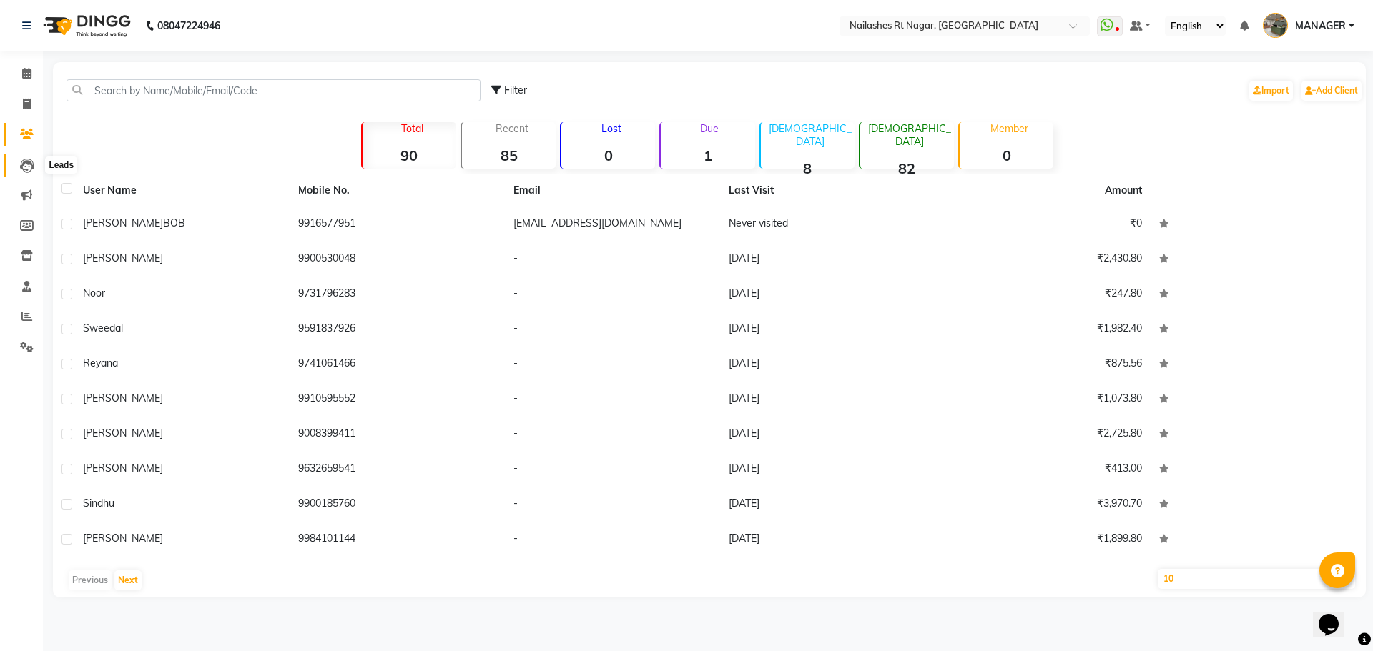
click at [15, 159] on span at bounding box center [26, 165] width 25 height 16
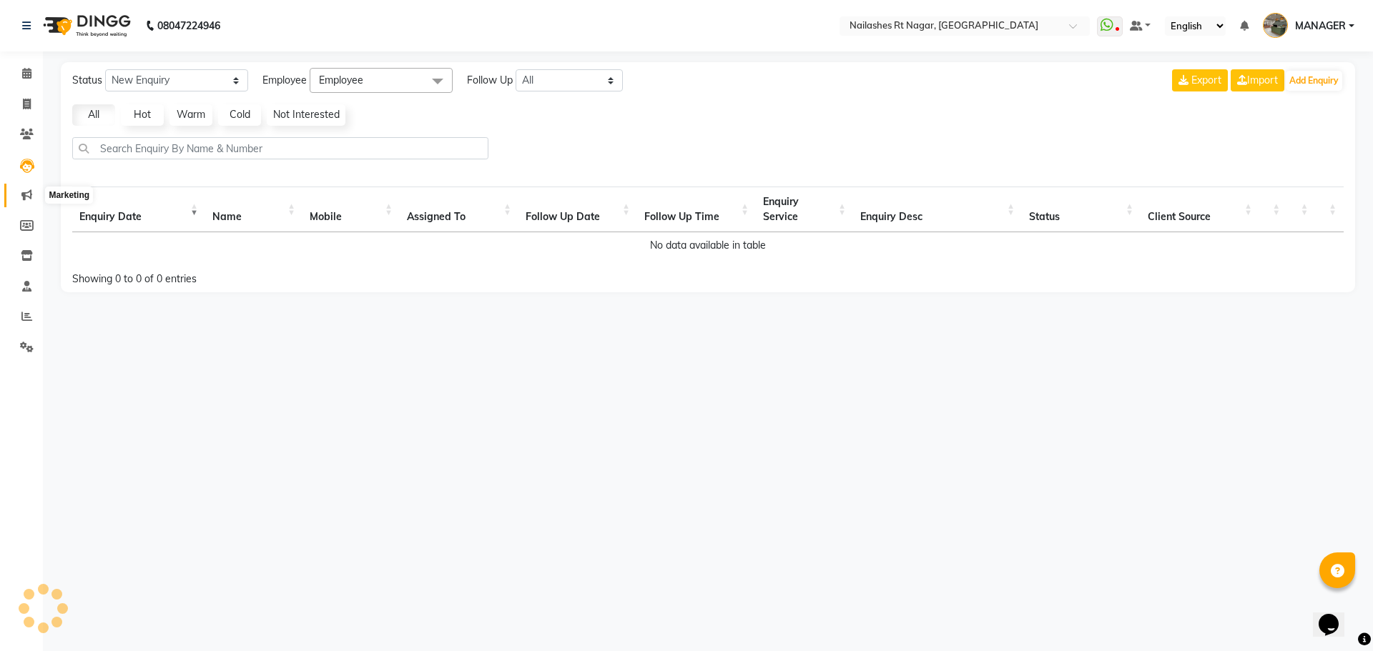
click at [23, 195] on icon at bounding box center [26, 195] width 11 height 11
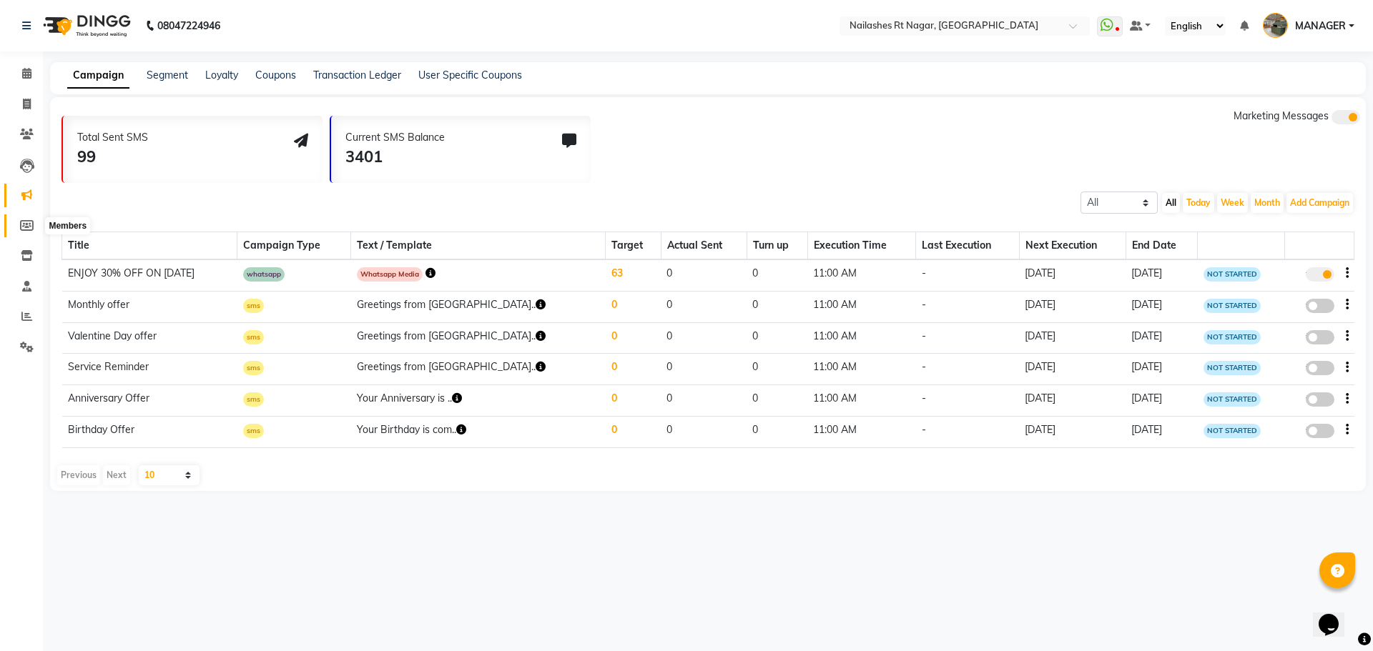
click at [25, 227] on icon at bounding box center [27, 225] width 14 height 11
select select
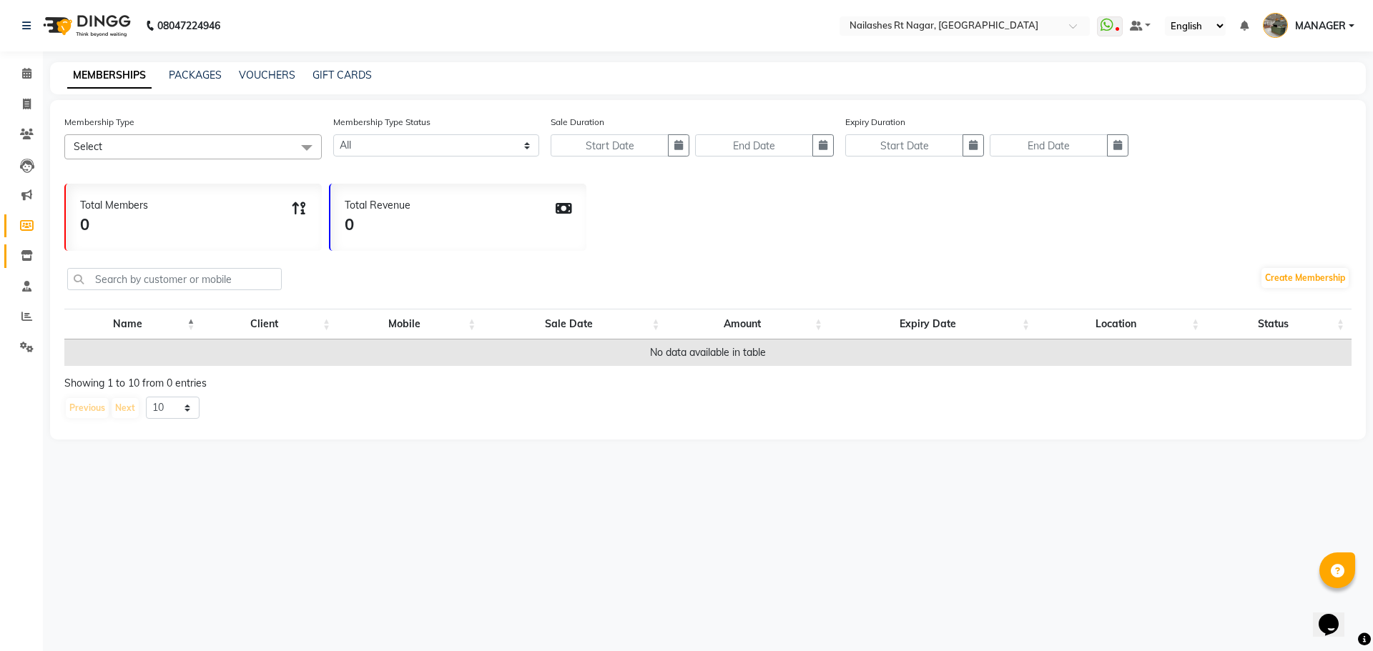
click at [25, 261] on span at bounding box center [26, 256] width 25 height 16
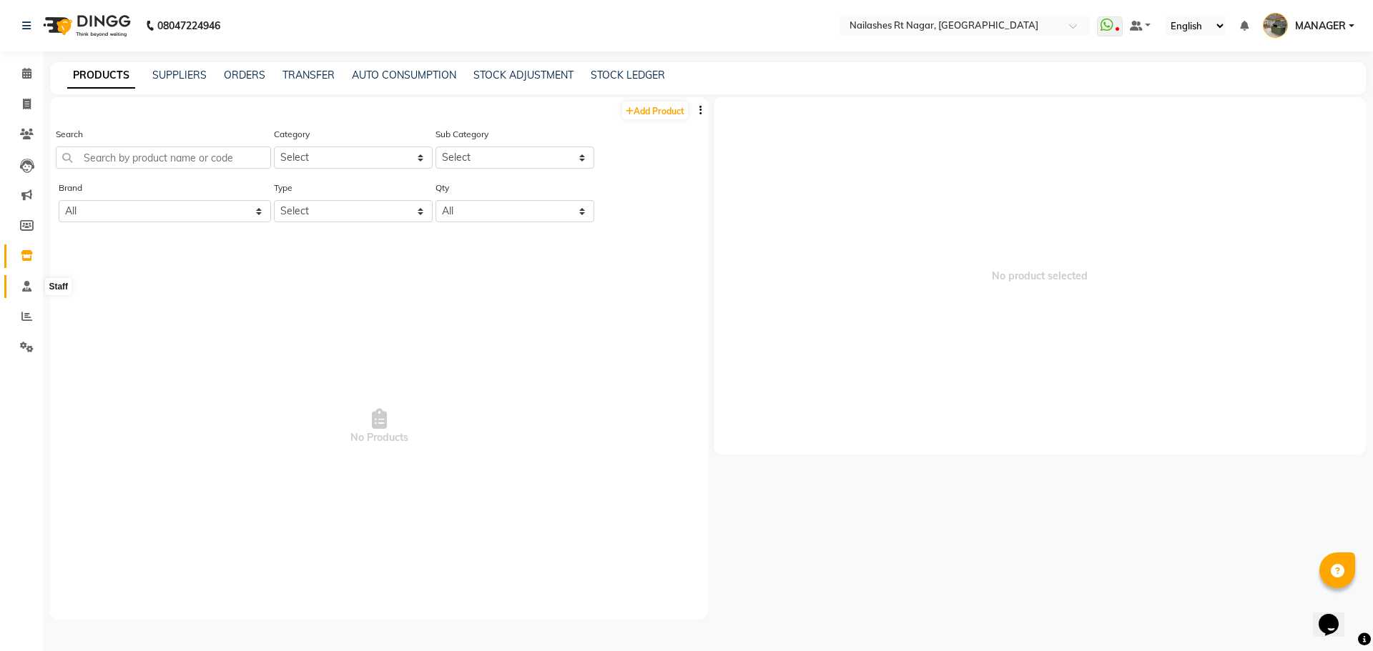
click at [24, 291] on icon at bounding box center [26, 286] width 9 height 11
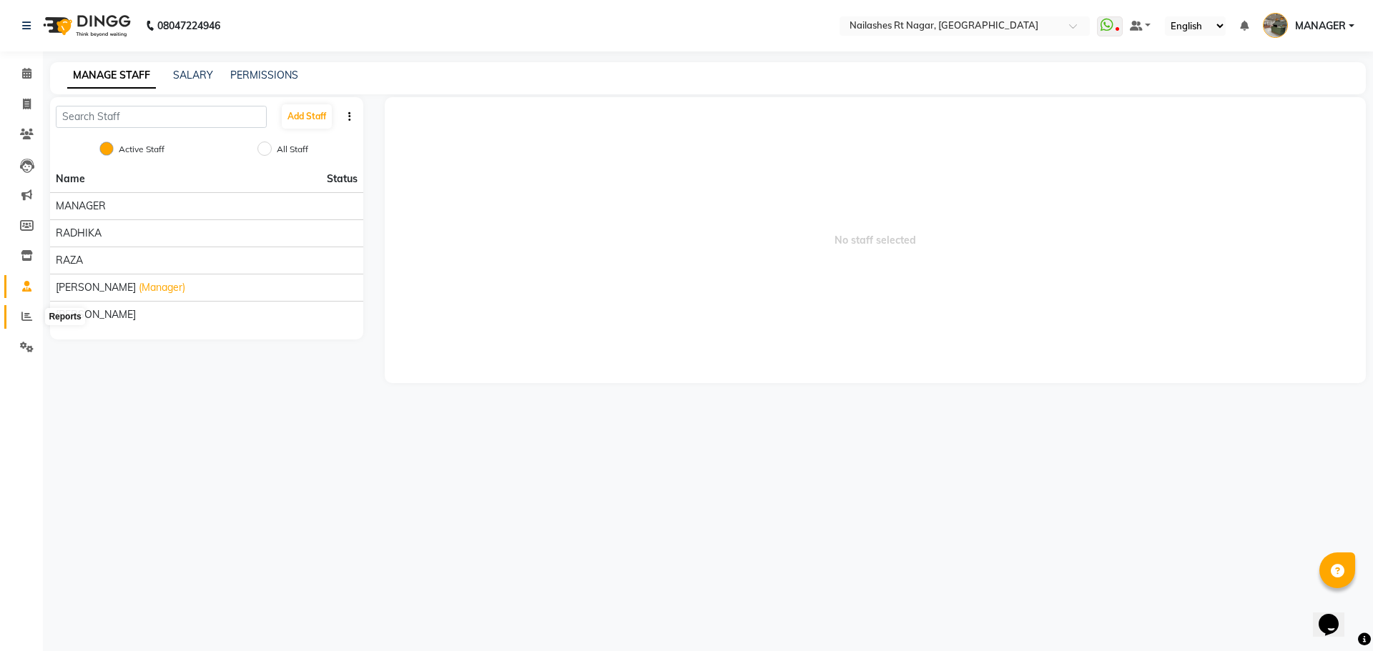
click at [29, 313] on icon at bounding box center [26, 316] width 11 height 11
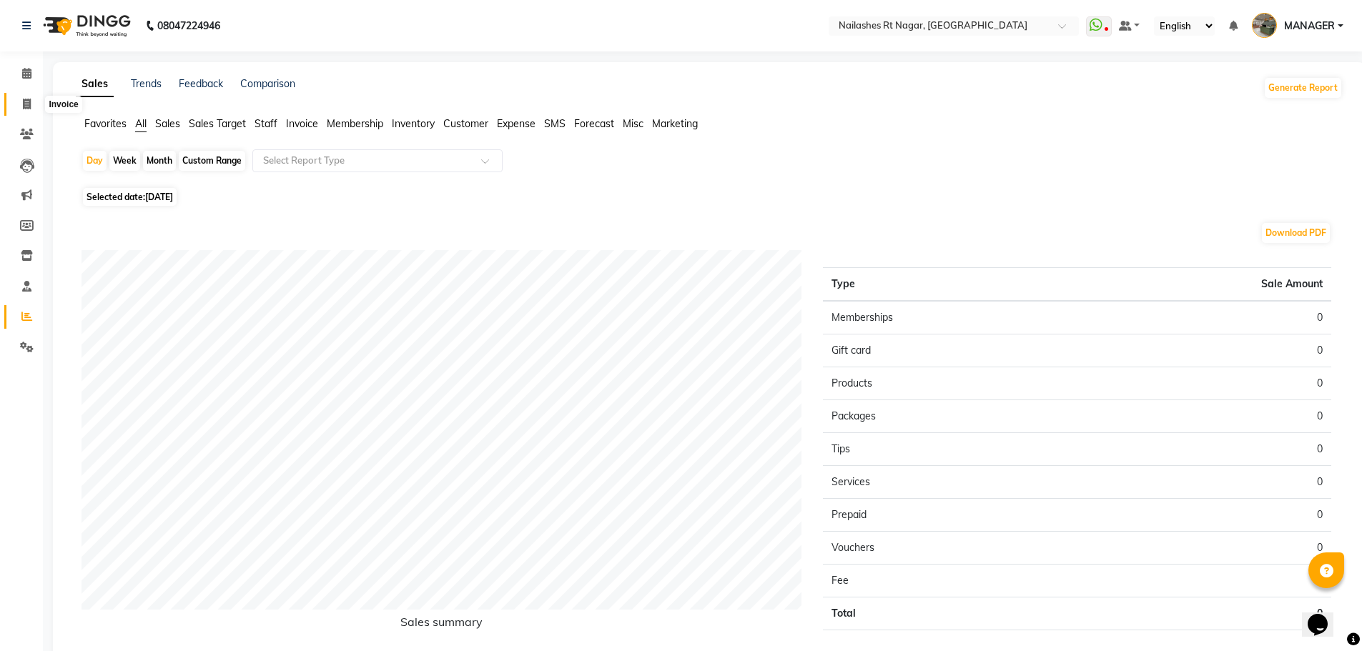
click at [23, 109] on icon at bounding box center [27, 104] width 8 height 11
select select "service"
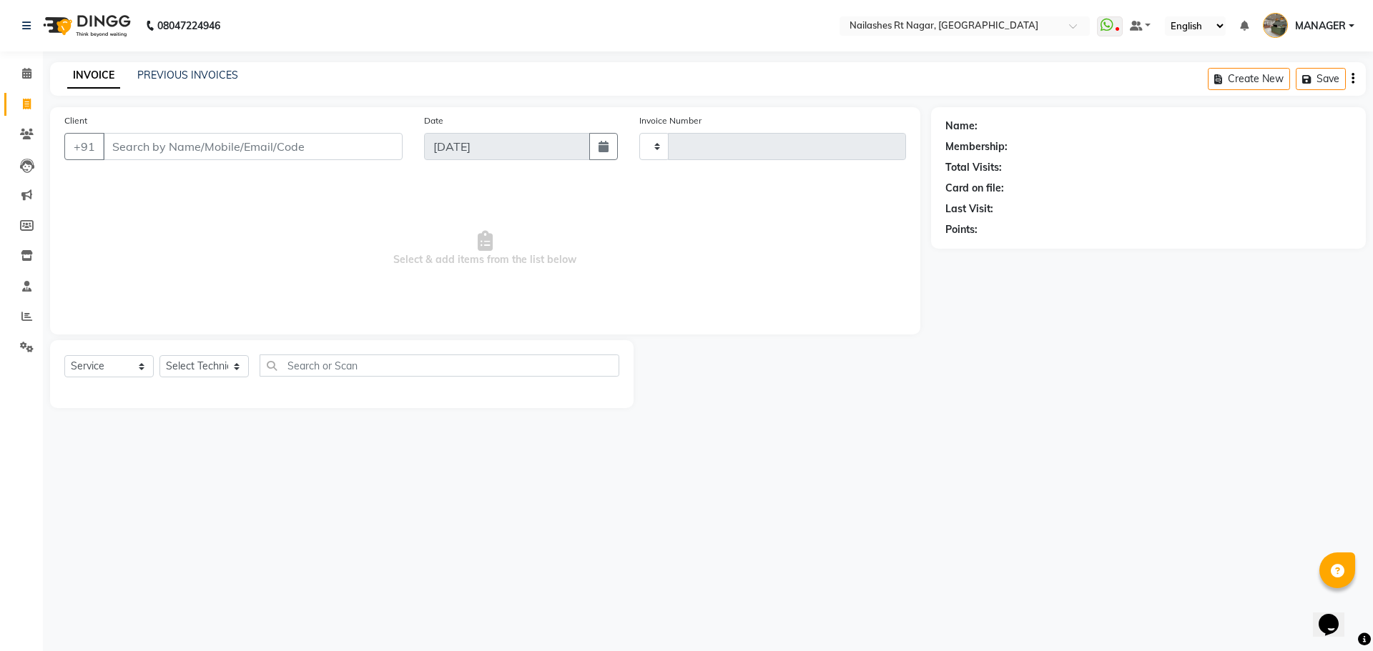
type input "0100"
select select "8624"
select select "membership"
click at [171, 80] on link "PREVIOUS INVOICES" at bounding box center [187, 75] width 101 height 13
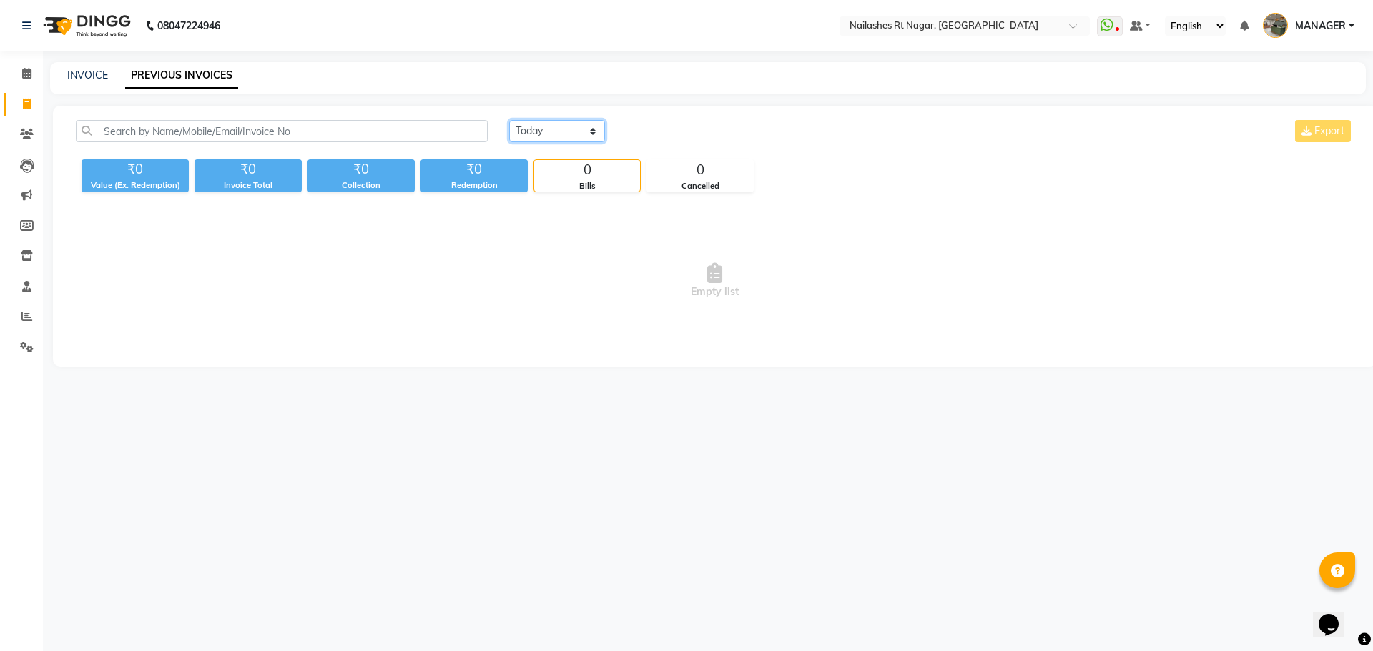
drag, startPoint x: 549, startPoint y: 129, endPoint x: 547, endPoint y: 140, distance: 11.6
click at [549, 129] on select "Today Yesterday Custom Range" at bounding box center [557, 131] width 96 height 22
select select "yesterday"
click at [509, 120] on select "Today Yesterday Custom Range" at bounding box center [557, 131] width 96 height 22
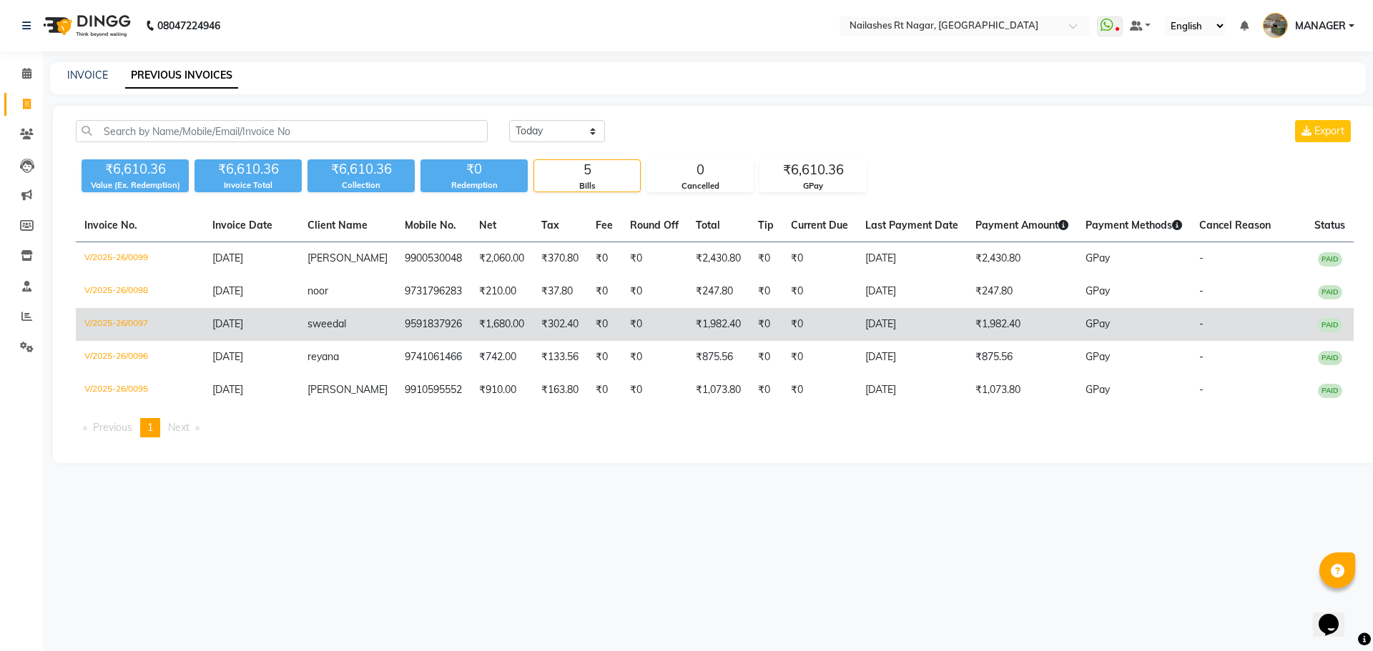
click at [398, 326] on td "9591837926" at bounding box center [433, 324] width 74 height 33
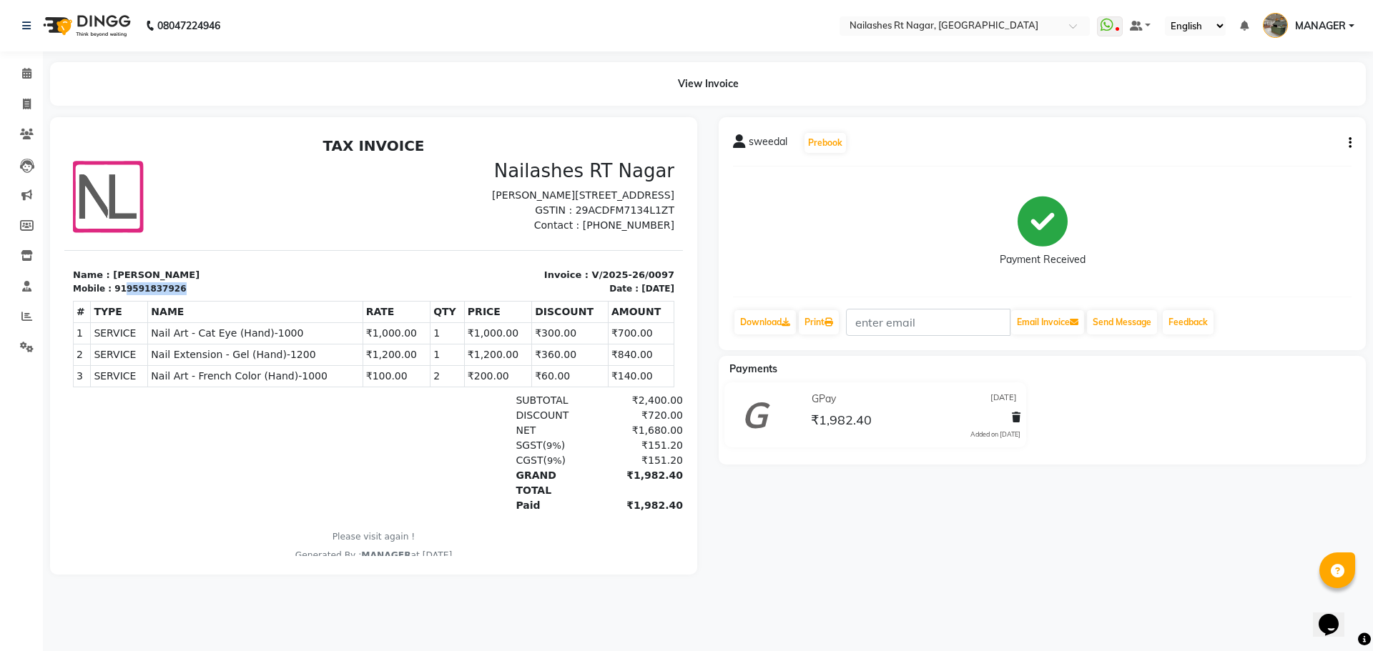
drag, startPoint x: 116, startPoint y: 305, endPoint x: 196, endPoint y: 304, distance: 80.1
click at [196, 295] on div "Mobile : 919591837926" at bounding box center [219, 288] width 292 height 13
click at [198, 282] on p "Name : [PERSON_NAME]" at bounding box center [219, 275] width 292 height 14
click at [10, 72] on link "Calendar" at bounding box center [21, 74] width 34 height 24
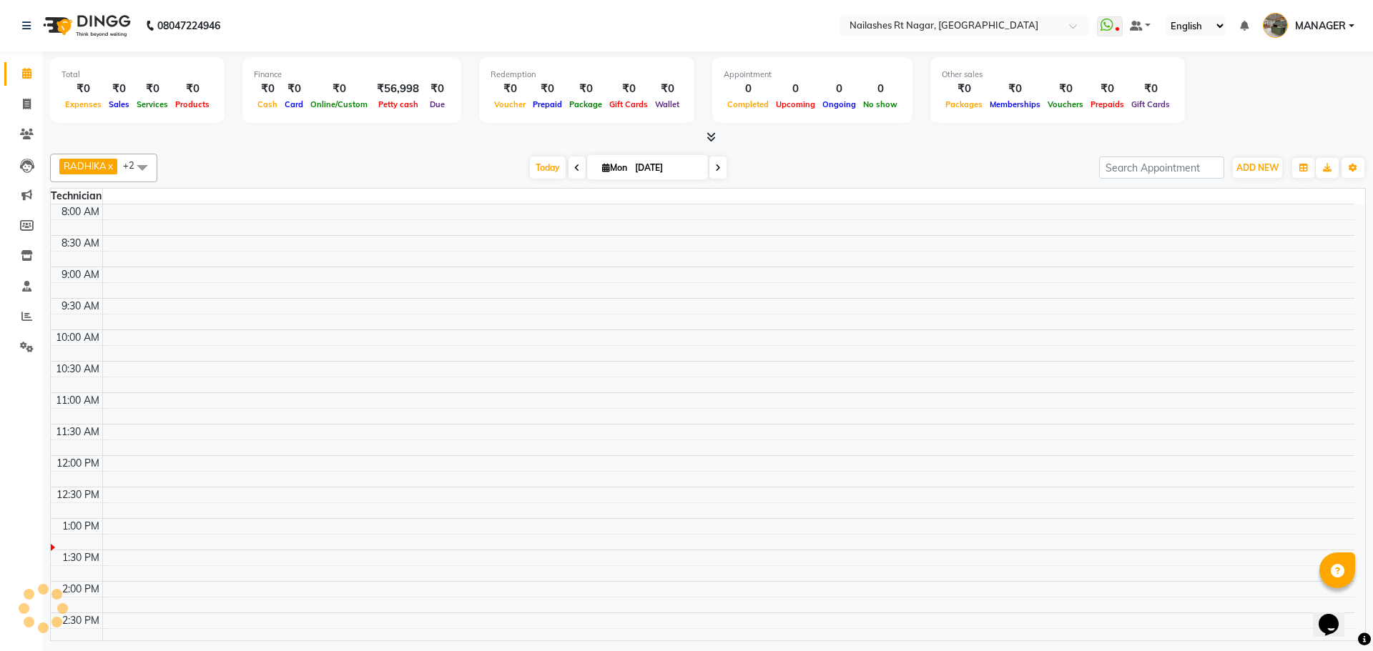
click at [448, 26] on nav "08047224946 Select Location × [GEOGRAPHIC_DATA] WhatsApp Status ✕ Status: Disco…" at bounding box center [686, 25] width 1373 height 51
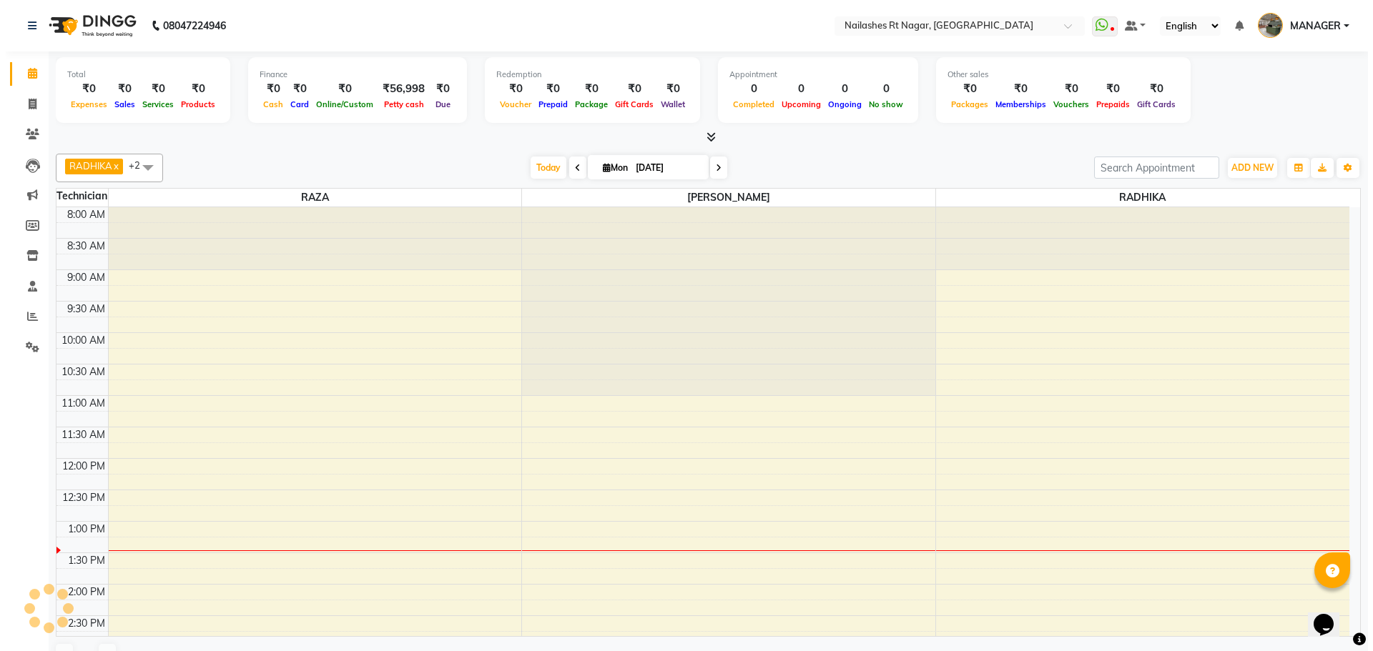
scroll to position [315, 0]
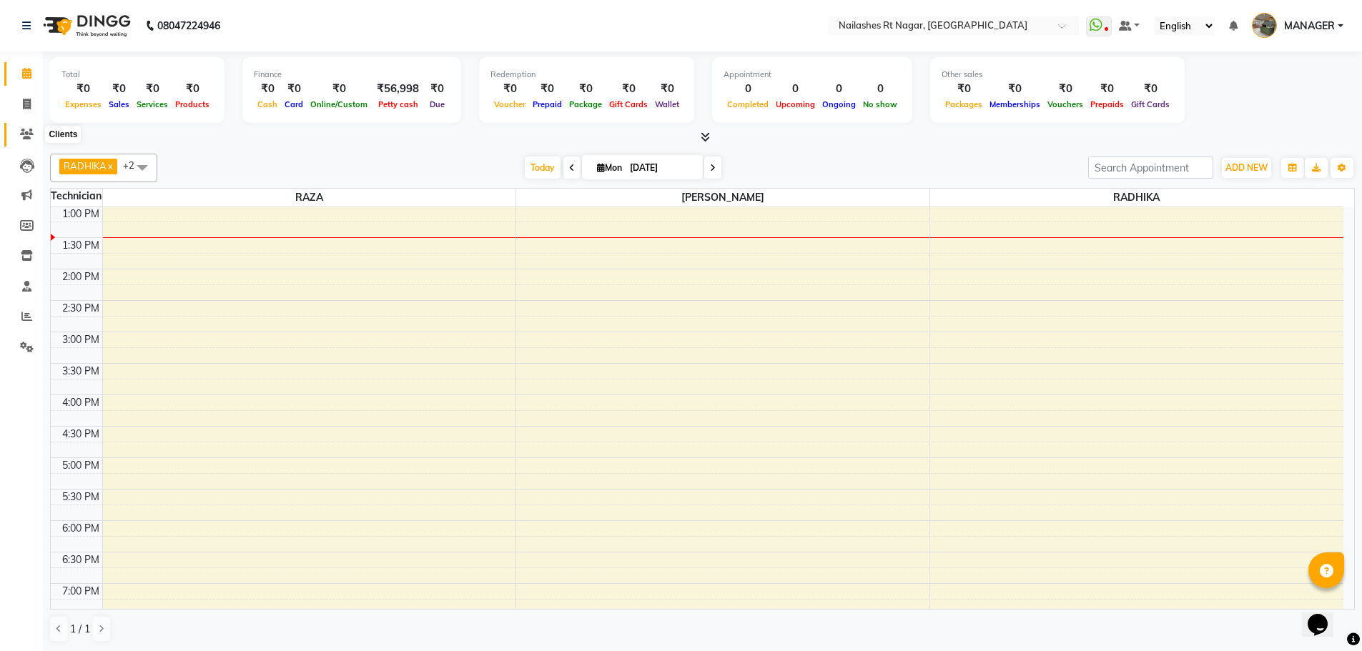
click at [38, 135] on span at bounding box center [26, 135] width 25 height 16
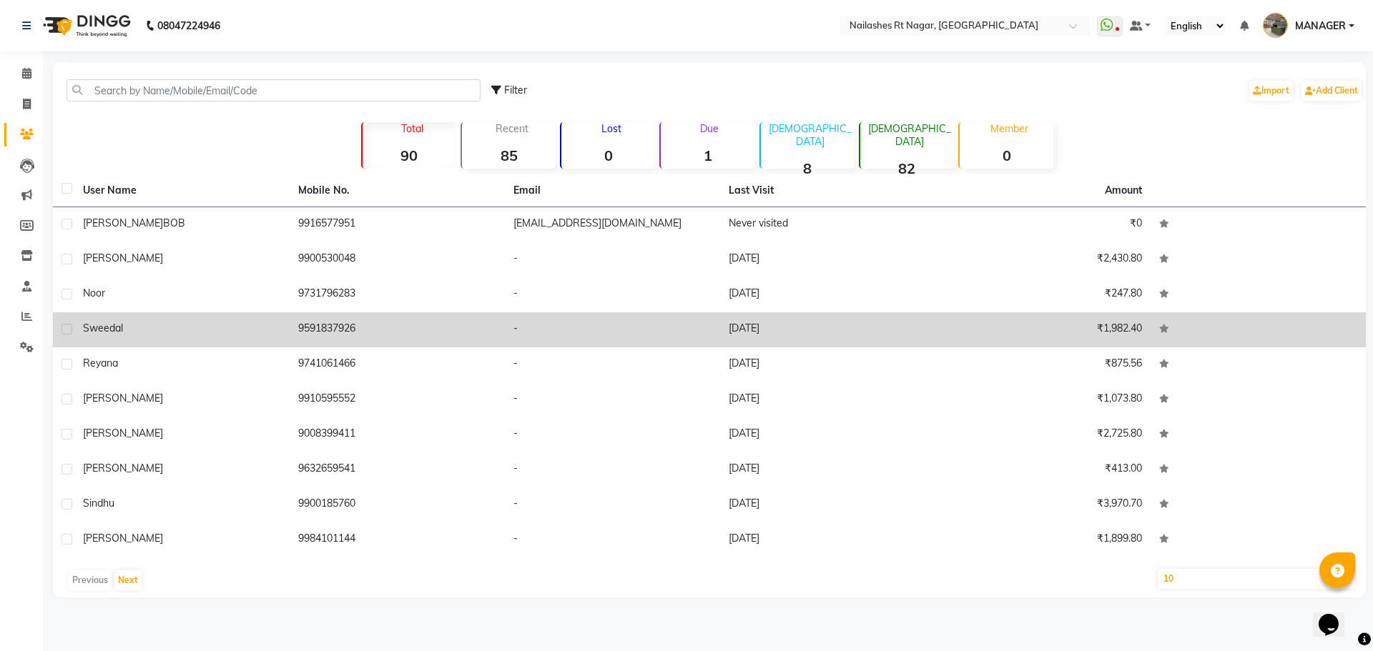
click at [151, 335] on div "sweedal" at bounding box center [182, 328] width 198 height 15
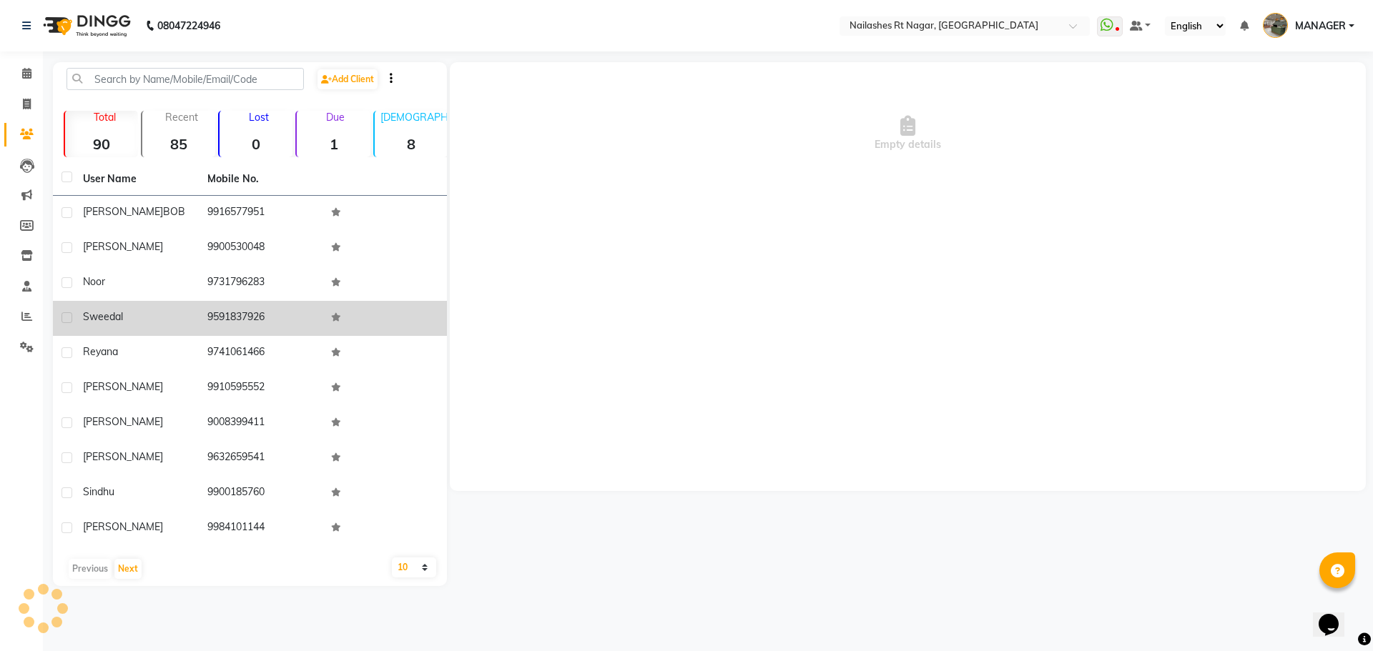
click at [151, 335] on td "sweedal" at bounding box center [136, 318] width 124 height 35
